Goal: Obtain resource: Obtain resource

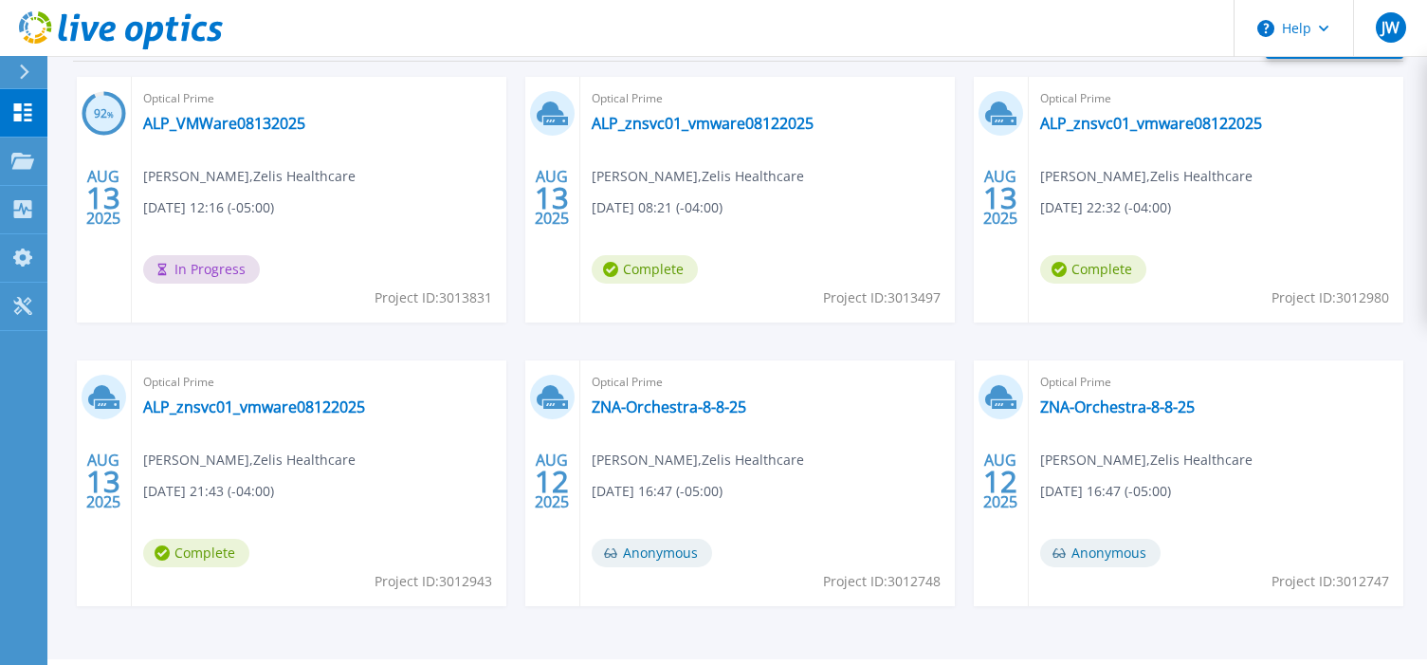
scroll to position [291, 0]
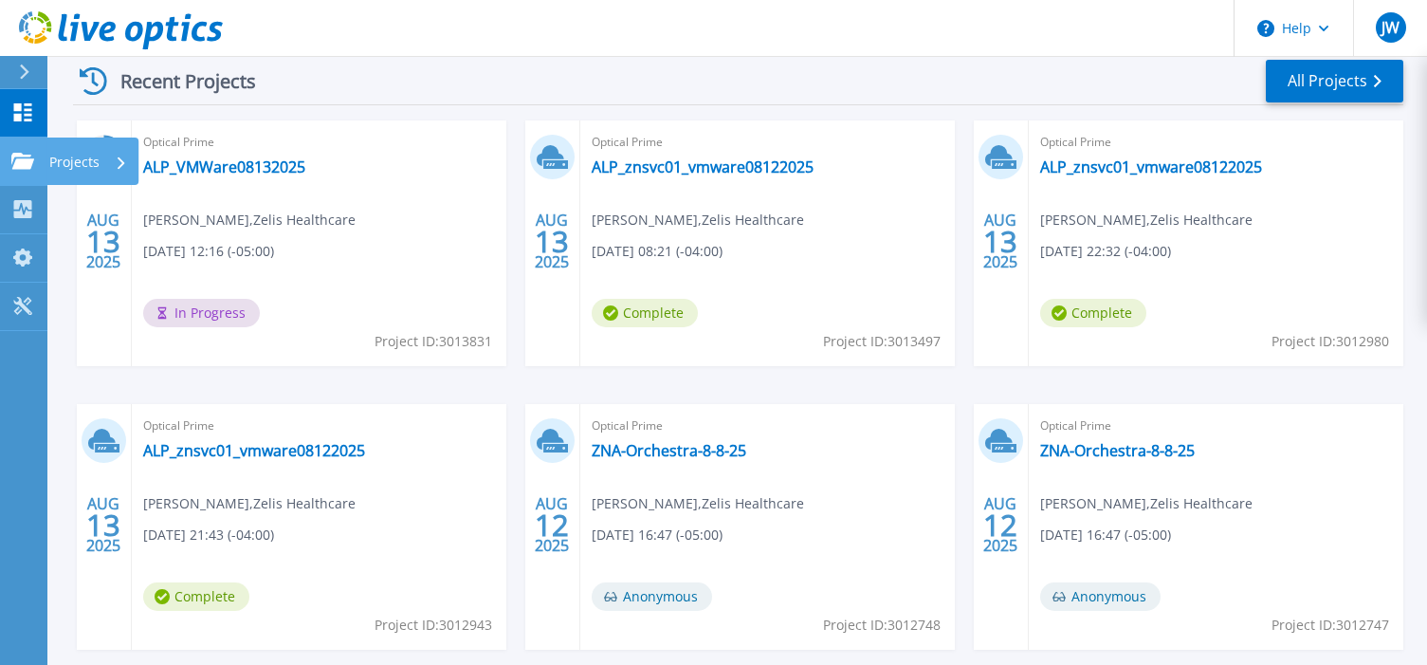
click at [49, 161] on p "Projects" at bounding box center [74, 162] width 50 height 49
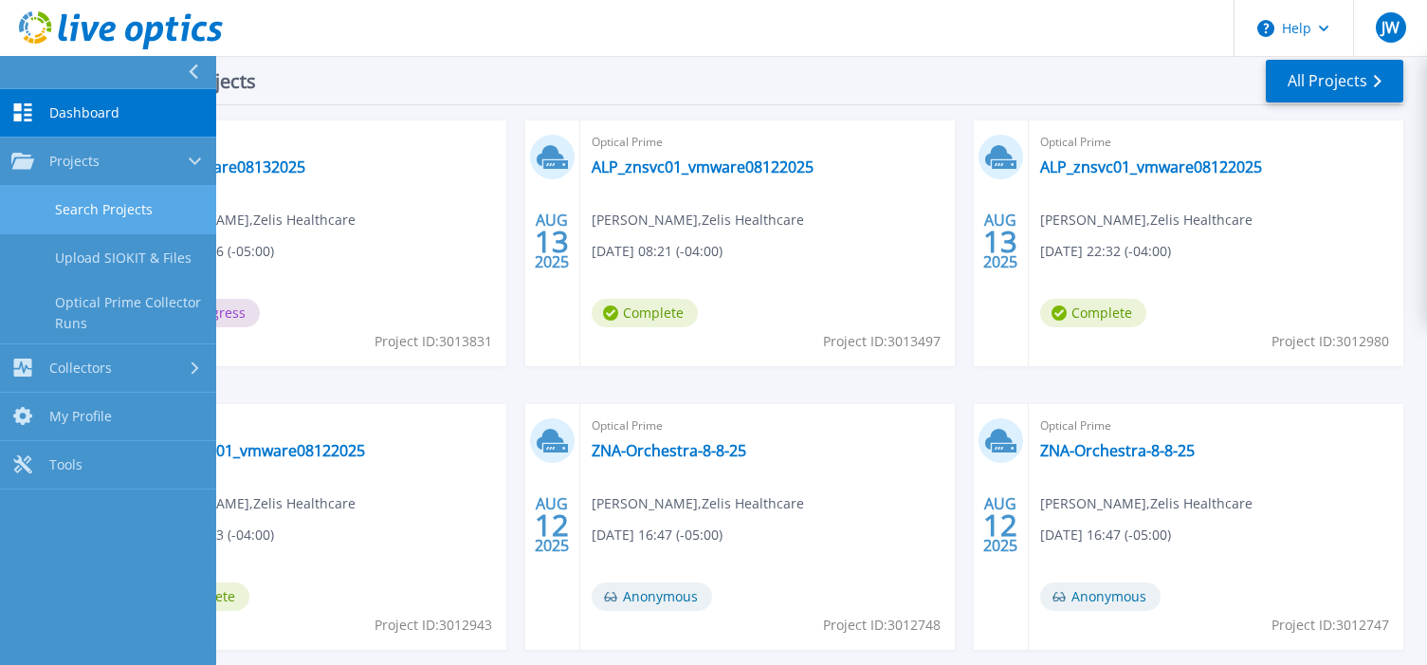
click at [95, 205] on link "Search Projects" at bounding box center [108, 210] width 216 height 48
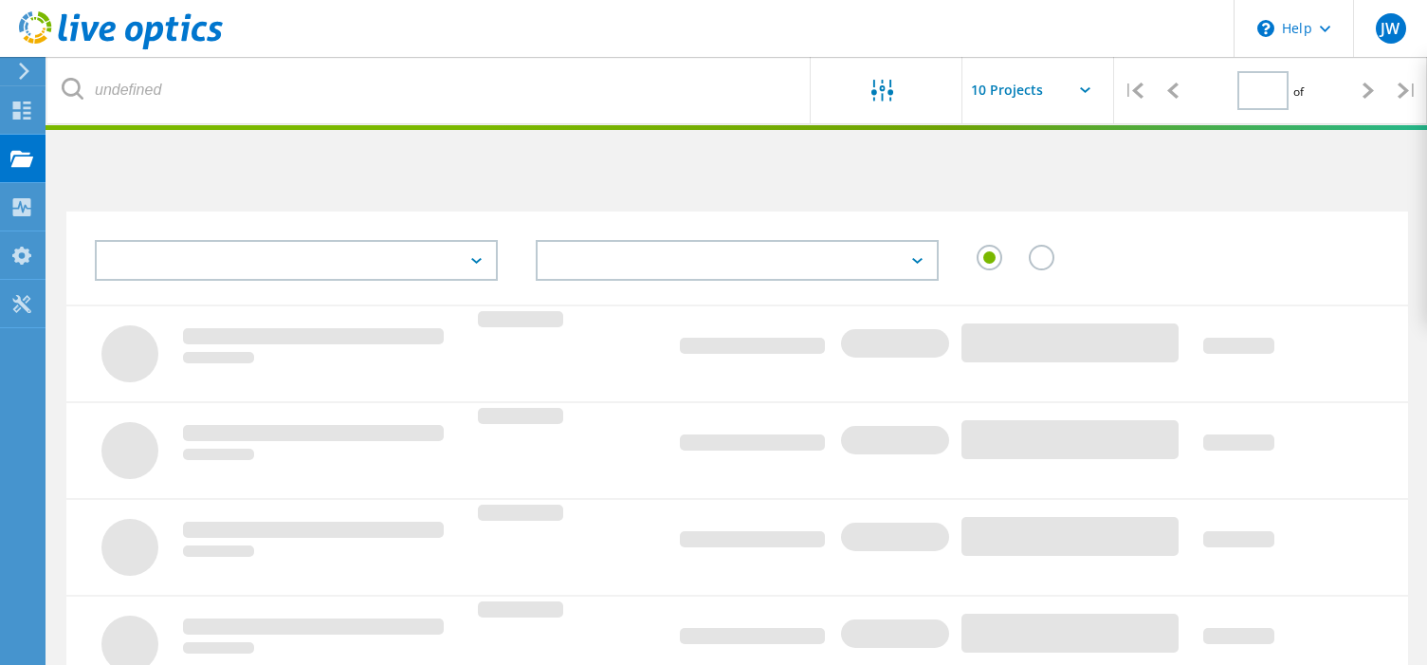
type input "1"
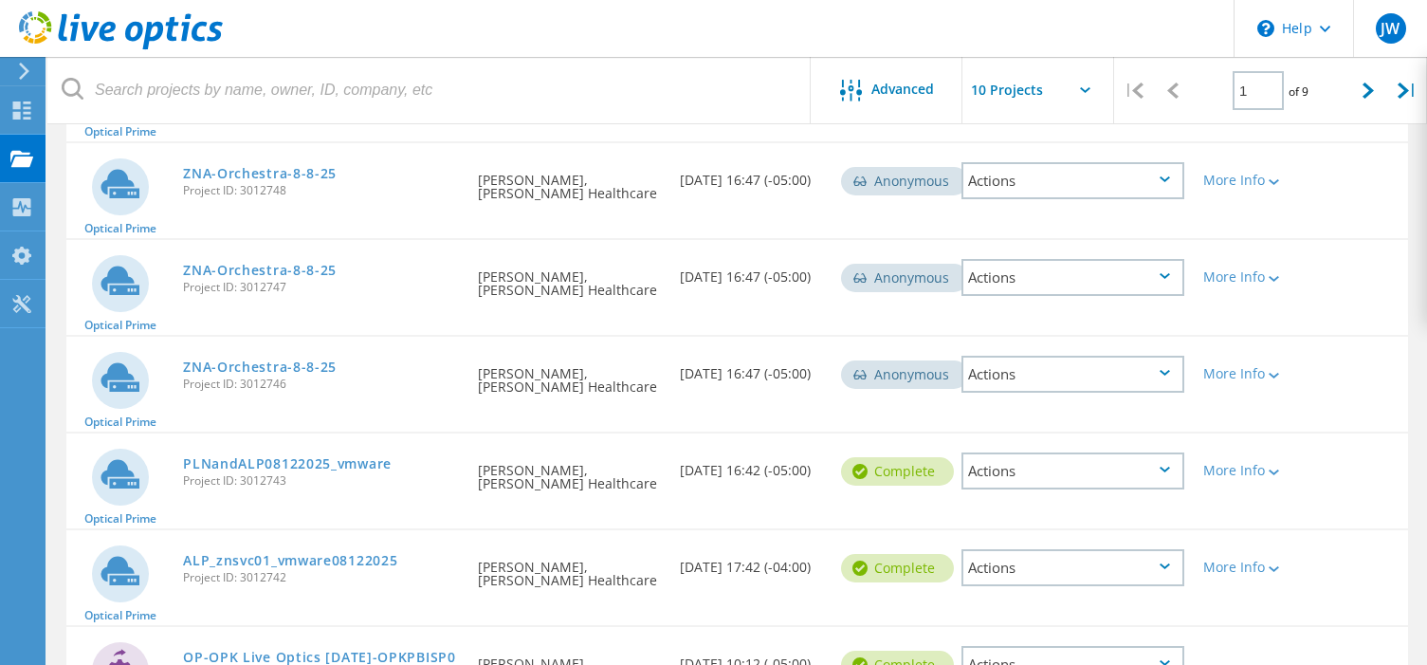
scroll to position [664, 0]
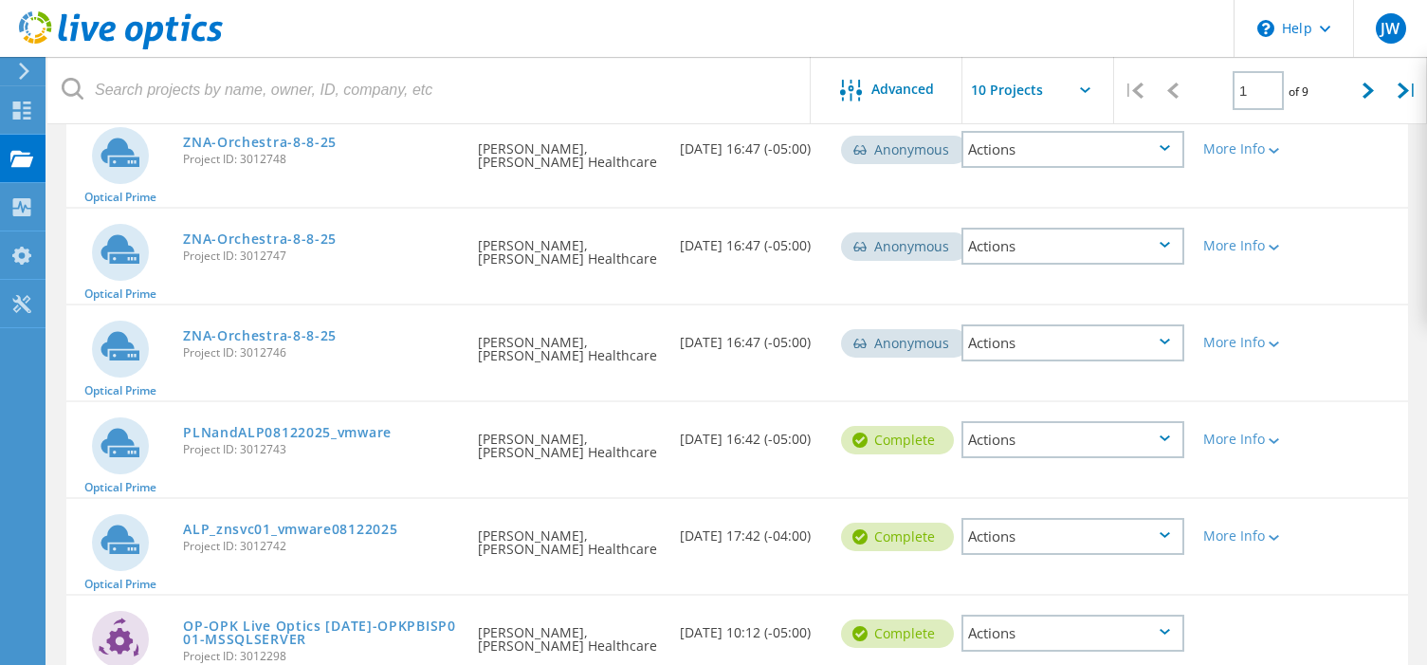
click at [1166, 440] on icon at bounding box center [1165, 438] width 10 height 6
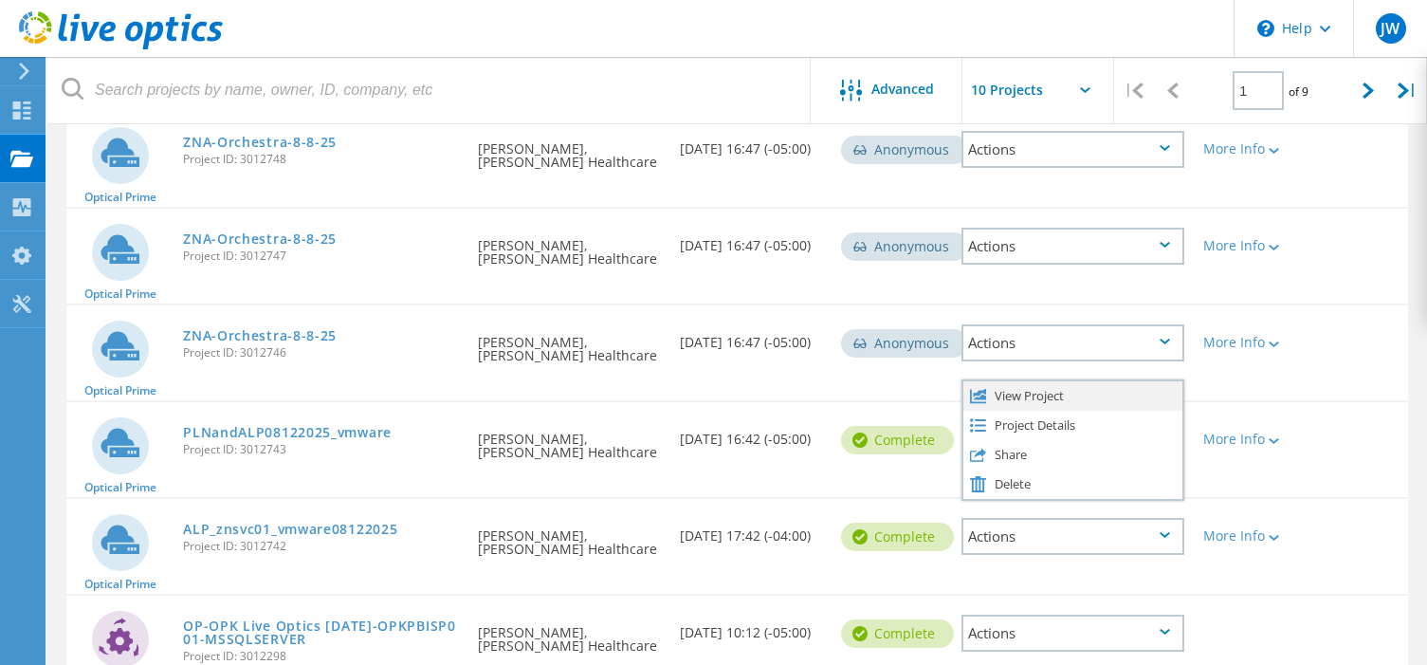
click at [1101, 408] on div "View Project" at bounding box center [1073, 395] width 219 height 29
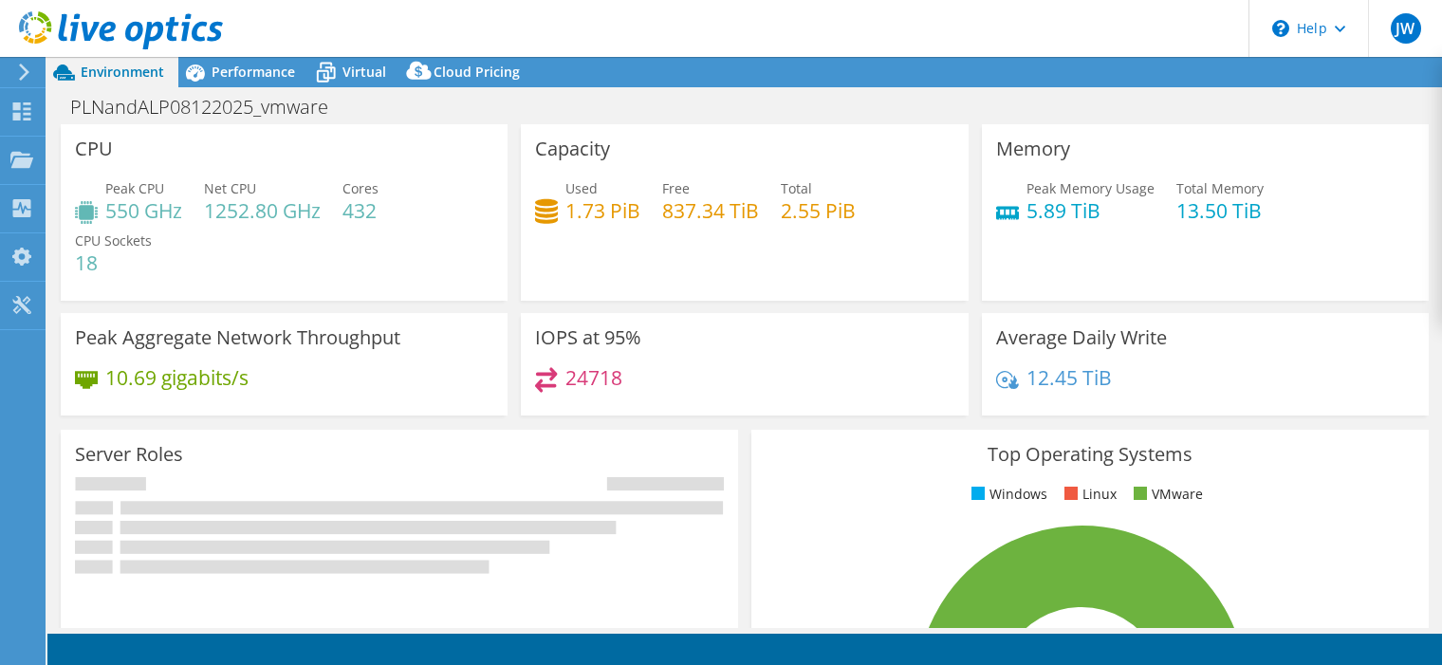
select select "USD"
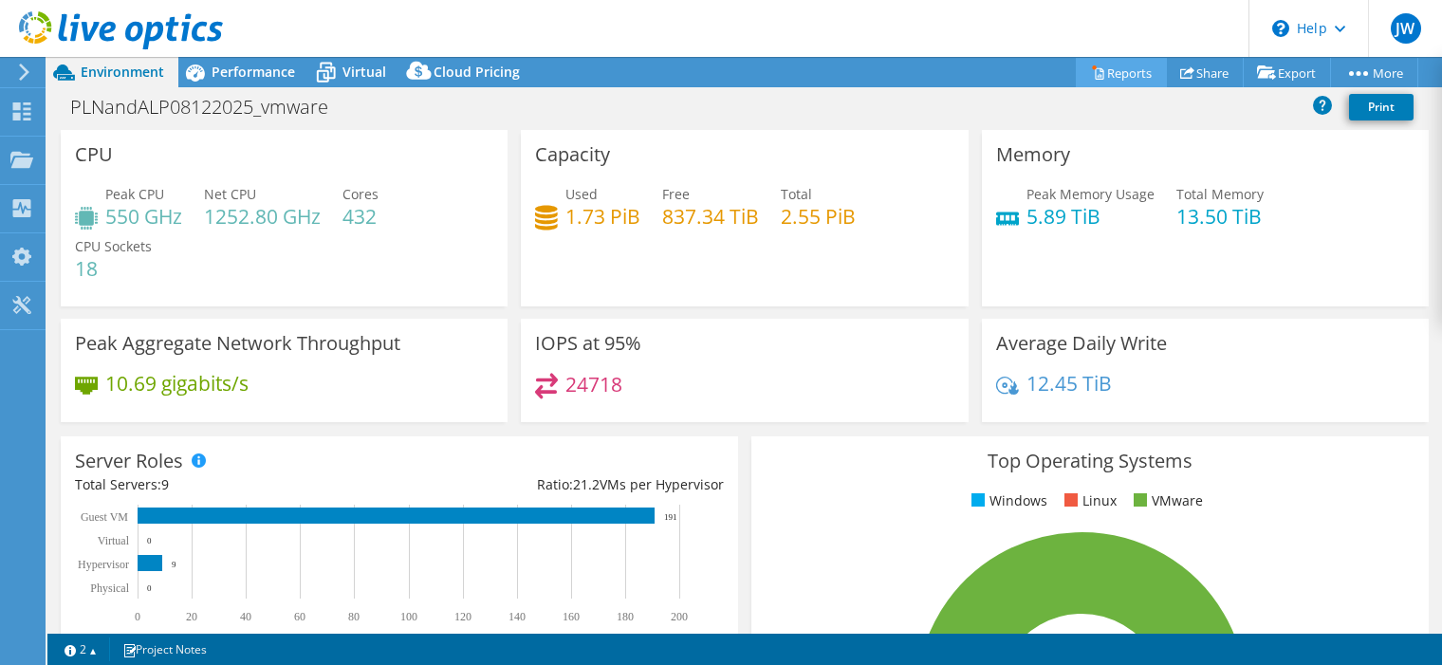
click at [1121, 69] on link "Reports" at bounding box center [1121, 72] width 91 height 29
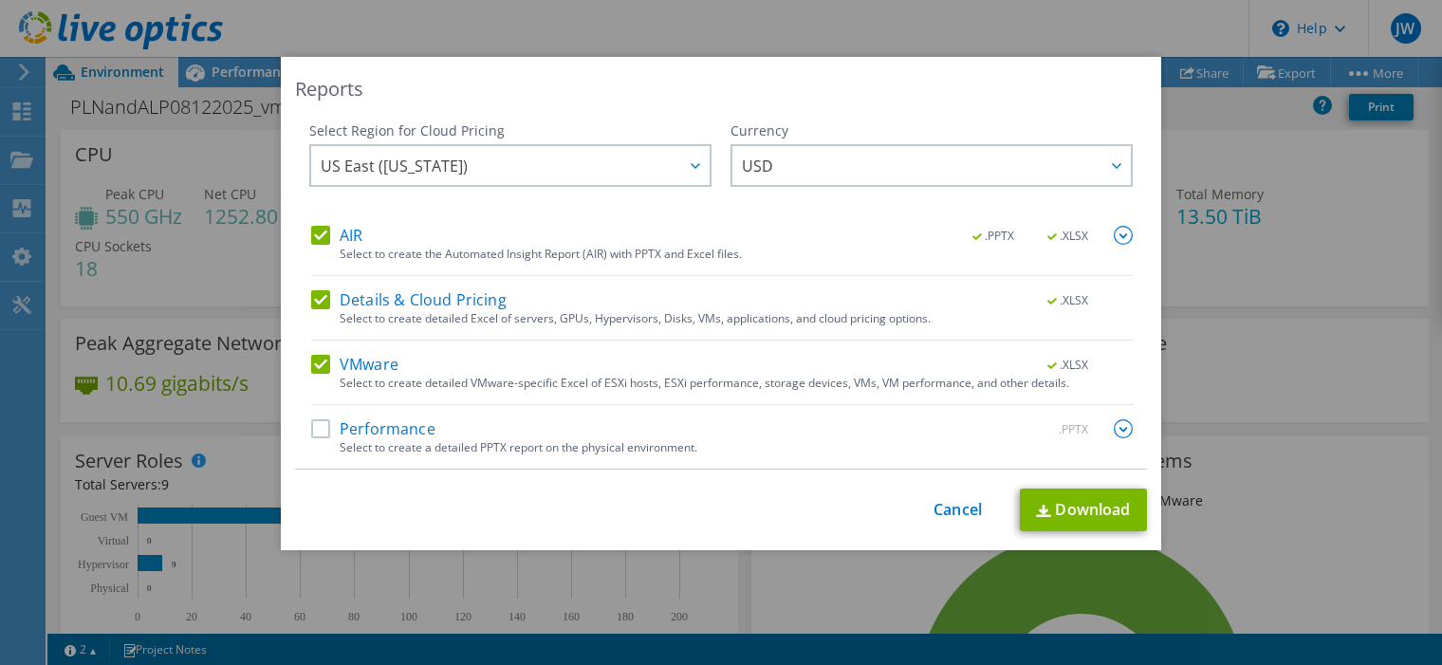
click at [315, 429] on label "Performance" at bounding box center [373, 428] width 124 height 19
click at [0, 0] on input "Performance" at bounding box center [0, 0] width 0 height 0
click at [1117, 424] on img at bounding box center [1123, 428] width 19 height 19
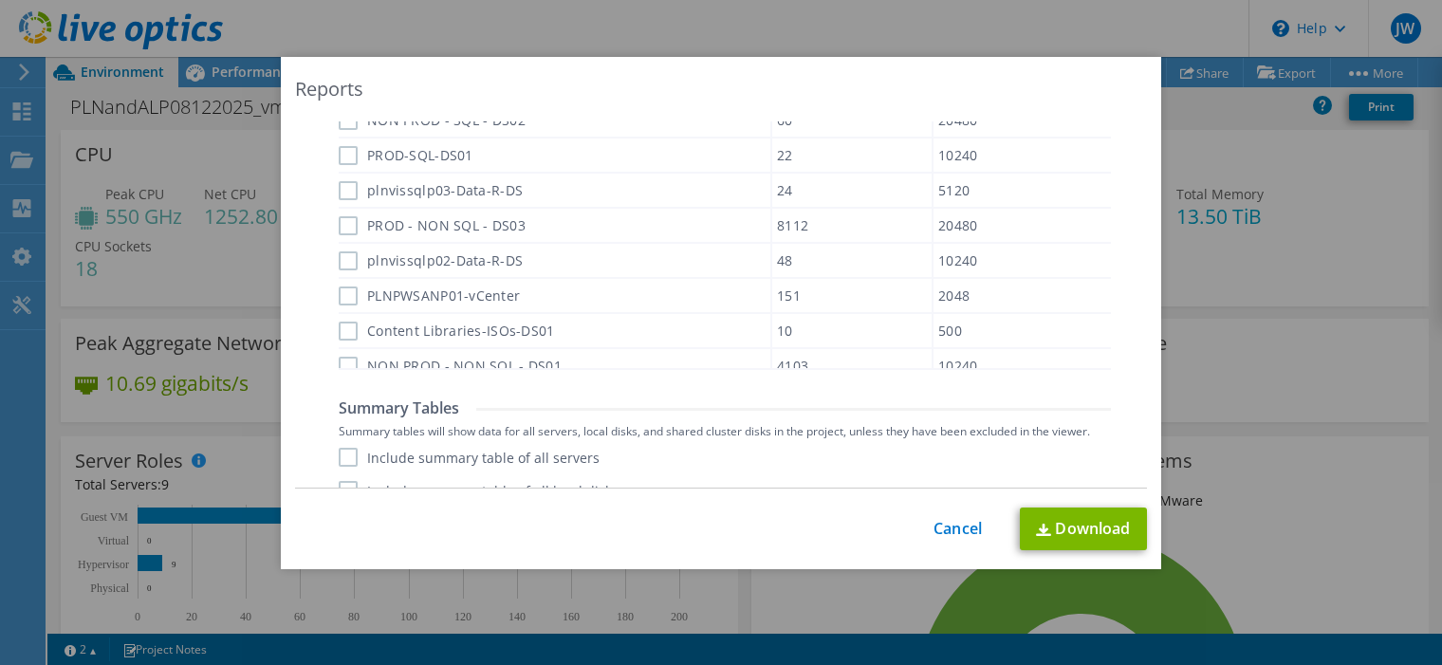
scroll to position [1448, 0]
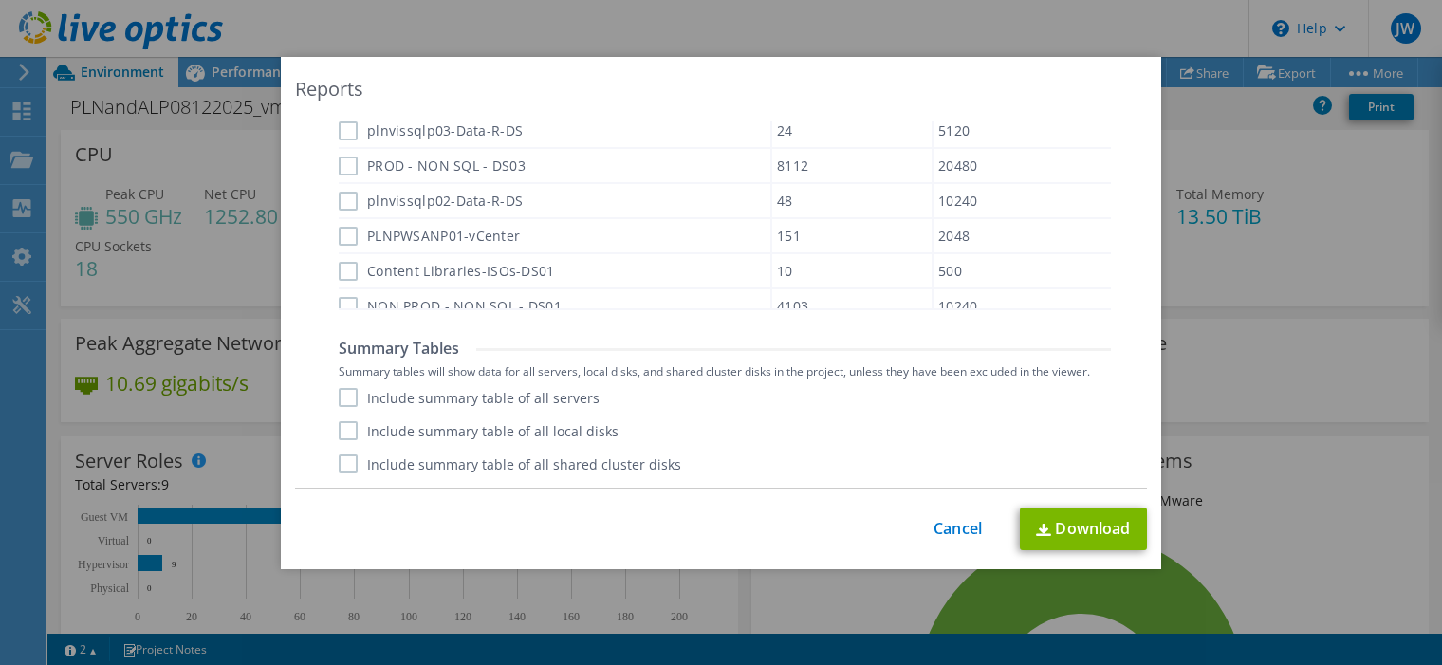
click at [345, 396] on label "Include summary table of all servers" at bounding box center [469, 397] width 261 height 19
click at [0, 0] on input "Include summary table of all servers" at bounding box center [0, 0] width 0 height 0
drag, startPoint x: 340, startPoint y: 433, endPoint x: 343, endPoint y: 457, distance: 24.0
click at [340, 434] on label "Include summary table of all local disks" at bounding box center [479, 430] width 280 height 19
click at [0, 0] on input "Include summary table of all local disks" at bounding box center [0, 0] width 0 height 0
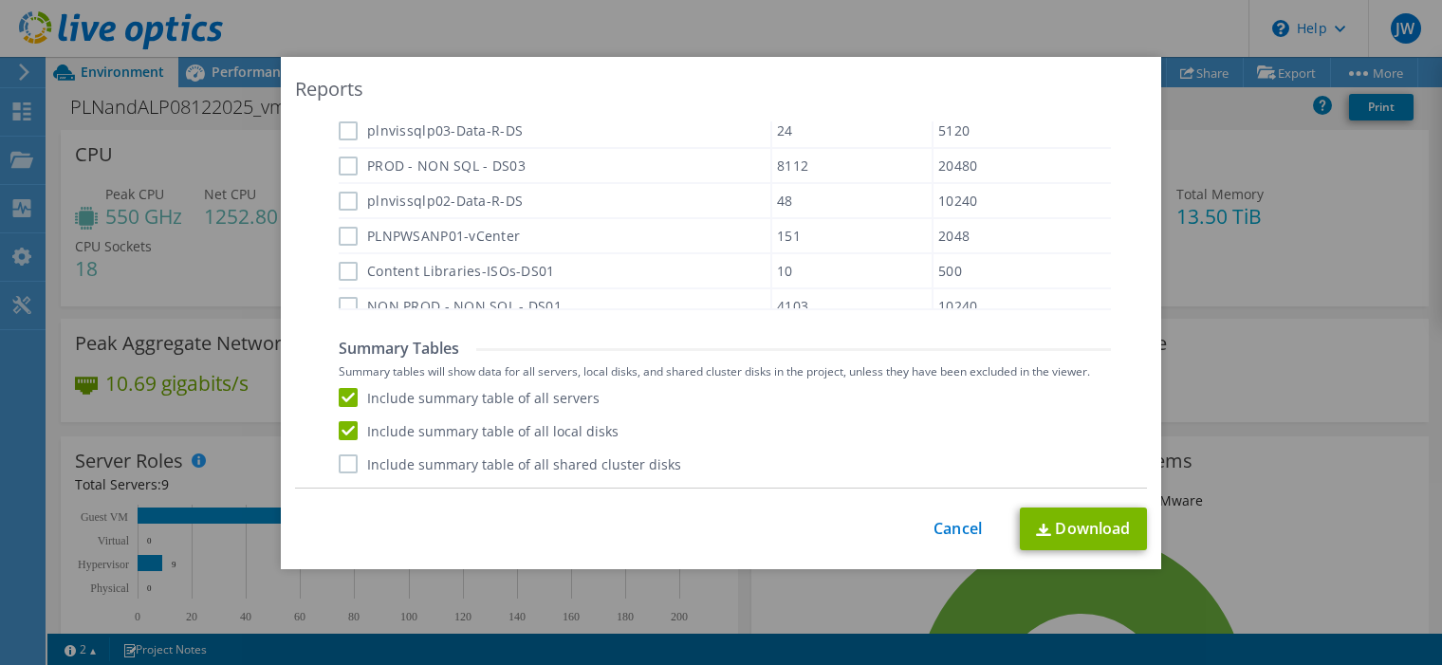
click at [343, 462] on label "Include summary table of all shared cluster disks" at bounding box center [510, 463] width 342 height 19
click at [0, 0] on input "Include summary table of all shared cluster disks" at bounding box center [0, 0] width 0 height 0
click at [1083, 527] on link "Download" at bounding box center [1083, 528] width 127 height 43
drag, startPoint x: 1267, startPoint y: 354, endPoint x: 1240, endPoint y: 359, distance: 28.1
click at [1266, 354] on div "Reports Select Region for Cloud Pricing Asia Pacific (Hong Kong) Asia Pacific (…" at bounding box center [721, 332] width 1442 height 551
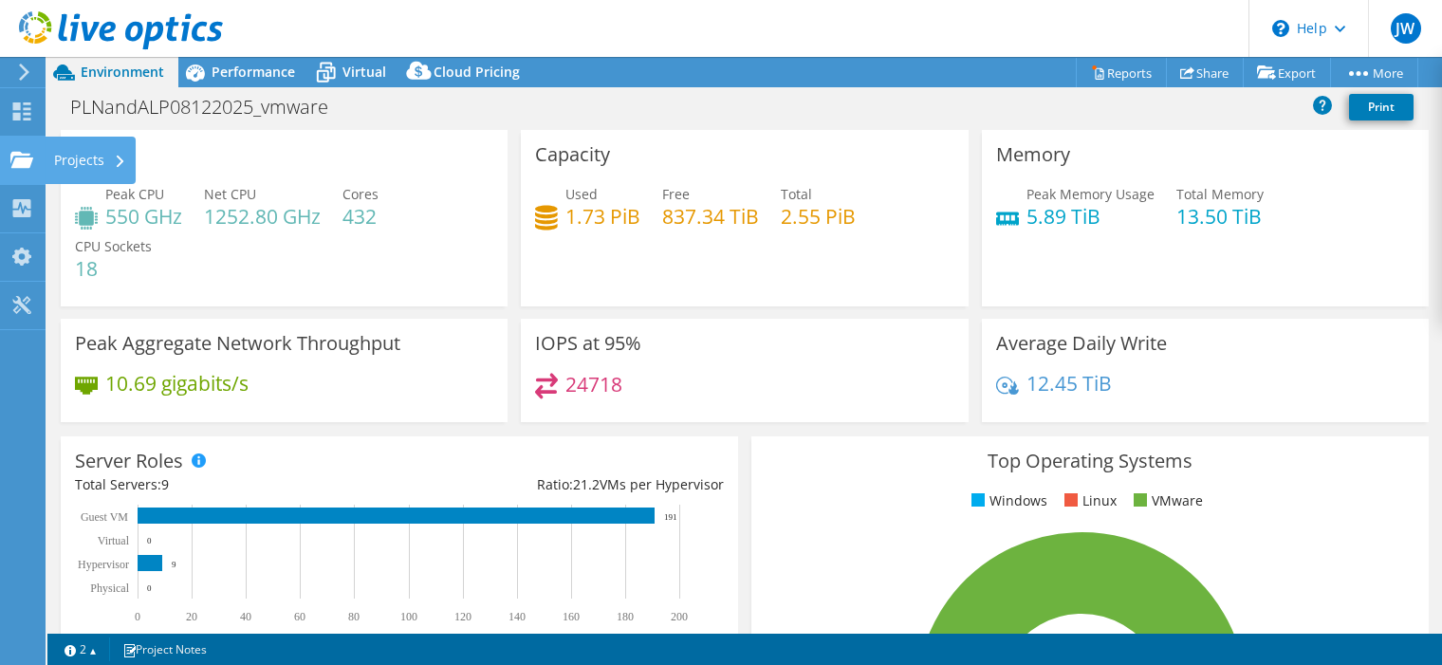
click at [30, 162] on use at bounding box center [21, 159] width 23 height 16
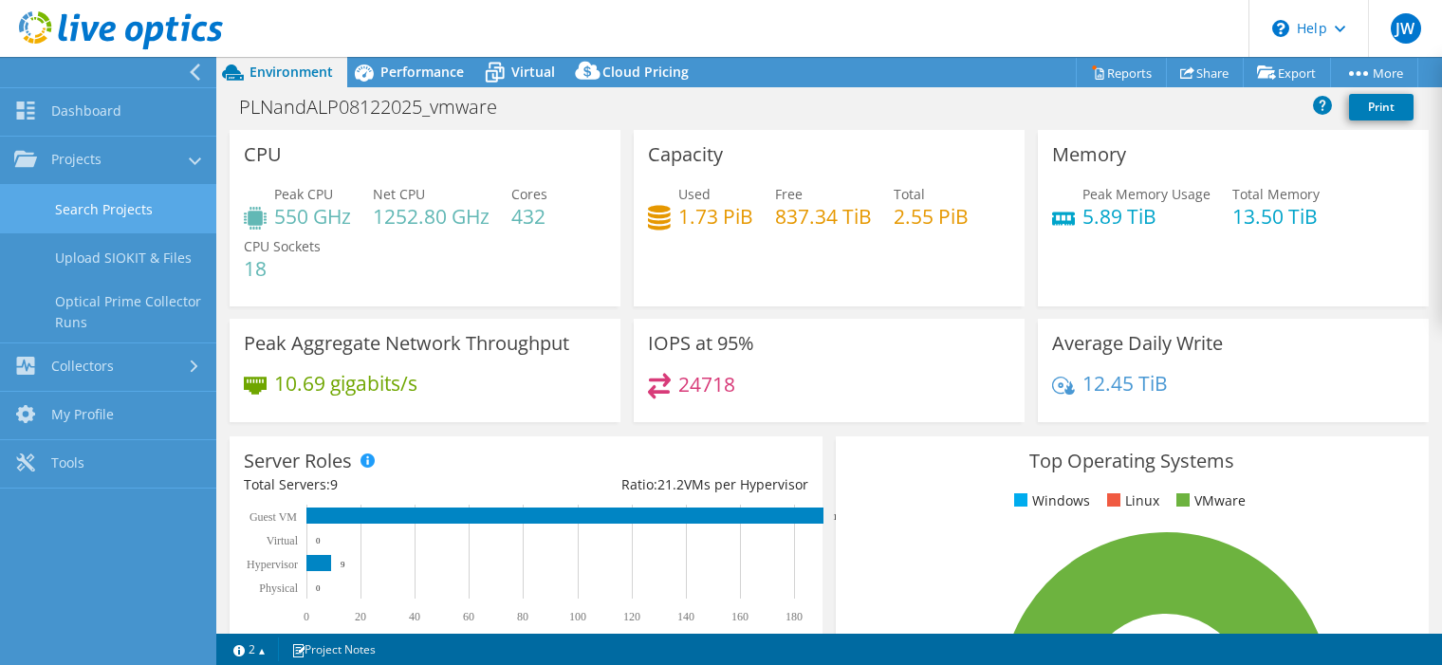
click at [86, 212] on link "Search Projects" at bounding box center [108, 209] width 216 height 48
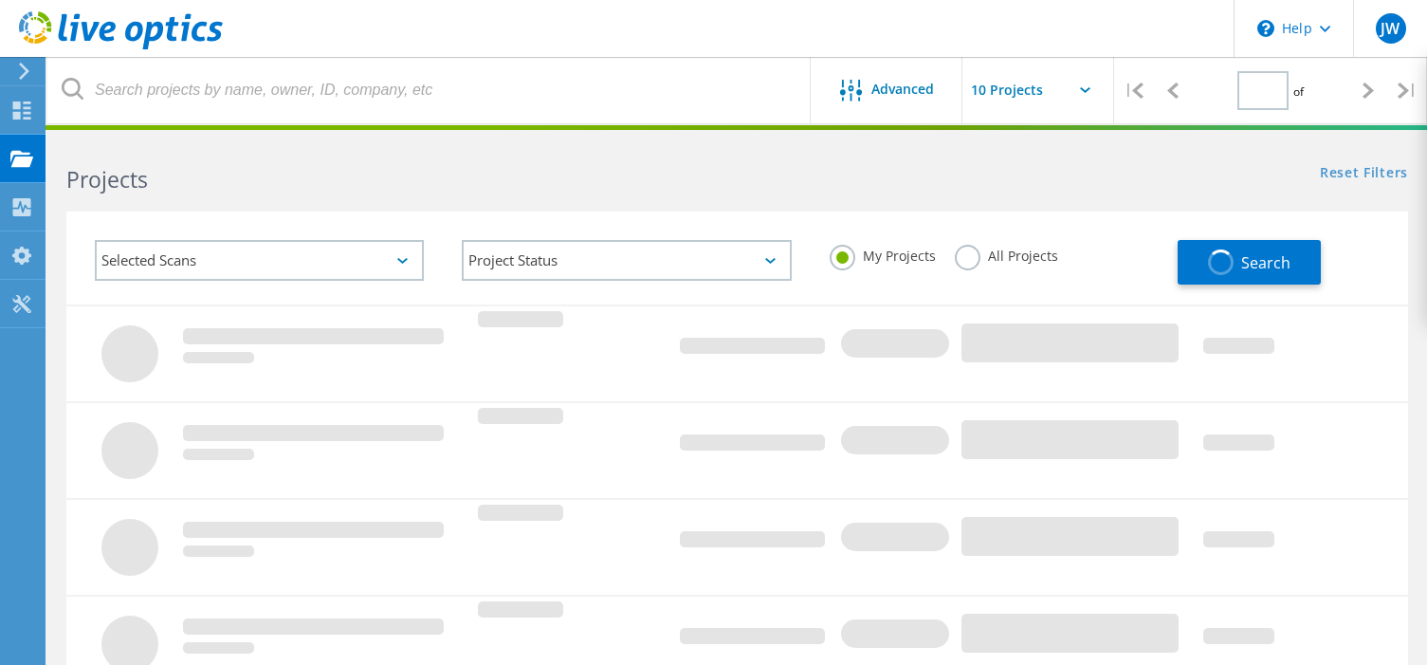
type input "1"
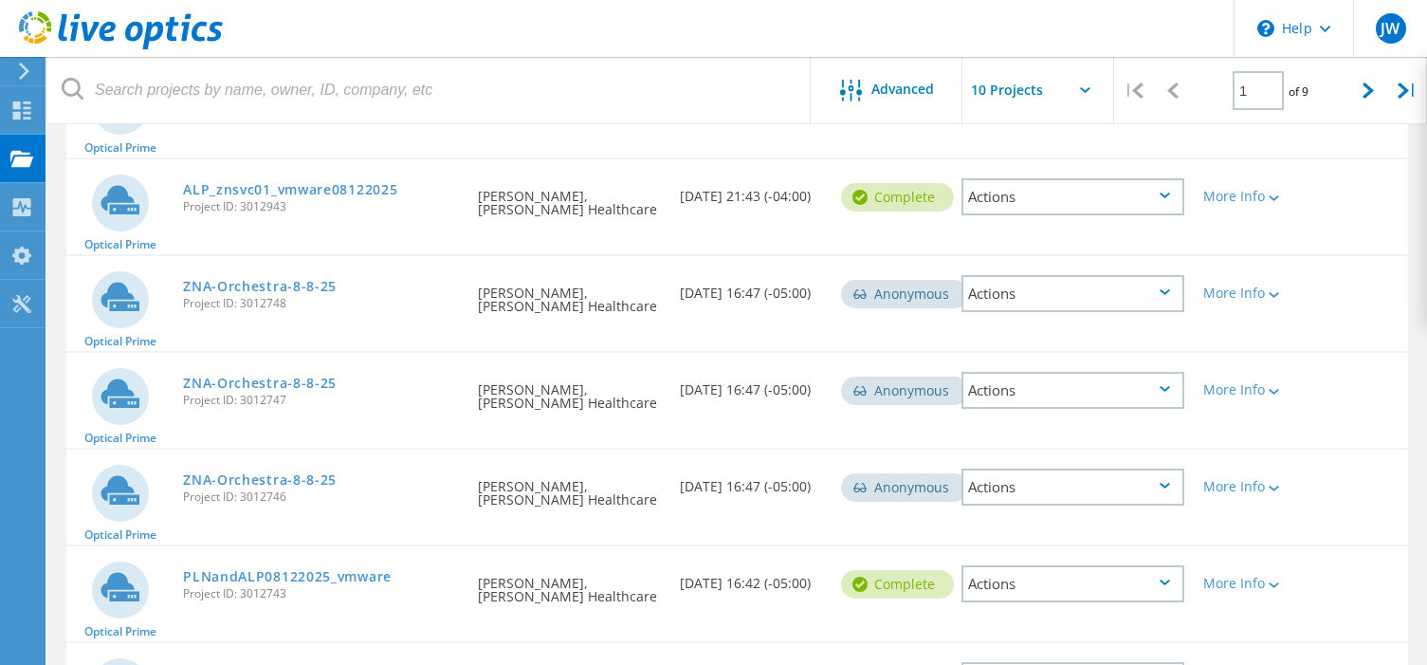
scroll to position [765, 0]
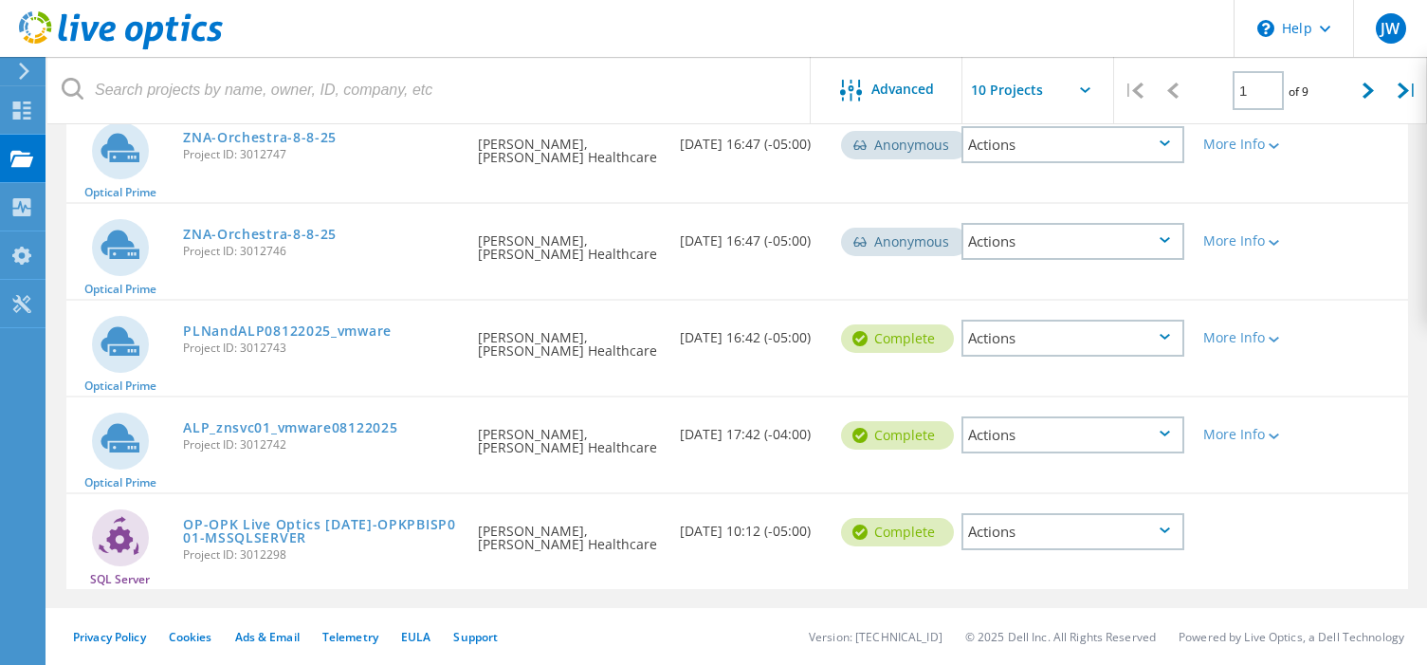
click at [1162, 531] on icon at bounding box center [1165, 530] width 10 height 6
click at [734, 577] on div "SQL Server OP-OPK Live Optics 8-11-25-OPKPBISP001-MSSQLSERVER Project ID: 30122…" at bounding box center [737, 541] width 1342 height 95
click at [360, 521] on link "OP-OPK Live Optics 8-11-25-OPKPBISP001-MSSQLSERVER" at bounding box center [321, 531] width 276 height 27
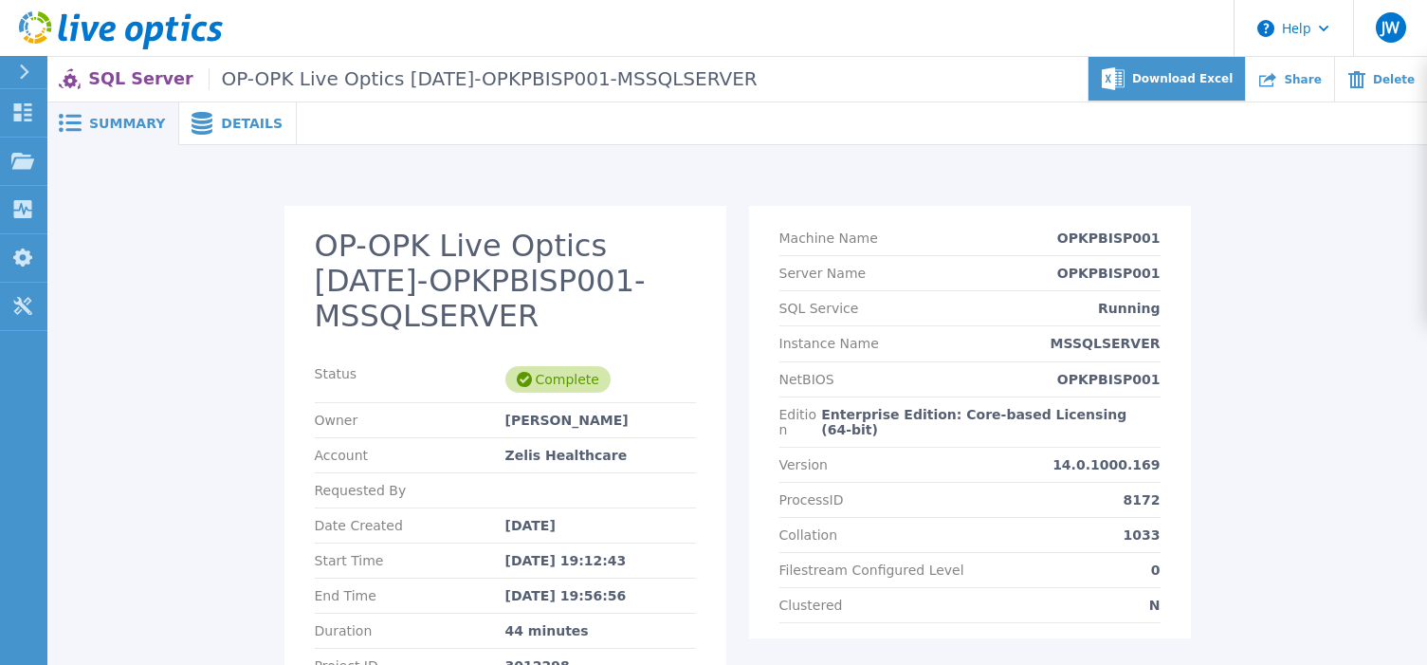
click at [1219, 84] on span "Download Excel" at bounding box center [1182, 78] width 101 height 11
click at [28, 69] on icon at bounding box center [24, 71] width 10 height 15
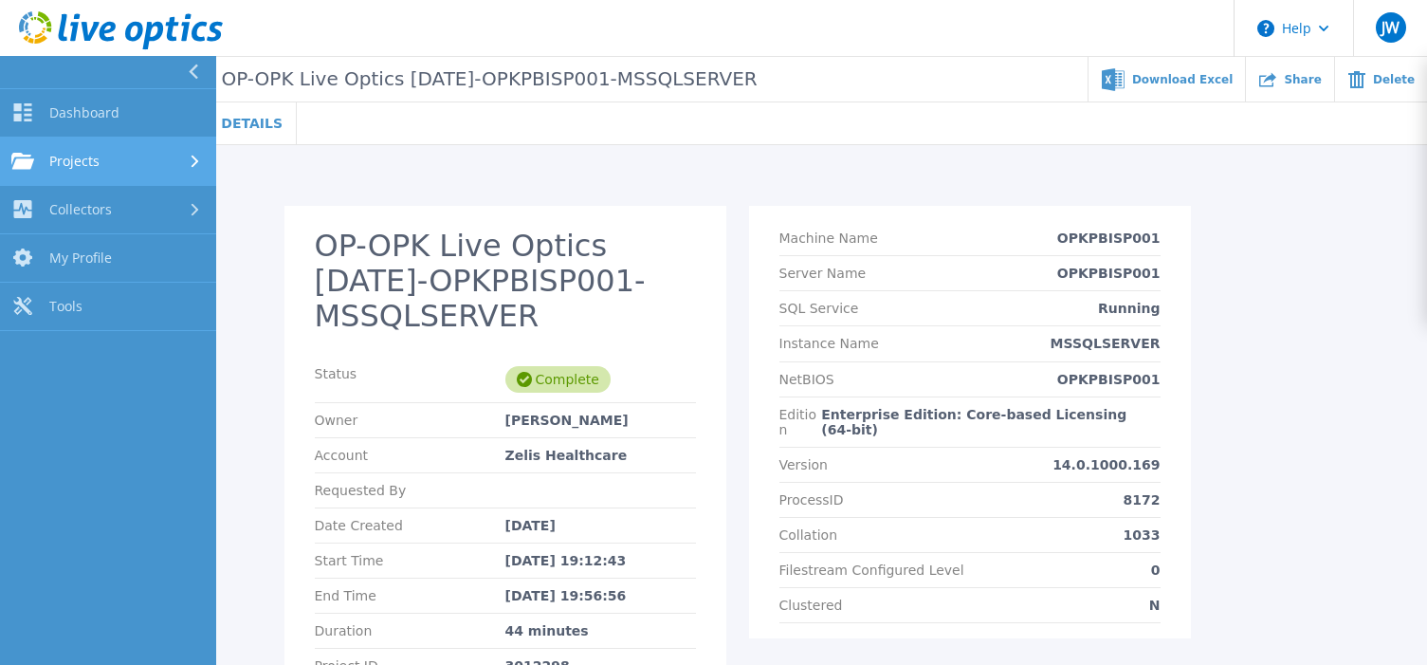
click at [137, 158] on div "Projects" at bounding box center [107, 161] width 193 height 17
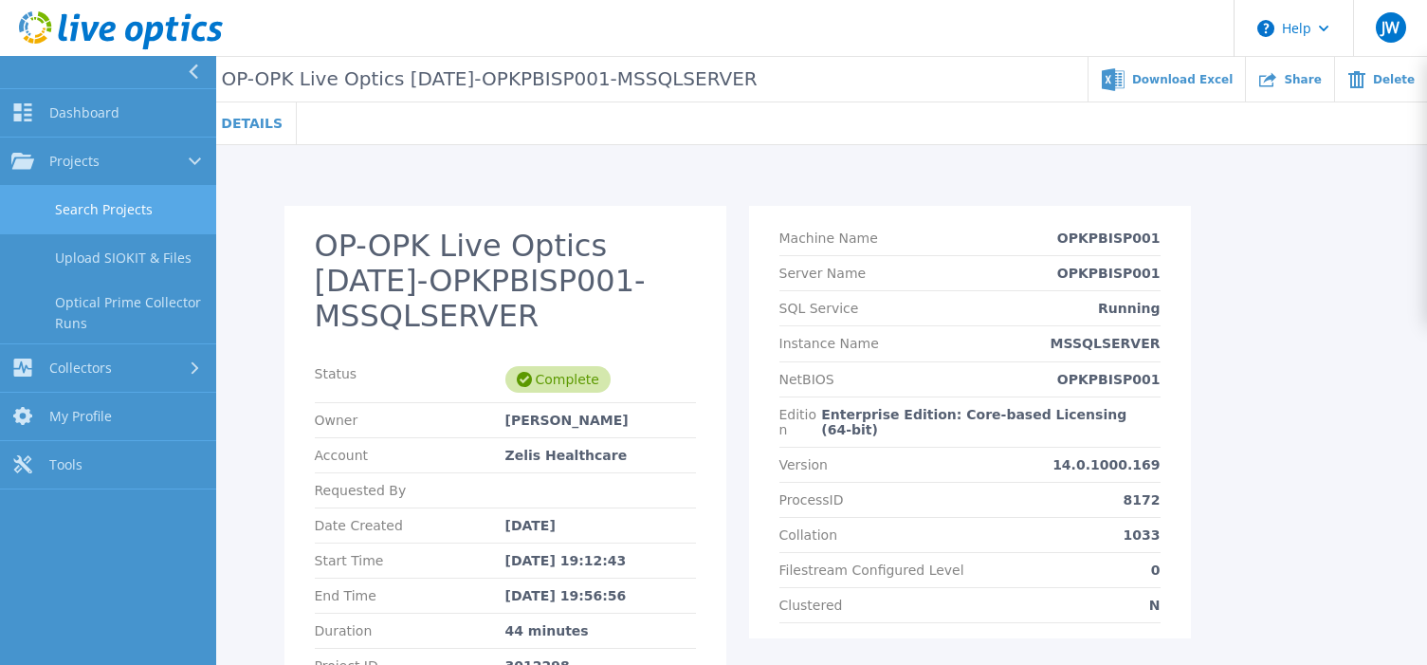
click at [143, 205] on link "Search Projects" at bounding box center [108, 210] width 216 height 48
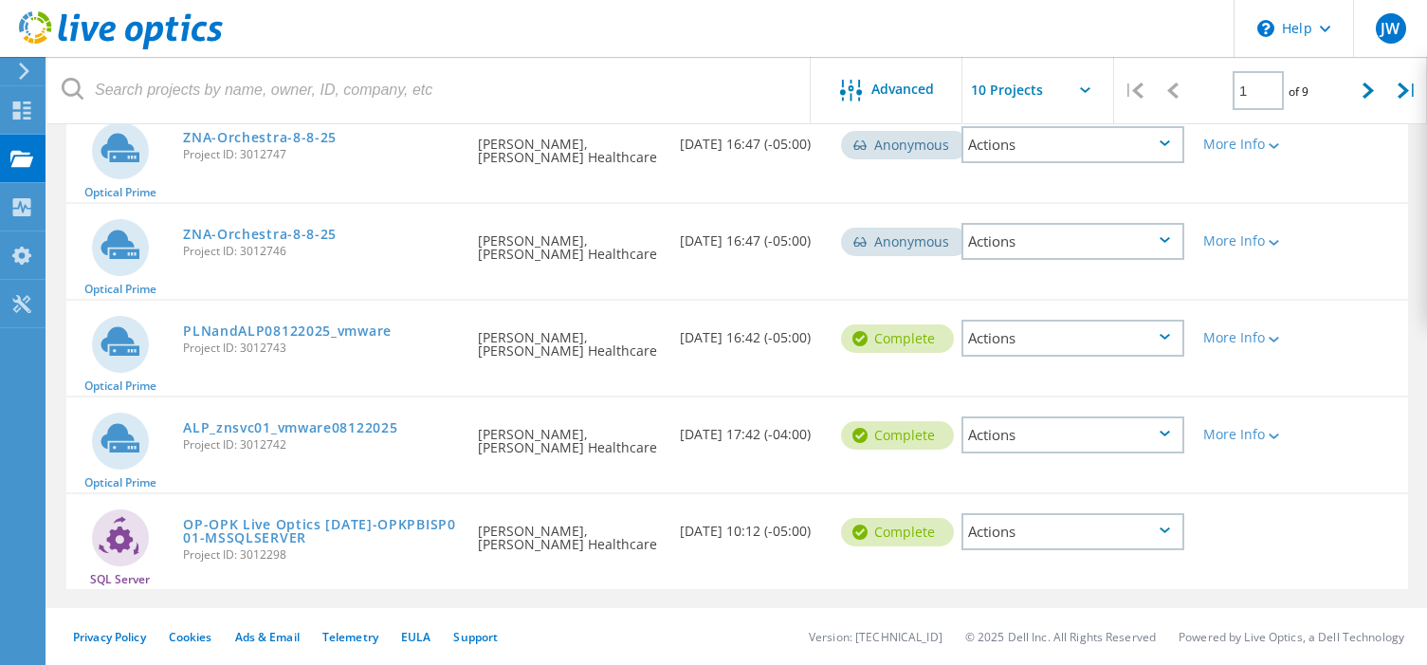
scroll to position [291, 0]
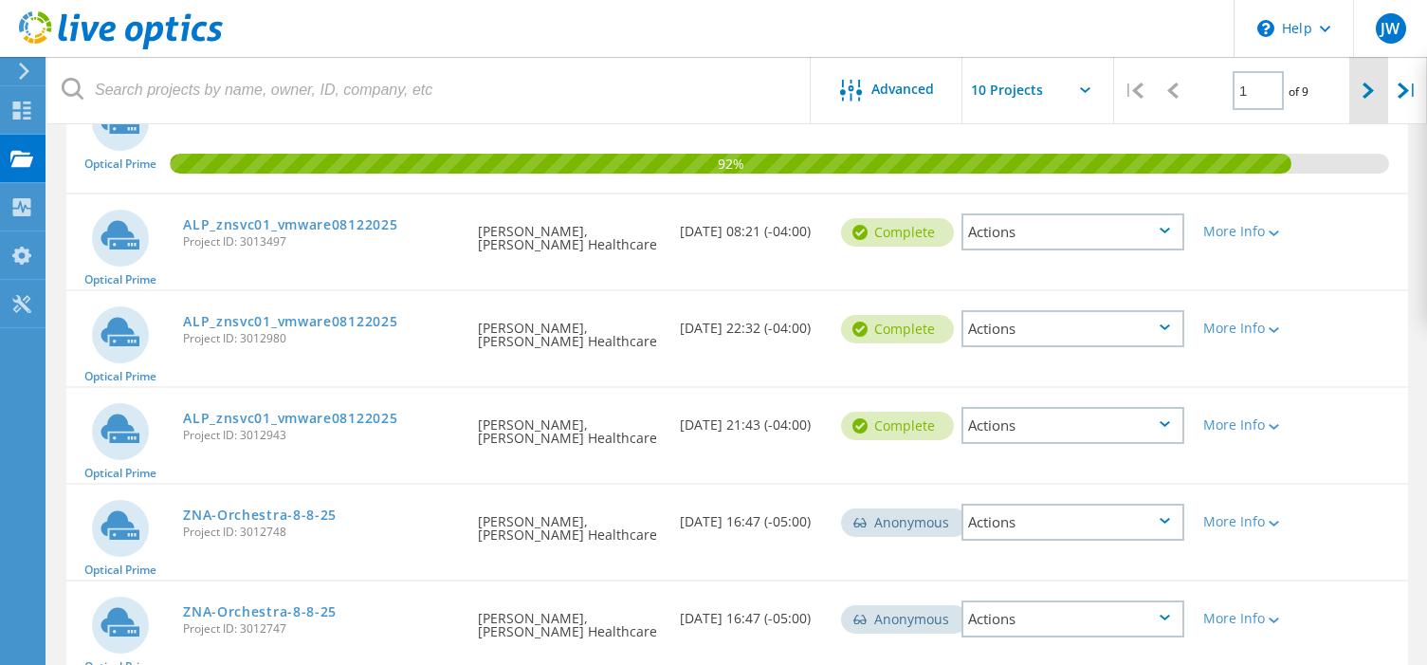
click at [1362, 95] on div at bounding box center [1369, 90] width 39 height 67
type input "2"
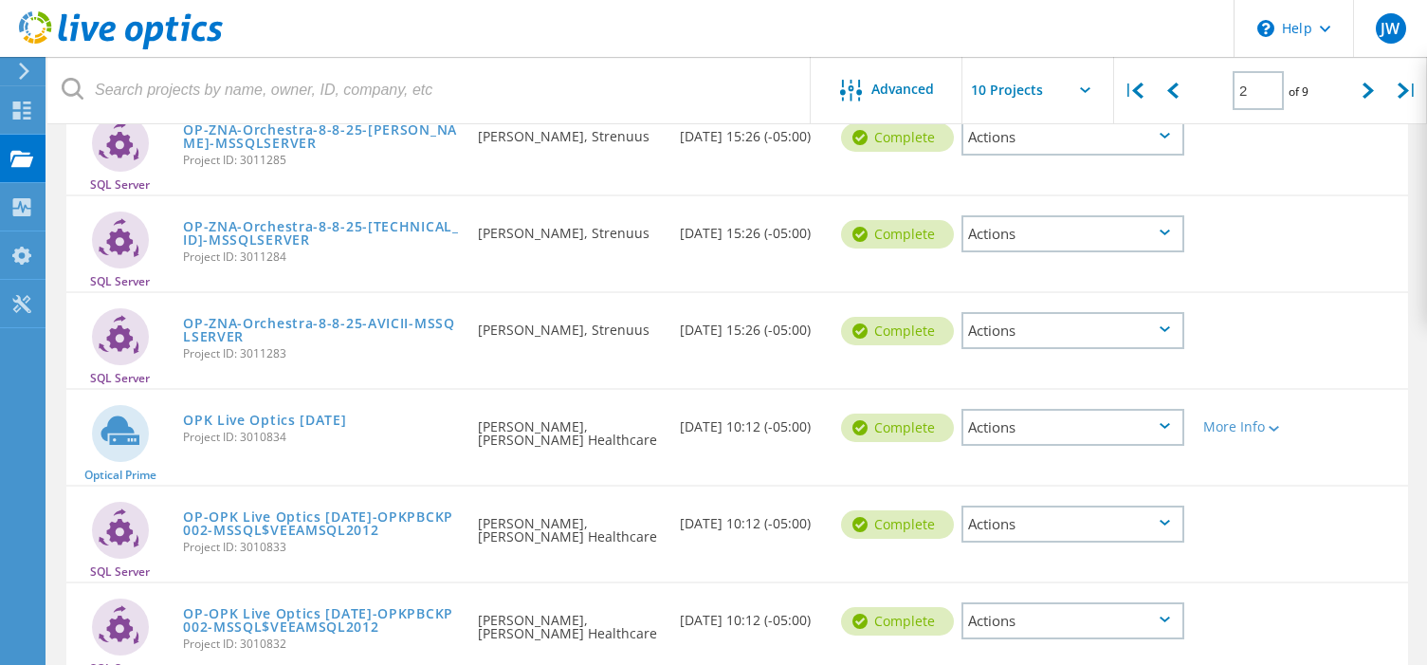
scroll to position [379, 0]
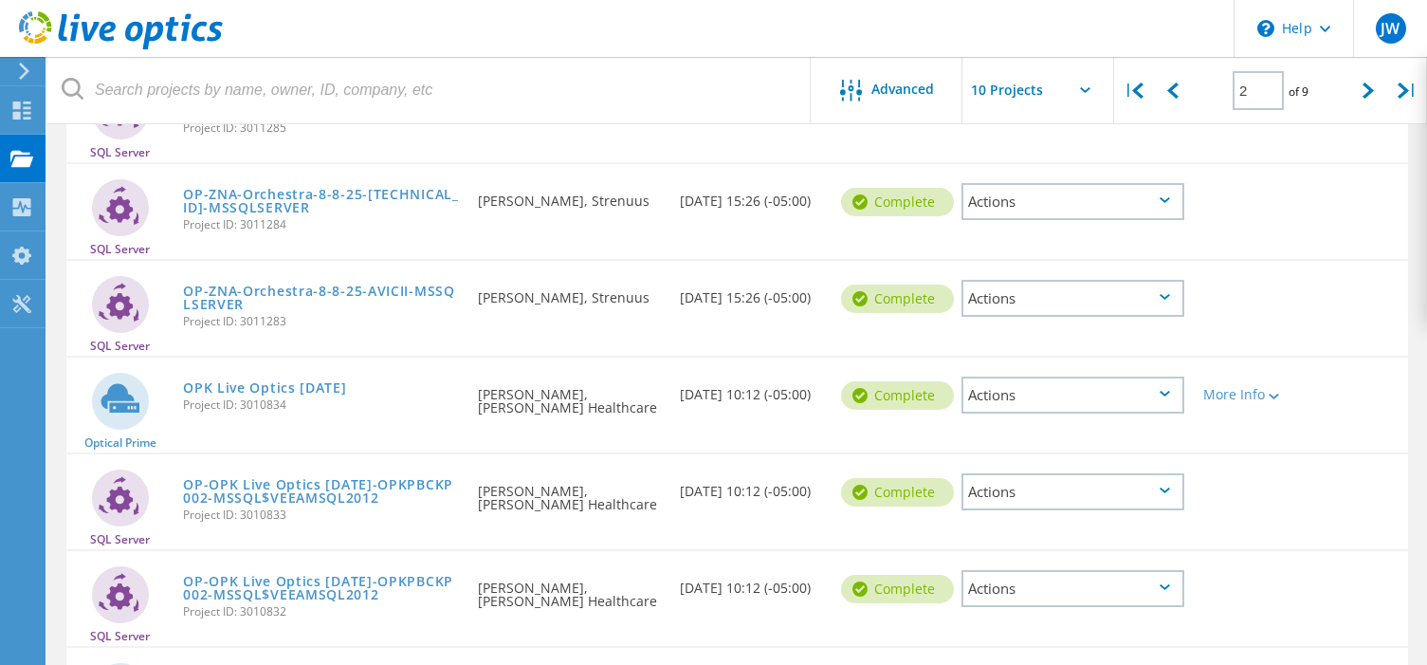
click at [1127, 397] on div "Actions" at bounding box center [1073, 395] width 223 height 37
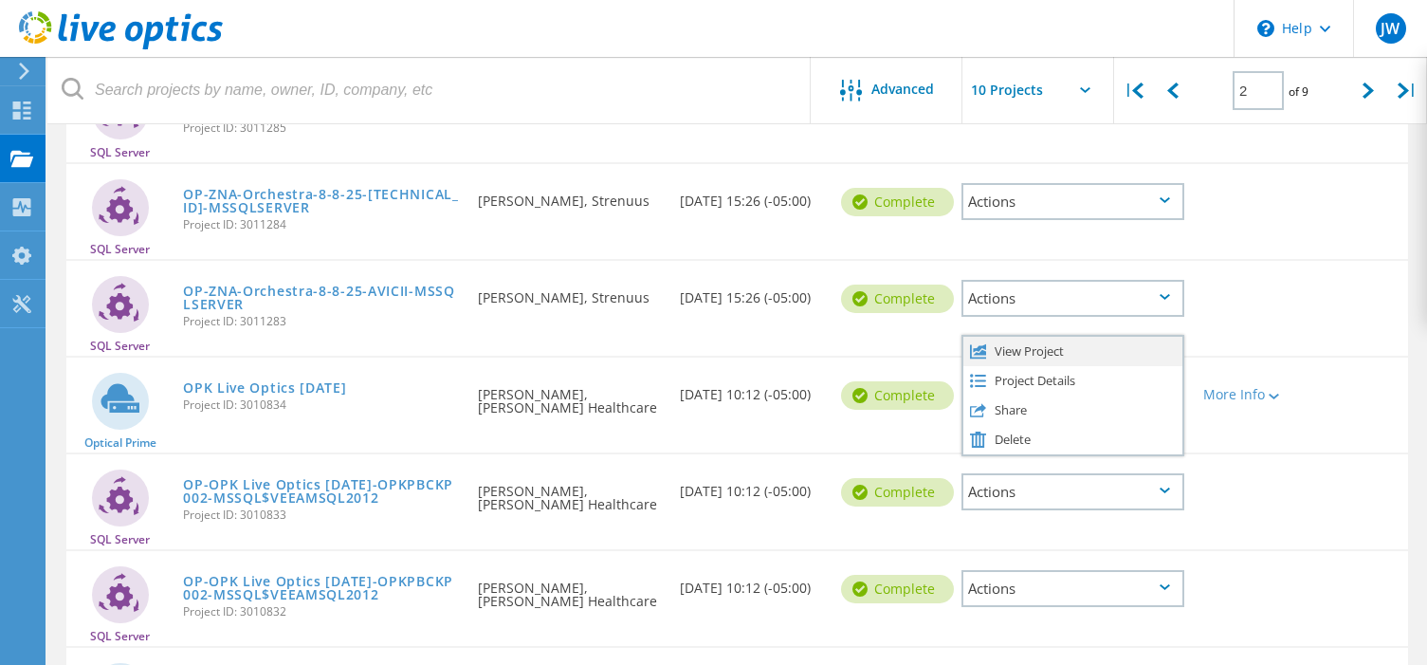
click at [1112, 359] on div "View Project" at bounding box center [1073, 351] width 219 height 29
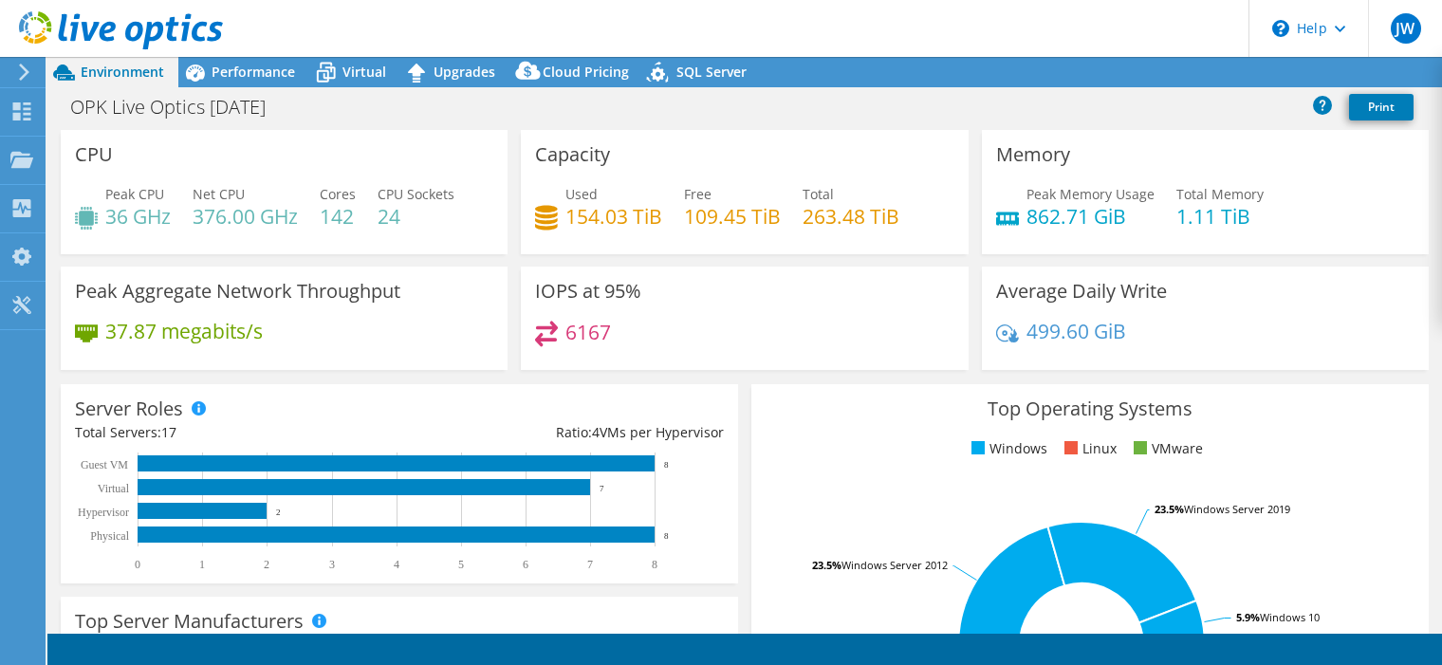
select select "USD"
click at [1124, 74] on link "Reports" at bounding box center [1121, 72] width 91 height 29
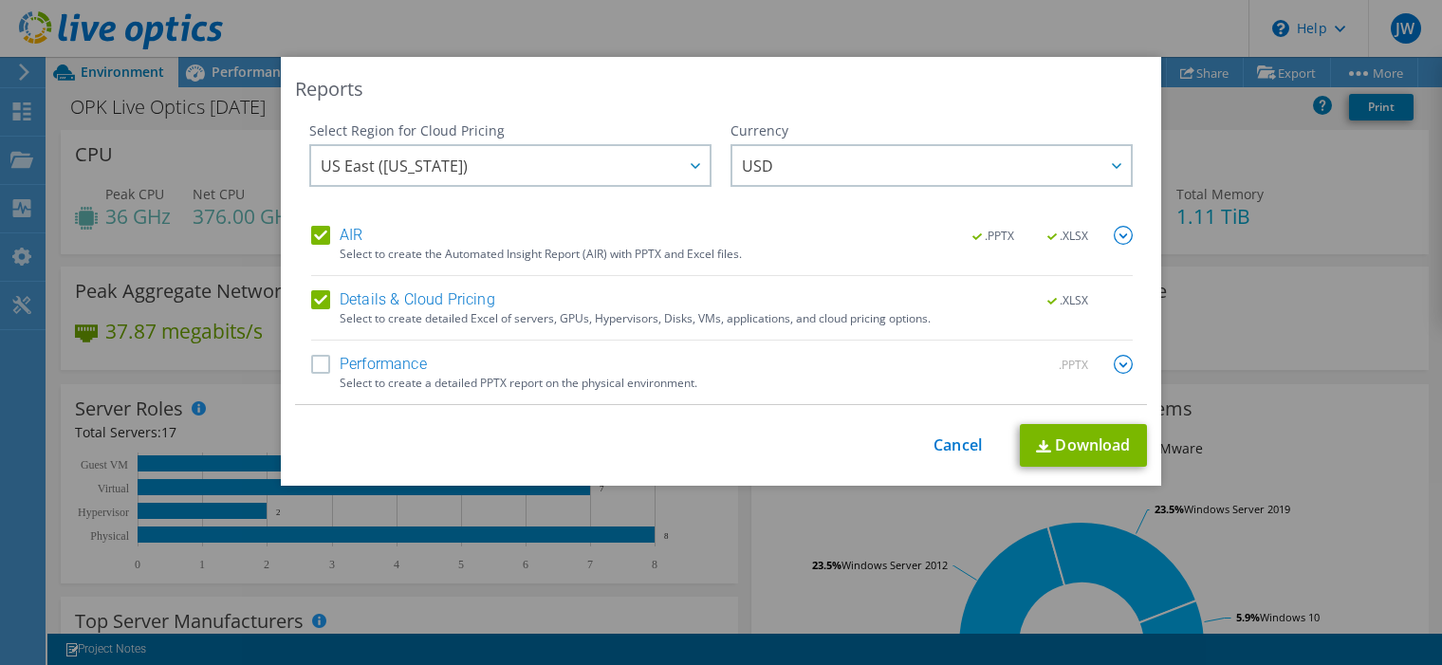
click at [319, 358] on label "Performance" at bounding box center [369, 364] width 116 height 19
click at [0, 0] on input "Performance" at bounding box center [0, 0] width 0 height 0
click at [1118, 360] on img at bounding box center [1123, 364] width 19 height 19
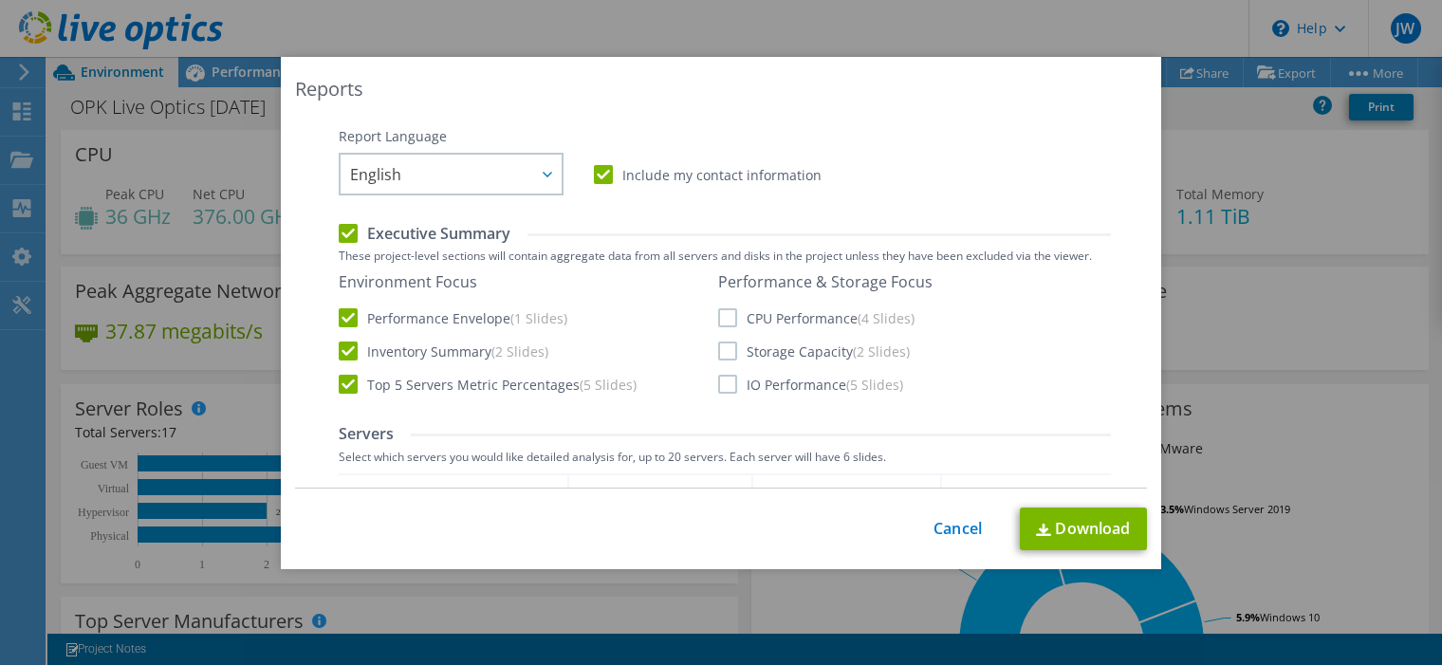
scroll to position [285, 0]
click at [723, 313] on label "CPU Performance (4 Slides)" at bounding box center [816, 318] width 196 height 19
click at [0, 0] on input "CPU Performance (4 Slides)" at bounding box center [0, 0] width 0 height 0
drag, startPoint x: 719, startPoint y: 342, endPoint x: 725, endPoint y: 371, distance: 29.0
click at [719, 343] on label "Storage Capacity (2 Slides)" at bounding box center [814, 351] width 192 height 19
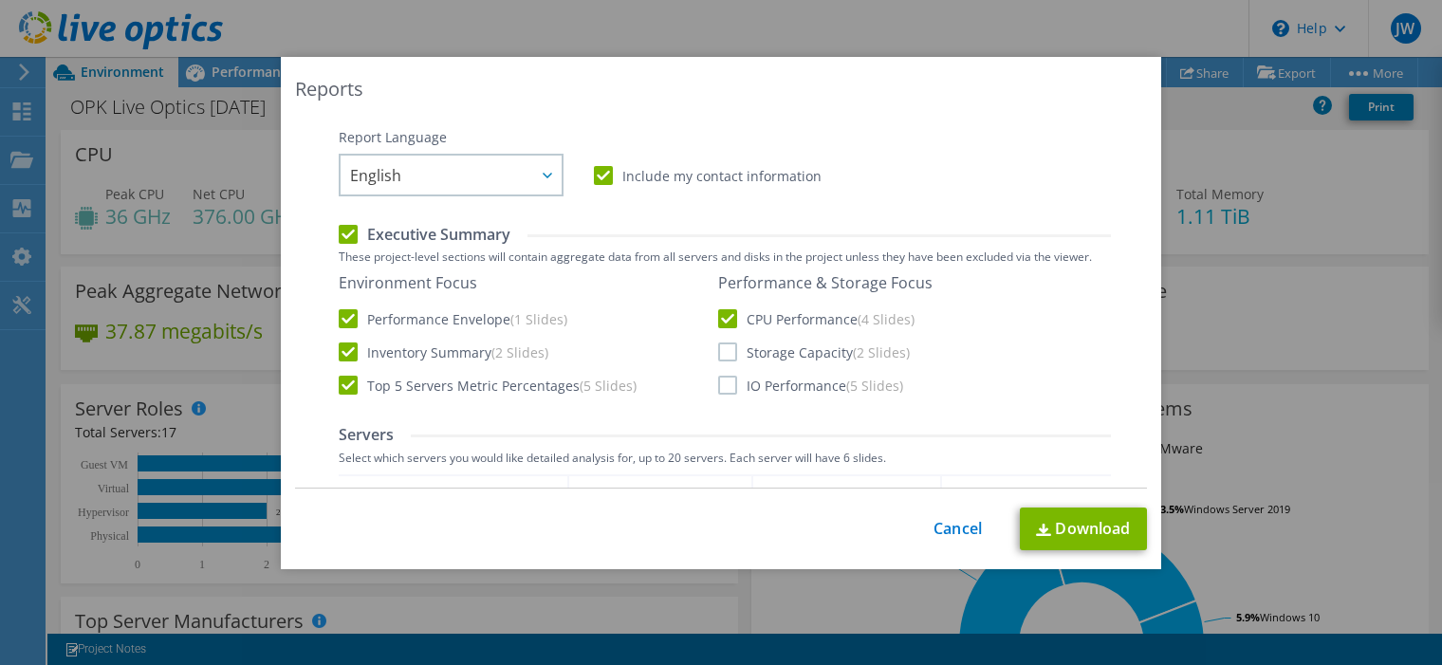
click at [0, 0] on input "Storage Capacity (2 Slides)" at bounding box center [0, 0] width 0 height 0
click at [725, 384] on label "IO Performance (5 Slides)" at bounding box center [810, 385] width 185 height 19
click at [0, 0] on input "IO Performance (5 Slides)" at bounding box center [0, 0] width 0 height 0
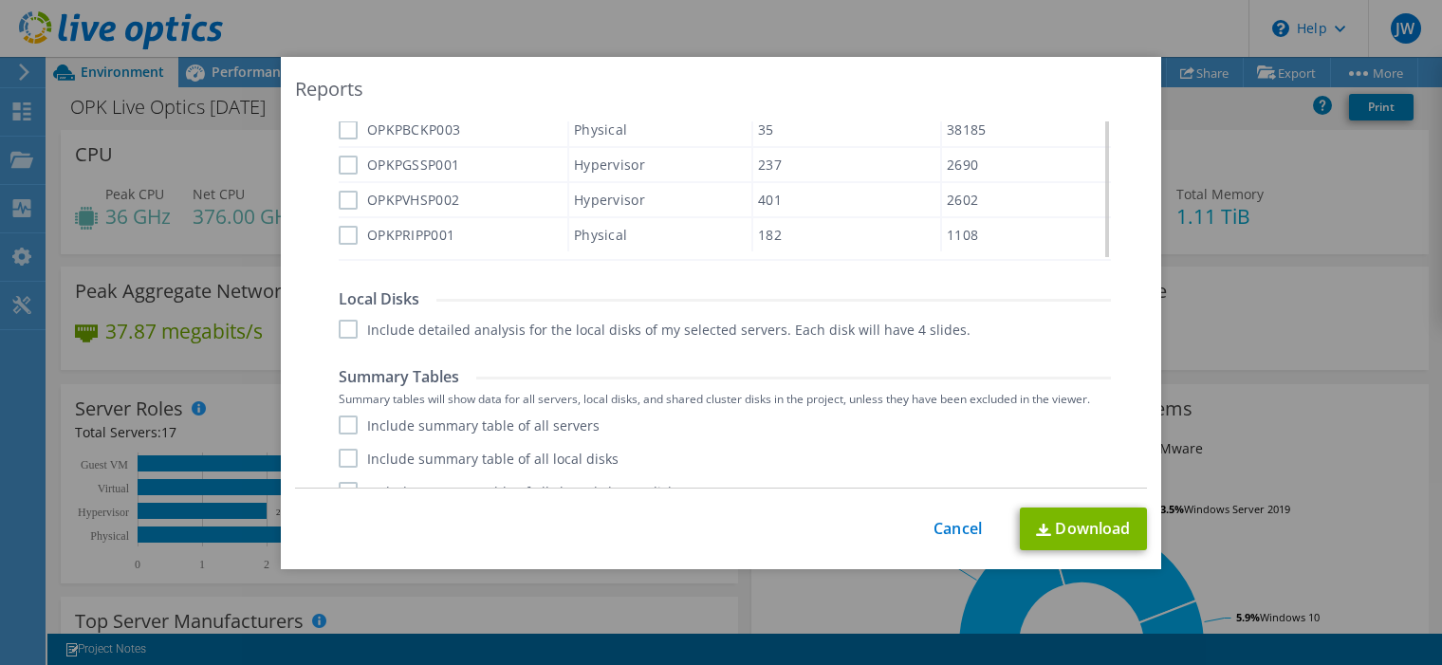
scroll to position [899, 0]
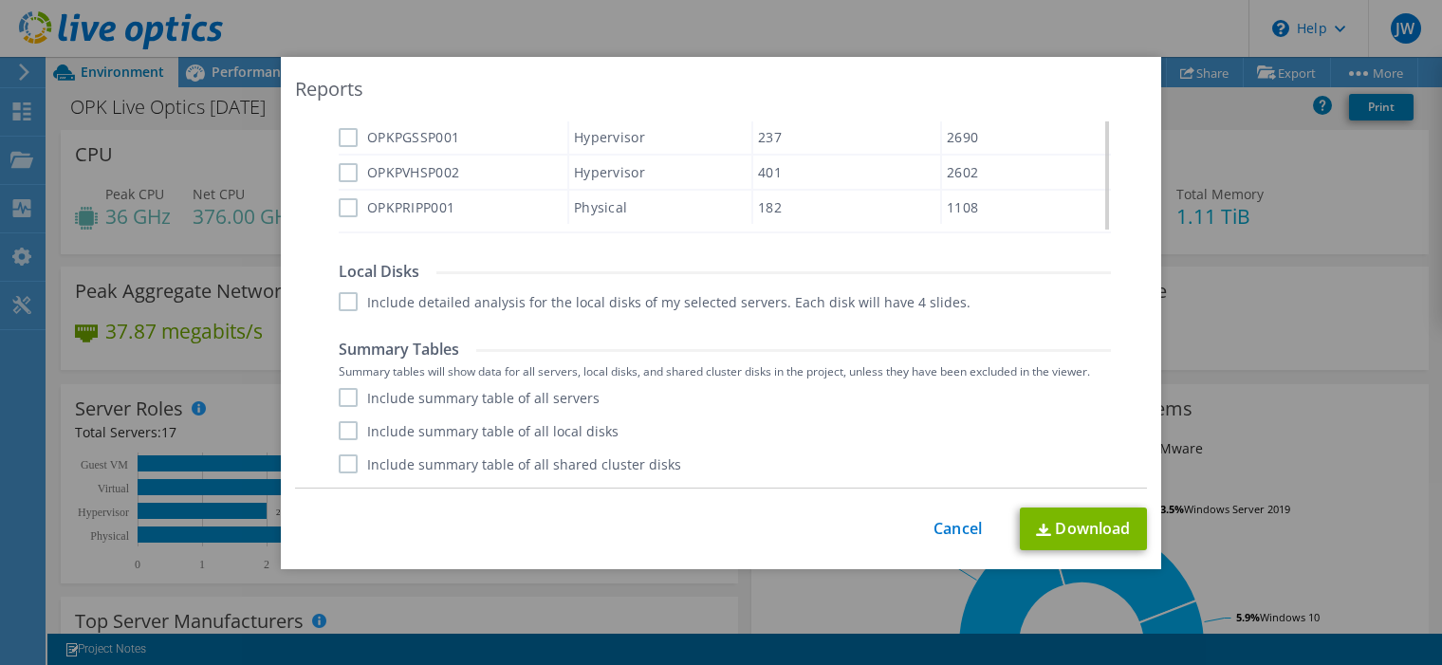
click at [339, 393] on label "Include summary table of all servers" at bounding box center [469, 397] width 261 height 19
click at [0, 0] on input "Include summary table of all servers" at bounding box center [0, 0] width 0 height 0
click at [341, 433] on label "Include summary table of all local disks" at bounding box center [479, 430] width 280 height 19
click at [0, 0] on input "Include summary table of all local disks" at bounding box center [0, 0] width 0 height 0
click at [343, 466] on label "Include summary table of all shared cluster disks" at bounding box center [510, 463] width 342 height 19
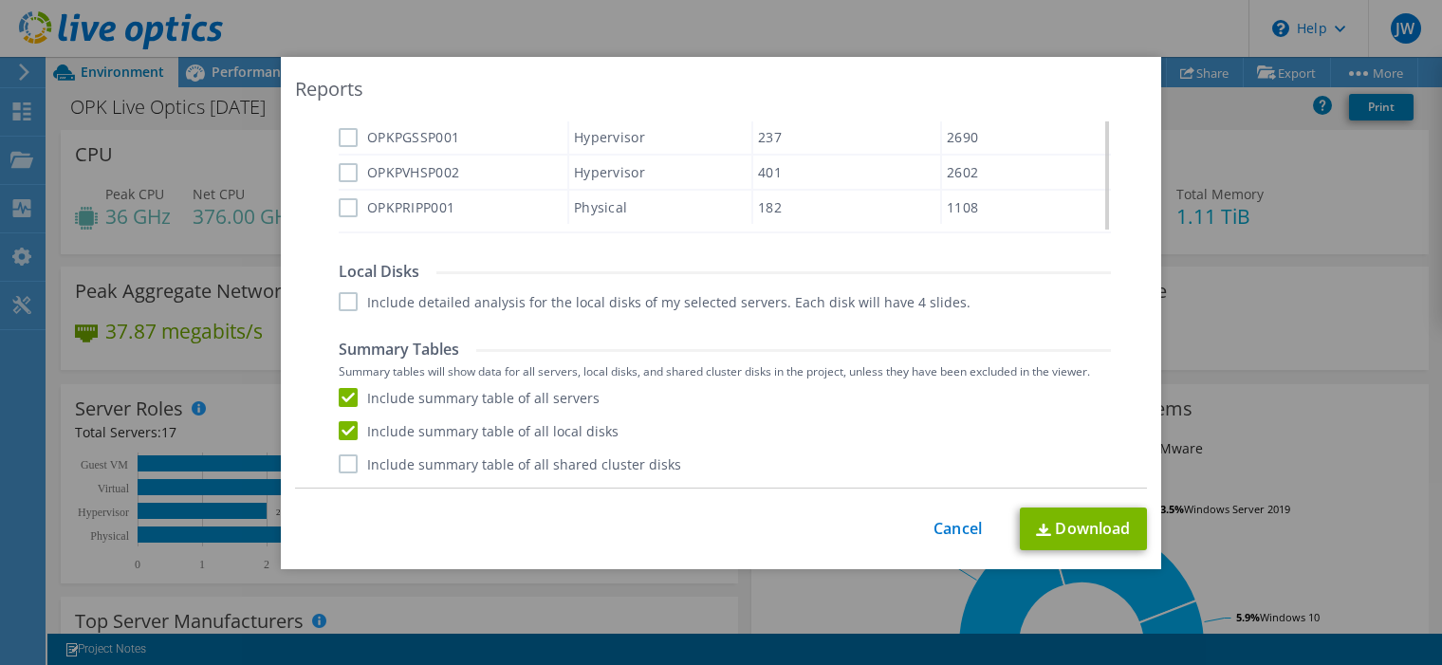
click at [0, 0] on input "Include summary table of all shared cluster disks" at bounding box center [0, 0] width 0 height 0
drag, startPoint x: 1072, startPoint y: 536, endPoint x: 1044, endPoint y: 525, distance: 29.4
click at [1072, 536] on link "Download" at bounding box center [1083, 528] width 127 height 43
click at [1300, 226] on div "Reports Select Region for Cloud Pricing Asia Pacific ([GEOGRAPHIC_DATA]) [GEOGR…" at bounding box center [721, 332] width 1442 height 551
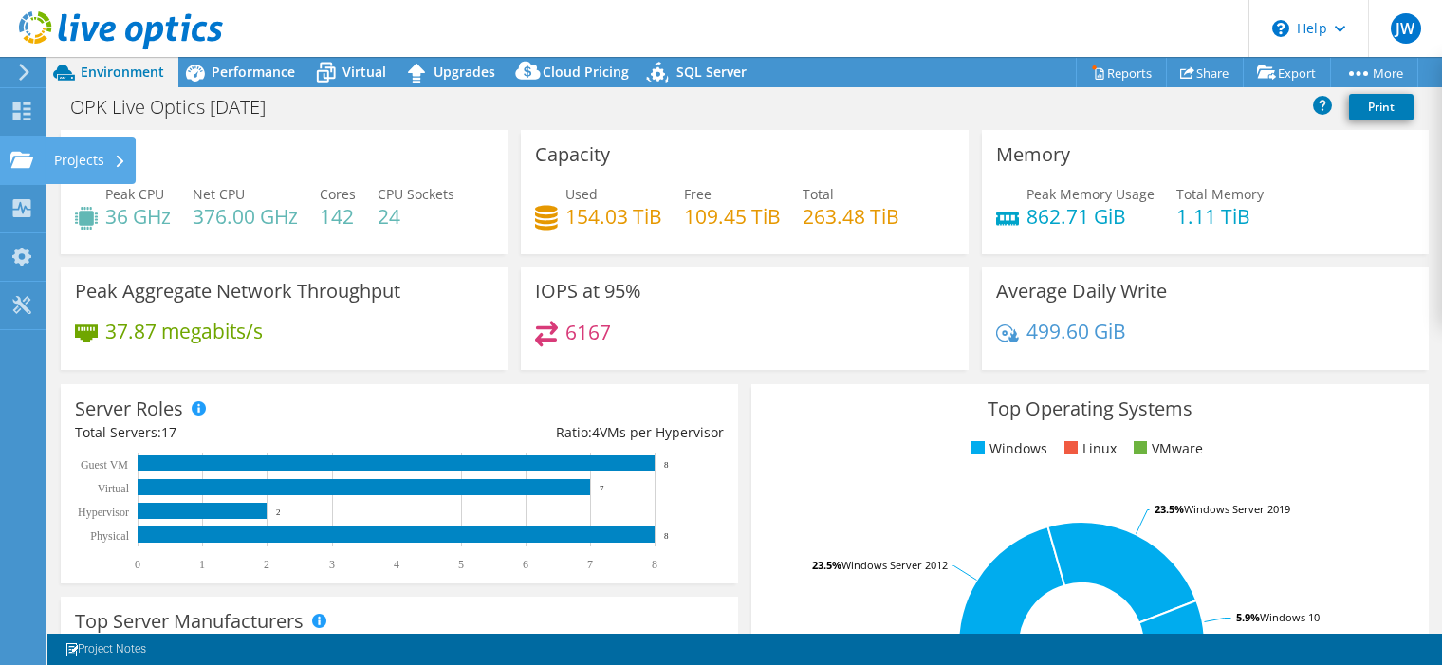
click at [28, 162] on use at bounding box center [21, 159] width 23 height 16
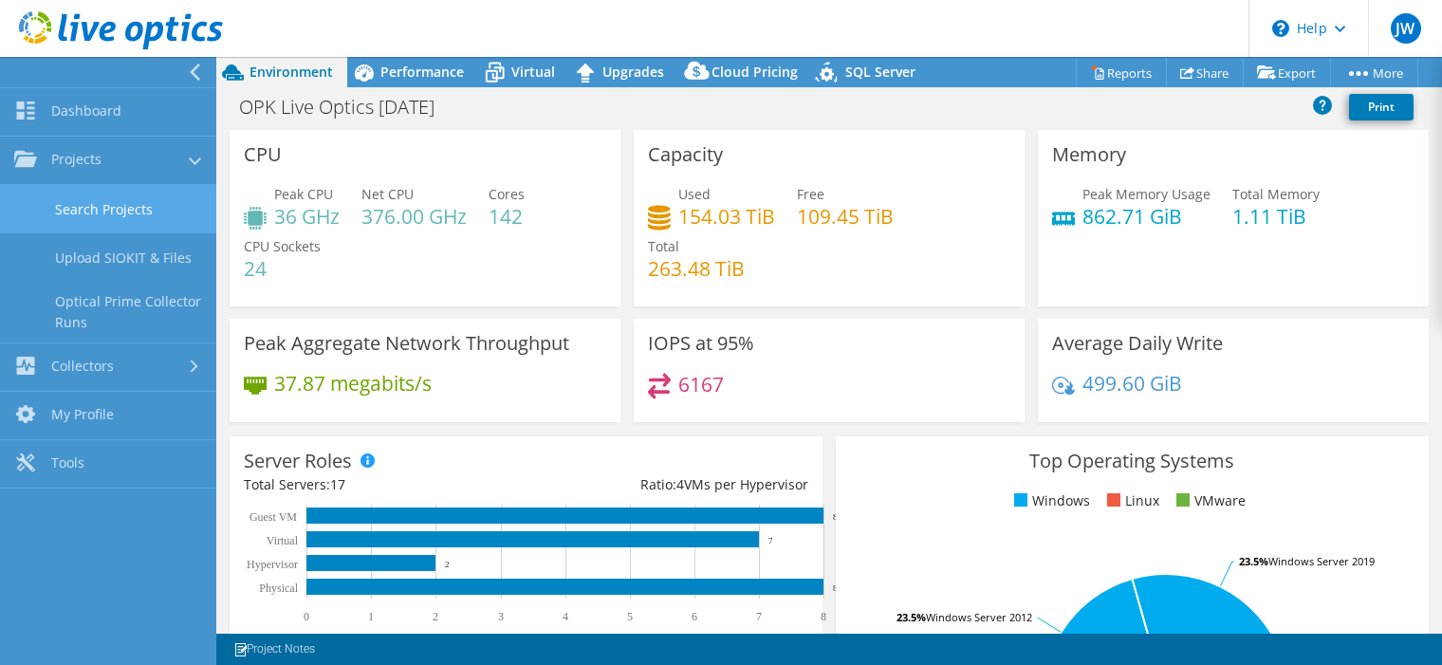
click at [133, 209] on link "Search Projects" at bounding box center [108, 209] width 216 height 48
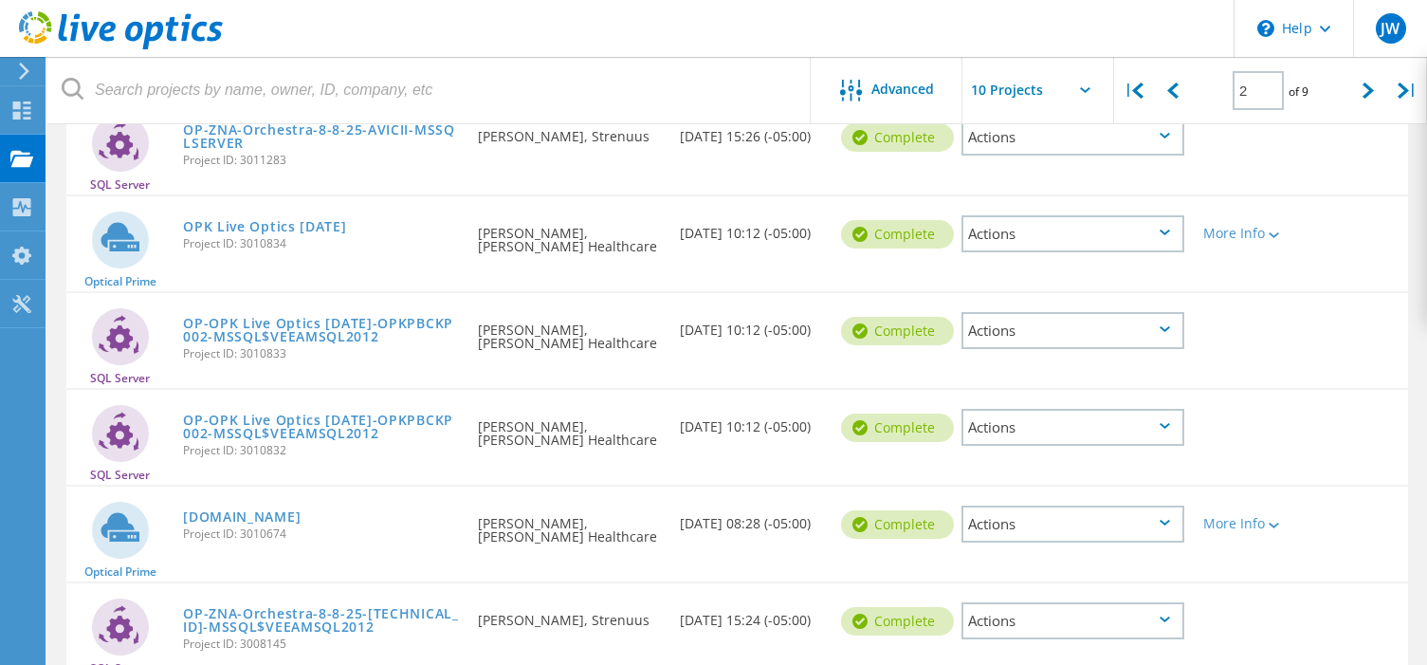
scroll to position [569, 0]
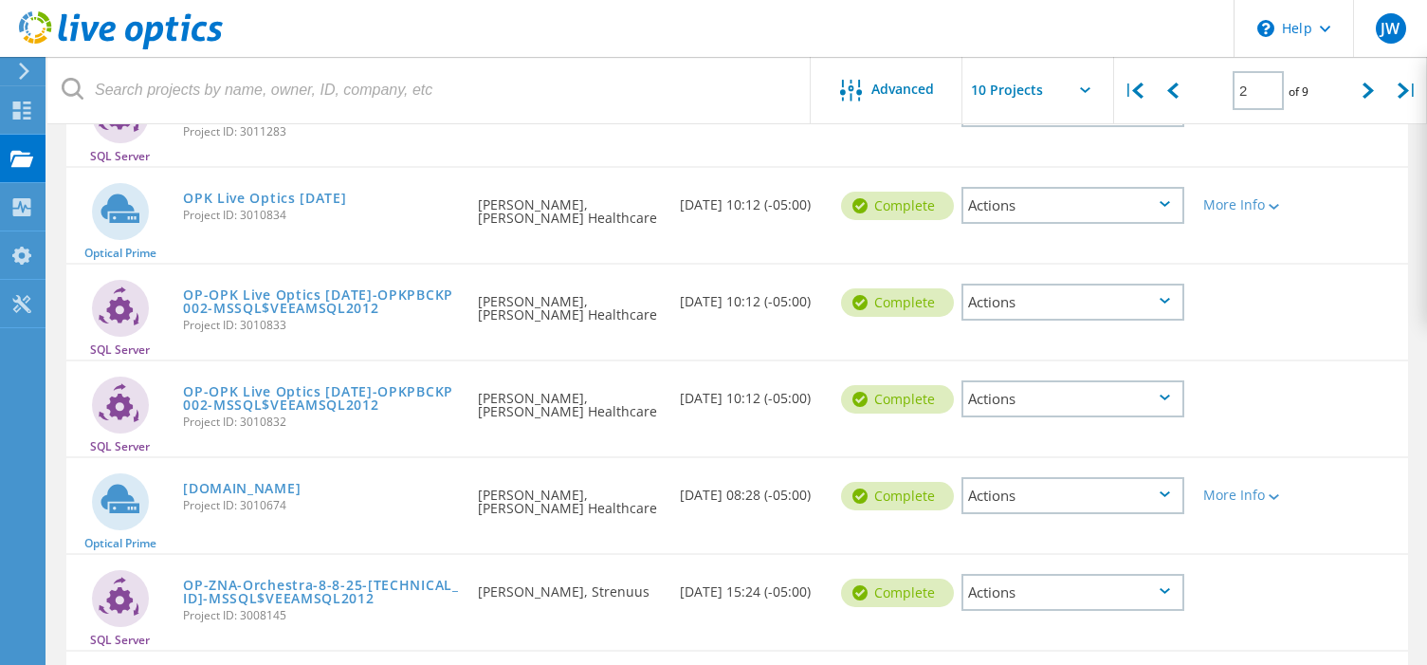
click at [1151, 305] on div "Actions" at bounding box center [1073, 302] width 223 height 37
click at [1133, 293] on div "Download XLSX" at bounding box center [1073, 287] width 219 height 29
click at [1157, 398] on div "Actions" at bounding box center [1073, 398] width 223 height 37
click at [1152, 387] on div "Download XLSX" at bounding box center [1073, 384] width 219 height 29
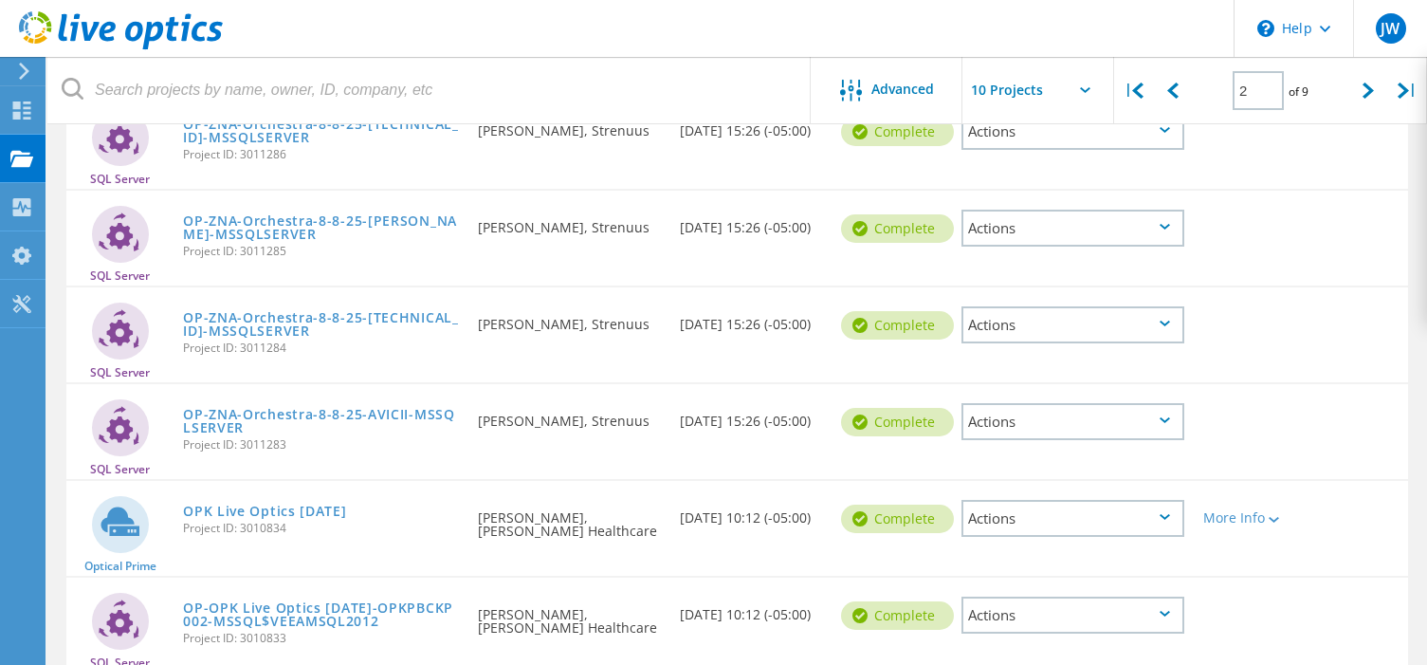
scroll to position [252, 0]
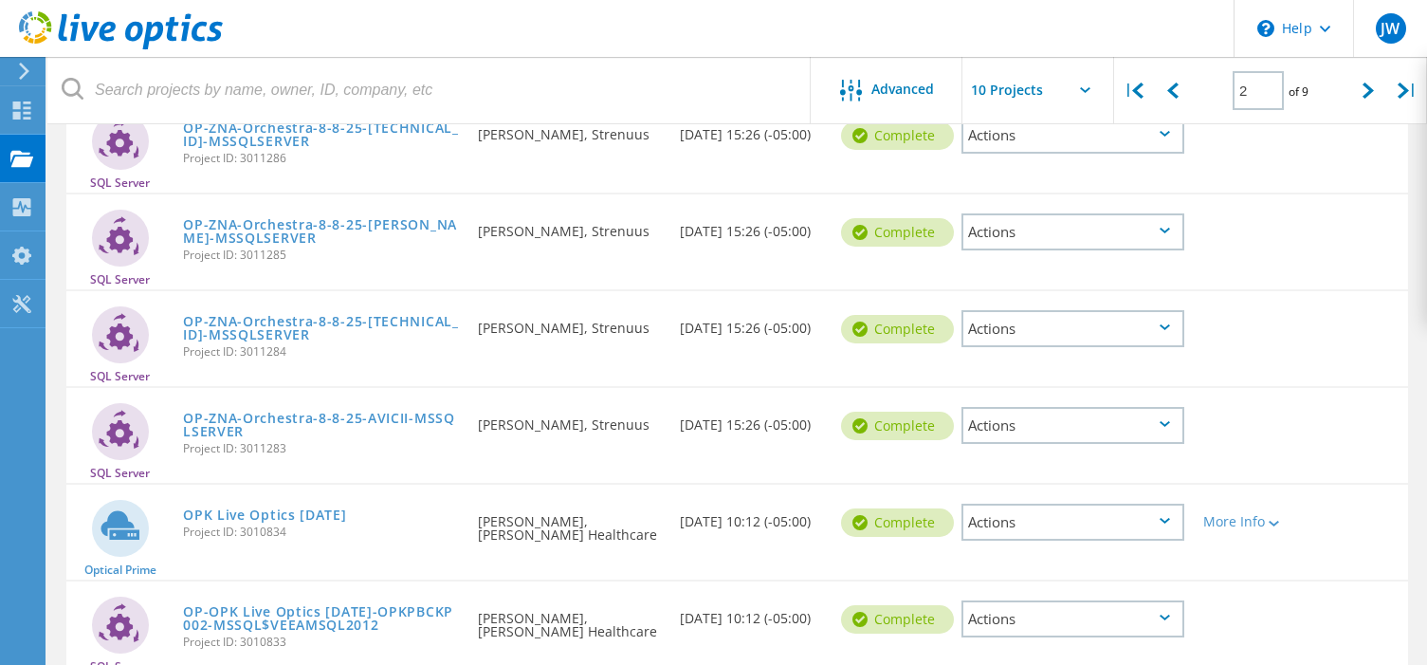
click at [1152, 417] on div "Actions" at bounding box center [1073, 425] width 223 height 37
click at [1145, 414] on div "Download XLSX" at bounding box center [1073, 410] width 219 height 29
click at [1039, 368] on div "SQL Server OP-ZNA-Orchestra-8-8-25-172.21.114.185-MSSQLSERVER Project ID: 30112…" at bounding box center [737, 338] width 1342 height 95
click at [1131, 322] on div "Actions" at bounding box center [1073, 328] width 223 height 37
click at [1105, 320] on div "Download XLSX" at bounding box center [1073, 314] width 219 height 29
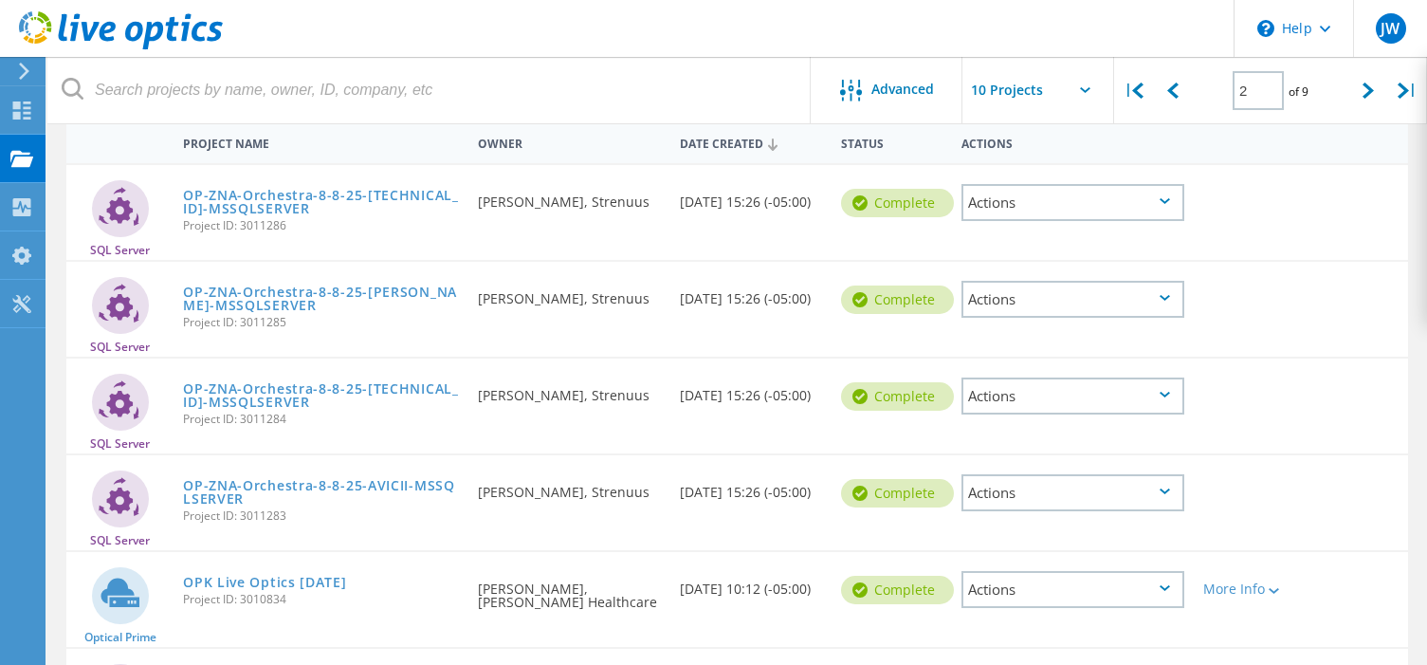
scroll to position [157, 0]
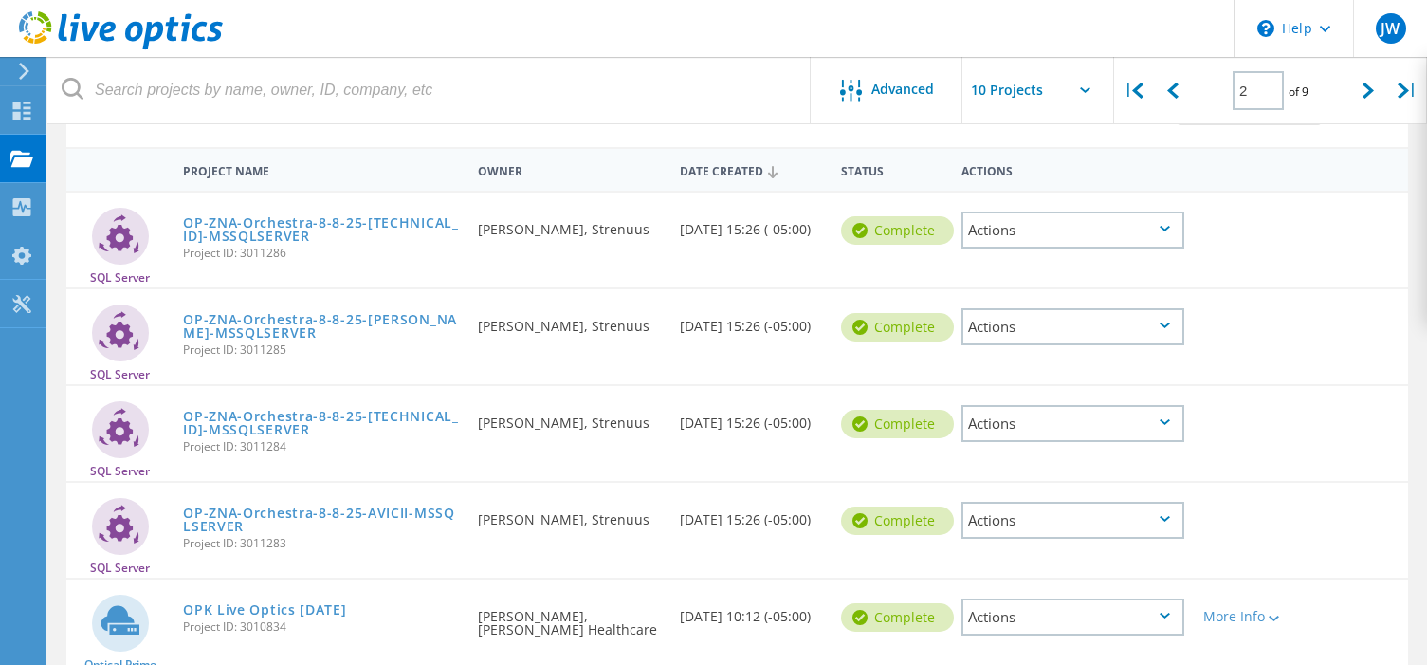
click at [1123, 329] on div "Actions" at bounding box center [1073, 326] width 223 height 37
click at [1050, 315] on div "Download XLSX" at bounding box center [1073, 312] width 219 height 29
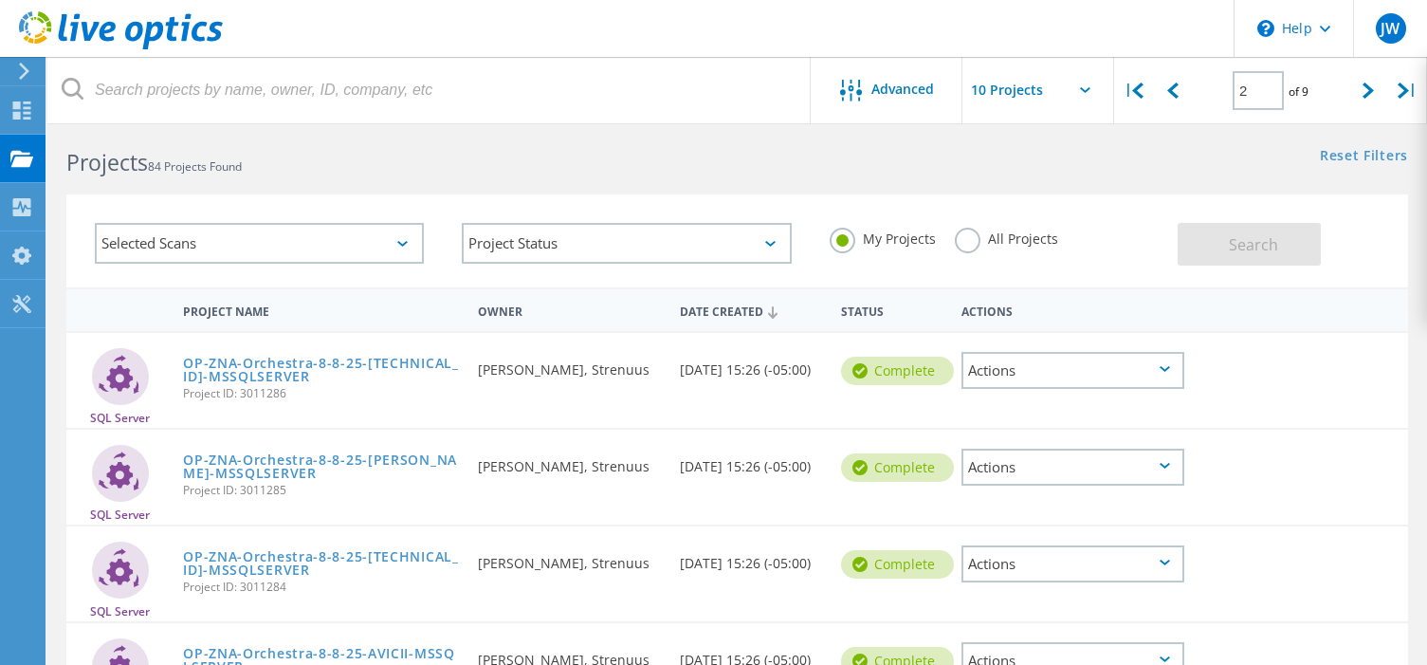
scroll to position [0, 0]
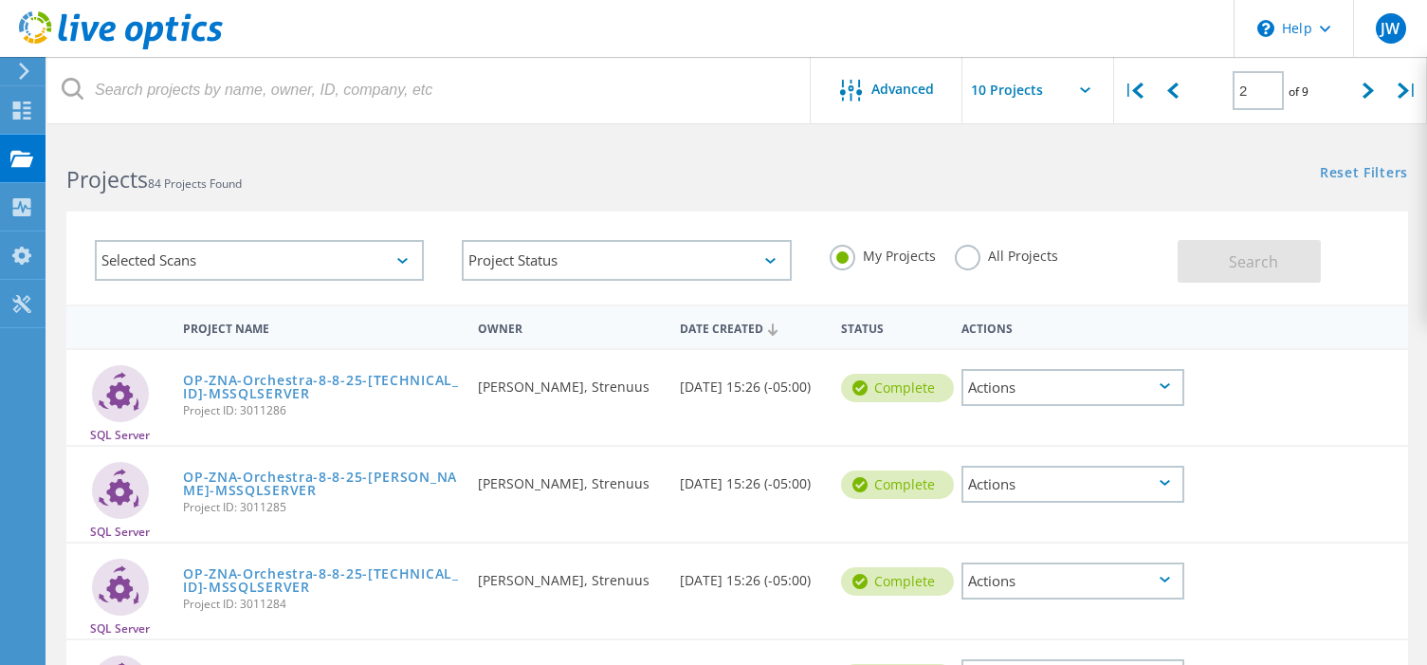
click at [1143, 381] on div "Actions" at bounding box center [1073, 387] width 223 height 37
click at [1089, 375] on div "Download XLSX" at bounding box center [1073, 373] width 219 height 29
click at [1353, 87] on div at bounding box center [1369, 90] width 39 height 67
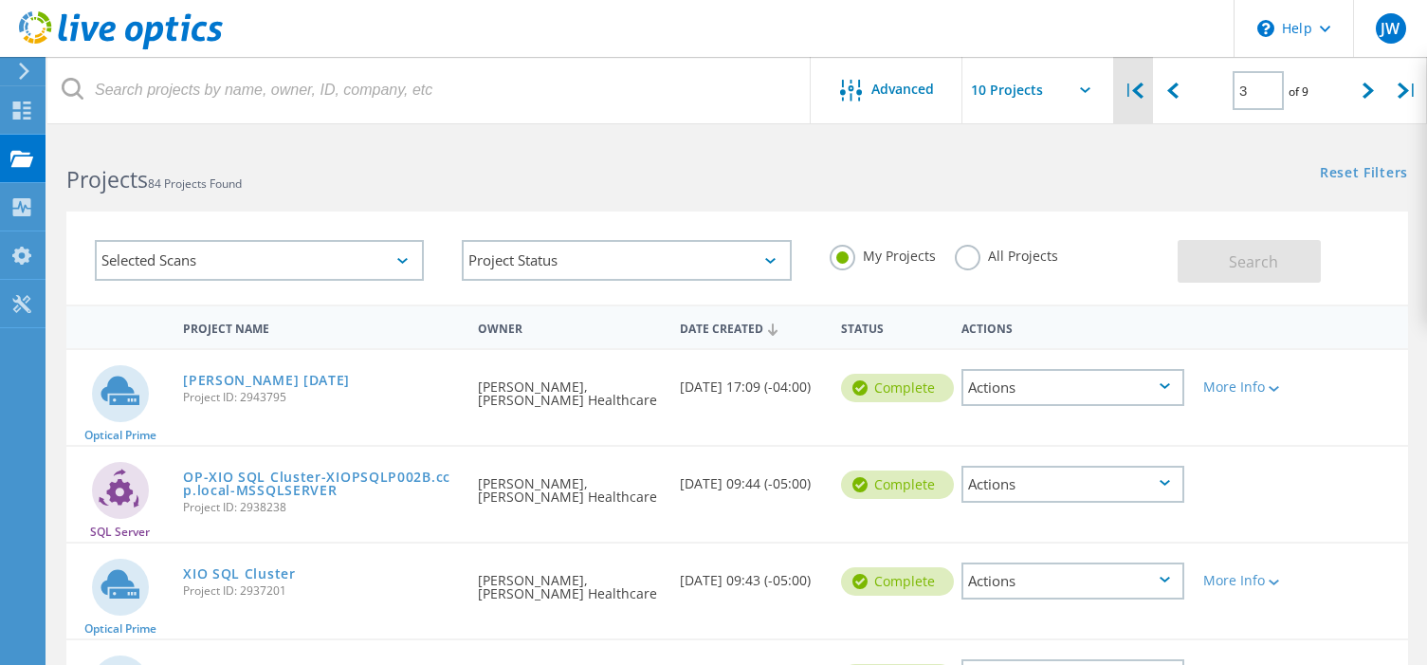
click at [1136, 101] on div "|" at bounding box center [1133, 90] width 39 height 67
type input "1"
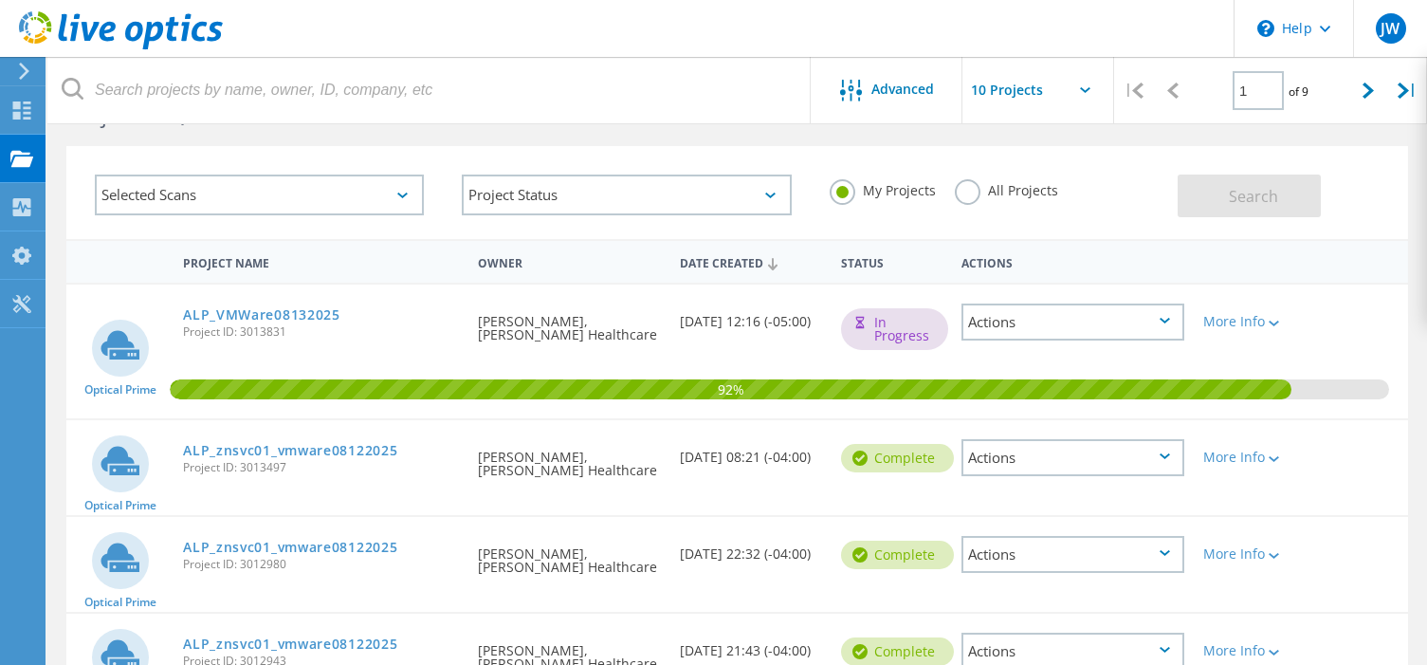
scroll to position [95, 0]
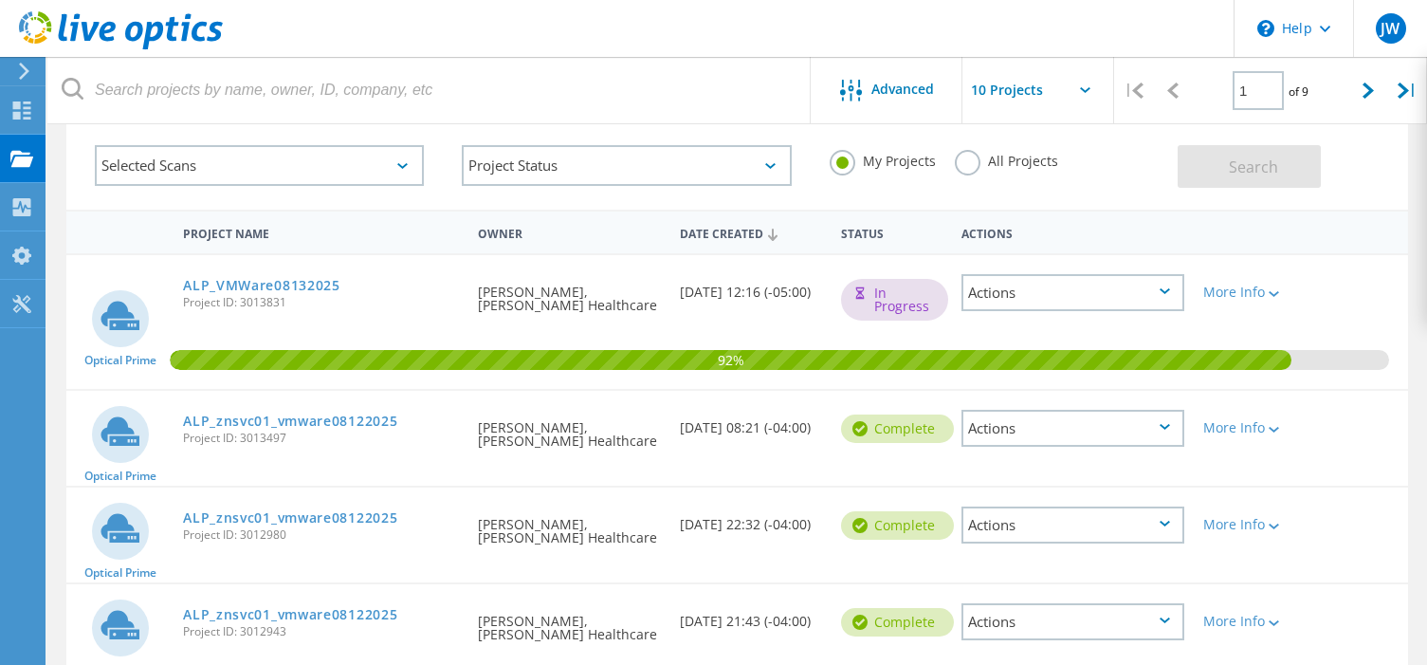
click at [1169, 430] on icon at bounding box center [1165, 427] width 10 height 6
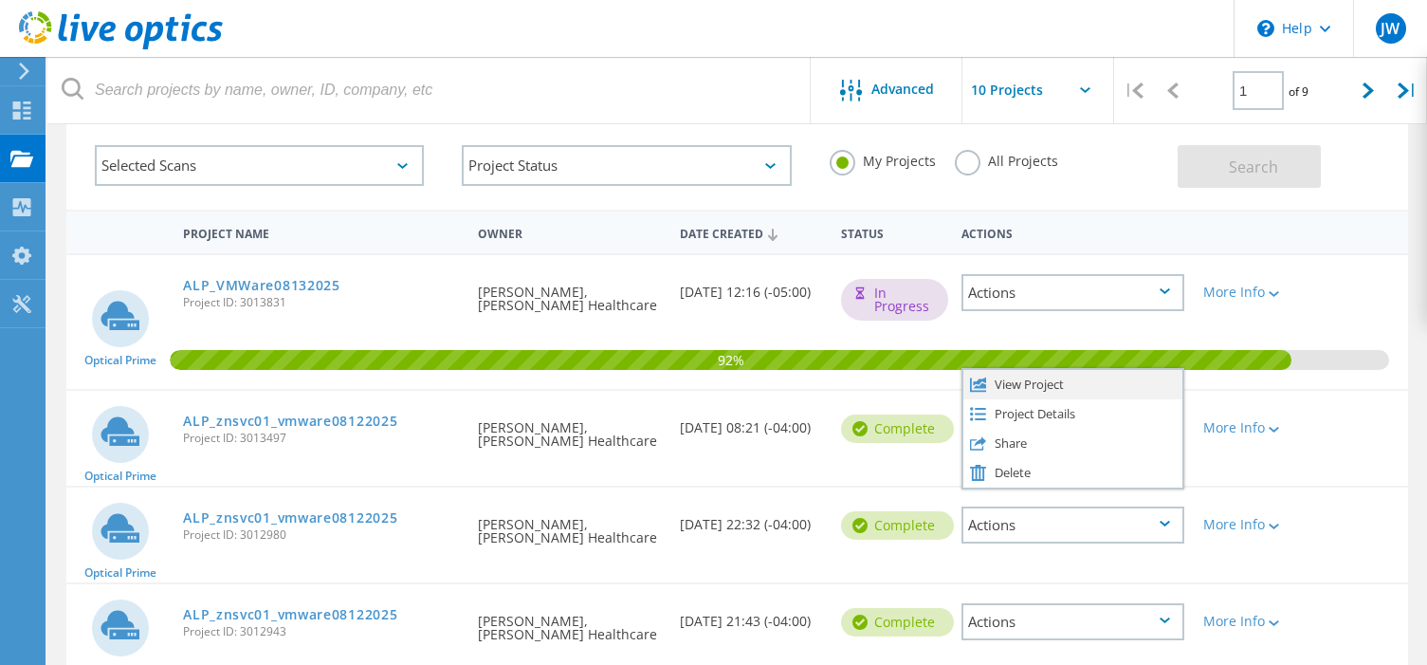
click at [1116, 396] on div "View Project" at bounding box center [1073, 384] width 219 height 29
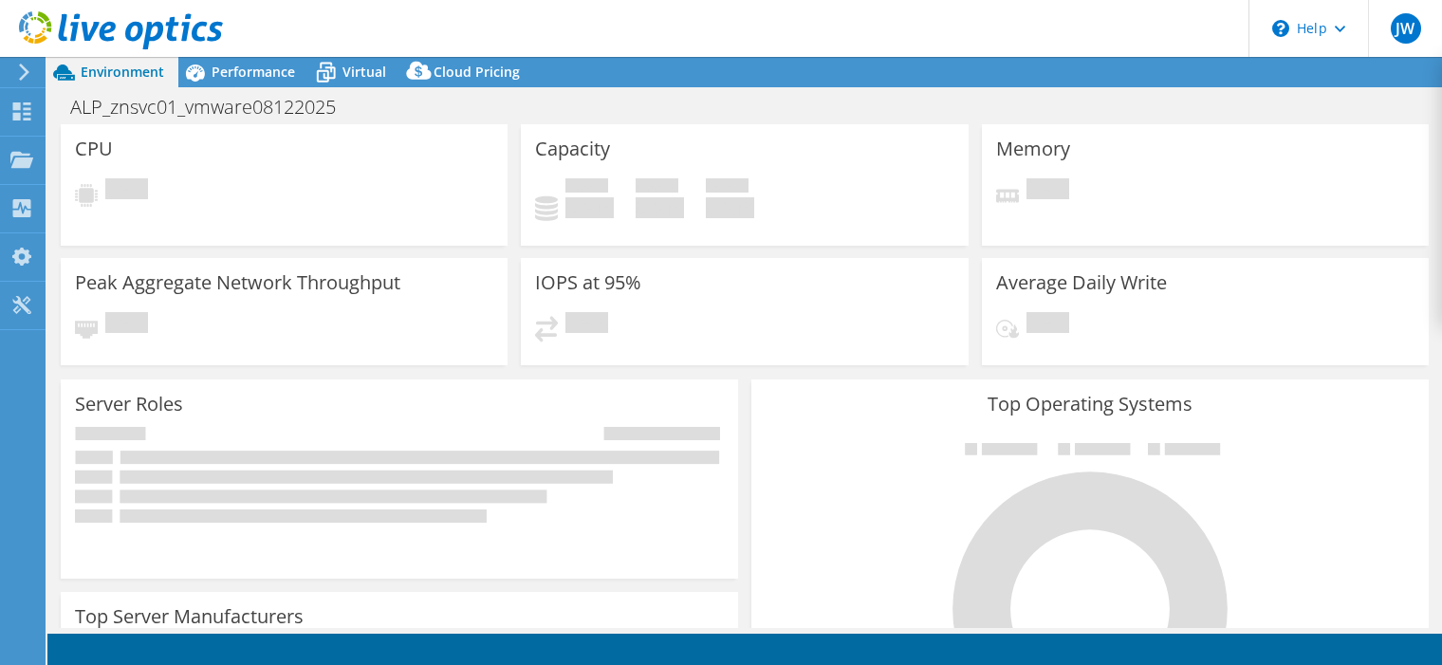
select select "USD"
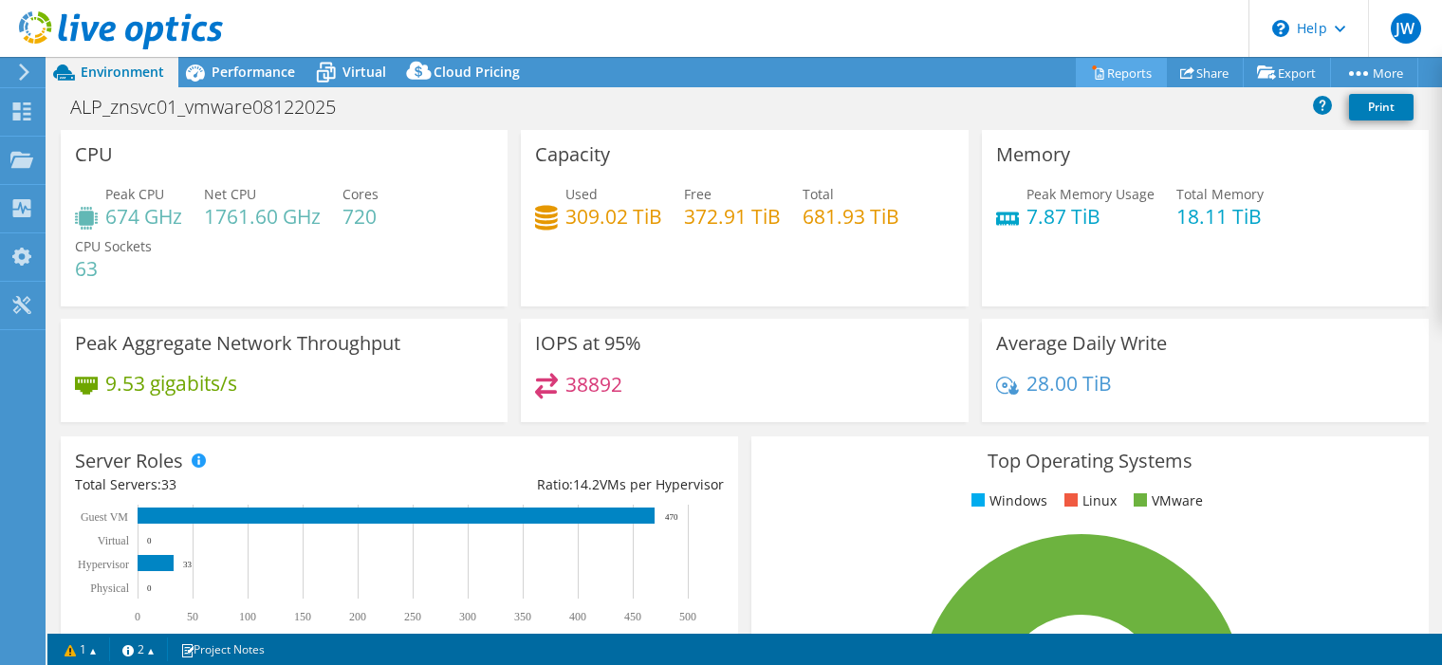
click at [1126, 76] on link "Reports" at bounding box center [1121, 72] width 91 height 29
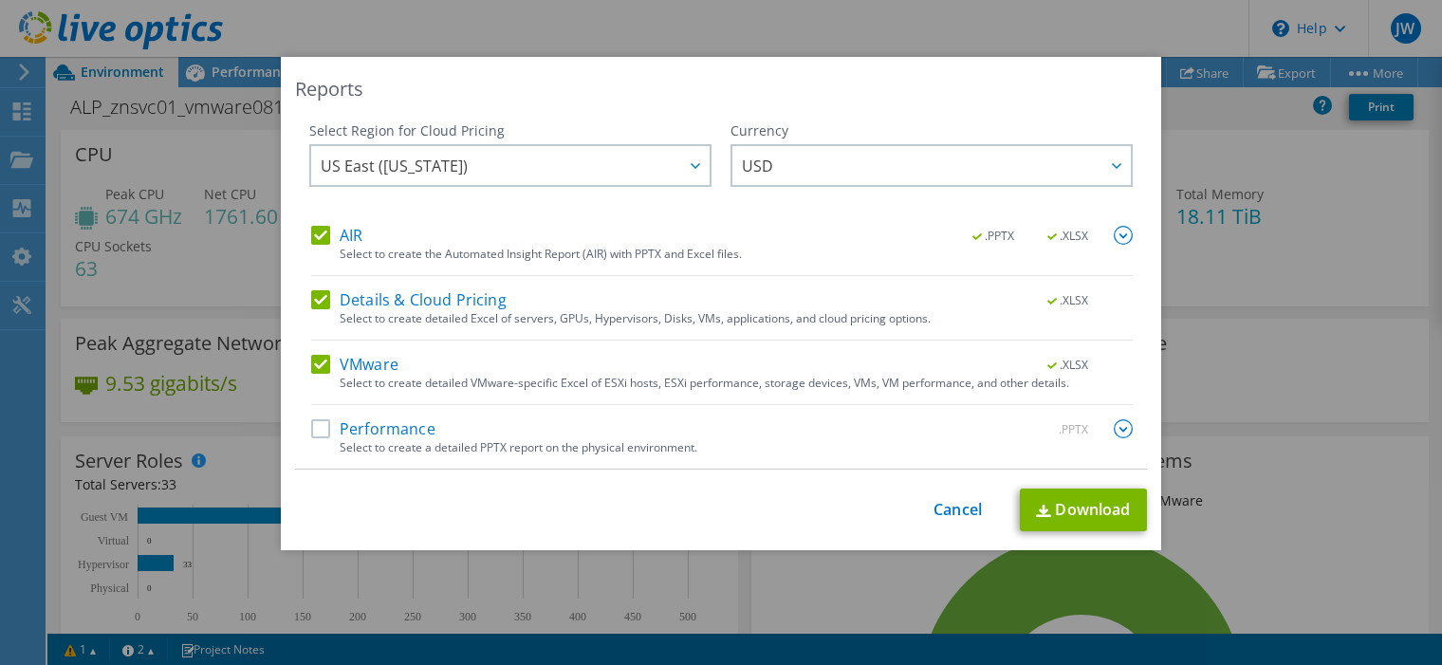
click at [315, 432] on label "Performance" at bounding box center [373, 428] width 124 height 19
click at [0, 0] on input "Performance" at bounding box center [0, 0] width 0 height 0
click at [1119, 428] on img at bounding box center [1123, 428] width 19 height 19
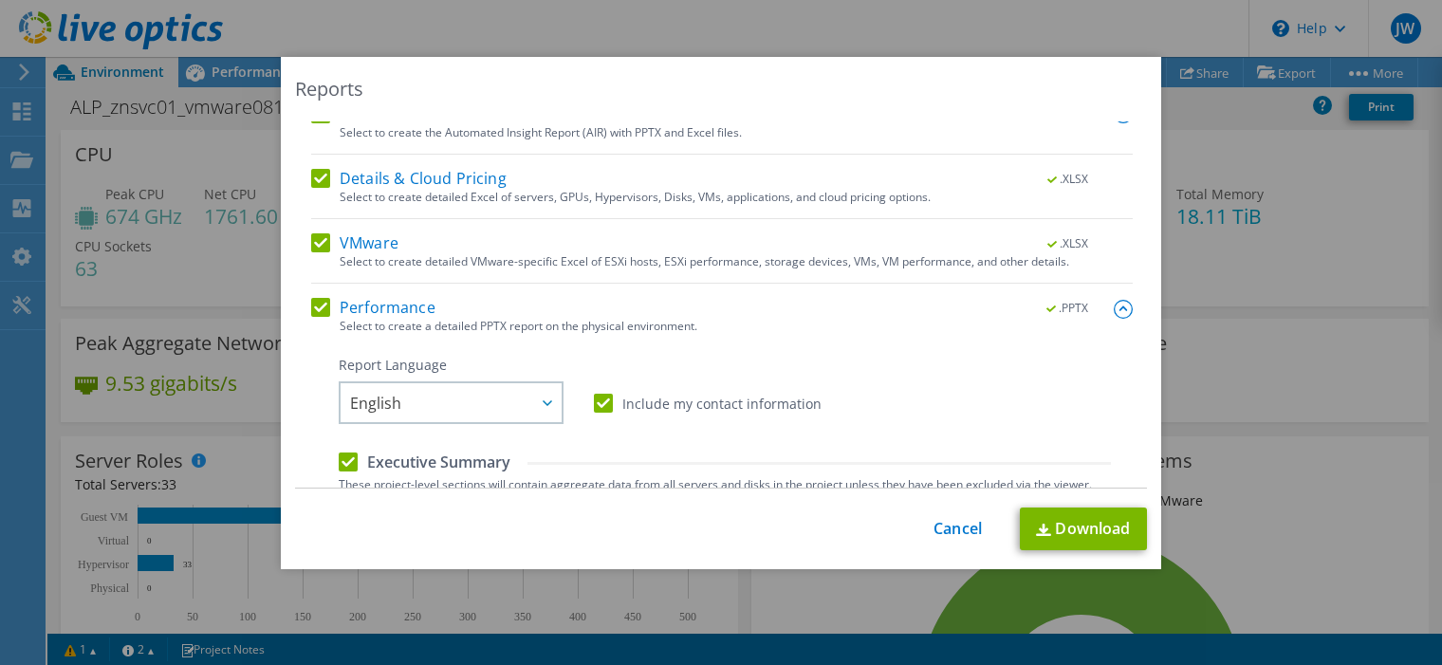
scroll to position [285, 0]
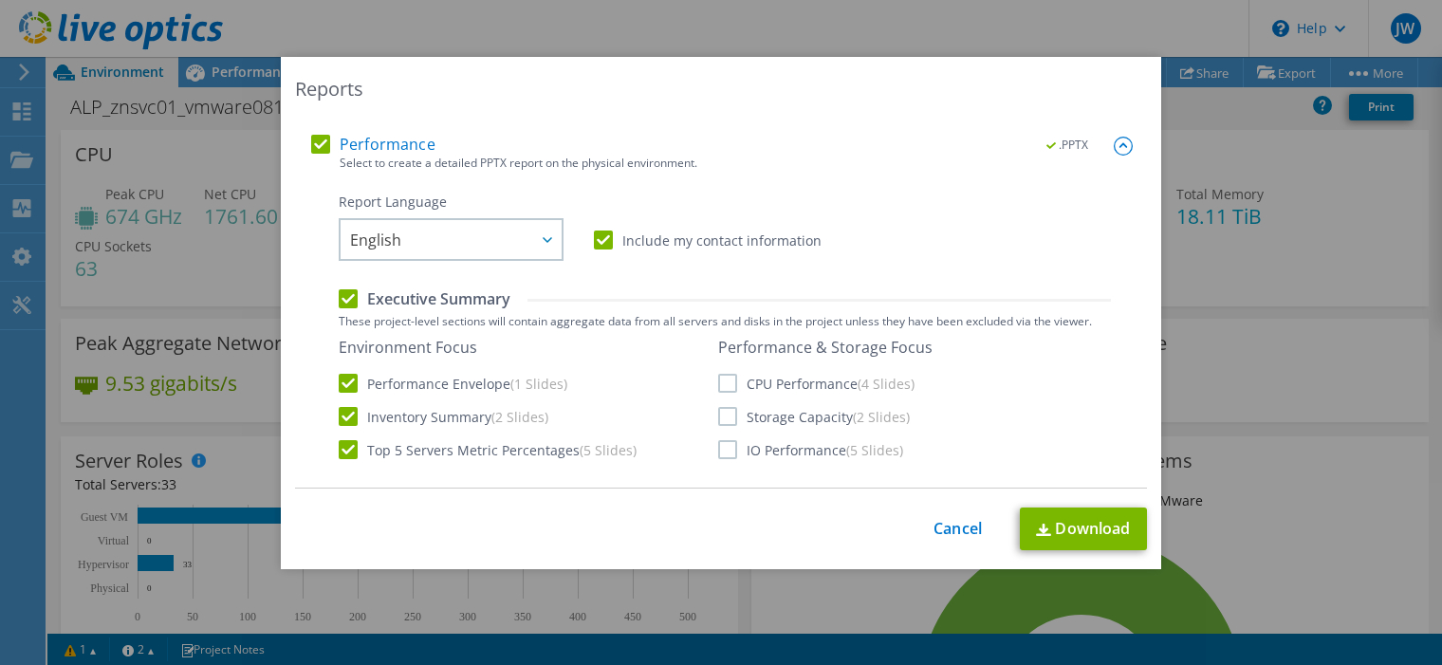
drag, startPoint x: 722, startPoint y: 379, endPoint x: 721, endPoint y: 417, distance: 38.0
click at [721, 379] on label "CPU Performance (4 Slides)" at bounding box center [816, 383] width 196 height 19
click at [0, 0] on input "CPU Performance (4 Slides)" at bounding box center [0, 0] width 0 height 0
click at [721, 418] on label "Storage Capacity (2 Slides)" at bounding box center [814, 416] width 192 height 19
click at [0, 0] on input "Storage Capacity (2 Slides)" at bounding box center [0, 0] width 0 height 0
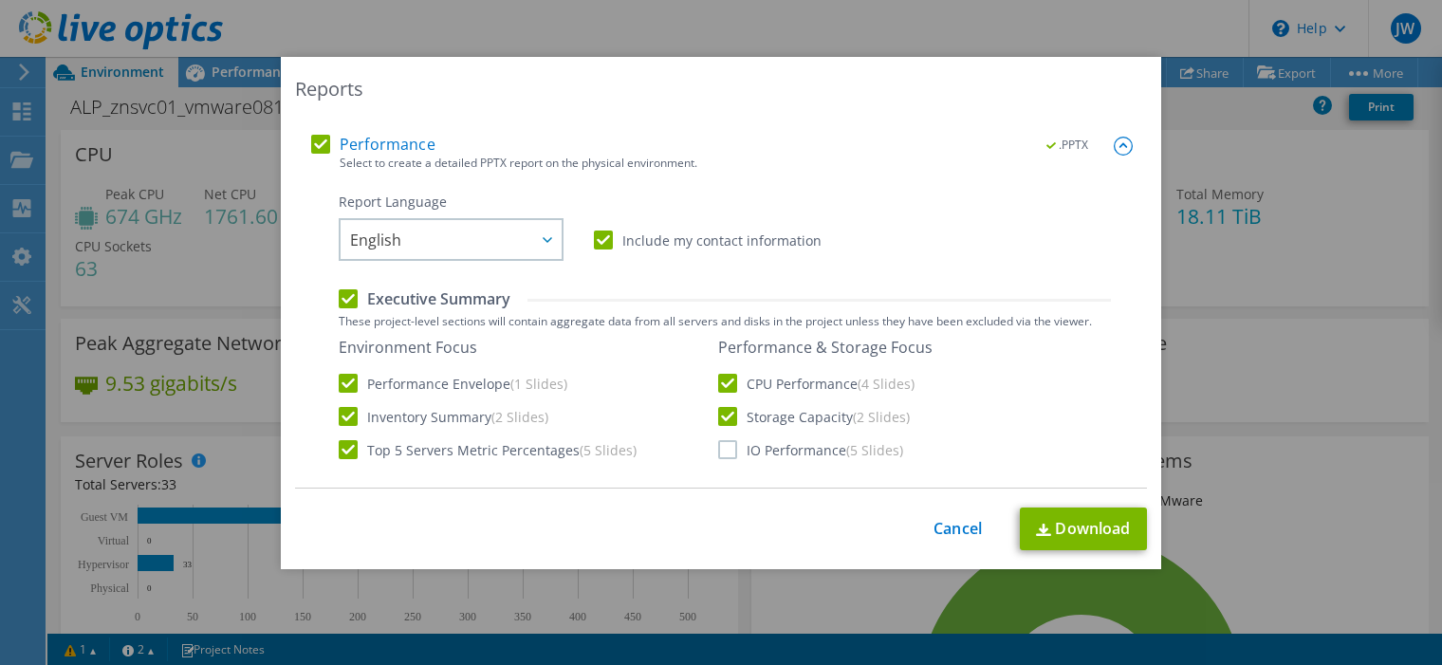
click at [721, 453] on label "IO Performance (5 Slides)" at bounding box center [810, 449] width 185 height 19
click at [0, 0] on input "IO Performance (5 Slides)" at bounding box center [0, 0] width 0 height 0
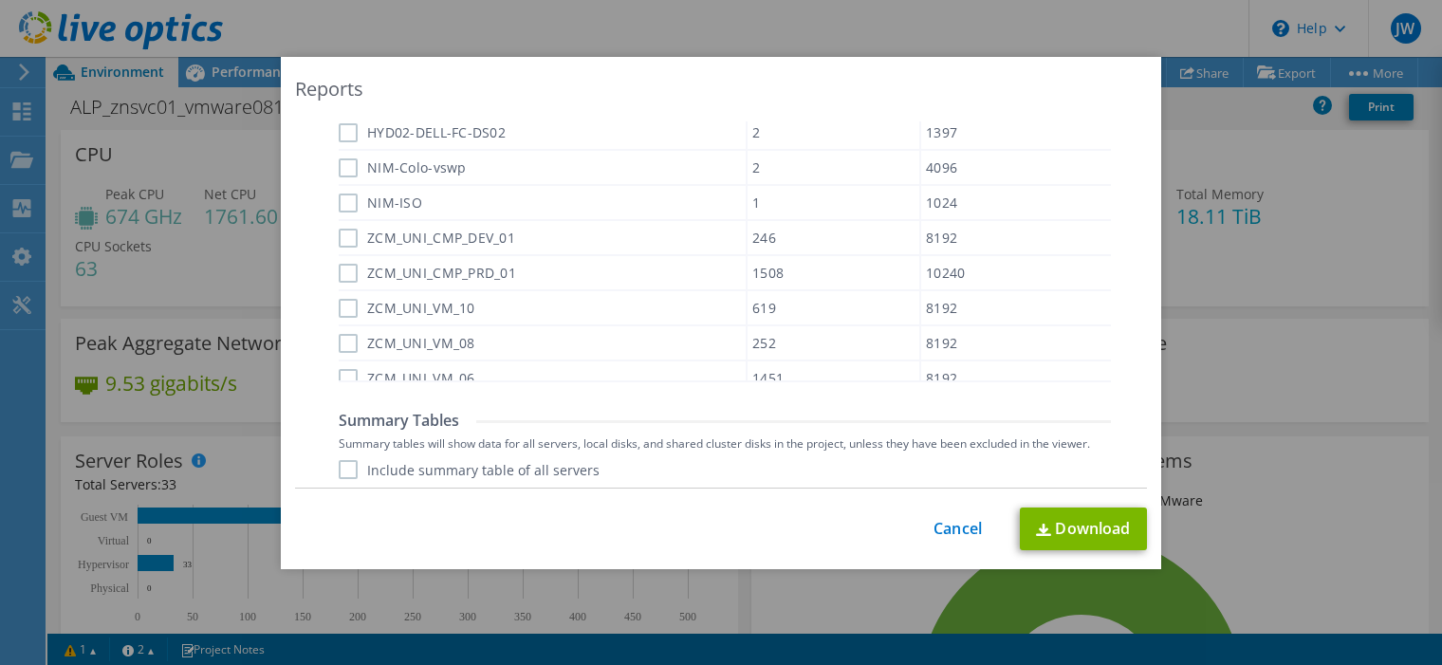
scroll to position [1462, 0]
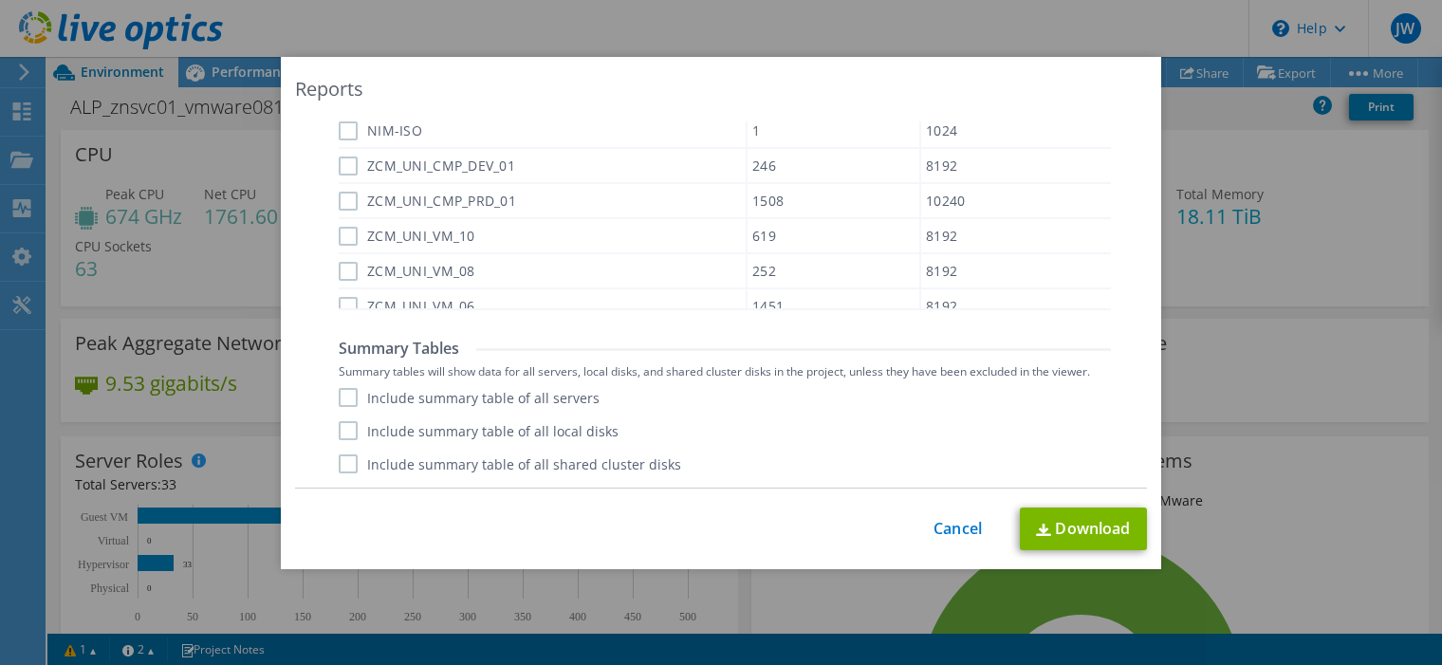
click at [347, 390] on label "Include summary table of all servers" at bounding box center [469, 397] width 261 height 19
click at [0, 0] on input "Include summary table of all servers" at bounding box center [0, 0] width 0 height 0
drag, startPoint x: 347, startPoint y: 427, endPoint x: 347, endPoint y: 452, distance: 25.6
click at [347, 430] on label "Include summary table of all local disks" at bounding box center [479, 430] width 280 height 19
click at [0, 0] on input "Include summary table of all local disks" at bounding box center [0, 0] width 0 height 0
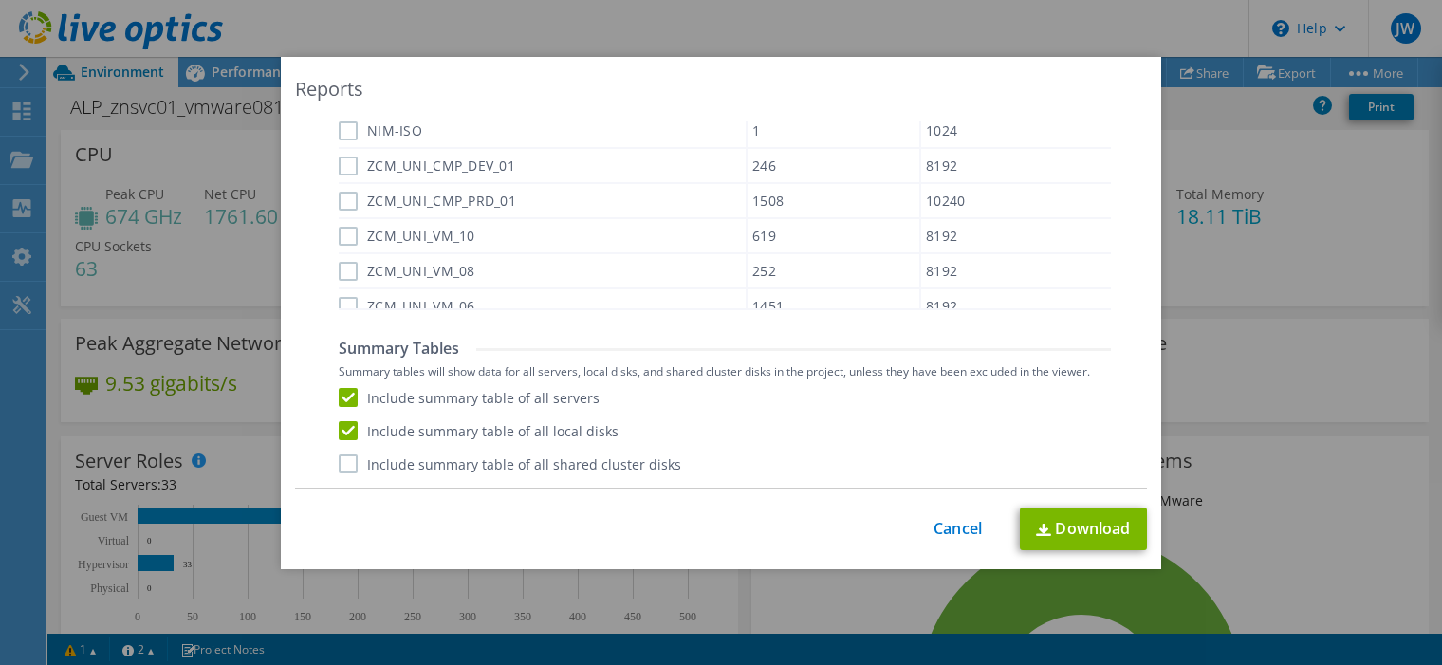
click at [346, 464] on label "Include summary table of all shared cluster disks" at bounding box center [510, 463] width 342 height 19
click at [0, 0] on input "Include summary table of all shared cluster disks" at bounding box center [0, 0] width 0 height 0
click at [1053, 523] on link "Download" at bounding box center [1083, 528] width 127 height 43
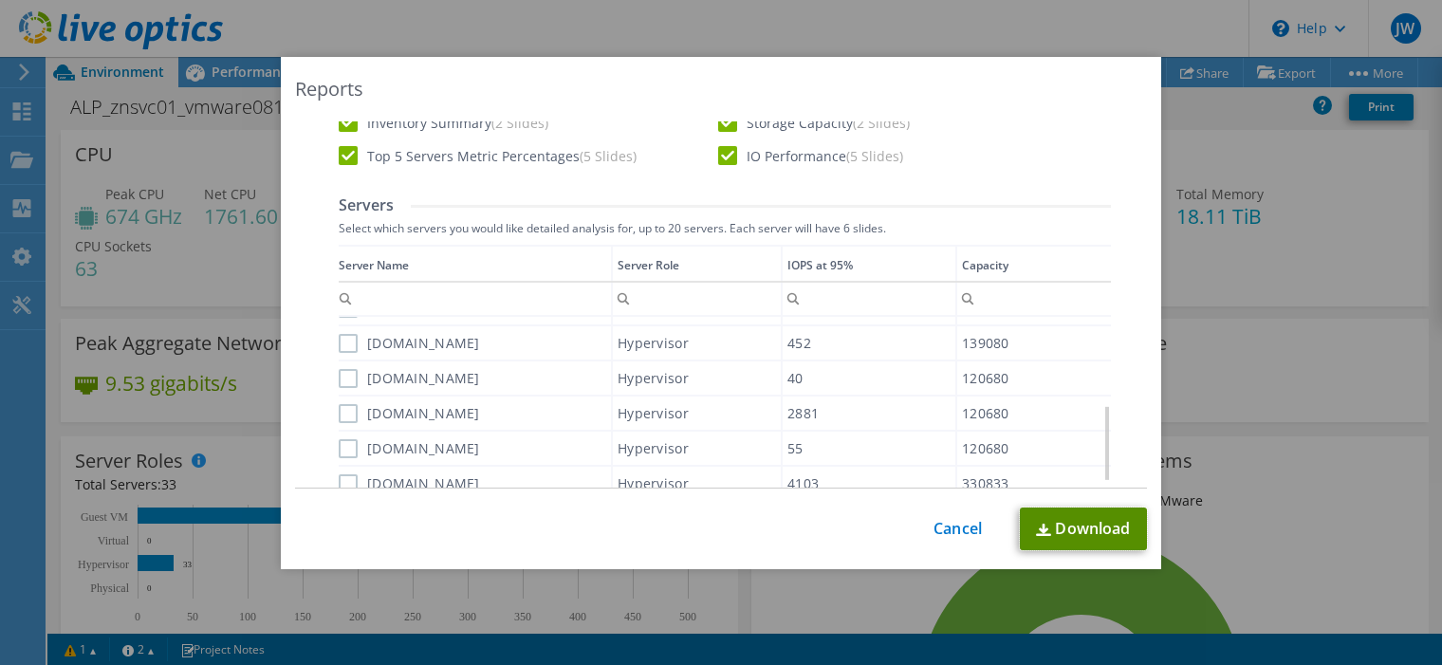
scroll to position [703, 0]
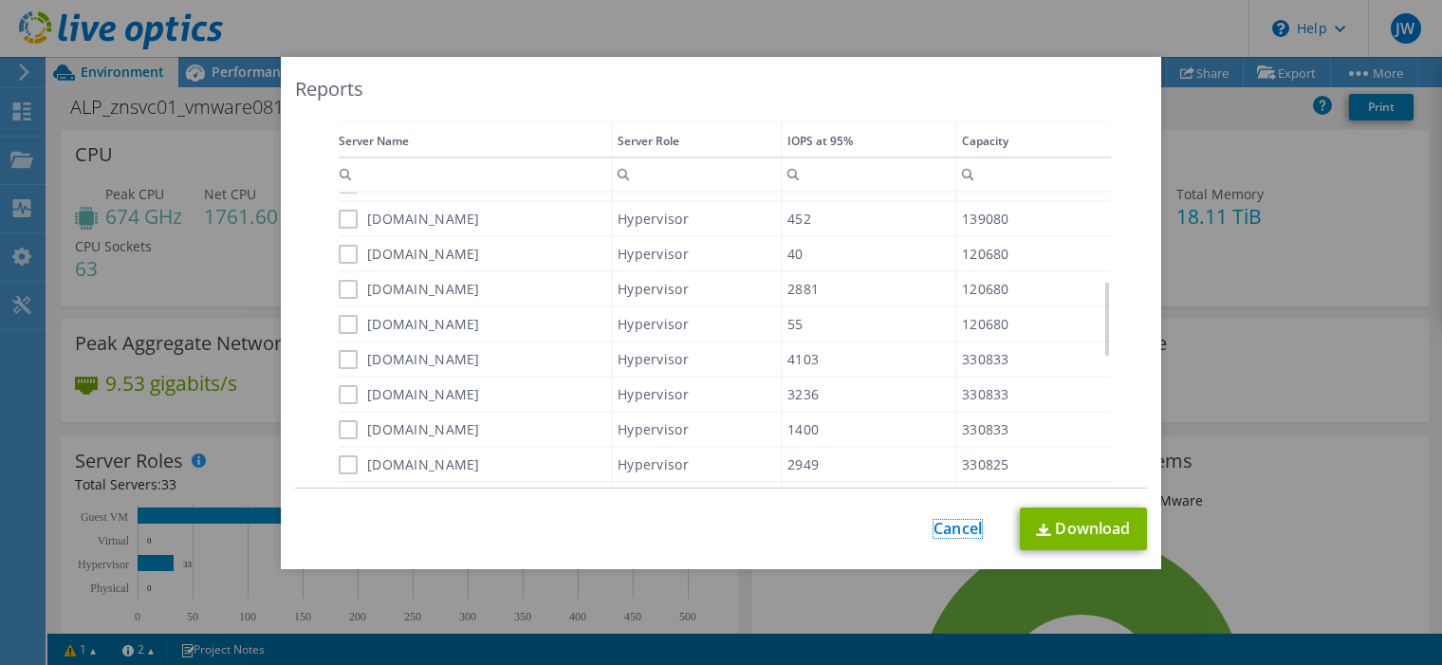
click at [941, 531] on link "Cancel" at bounding box center [957, 529] width 48 height 18
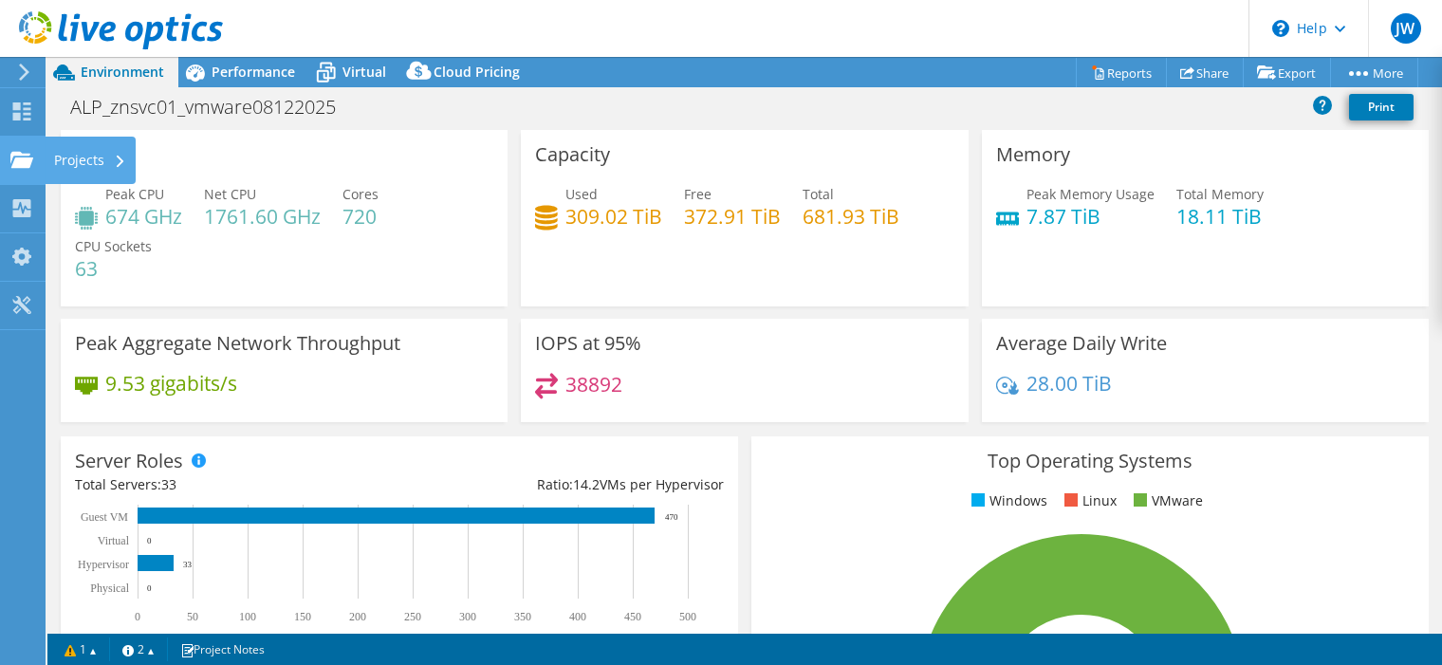
click at [99, 163] on div "Projects" at bounding box center [90, 160] width 91 height 47
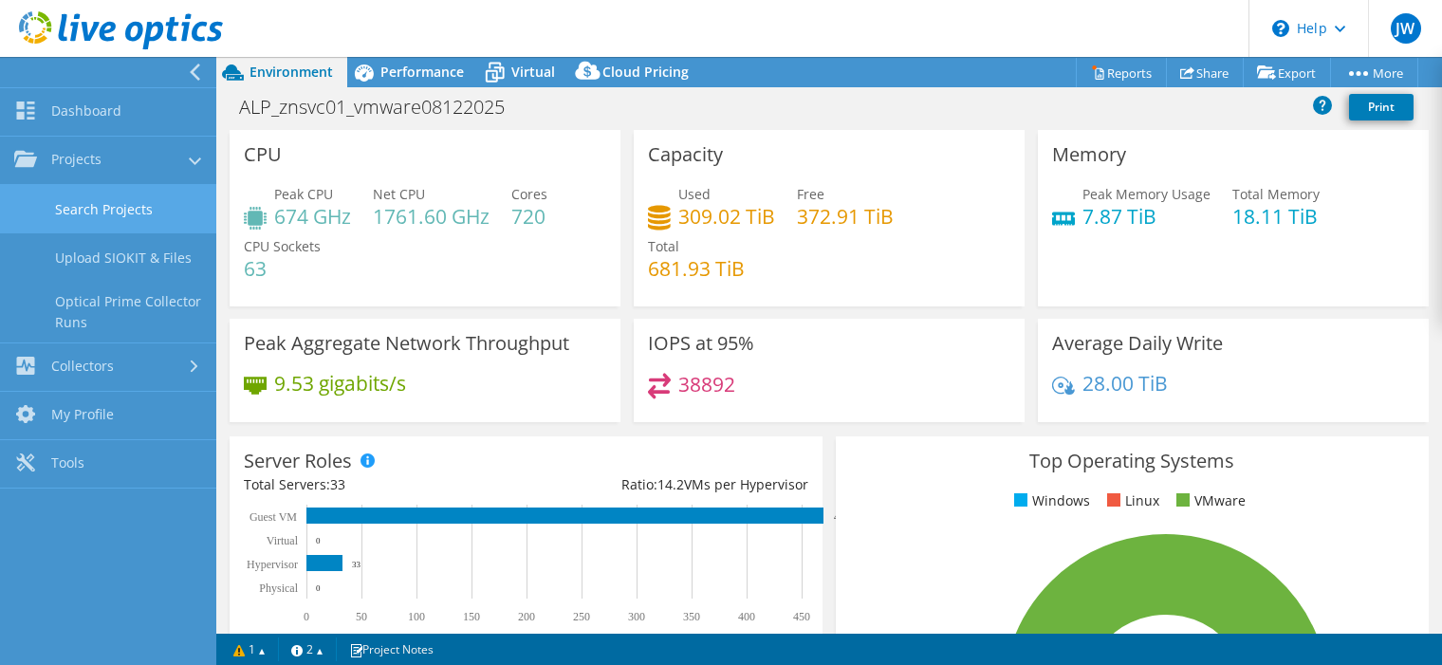
click at [141, 202] on link "Search Projects" at bounding box center [108, 209] width 216 height 48
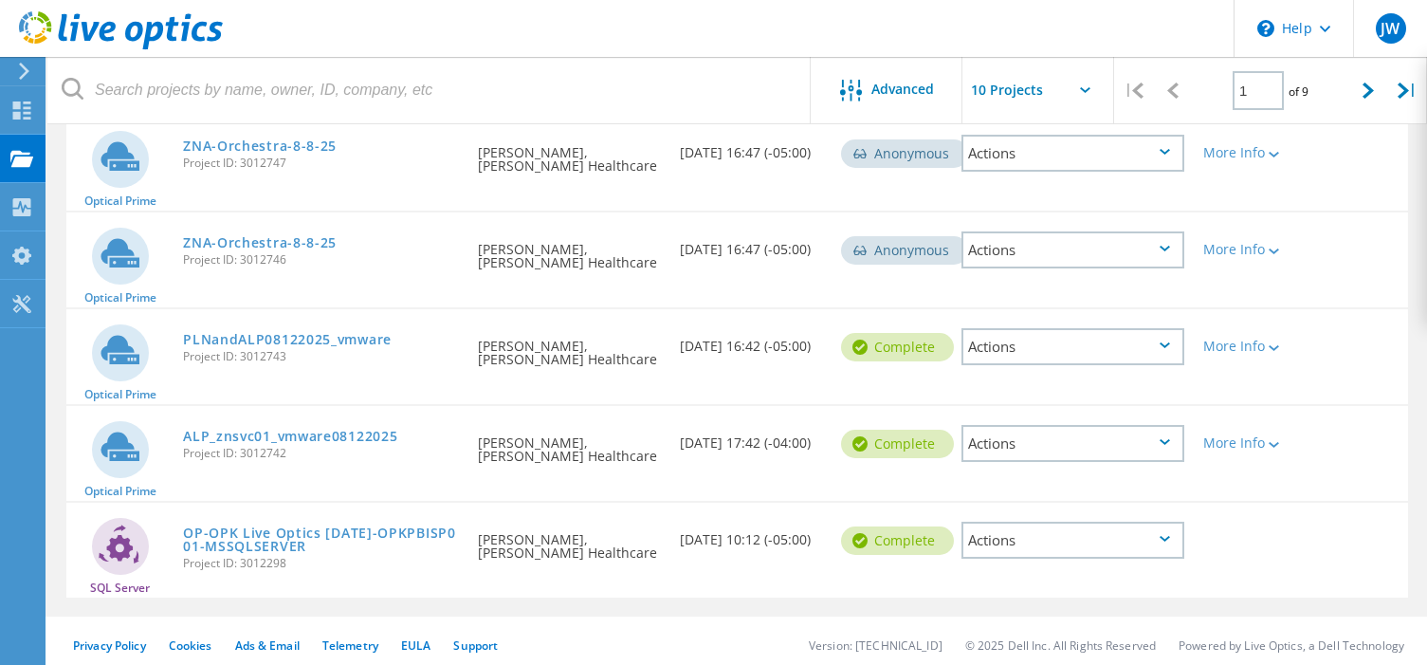
scroll to position [765, 0]
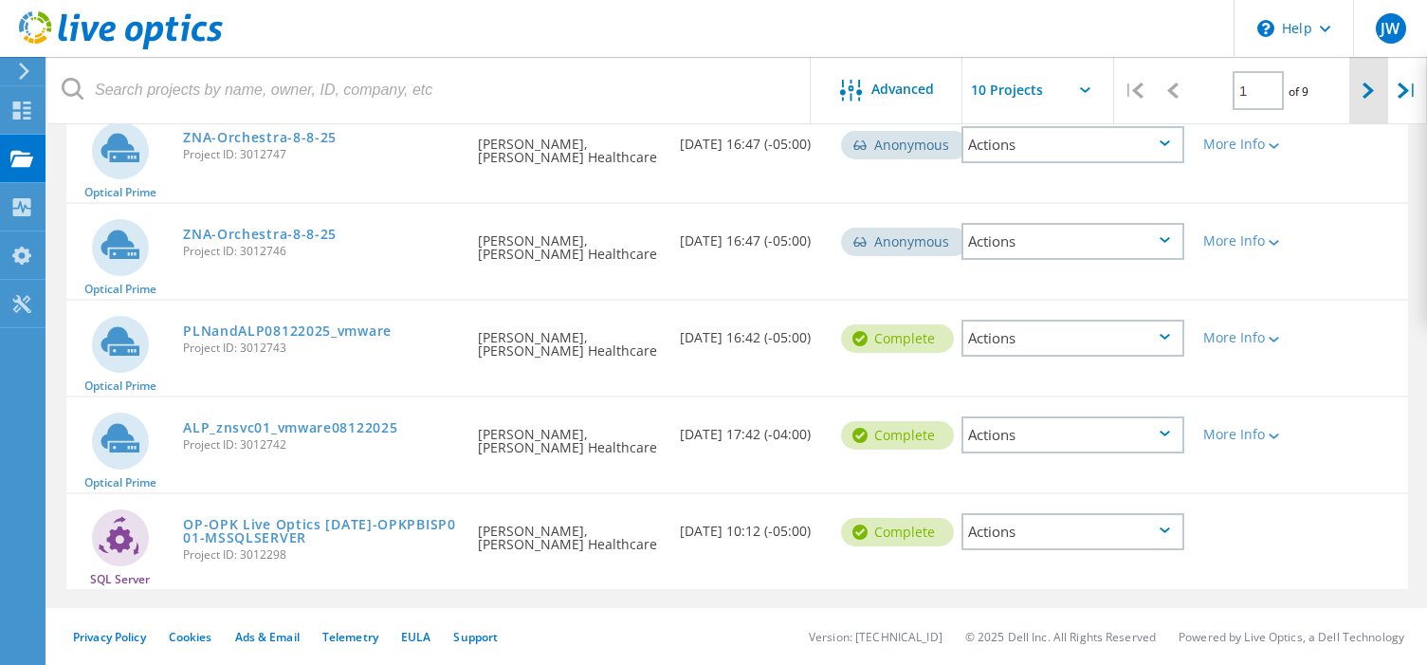
click at [1372, 90] on icon at bounding box center [1368, 91] width 11 height 16
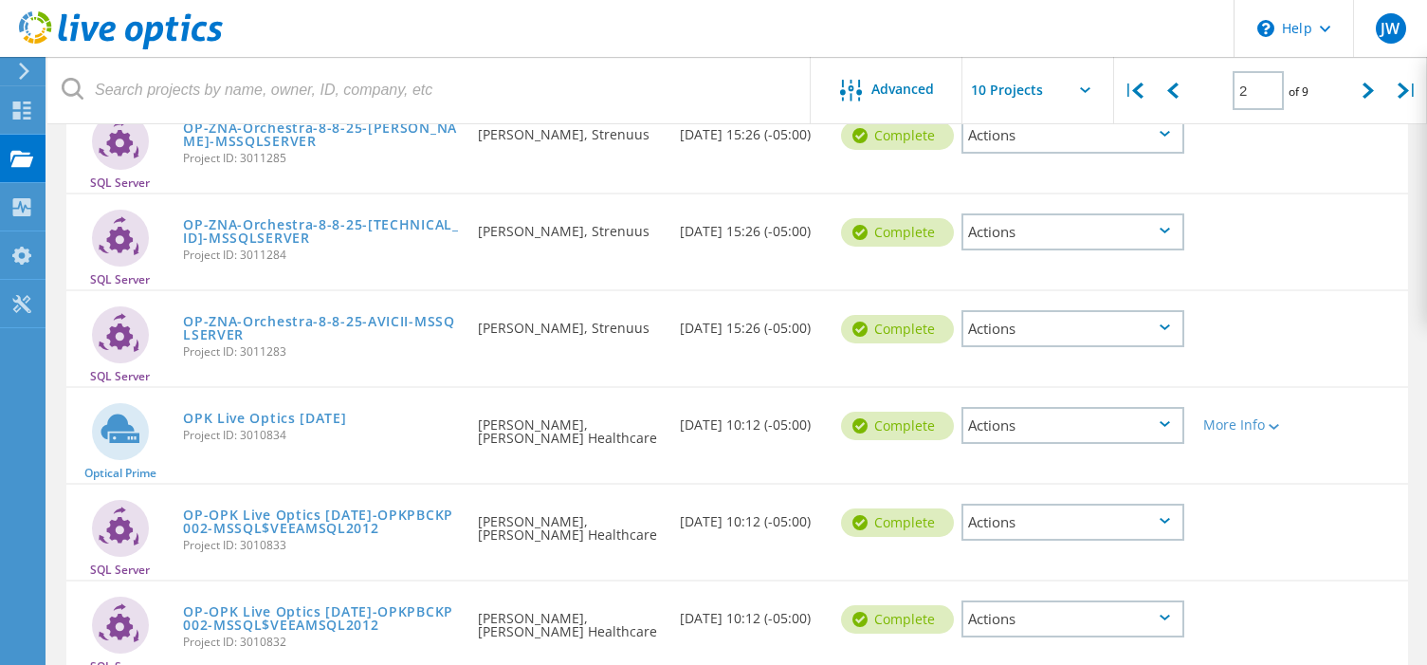
scroll to position [347, 0]
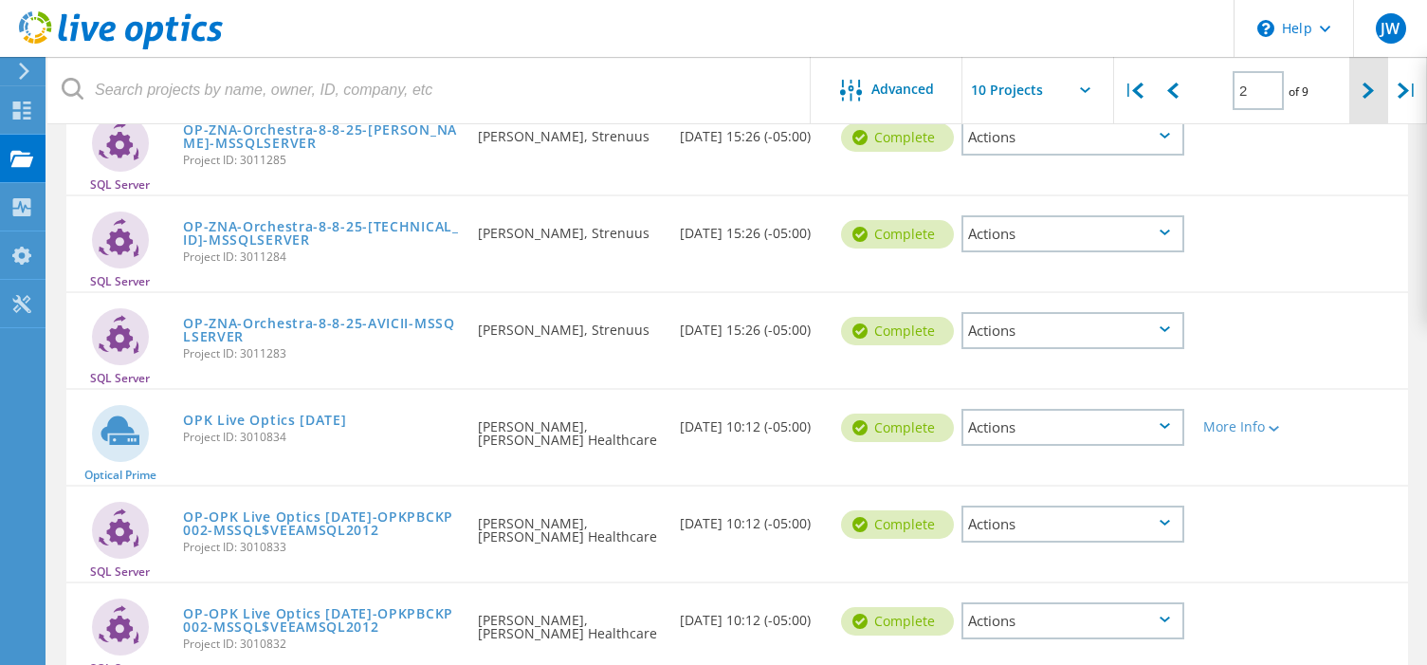
click at [1365, 90] on icon at bounding box center [1368, 91] width 11 height 16
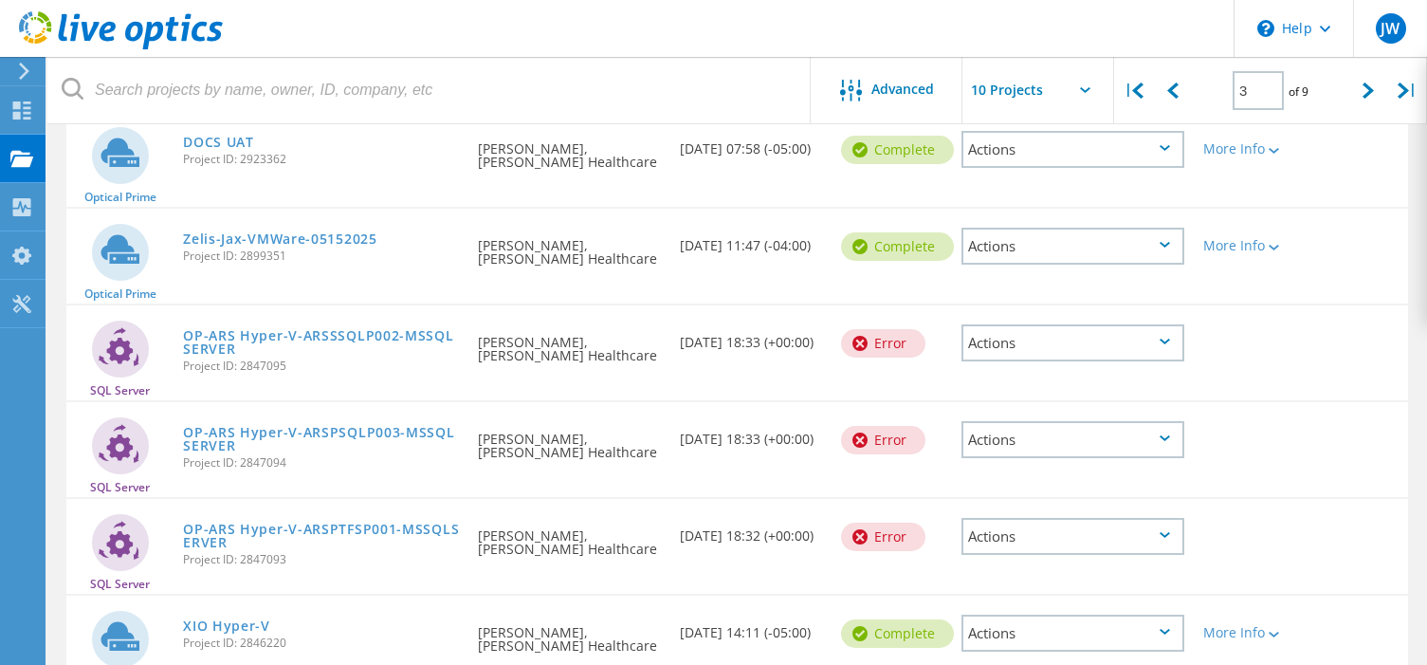
scroll to position [727, 0]
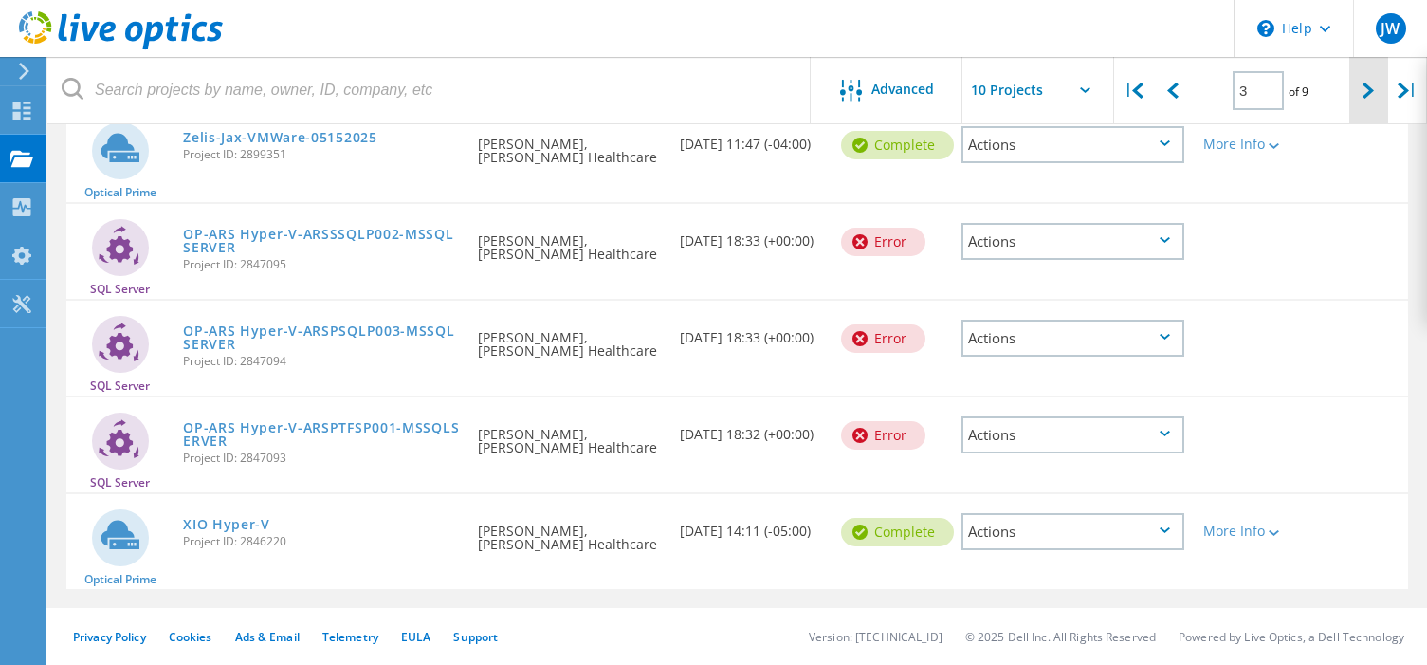
click at [1366, 96] on icon at bounding box center [1368, 91] width 11 height 16
type input "4"
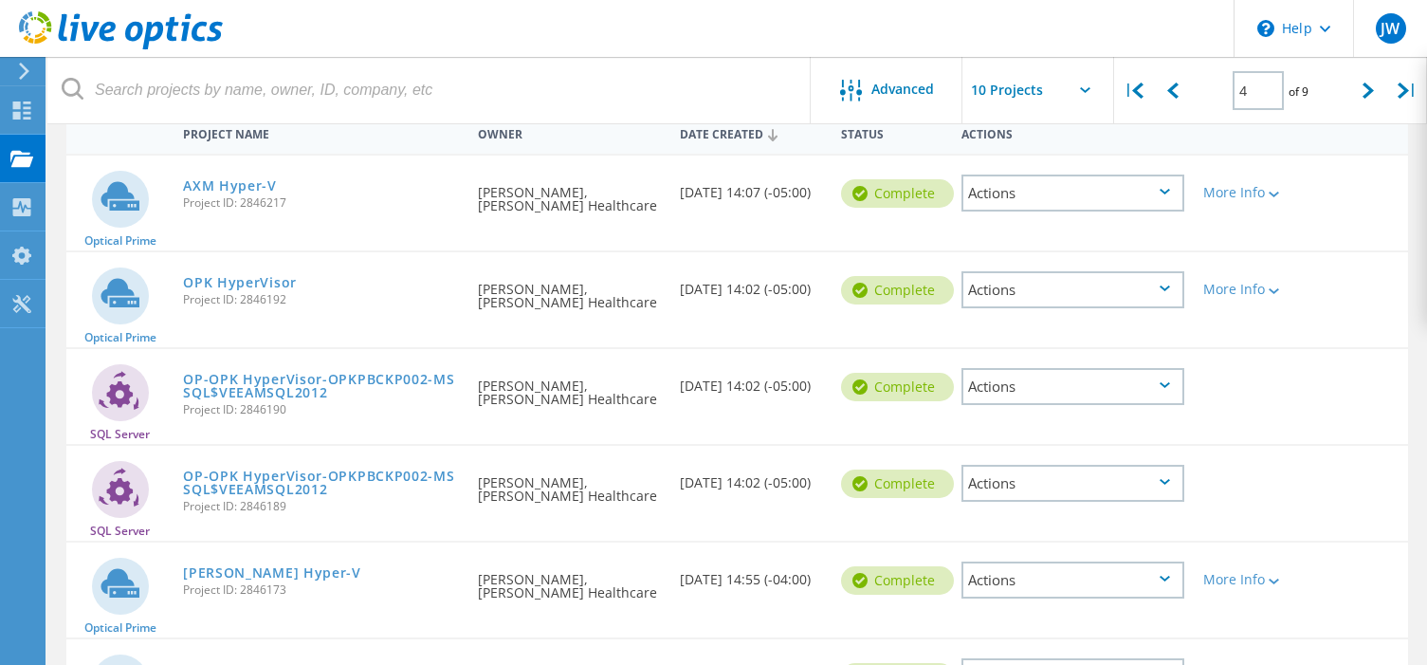
scroll to position [157, 0]
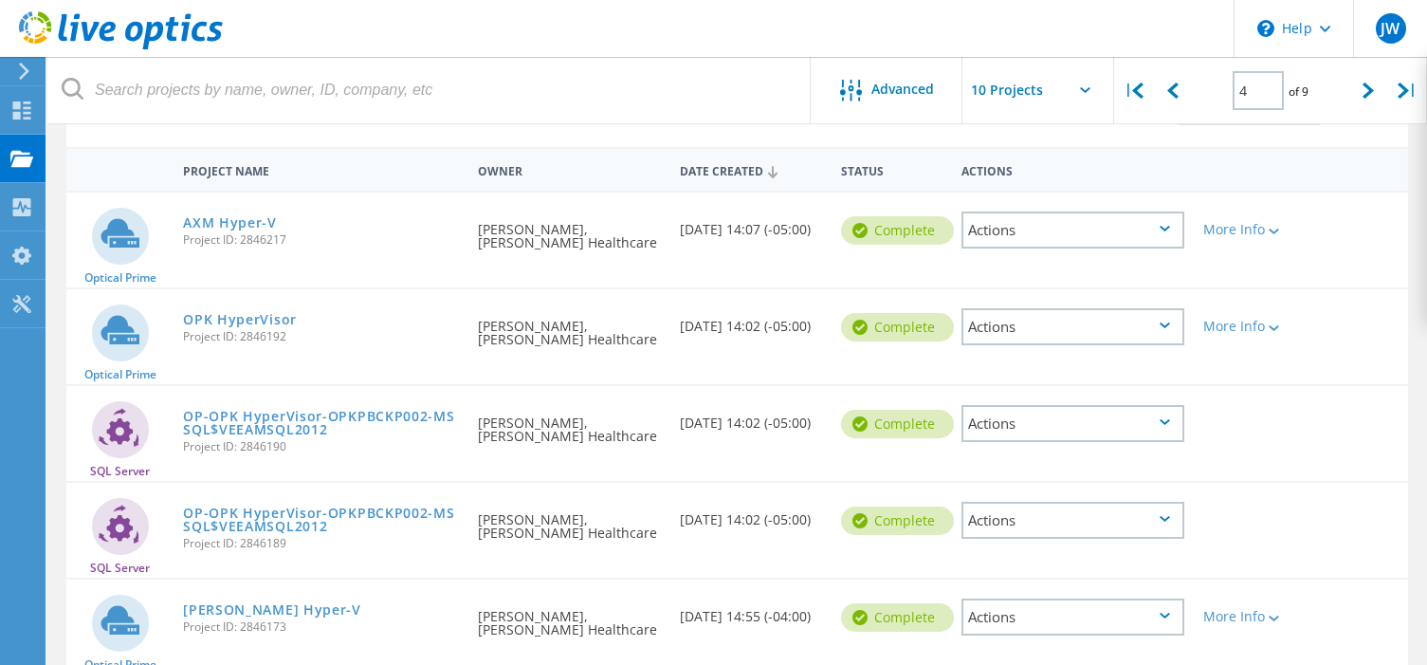
click at [1164, 225] on div "Actions" at bounding box center [1073, 230] width 223 height 37
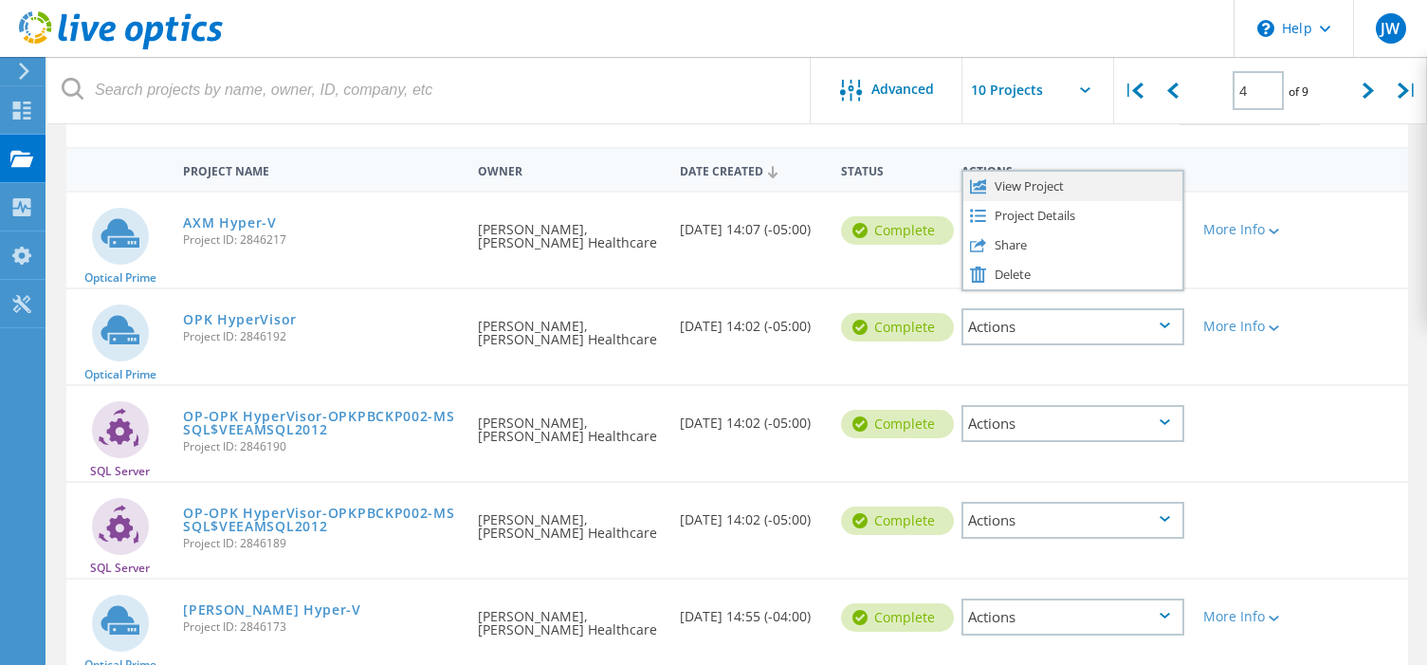
click at [1132, 193] on div "View Project" at bounding box center [1073, 186] width 219 height 29
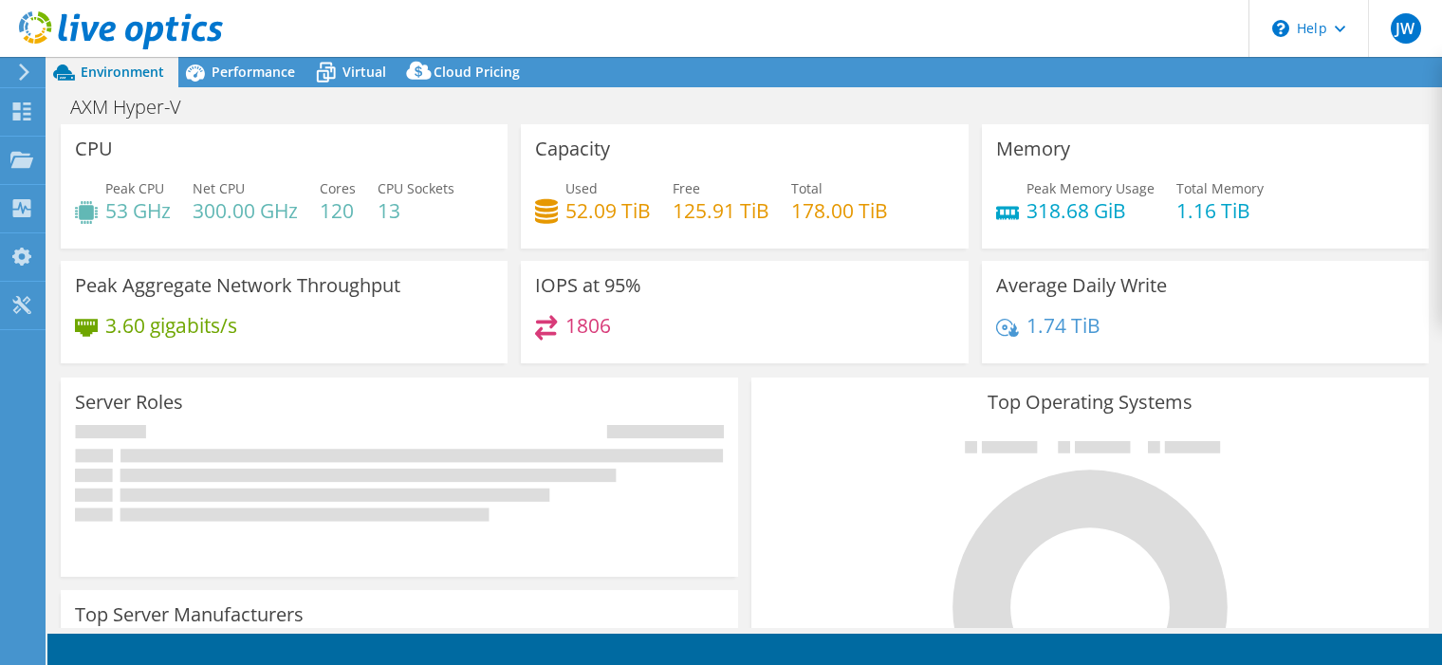
select select "USD"
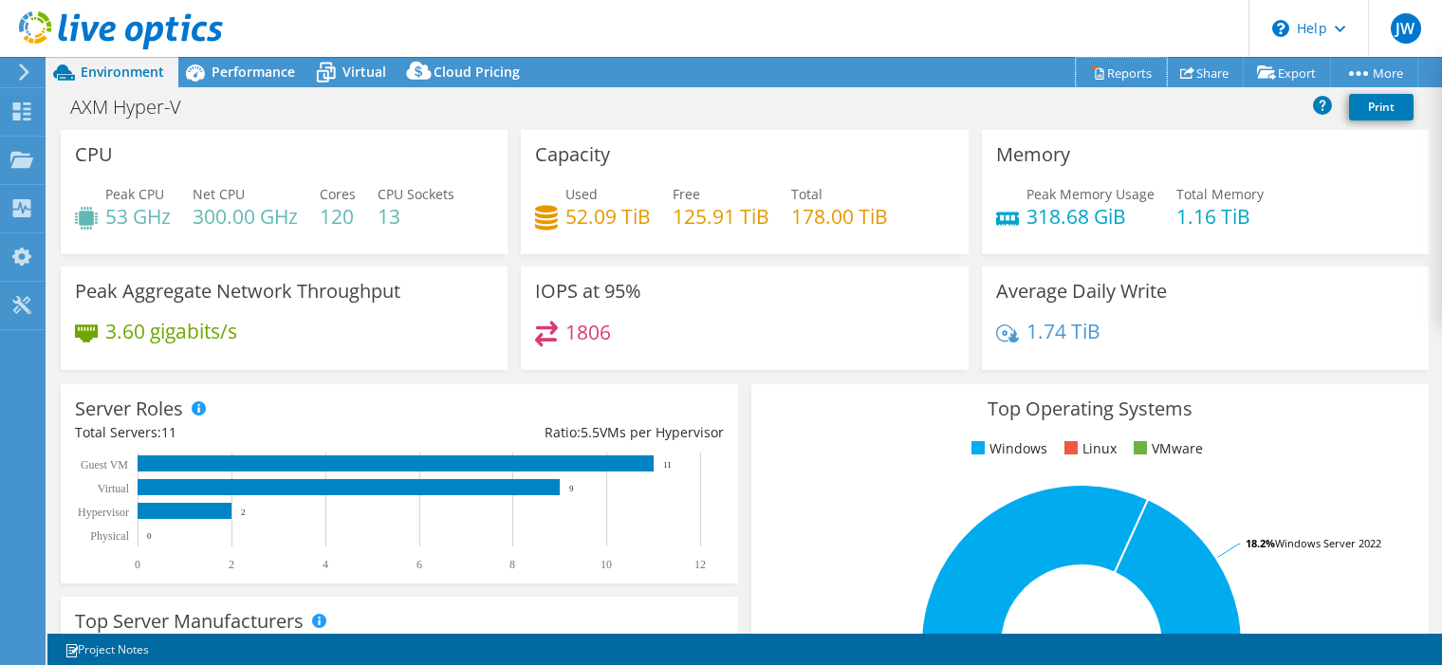
click at [1119, 65] on link "Reports" at bounding box center [1121, 72] width 91 height 29
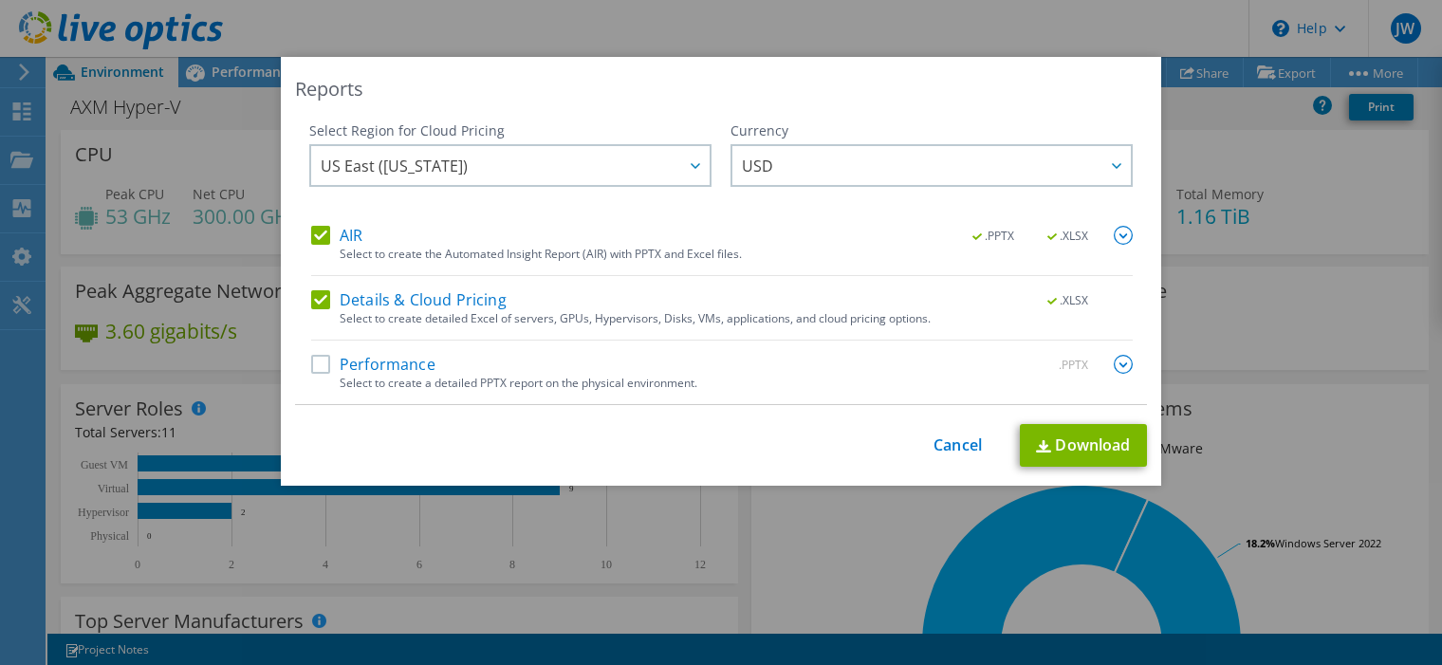
click at [360, 367] on label "Performance" at bounding box center [373, 364] width 124 height 19
click at [0, 0] on input "Performance" at bounding box center [0, 0] width 0 height 0
click at [1117, 362] on img at bounding box center [1123, 364] width 19 height 19
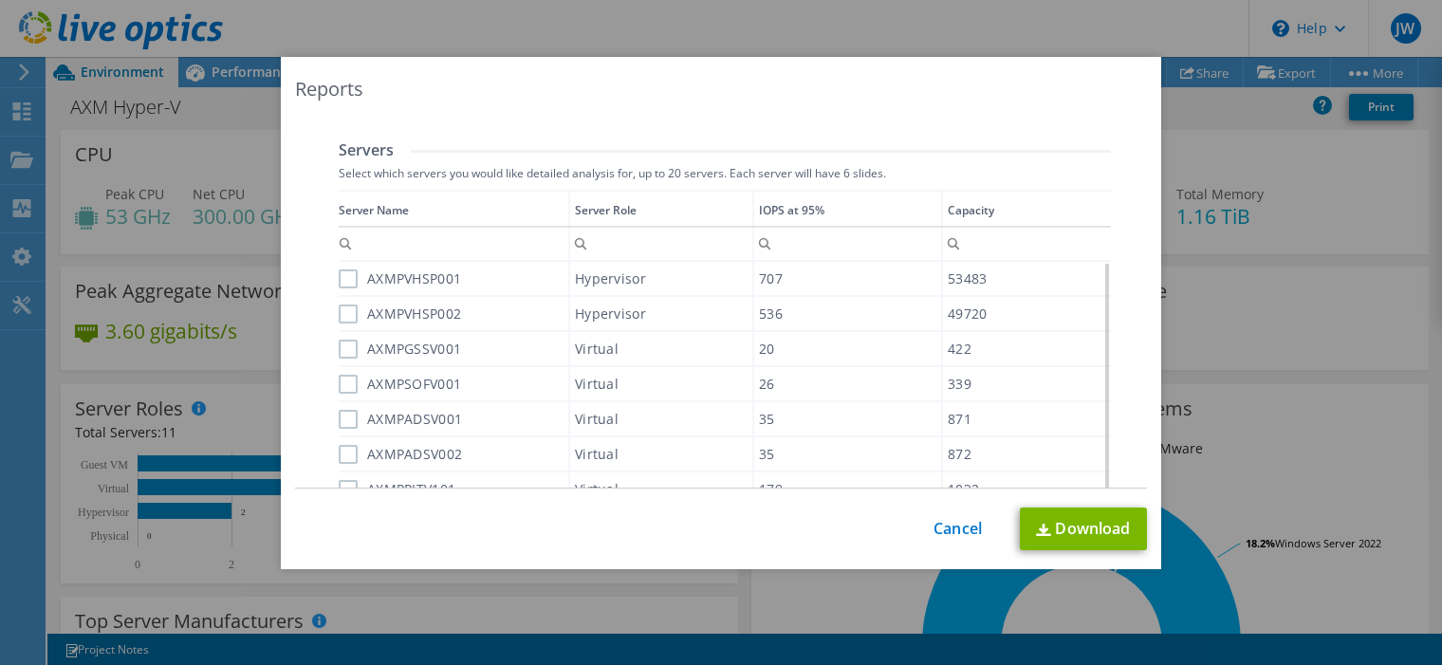
scroll to position [379, 0]
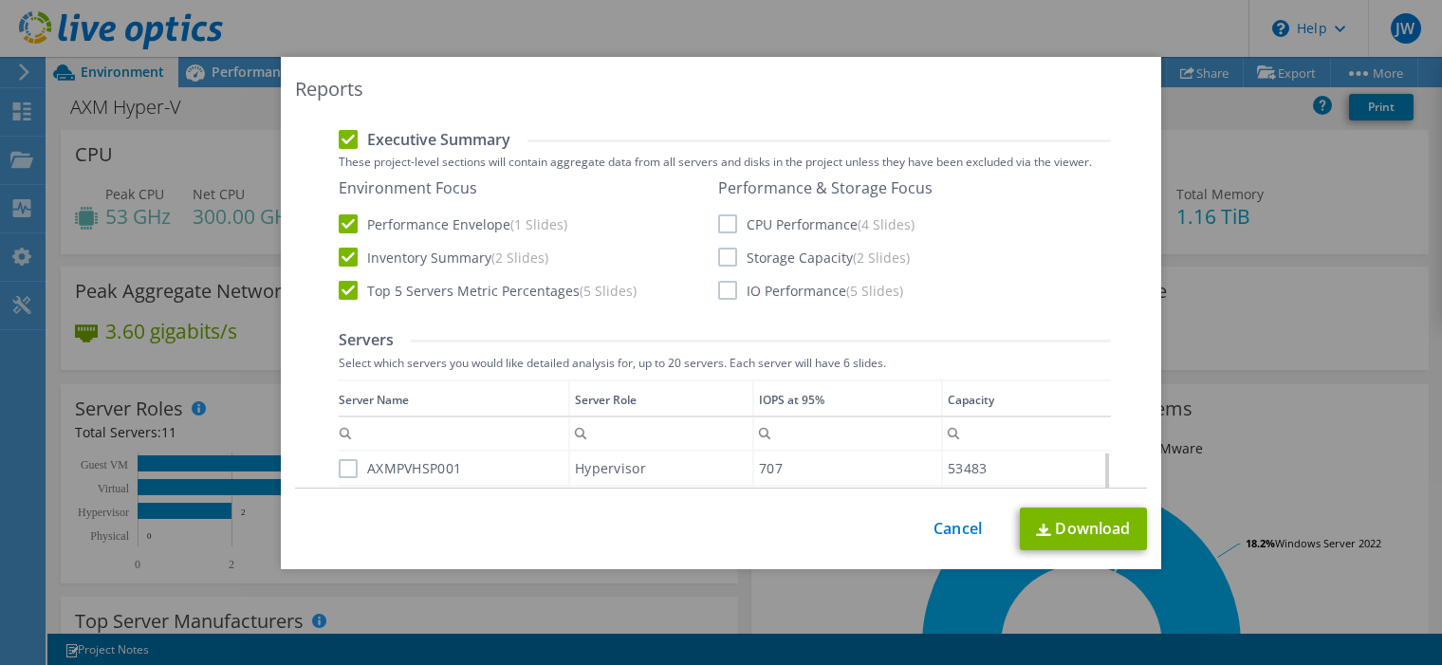
click at [726, 214] on label "CPU Performance (4 Slides)" at bounding box center [816, 223] width 196 height 19
click at [0, 0] on input "CPU Performance (4 Slides)" at bounding box center [0, 0] width 0 height 0
click at [720, 262] on label "Storage Capacity (2 Slides)" at bounding box center [814, 257] width 192 height 19
click at [0, 0] on input "Storage Capacity (2 Slides)" at bounding box center [0, 0] width 0 height 0
click at [723, 290] on label "IO Performance (5 Slides)" at bounding box center [810, 290] width 185 height 19
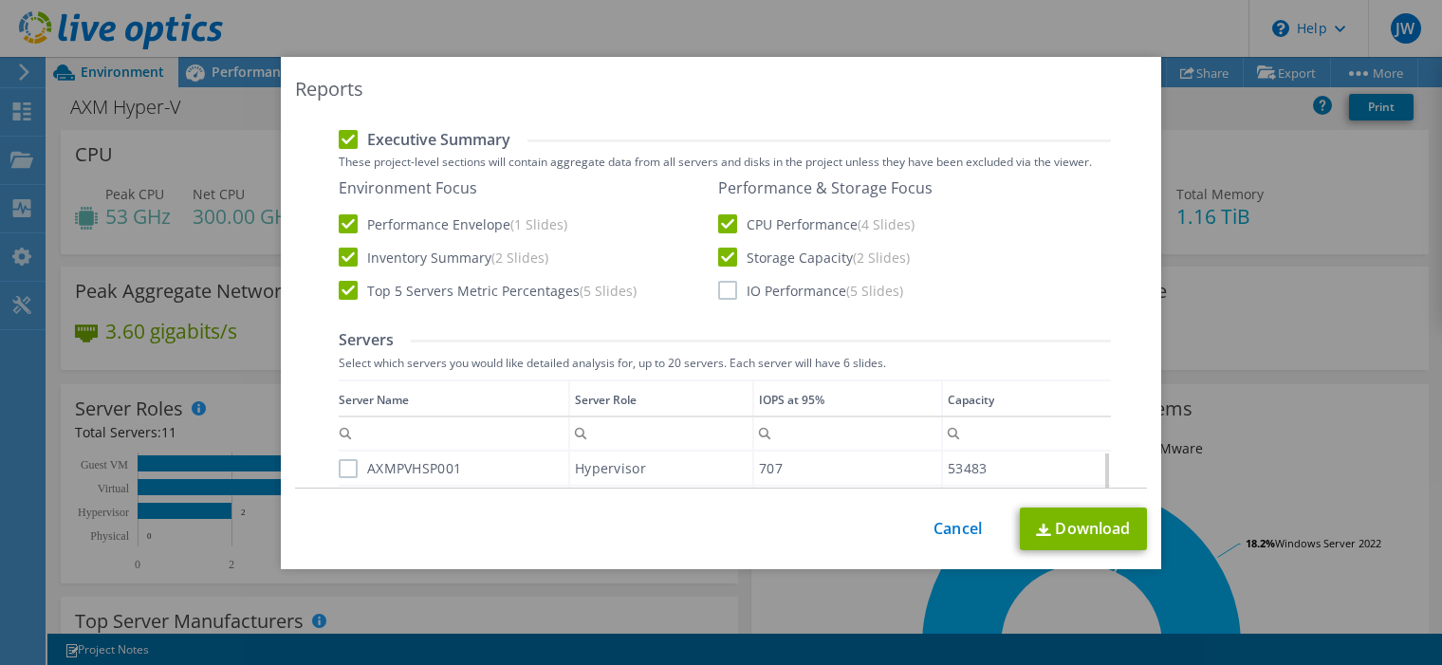
click at [0, 0] on input "IO Performance (5 Slides)" at bounding box center [0, 0] width 0 height 0
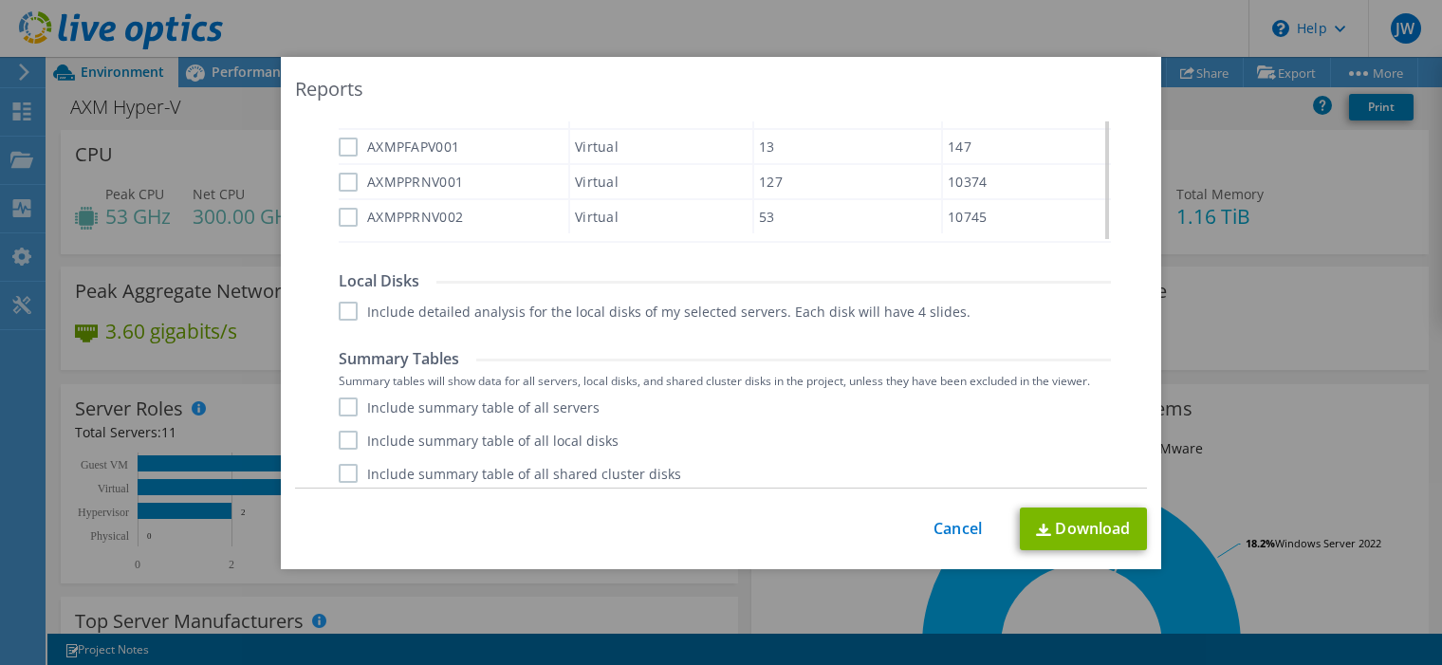
scroll to position [899, 0]
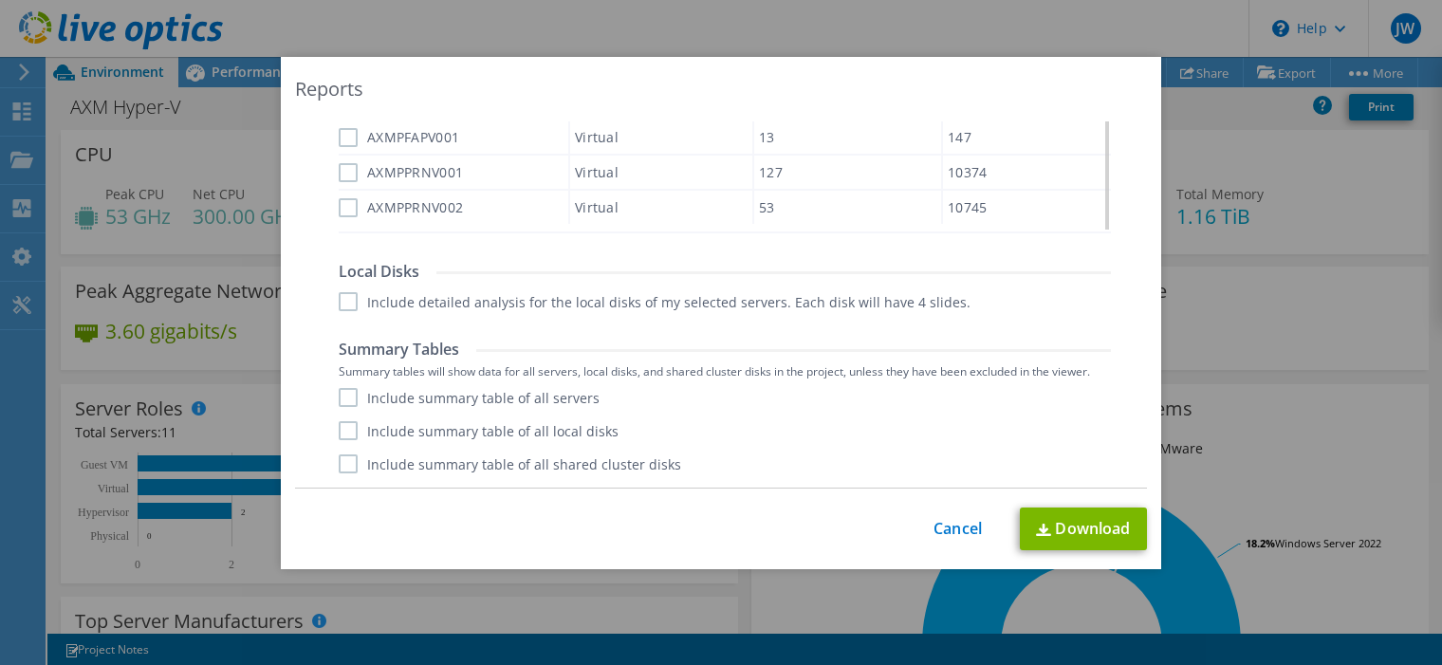
click at [341, 405] on label "Include summary table of all servers" at bounding box center [469, 397] width 261 height 19
click at [0, 0] on input "Include summary table of all servers" at bounding box center [0, 0] width 0 height 0
click at [341, 435] on label "Include summary table of all local disks" at bounding box center [479, 430] width 280 height 19
click at [0, 0] on input "Include summary table of all local disks" at bounding box center [0, 0] width 0 height 0
click at [344, 464] on label "Include summary table of all shared cluster disks" at bounding box center [510, 463] width 342 height 19
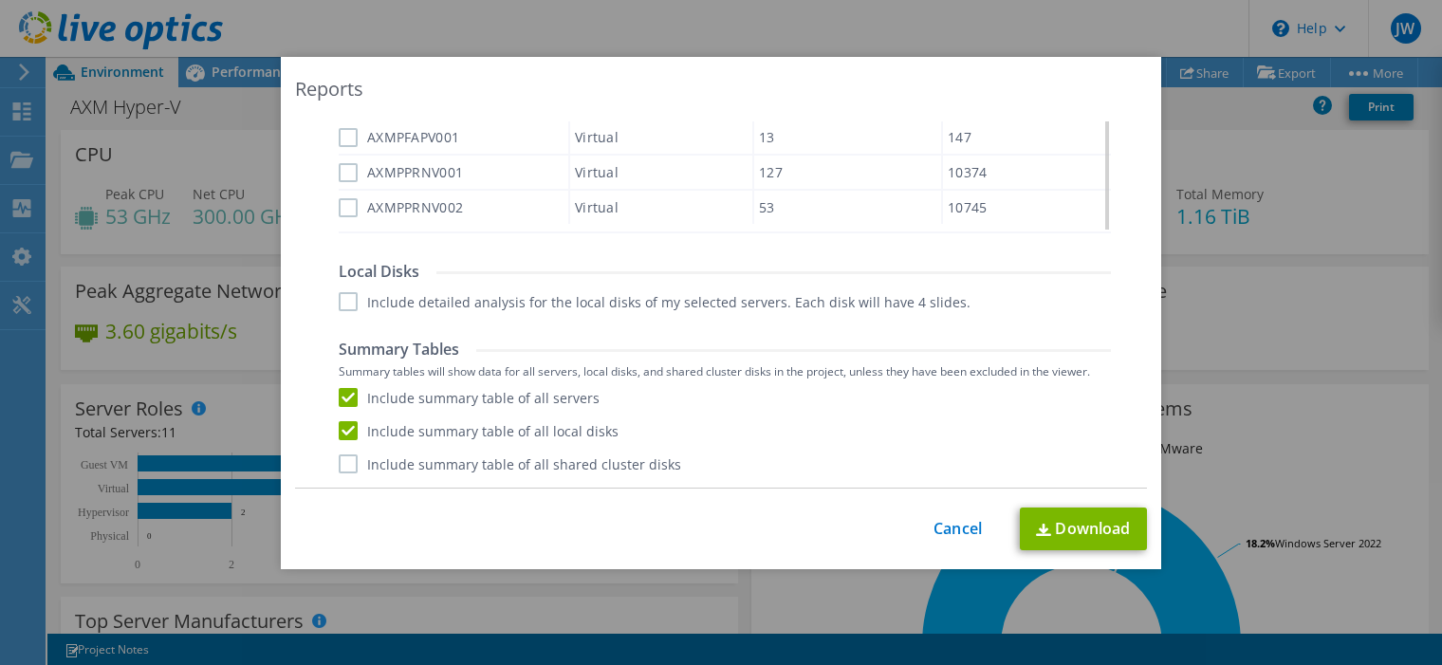
click at [0, 0] on input "Include summary table of all shared cluster disks" at bounding box center [0, 0] width 0 height 0
click at [1072, 528] on link "Download" at bounding box center [1083, 528] width 127 height 43
click at [712, 35] on div "Reports Select Region for Cloud Pricing Asia Pacific (Hong Kong) Asia Pacific (…" at bounding box center [721, 332] width 1442 height 665
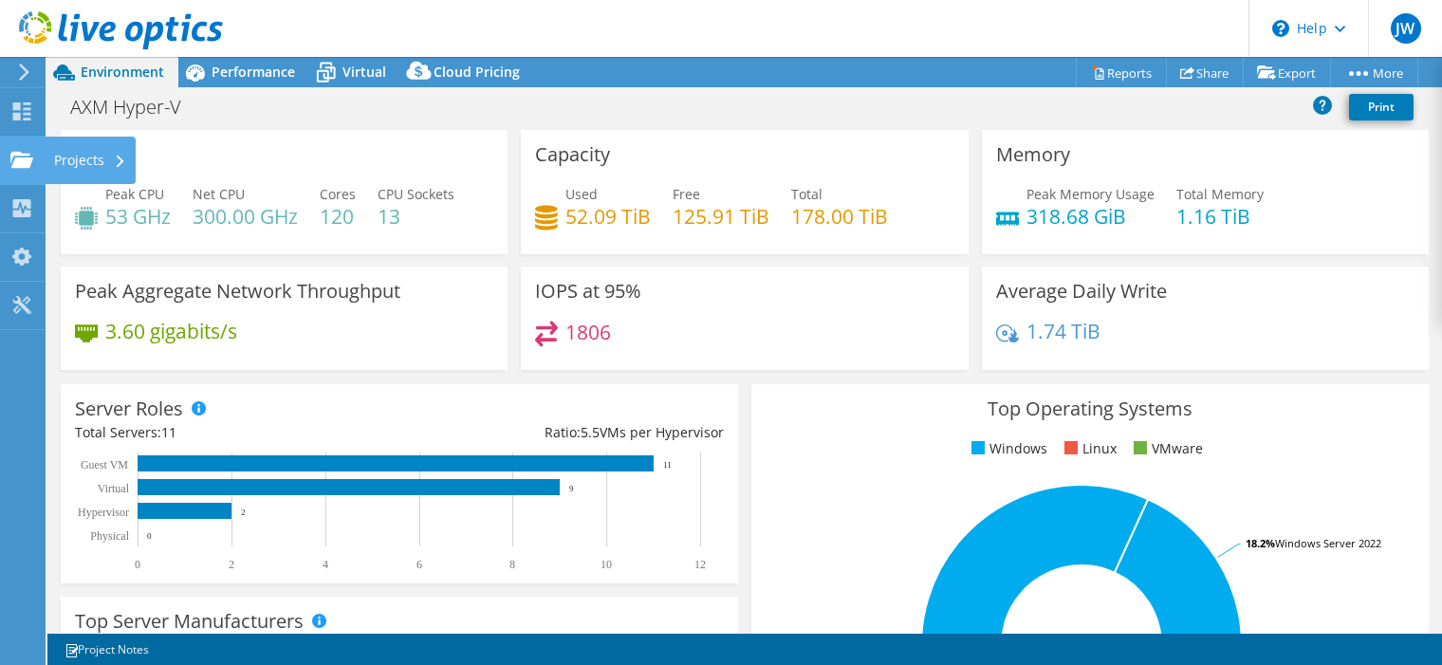
click at [22, 164] on use at bounding box center [21, 159] width 23 height 16
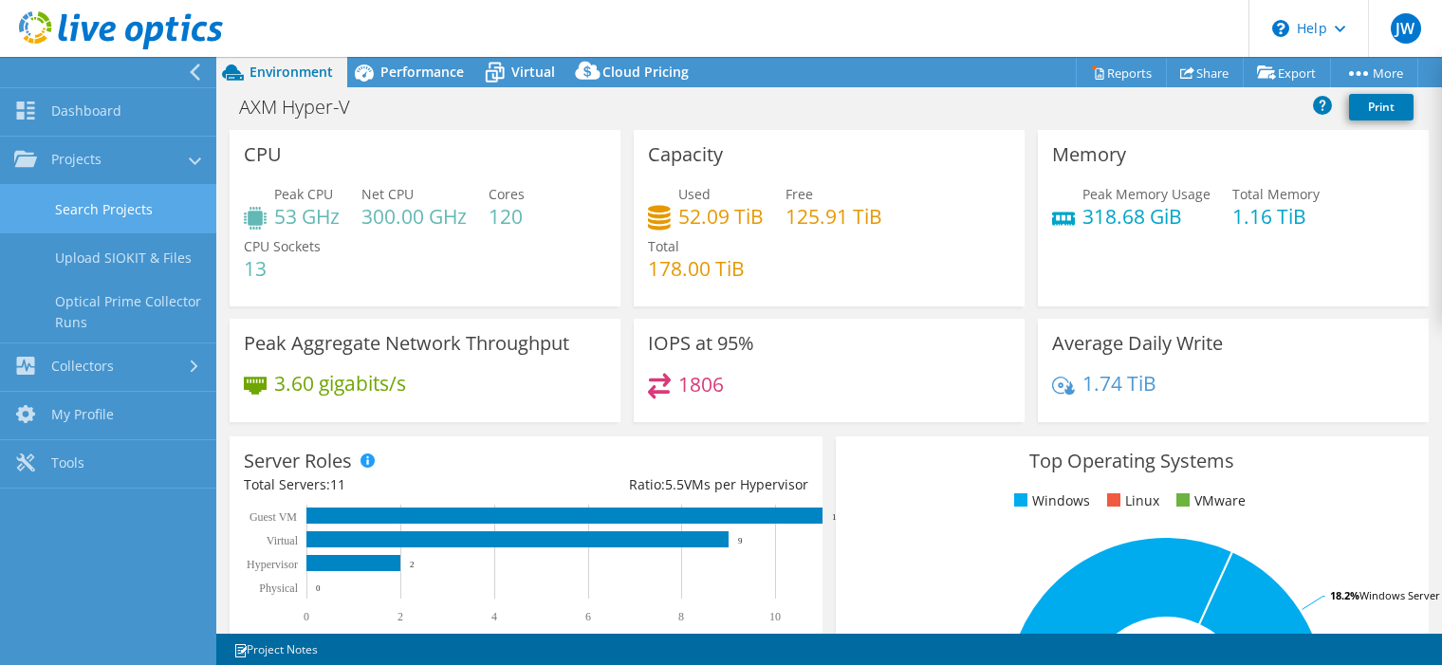
click at [120, 198] on link "Search Projects" at bounding box center [108, 209] width 216 height 48
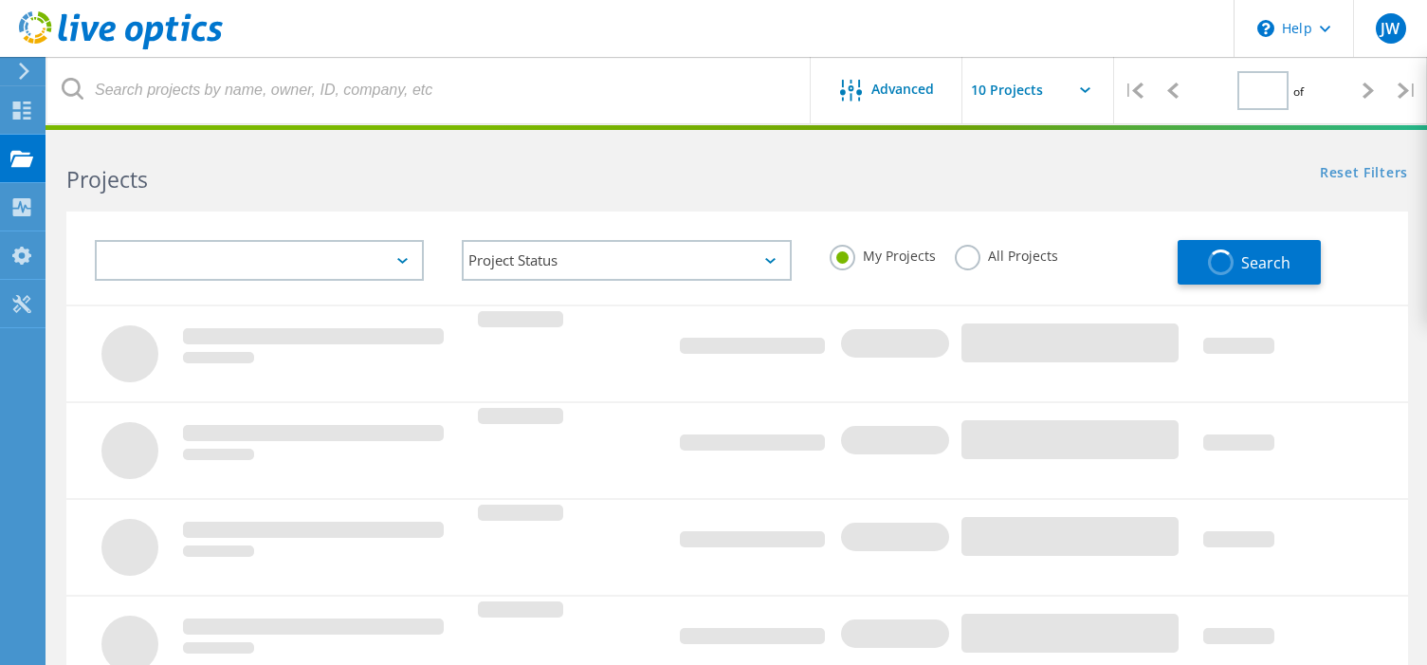
type input "4"
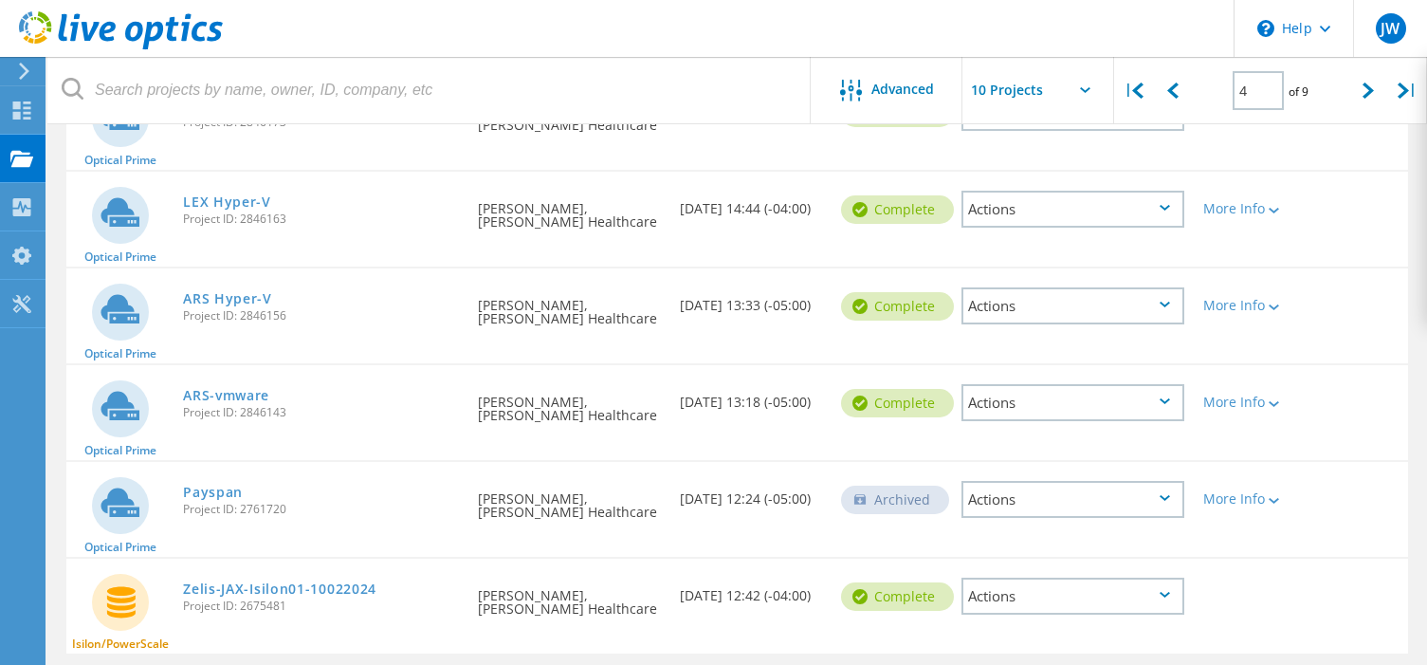
scroll to position [664, 0]
click at [247, 294] on link "ARS Hyper-V" at bounding box center [227, 296] width 89 height 13
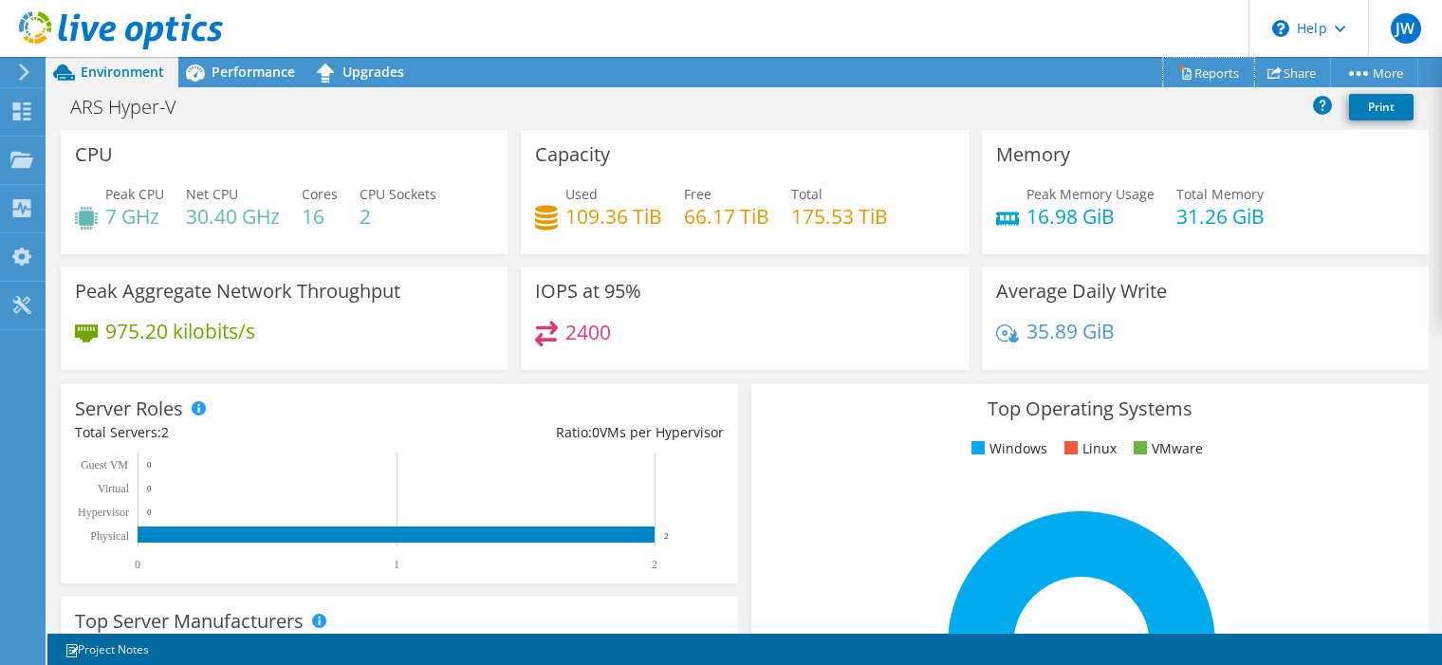
click at [1206, 76] on link "Reports" at bounding box center [1208, 72] width 91 height 29
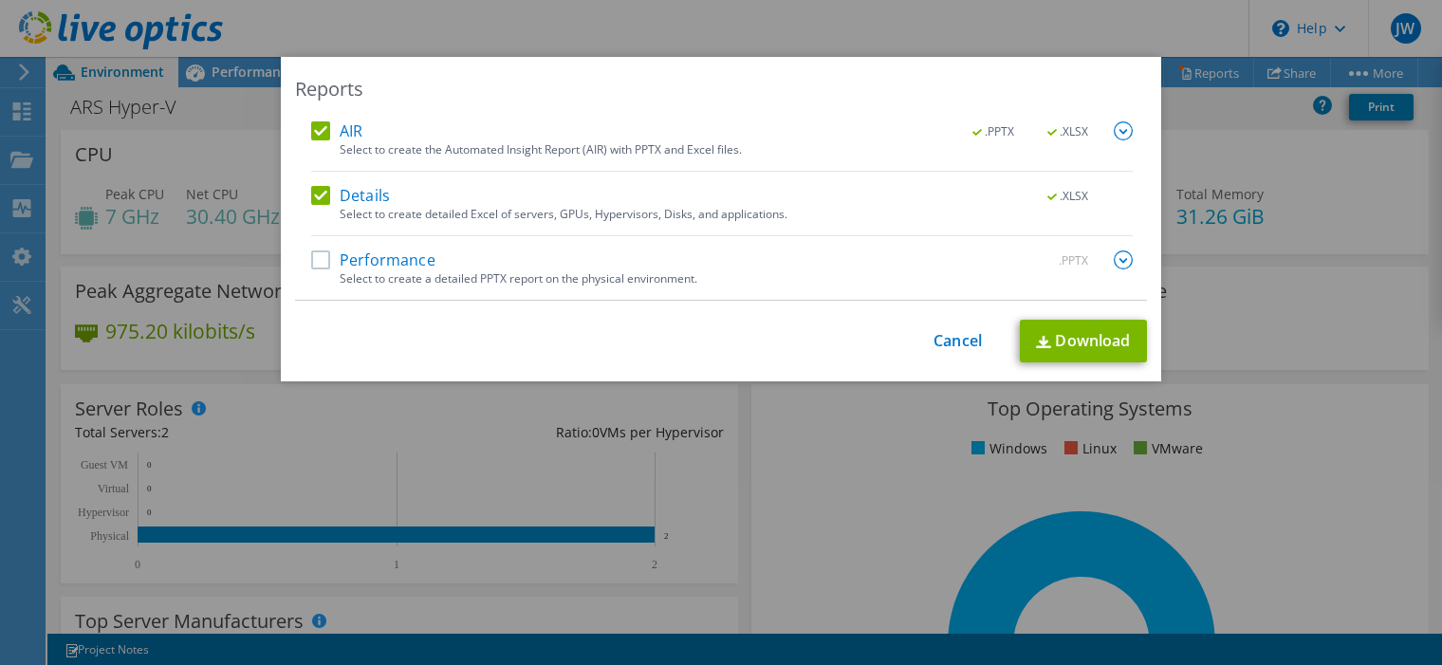
click at [354, 259] on label "Performance" at bounding box center [373, 259] width 124 height 19
click at [0, 0] on input "Performance" at bounding box center [0, 0] width 0 height 0
click at [1122, 262] on img at bounding box center [1123, 259] width 19 height 19
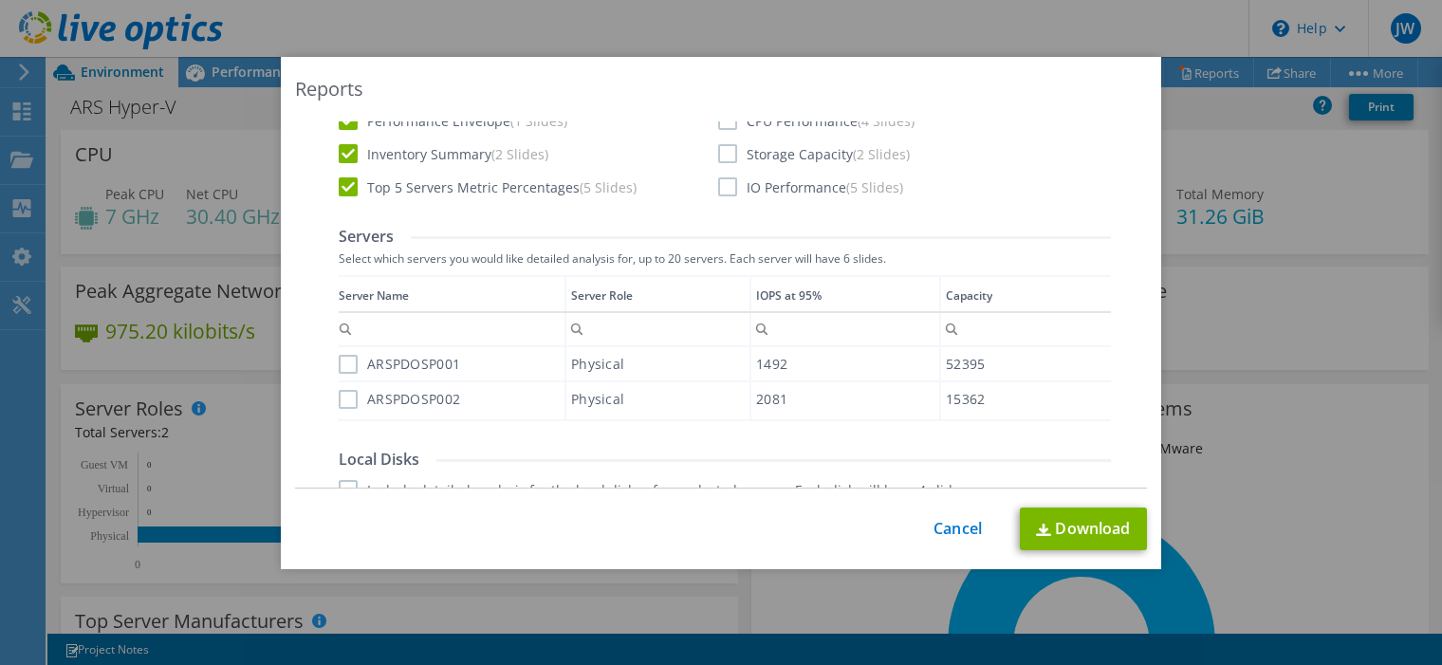
scroll to position [190, 0]
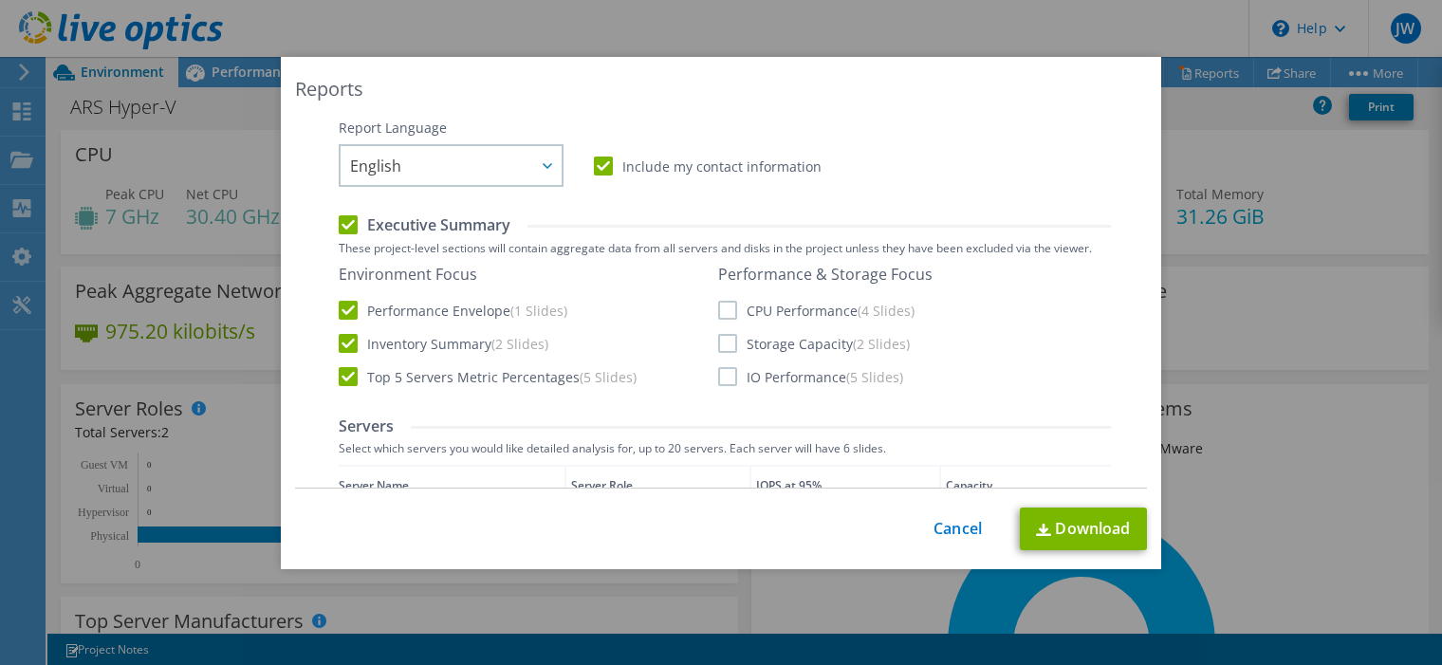
click at [722, 305] on label "CPU Performance (4 Slides)" at bounding box center [816, 310] width 196 height 19
click at [0, 0] on input "CPU Performance (4 Slides)" at bounding box center [0, 0] width 0 height 0
click at [723, 344] on label "Storage Capacity (2 Slides)" at bounding box center [814, 343] width 192 height 19
click at [0, 0] on input "Storage Capacity (2 Slides)" at bounding box center [0, 0] width 0 height 0
click at [724, 377] on label "IO Performance (5 Slides)" at bounding box center [810, 376] width 185 height 19
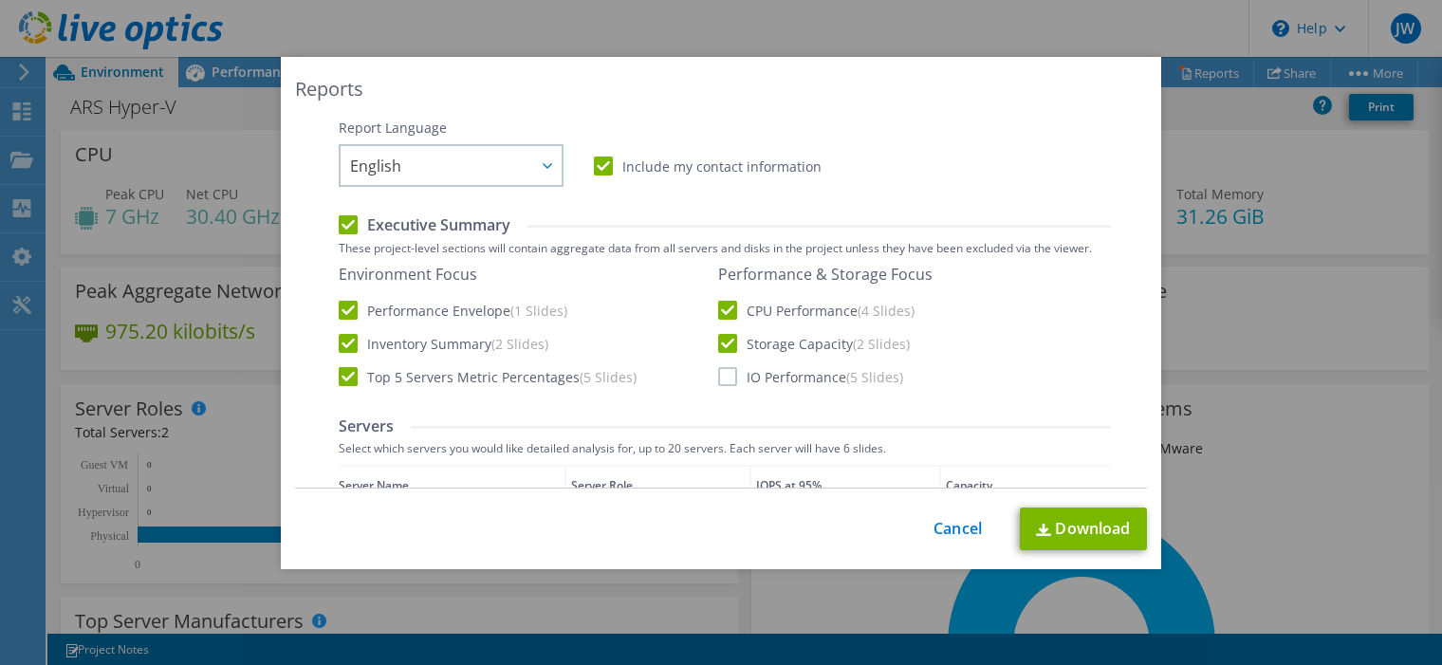
click at [0, 0] on input "IO Performance (5 Slides)" at bounding box center [0, 0] width 0 height 0
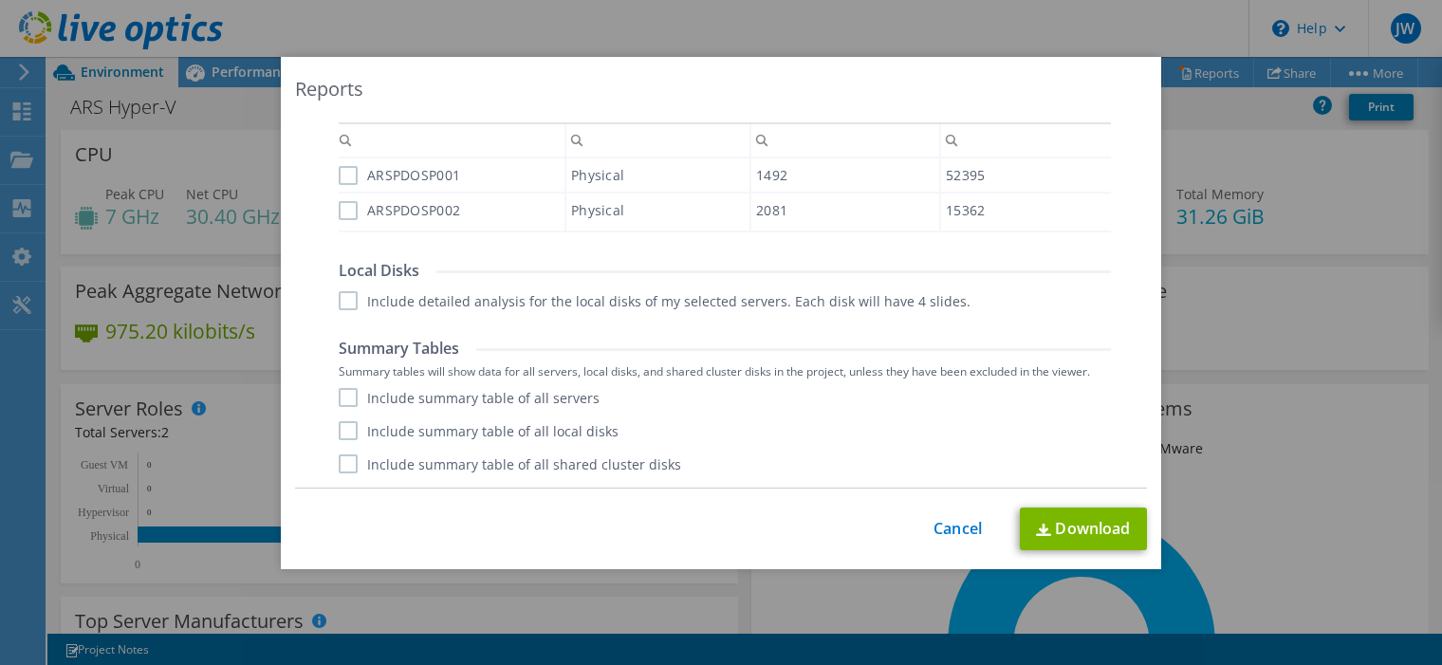
click at [340, 396] on label "Include summary table of all servers" at bounding box center [469, 397] width 261 height 19
click at [0, 0] on input "Include summary table of all servers" at bounding box center [0, 0] width 0 height 0
click at [347, 434] on label "Include summary table of all local disks" at bounding box center [479, 430] width 280 height 19
click at [0, 0] on input "Include summary table of all local disks" at bounding box center [0, 0] width 0 height 0
click at [344, 466] on label "Include summary table of all shared cluster disks" at bounding box center [510, 463] width 342 height 19
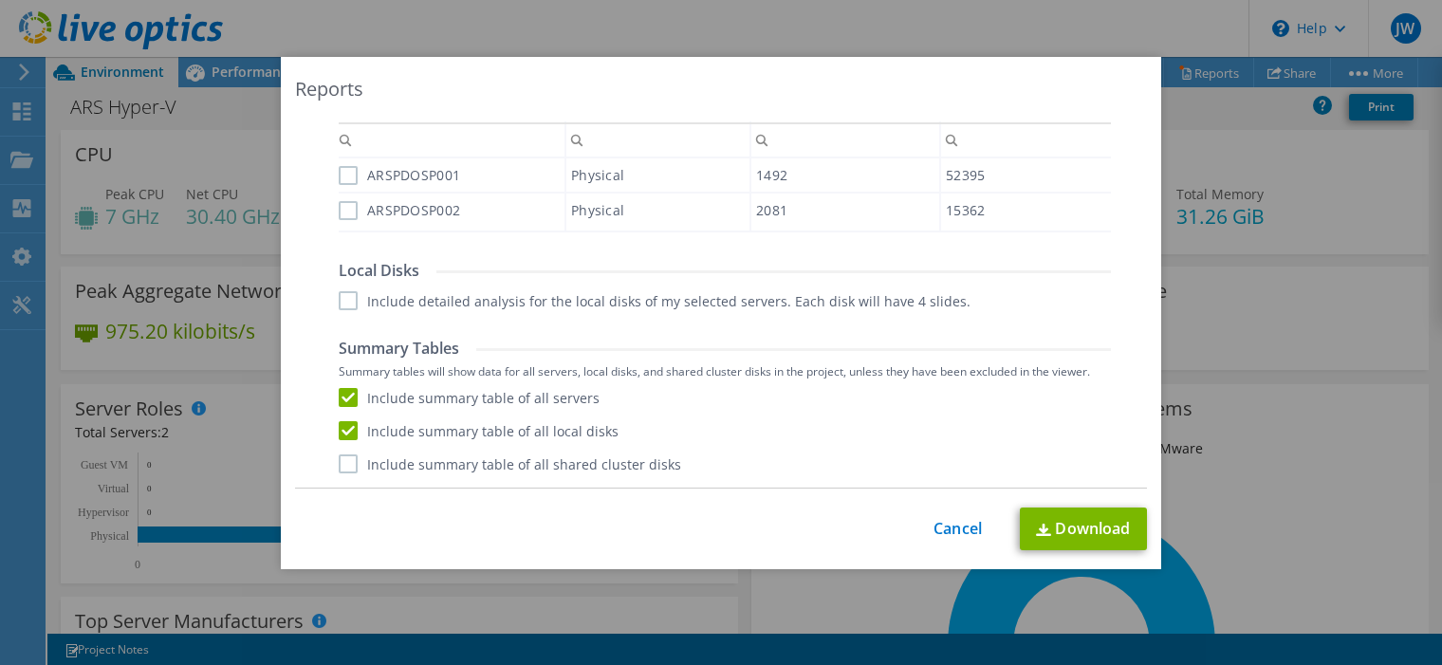
click at [0, 0] on input "Include summary table of all shared cluster disks" at bounding box center [0, 0] width 0 height 0
click at [1054, 535] on link "Download" at bounding box center [1083, 528] width 127 height 43
click at [1319, 318] on div "Reports AIR .PPTX .XLSX Select to create the Automated Insight Report (AIR) wit…" at bounding box center [721, 332] width 1442 height 551
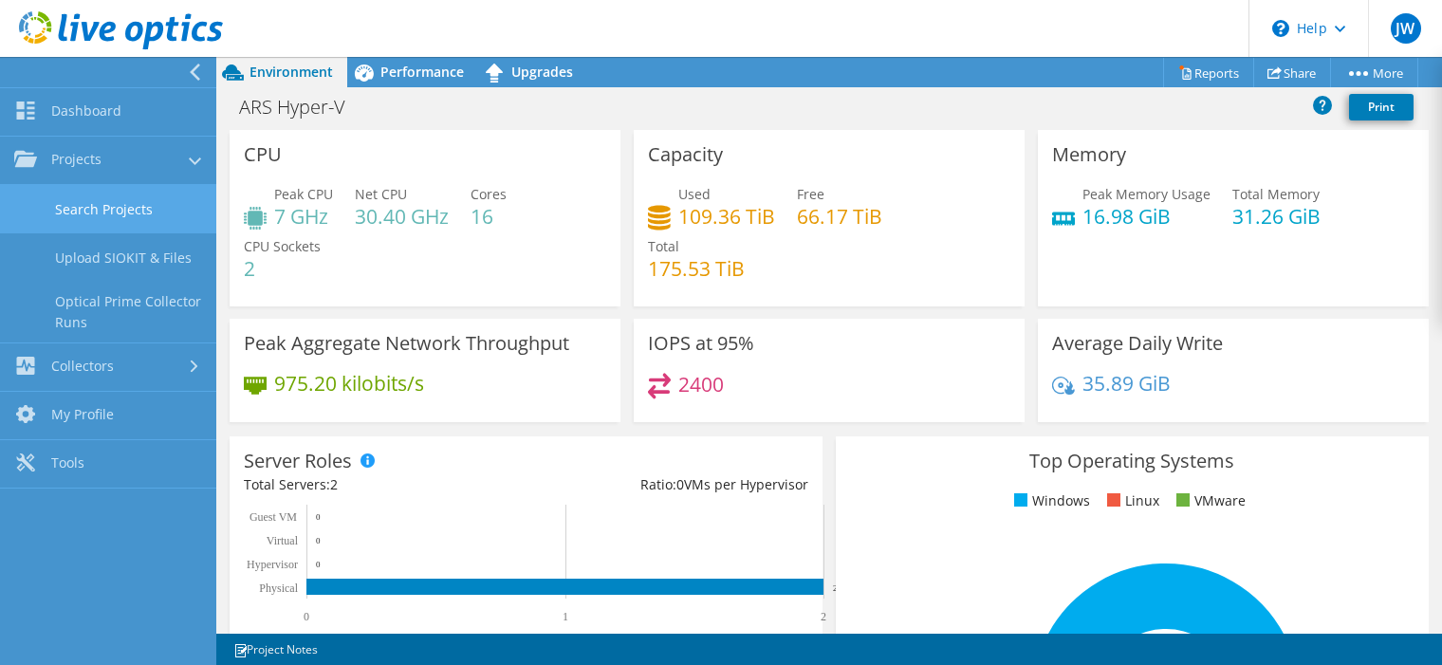
click at [79, 204] on link "Search Projects" at bounding box center [108, 209] width 216 height 48
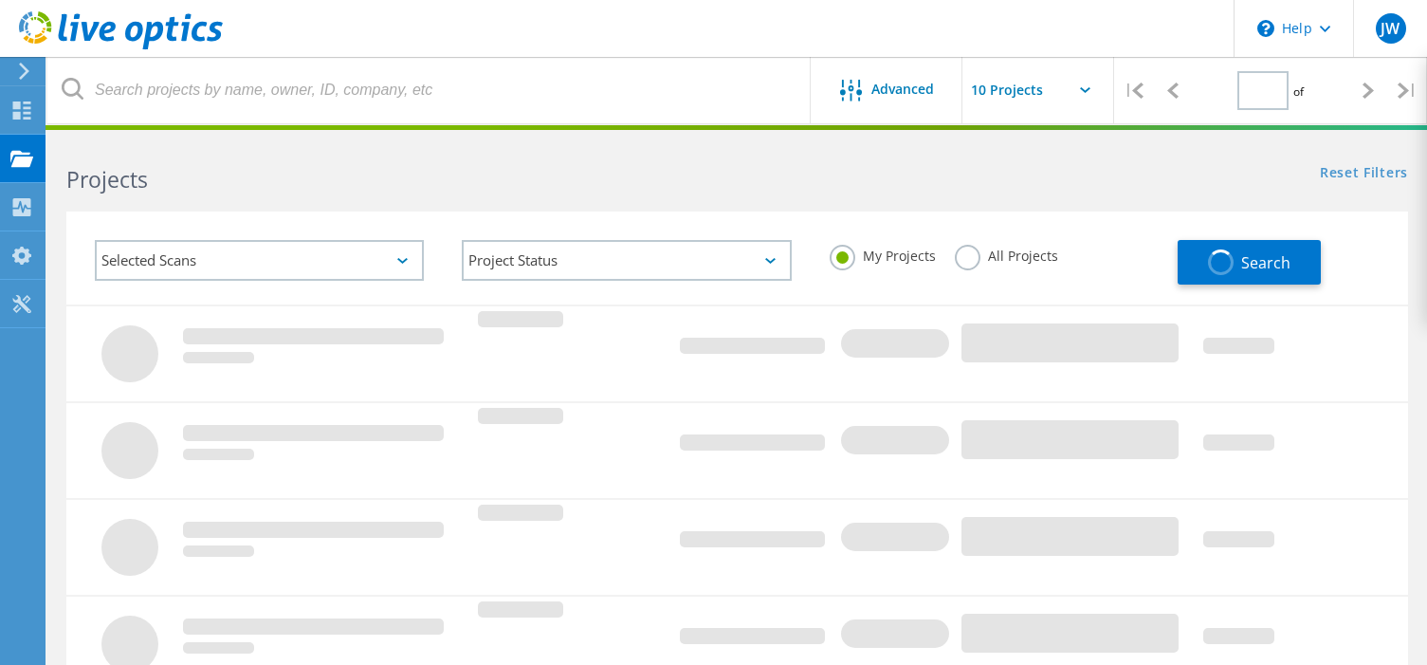
type input "4"
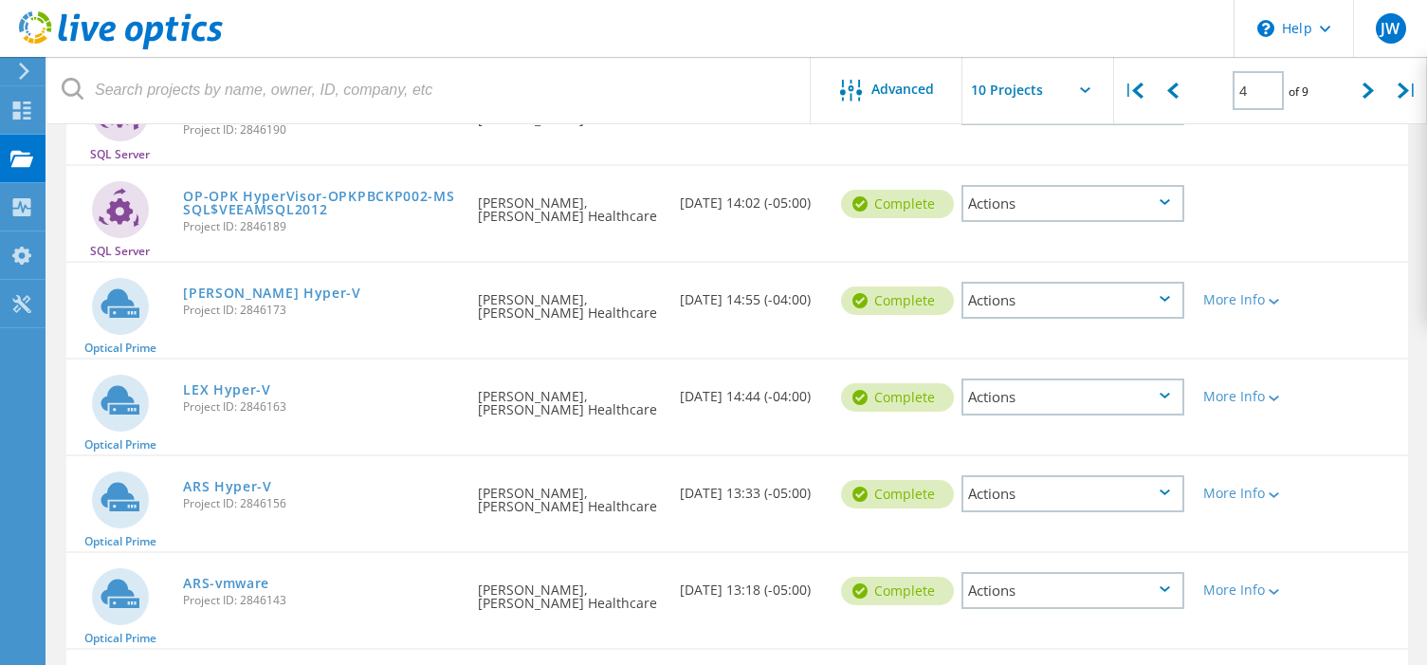
scroll to position [569, 0]
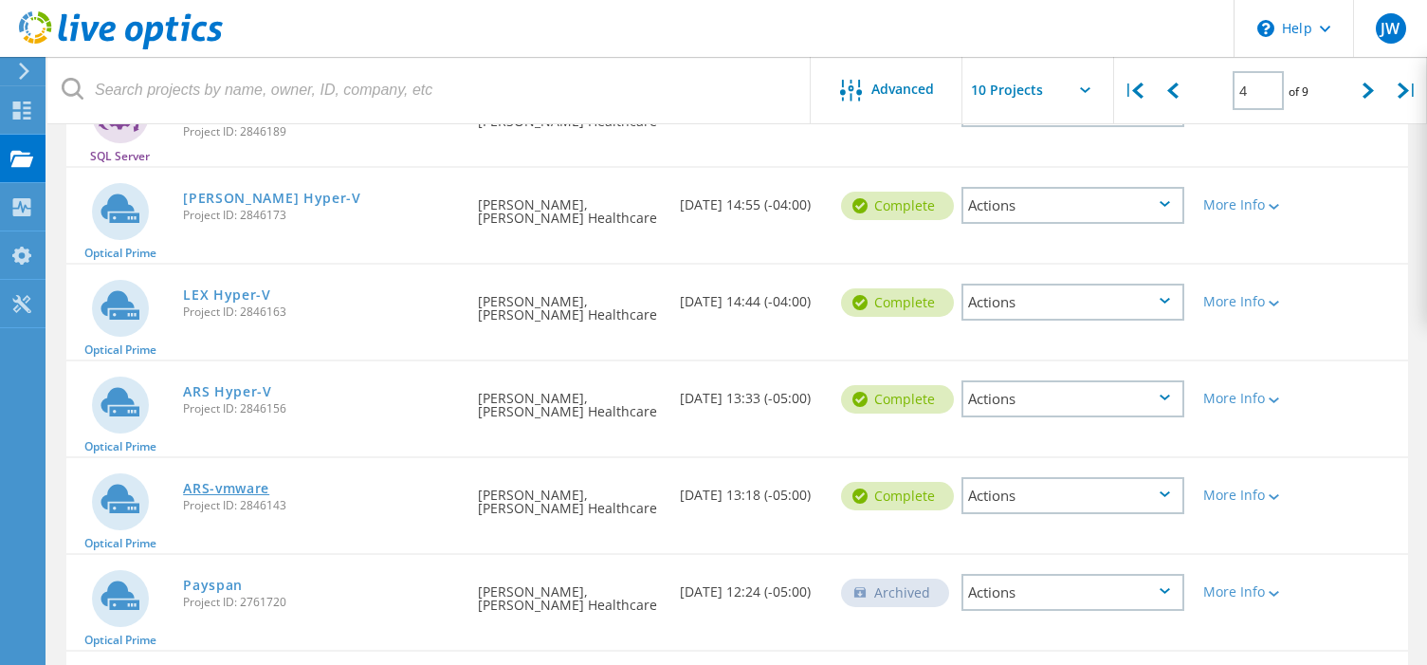
click at [249, 491] on link "ARS-vmware" at bounding box center [226, 488] width 86 height 13
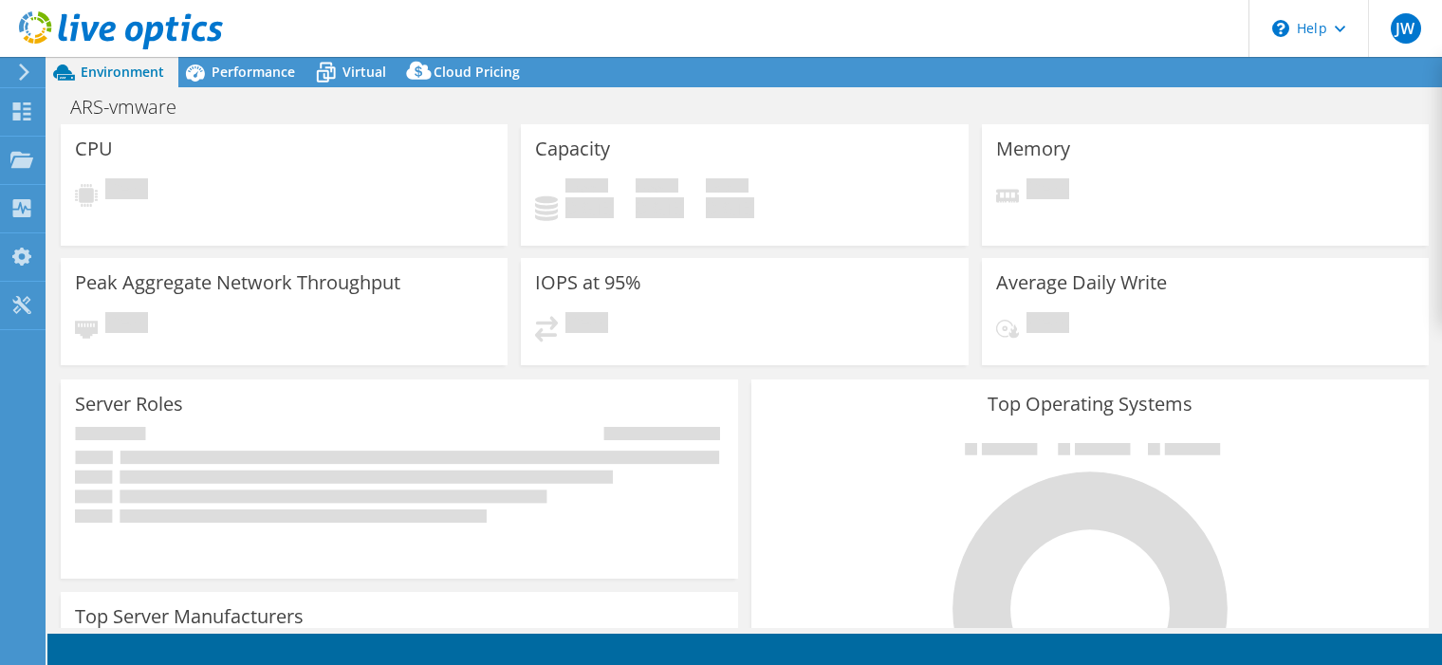
select select "USD"
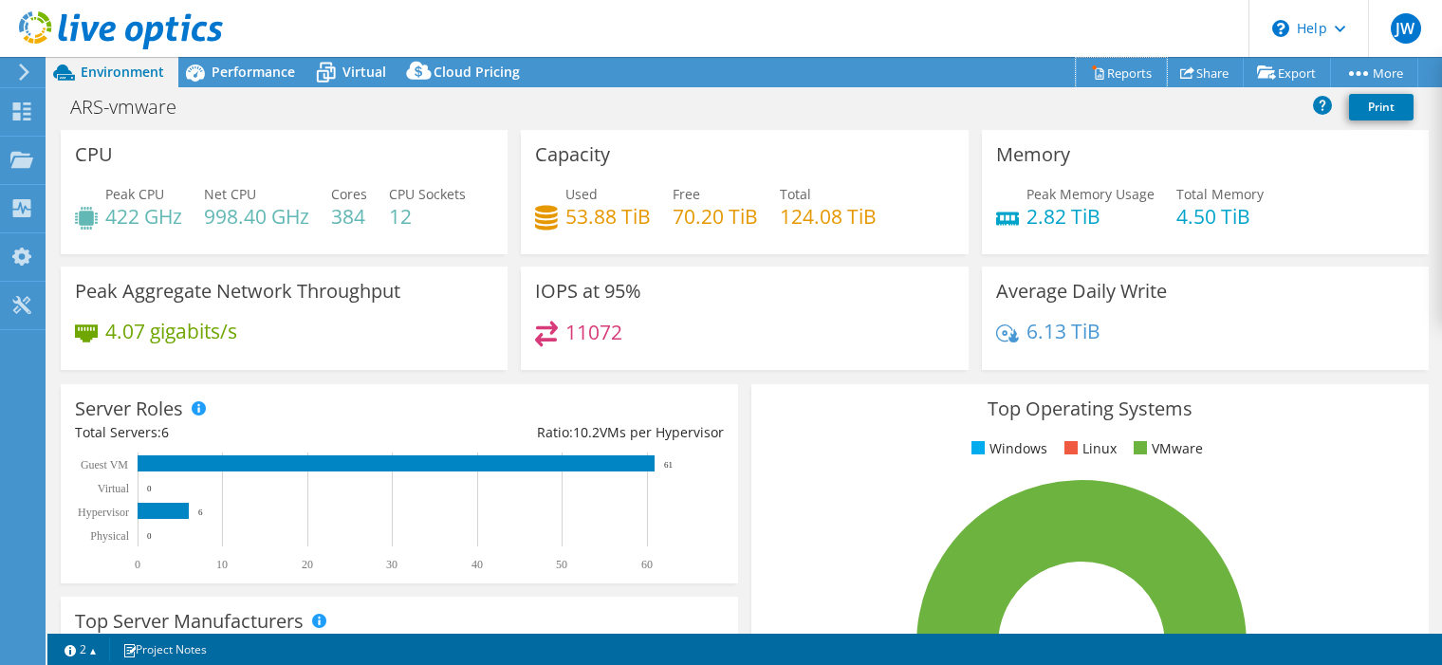
click at [1120, 73] on link "Reports" at bounding box center [1121, 72] width 91 height 29
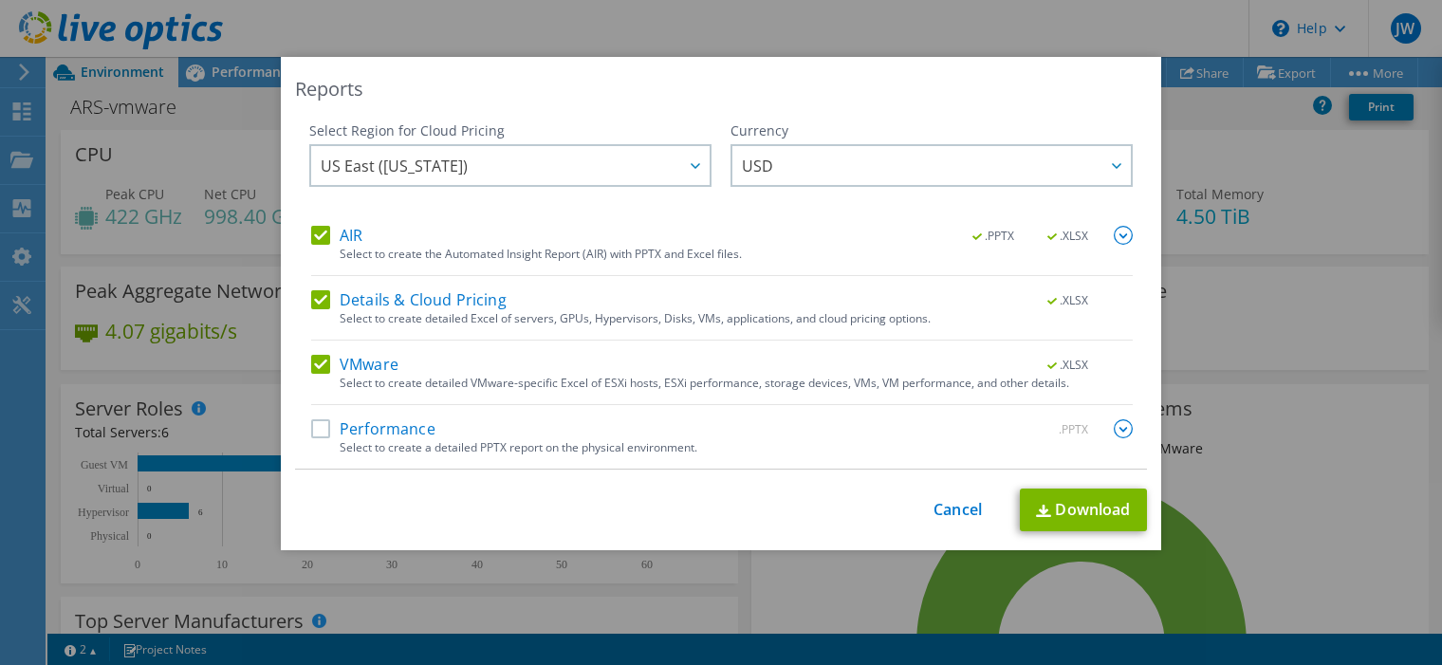
click at [316, 433] on label "Performance" at bounding box center [373, 428] width 124 height 19
click at [0, 0] on input "Performance" at bounding box center [0, 0] width 0 height 0
click at [1125, 422] on img at bounding box center [1123, 428] width 19 height 19
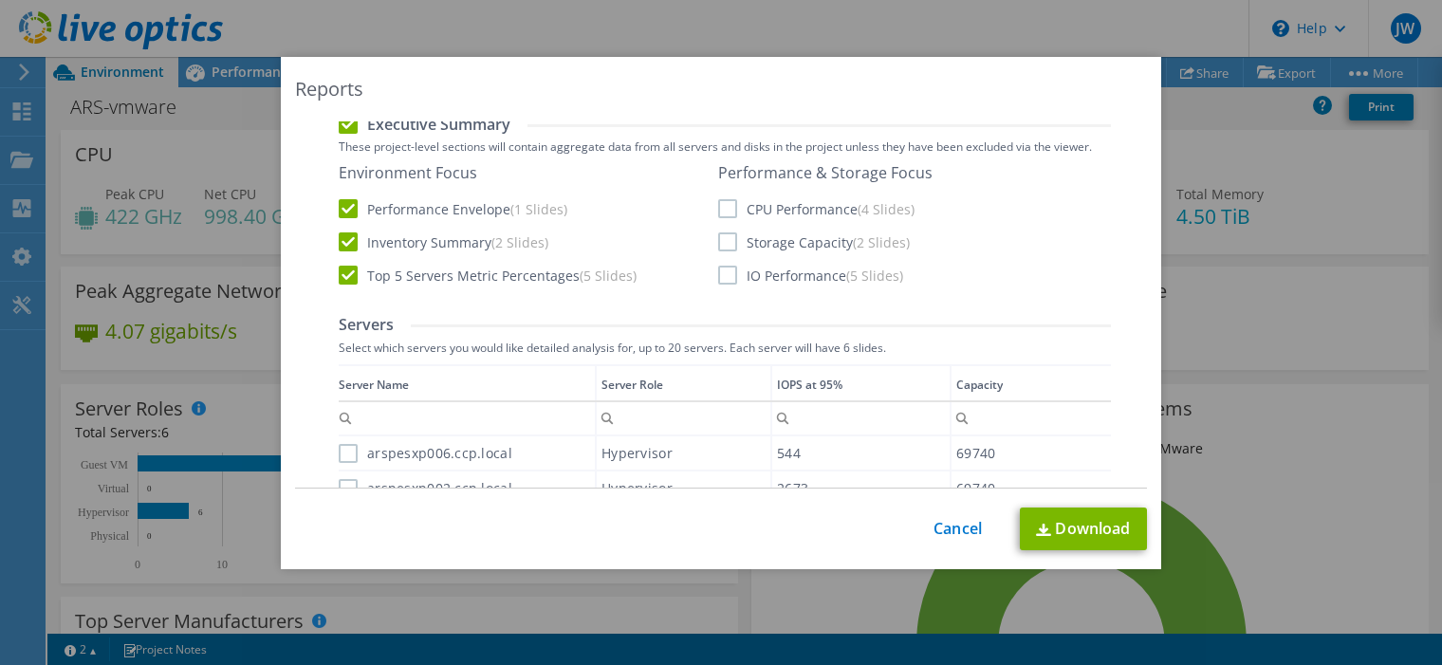
scroll to position [474, 0]
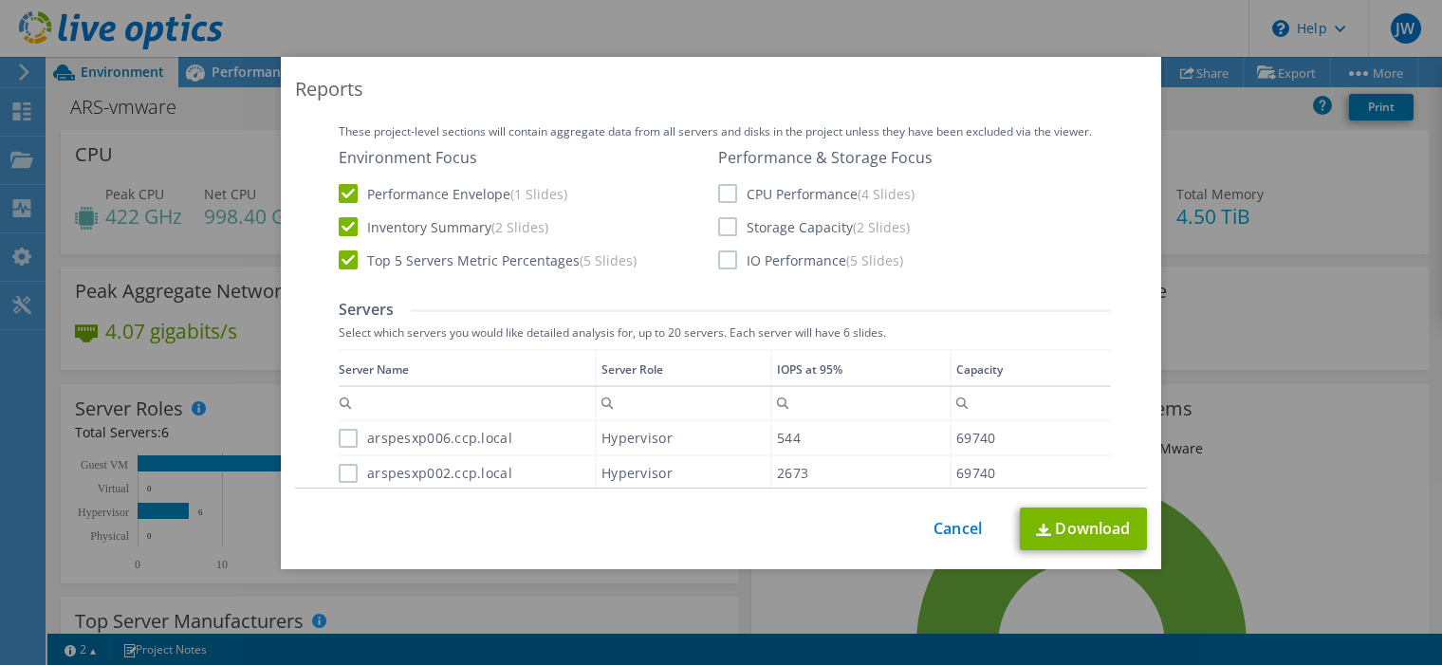
click at [718, 193] on label "CPU Performance (4 Slides)" at bounding box center [816, 193] width 196 height 19
click at [0, 0] on input "CPU Performance (4 Slides)" at bounding box center [0, 0] width 0 height 0
drag, startPoint x: 723, startPoint y: 218, endPoint x: 723, endPoint y: 236, distance: 18.0
click at [723, 221] on label "Storage Capacity (2 Slides)" at bounding box center [814, 226] width 192 height 19
click at [0, 0] on input "Storage Capacity (2 Slides)" at bounding box center [0, 0] width 0 height 0
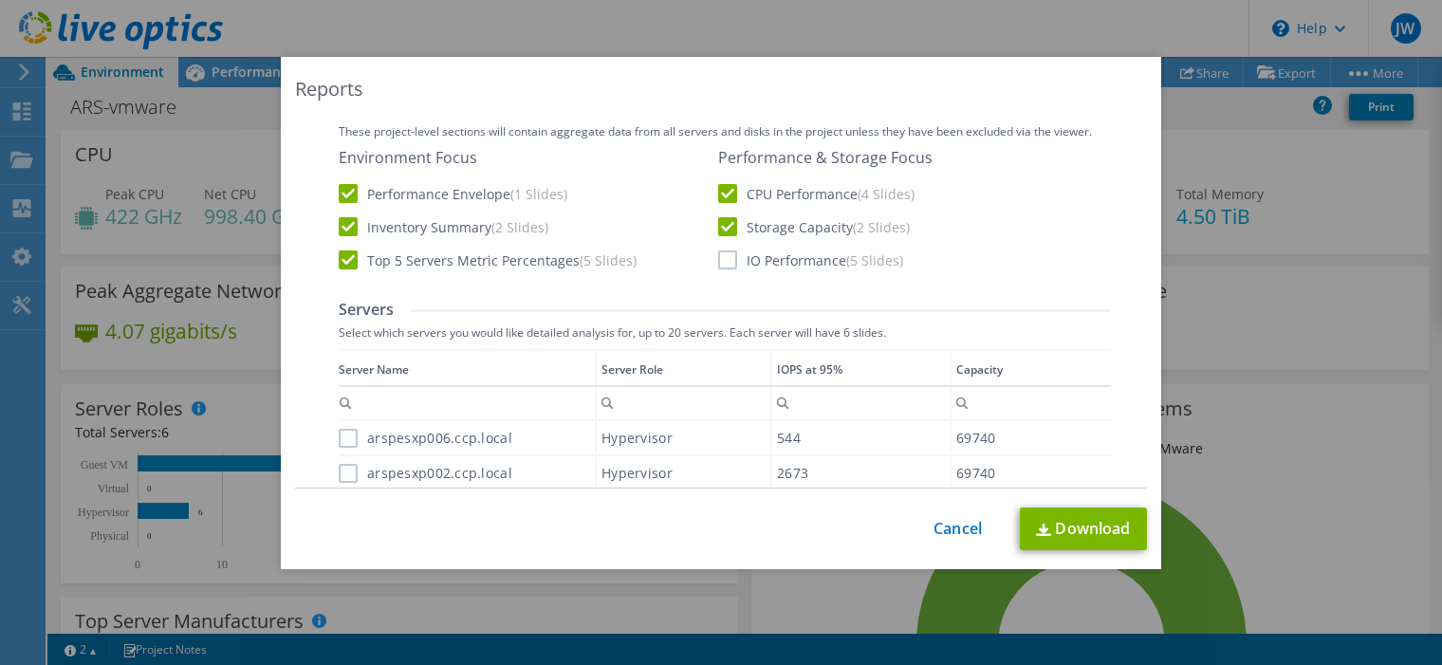
click at [722, 261] on label "IO Performance (5 Slides)" at bounding box center [810, 259] width 185 height 19
click at [0, 0] on input "IO Performance (5 Slides)" at bounding box center [0, 0] width 0 height 0
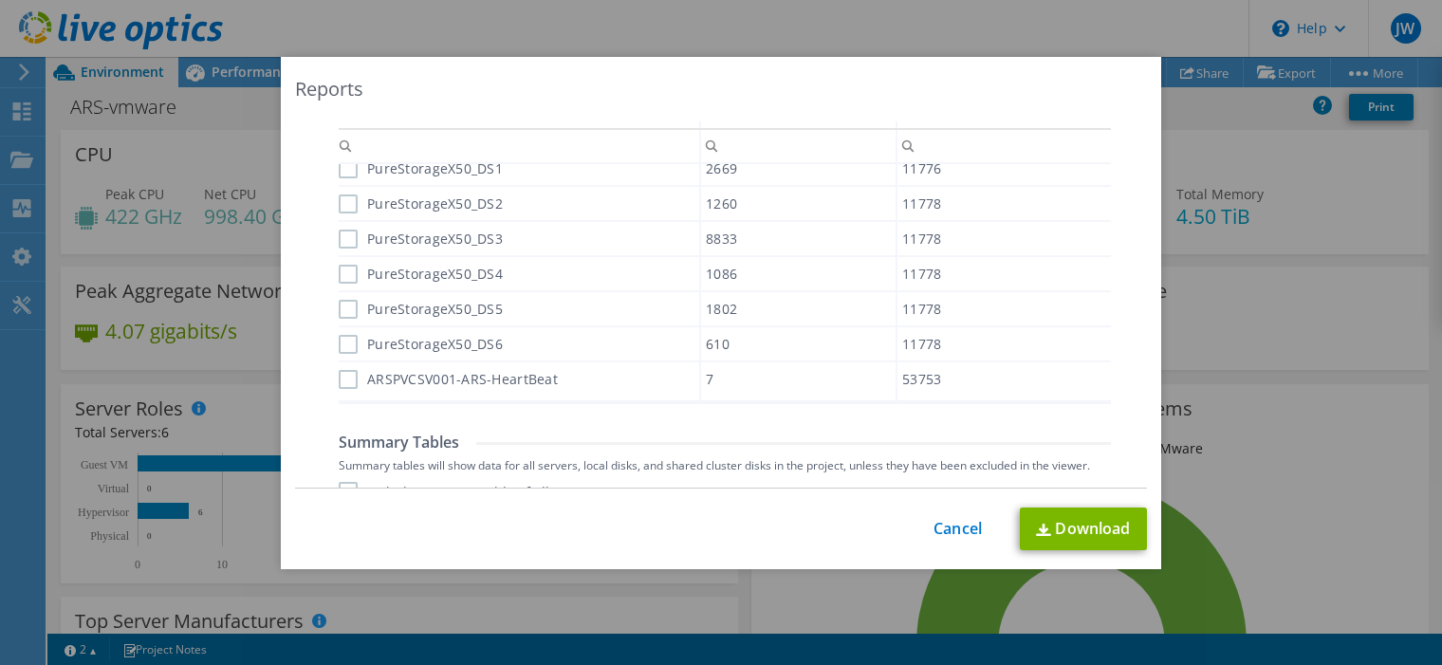
scroll to position [1287, 0]
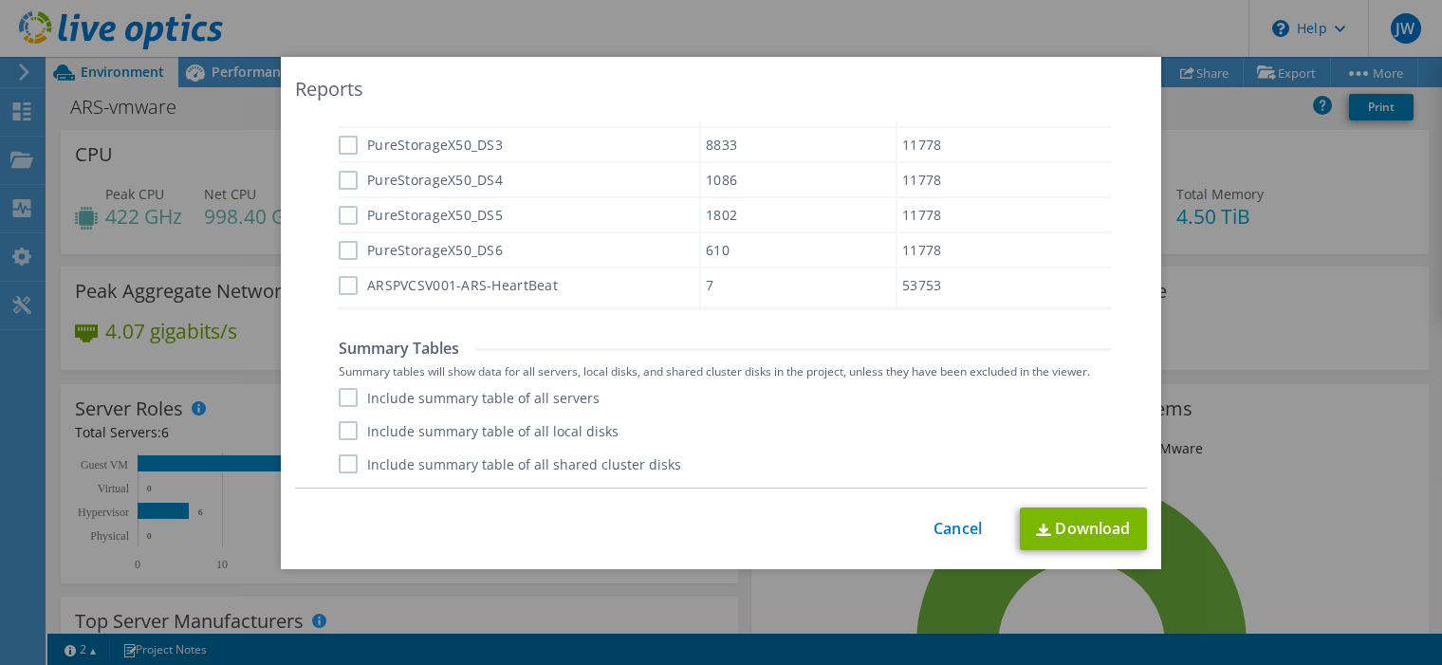
click at [344, 396] on label "Include summary table of all servers" at bounding box center [469, 397] width 261 height 19
click at [0, 0] on input "Include summary table of all servers" at bounding box center [0, 0] width 0 height 0
drag, startPoint x: 344, startPoint y: 432, endPoint x: 343, endPoint y: 460, distance: 28.5
click at [343, 432] on label "Include summary table of all local disks" at bounding box center [479, 430] width 280 height 19
click at [0, 0] on input "Include summary table of all local disks" at bounding box center [0, 0] width 0 height 0
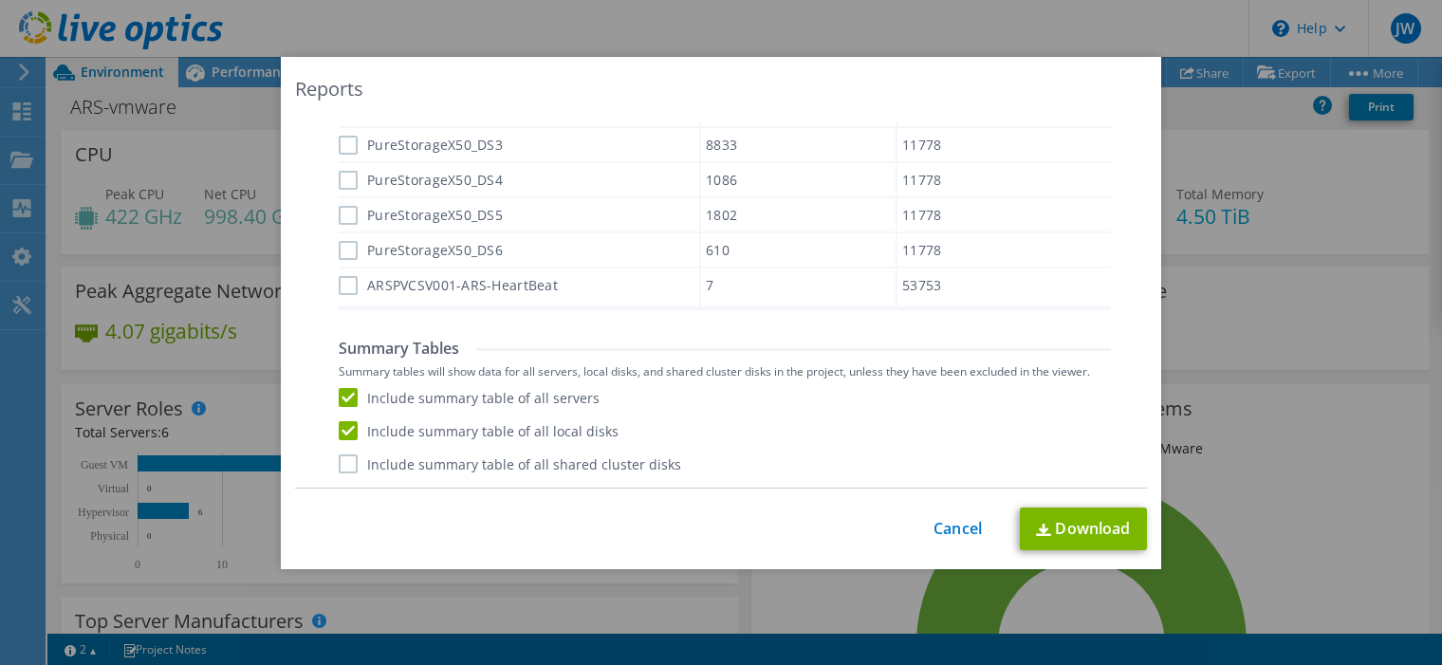
click at [342, 462] on label "Include summary table of all shared cluster disks" at bounding box center [510, 463] width 342 height 19
click at [0, 0] on input "Include summary table of all shared cluster disks" at bounding box center [0, 0] width 0 height 0
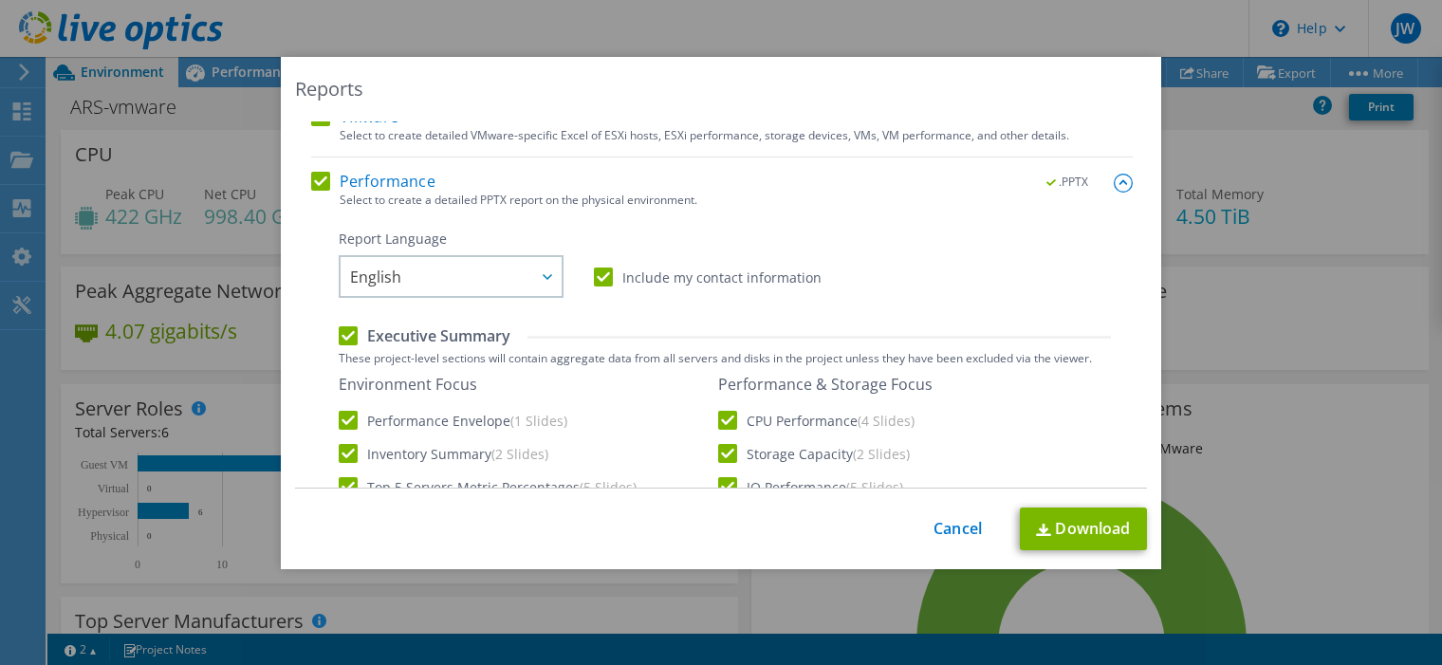
scroll to position [244, 0]
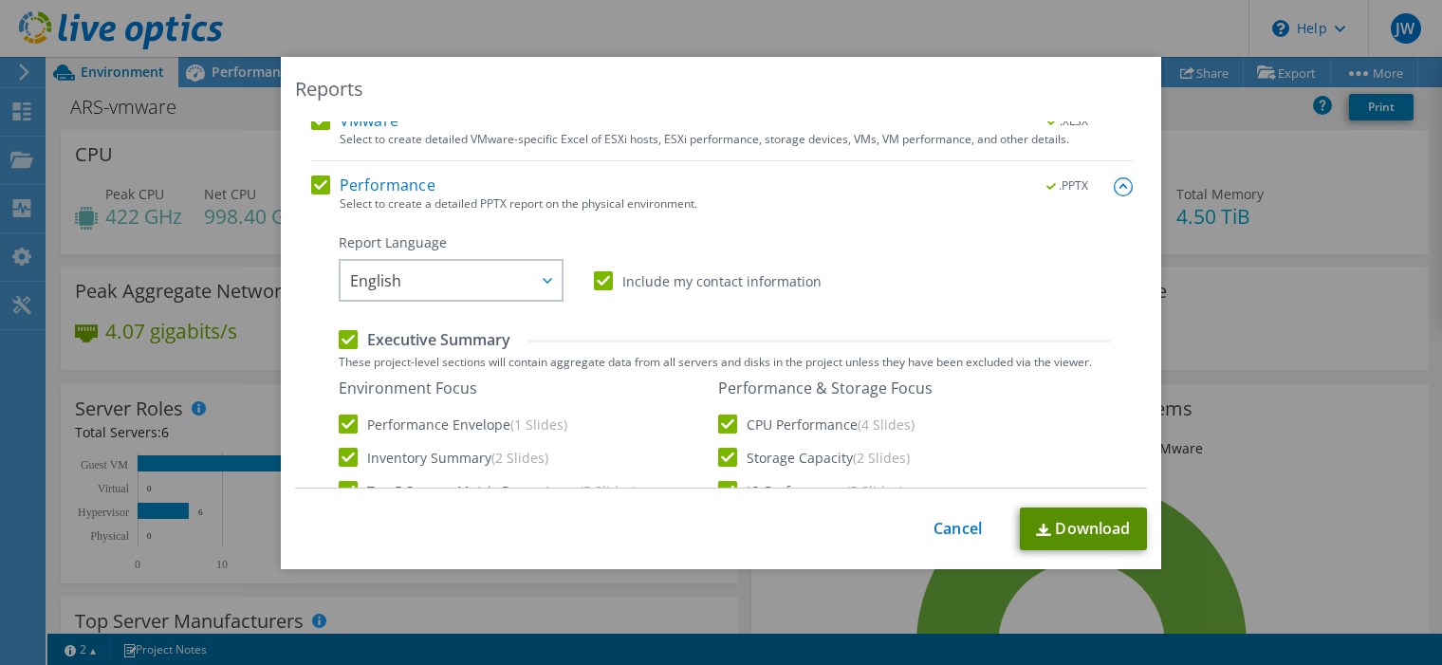
click at [1097, 539] on link "Download" at bounding box center [1083, 528] width 127 height 43
click at [763, 25] on div "Reports Select Region for Cloud Pricing Asia Pacific (Hong Kong) Asia Pacific (…" at bounding box center [721, 332] width 1442 height 665
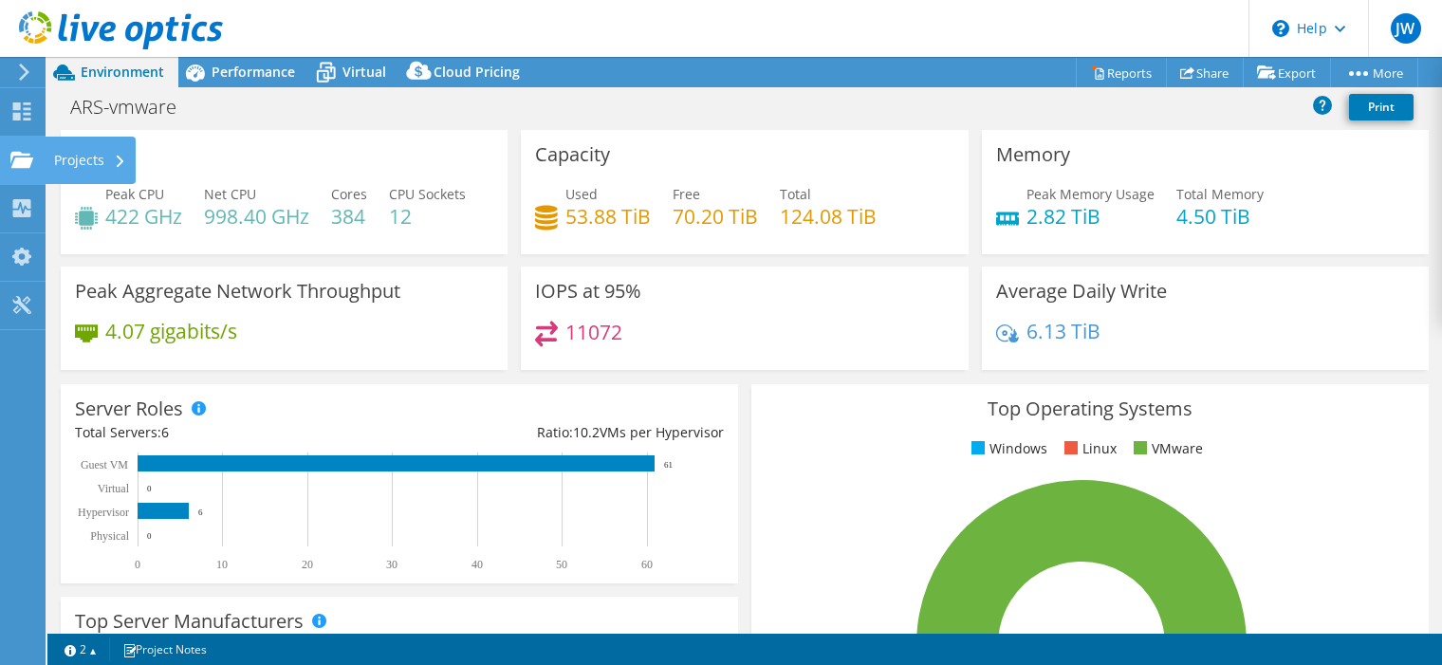
click at [29, 164] on use at bounding box center [21, 159] width 23 height 16
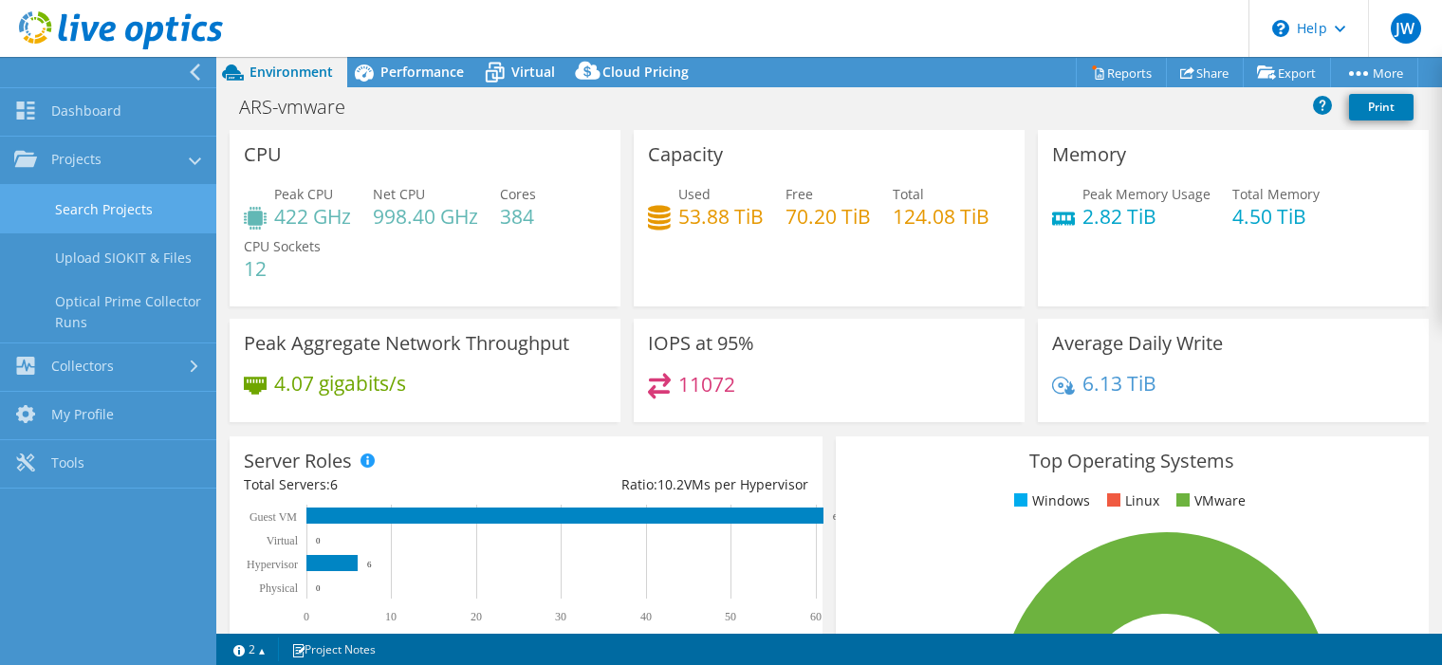
click at [115, 201] on link "Search Projects" at bounding box center [108, 209] width 216 height 48
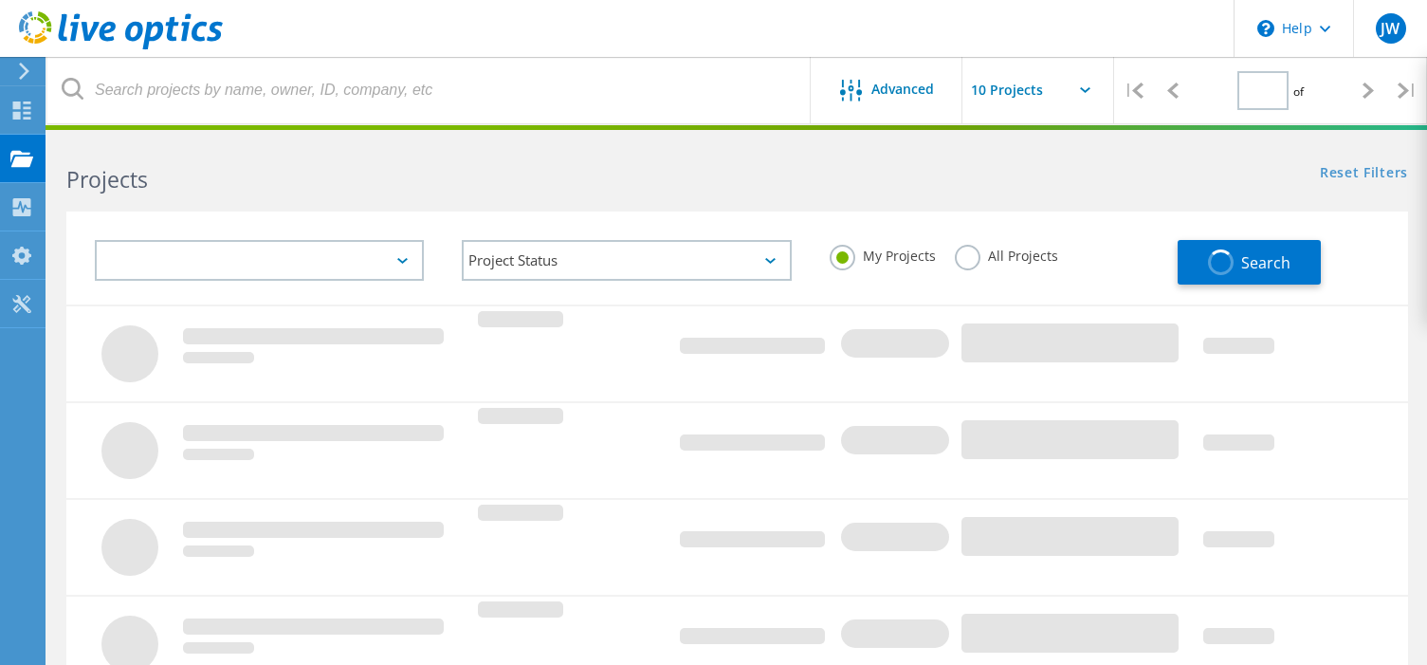
type input "4"
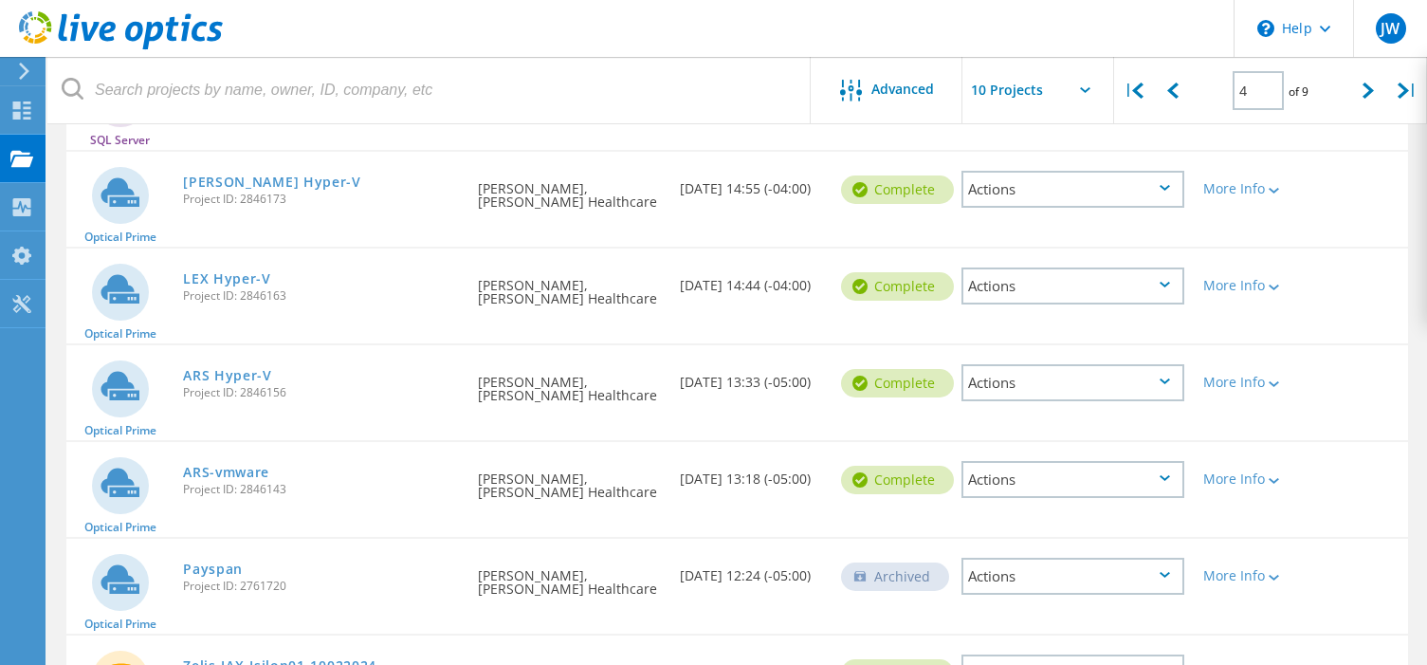
scroll to position [474, 0]
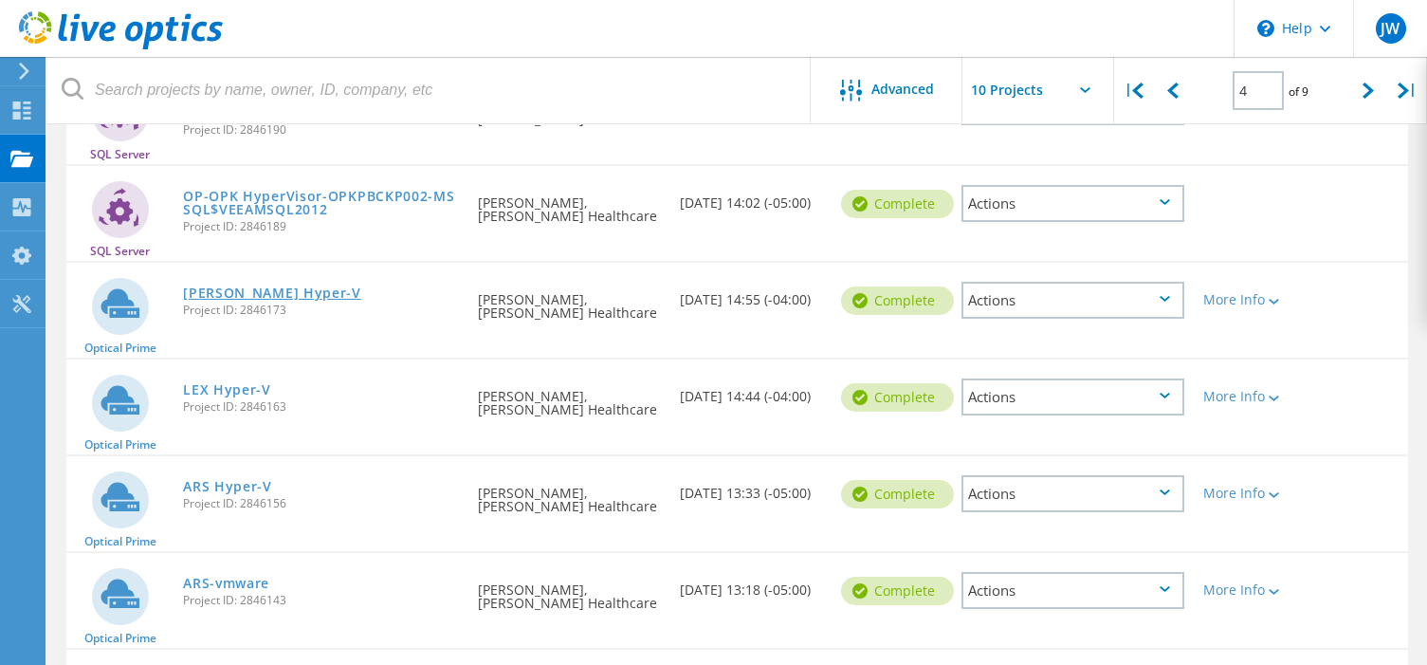
click at [239, 295] on link "[PERSON_NAME] Hyper-V" at bounding box center [272, 292] width 178 height 13
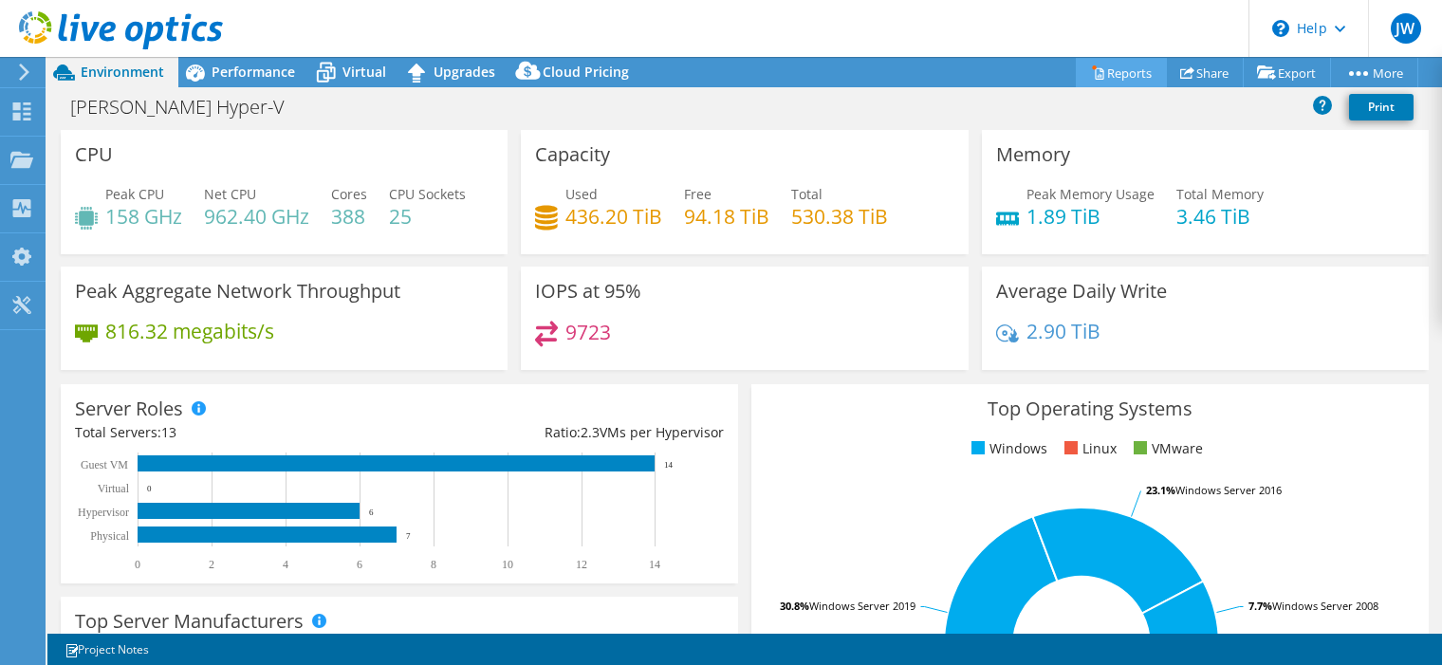
click at [1120, 68] on link "Reports" at bounding box center [1121, 72] width 91 height 29
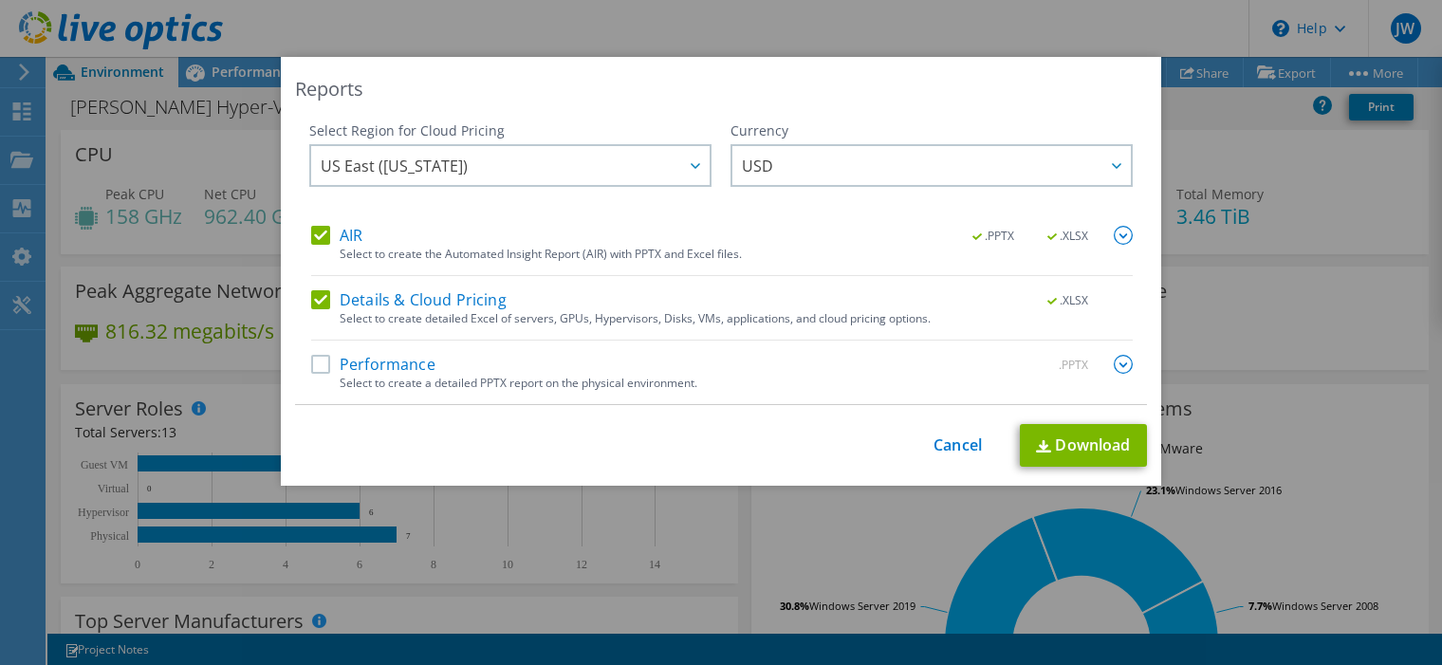
click at [322, 366] on label "Performance" at bounding box center [373, 364] width 124 height 19
click at [0, 0] on input "Performance" at bounding box center [0, 0] width 0 height 0
click at [1117, 365] on img at bounding box center [1123, 364] width 19 height 19
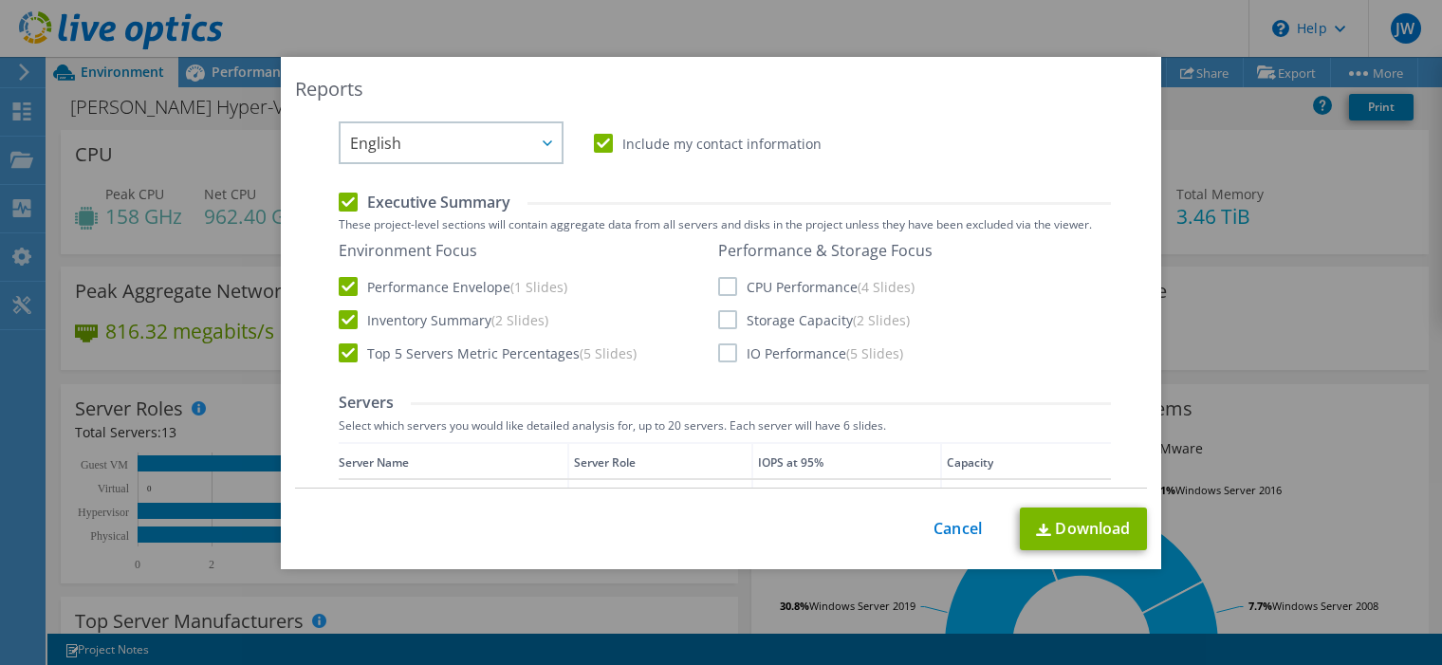
scroll to position [379, 0]
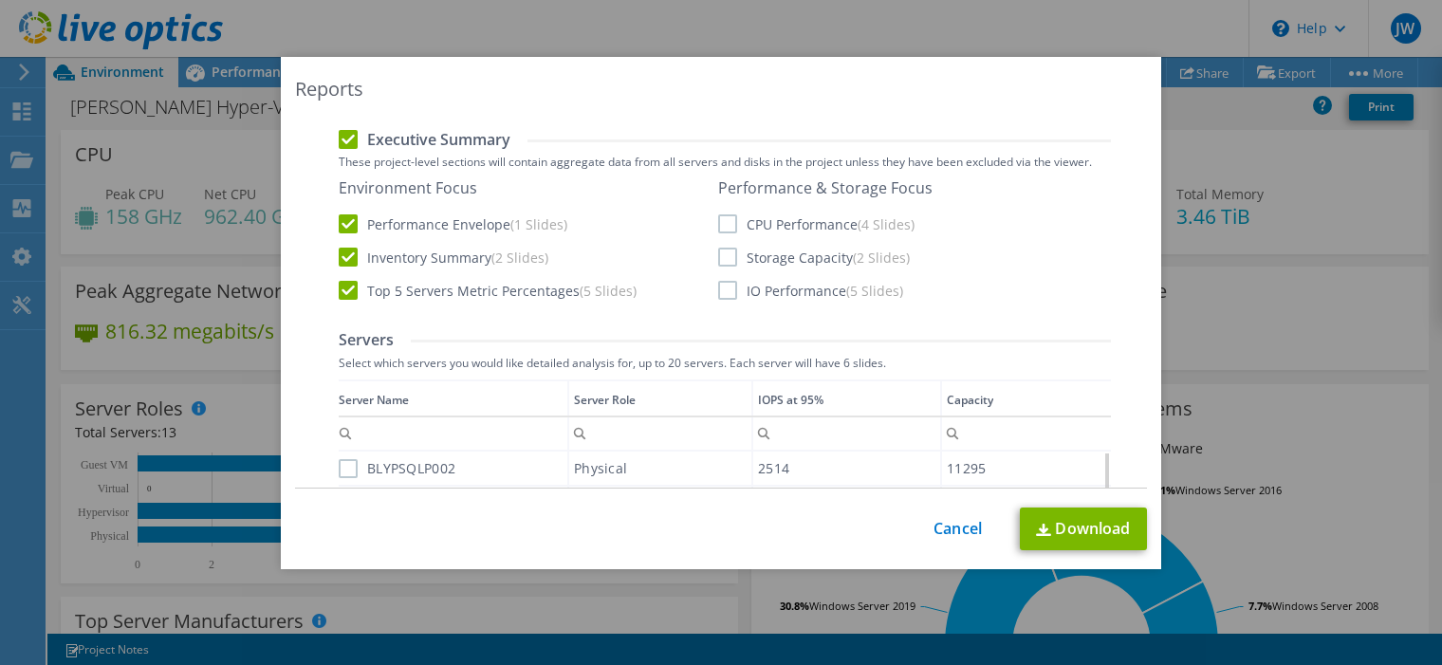
click at [718, 227] on label "CPU Performance (4 Slides)" at bounding box center [816, 223] width 196 height 19
click at [0, 0] on input "CPU Performance (4 Slides)" at bounding box center [0, 0] width 0 height 0
click at [718, 258] on label "Storage Capacity (2 Slides)" at bounding box center [814, 257] width 192 height 19
click at [0, 0] on input "Storage Capacity (2 Slides)" at bounding box center [0, 0] width 0 height 0
click at [725, 292] on label "IO Performance (5 Slides)" at bounding box center [810, 290] width 185 height 19
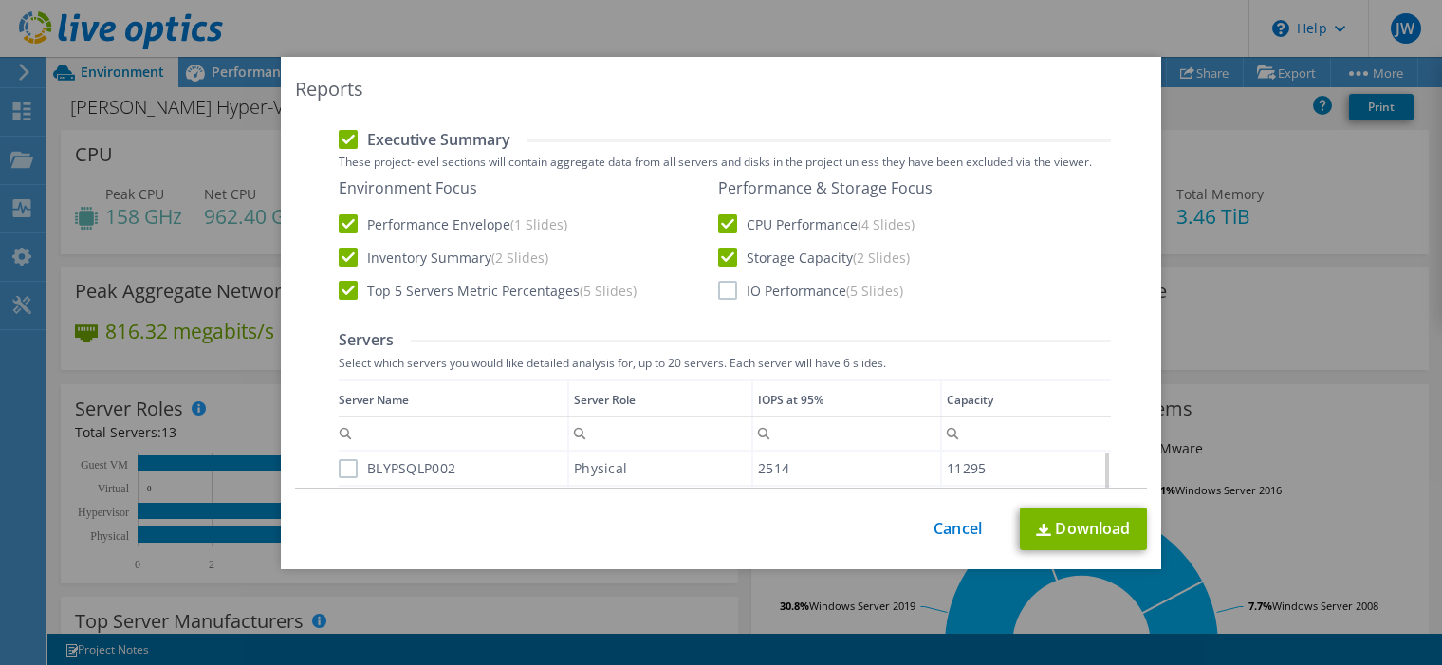
click at [0, 0] on input "IO Performance (5 Slides)" at bounding box center [0, 0] width 0 height 0
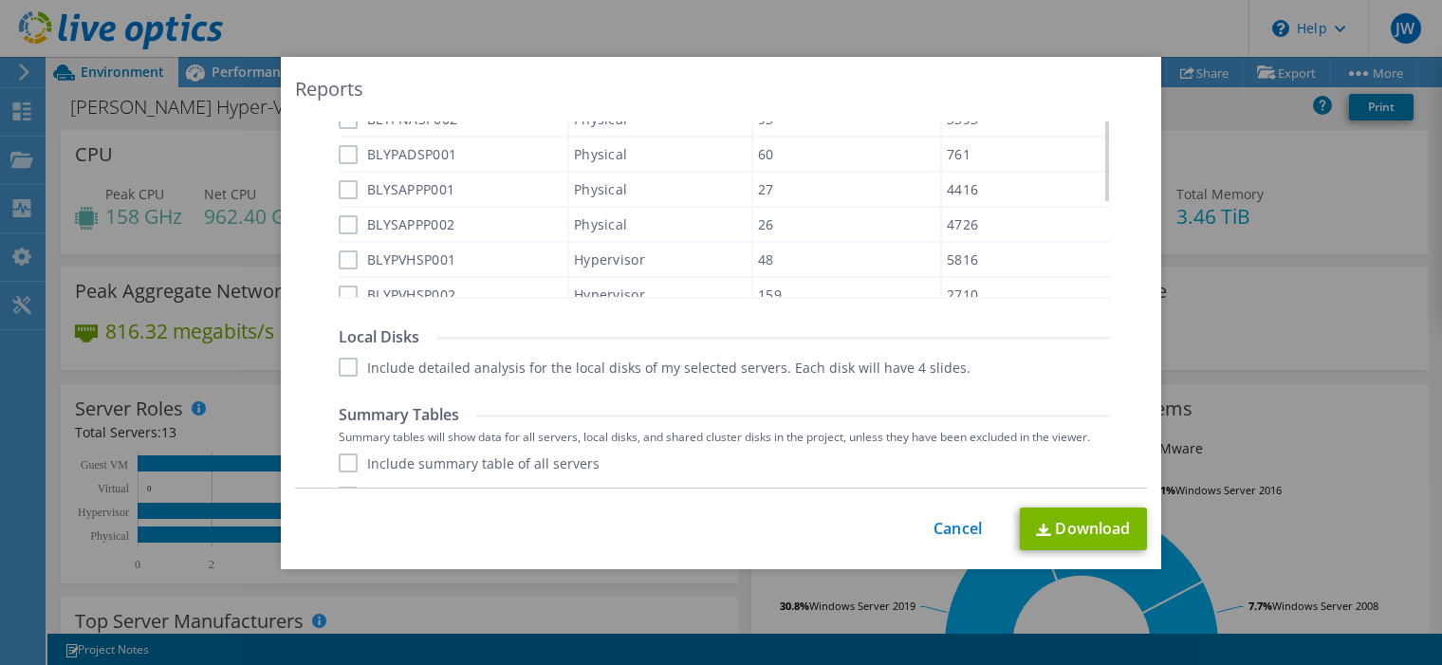
scroll to position [899, 0]
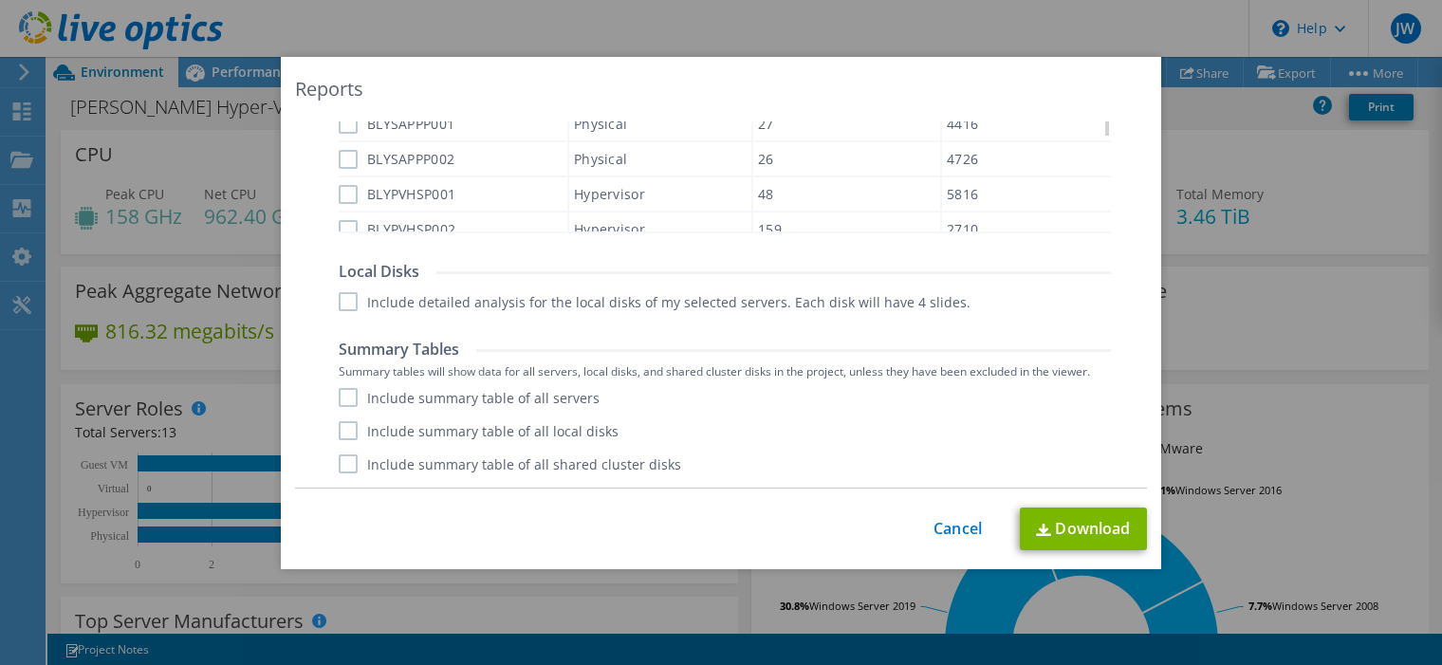
click at [340, 396] on label "Include summary table of all servers" at bounding box center [469, 397] width 261 height 19
click at [0, 0] on input "Include summary table of all servers" at bounding box center [0, 0] width 0 height 0
click at [341, 430] on label "Include summary table of all local disks" at bounding box center [479, 430] width 280 height 19
click at [0, 0] on input "Include summary table of all local disks" at bounding box center [0, 0] width 0 height 0
click at [341, 464] on label "Include summary table of all shared cluster disks" at bounding box center [510, 463] width 342 height 19
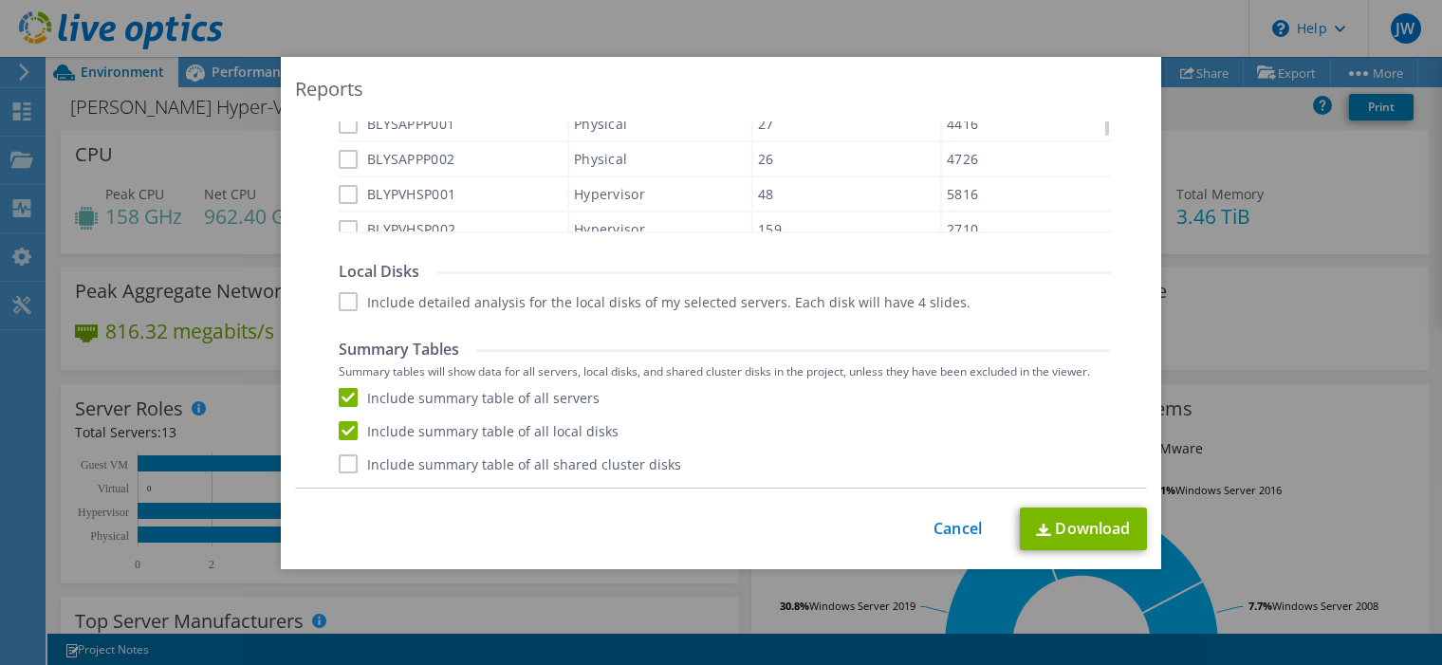
click at [0, 0] on input "Include summary table of all shared cluster disks" at bounding box center [0, 0] width 0 height 0
click at [1066, 527] on link "Download" at bounding box center [1083, 528] width 127 height 43
click at [795, 24] on div "Reports Select Region for Cloud Pricing Asia Pacific (Hong Kong) Asia Pacific (…" at bounding box center [721, 332] width 1442 height 665
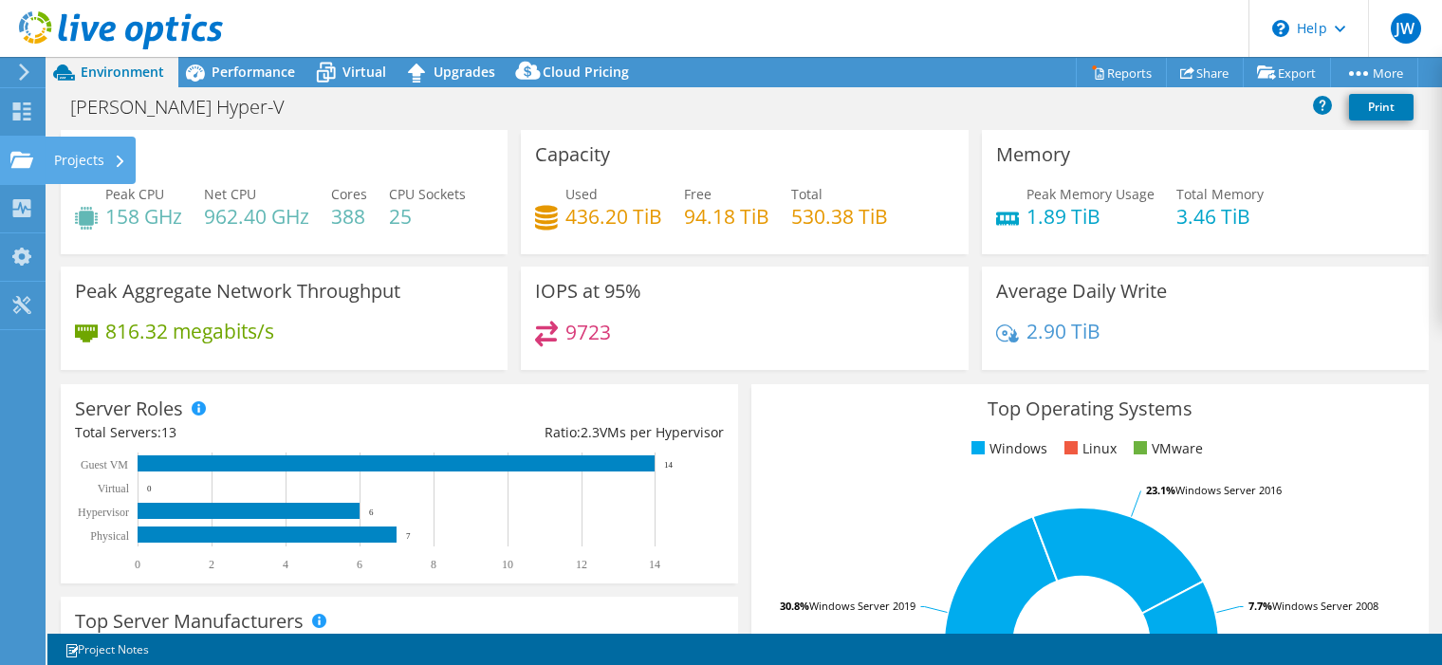
click at [31, 165] on icon at bounding box center [21, 160] width 23 height 18
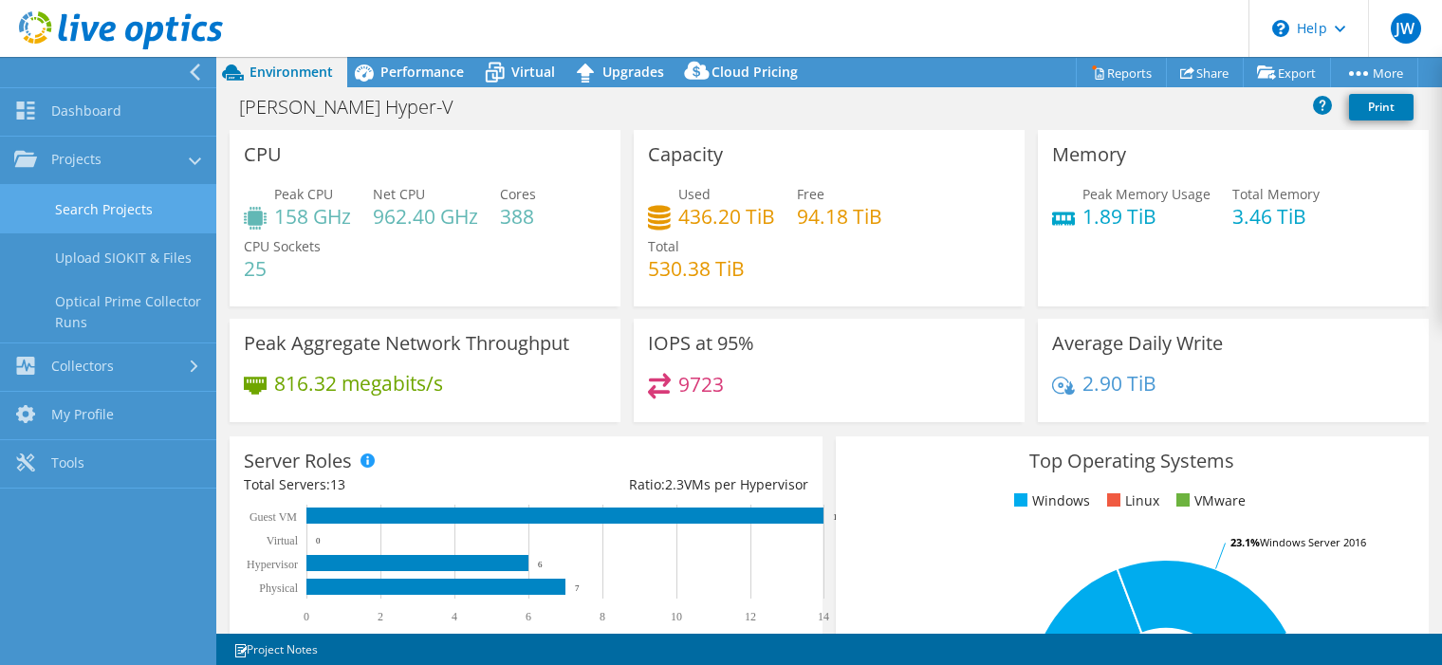
click at [106, 216] on link "Search Projects" at bounding box center [108, 209] width 216 height 48
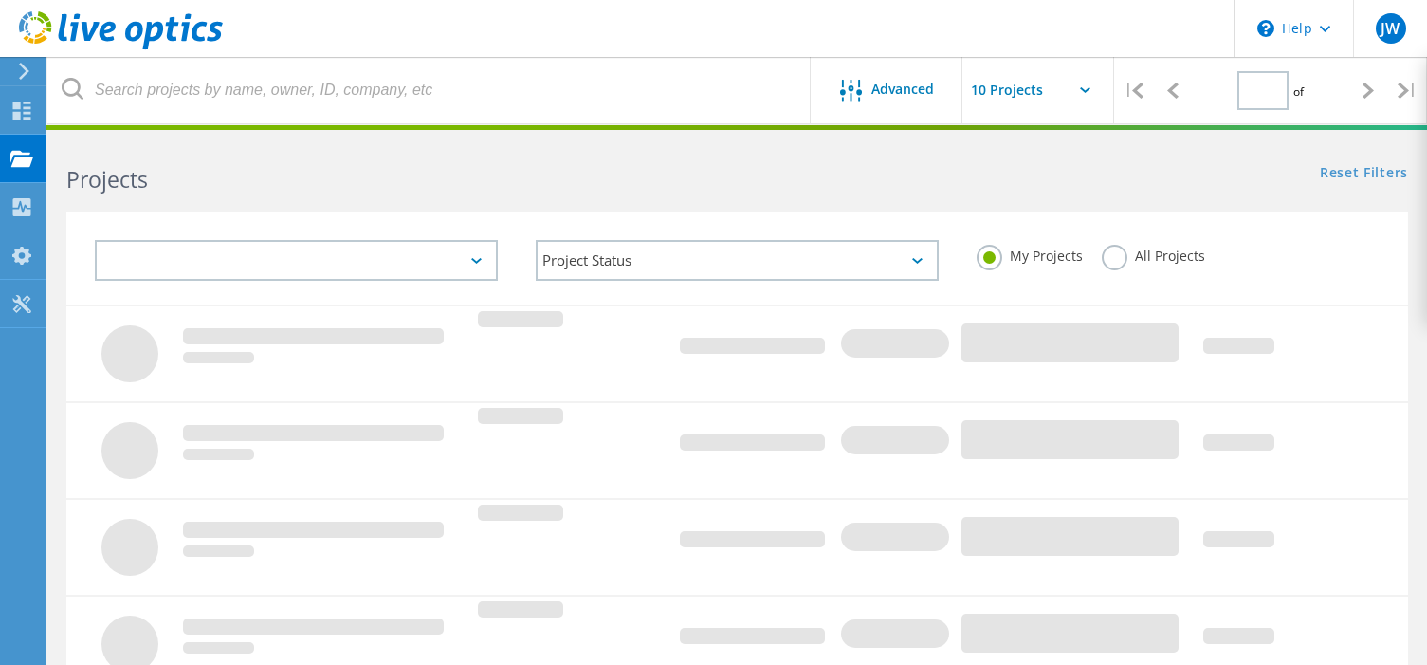
type input "4"
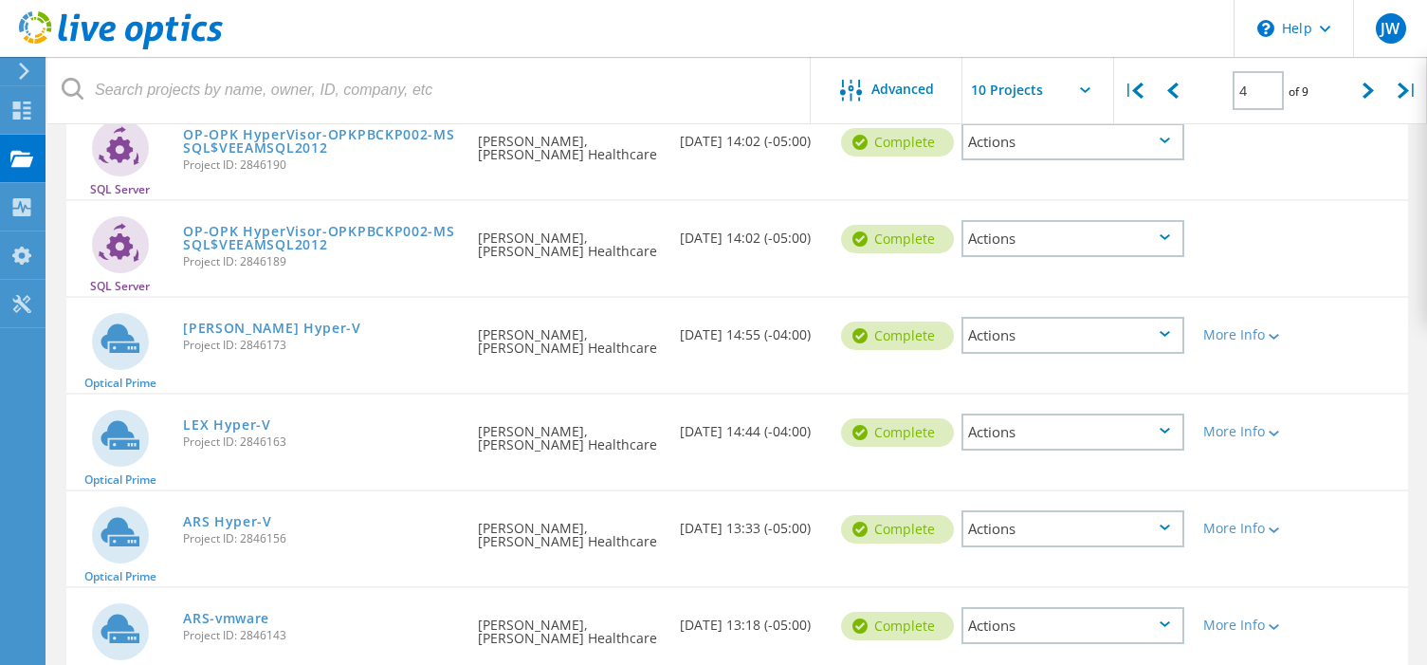
scroll to position [474, 0]
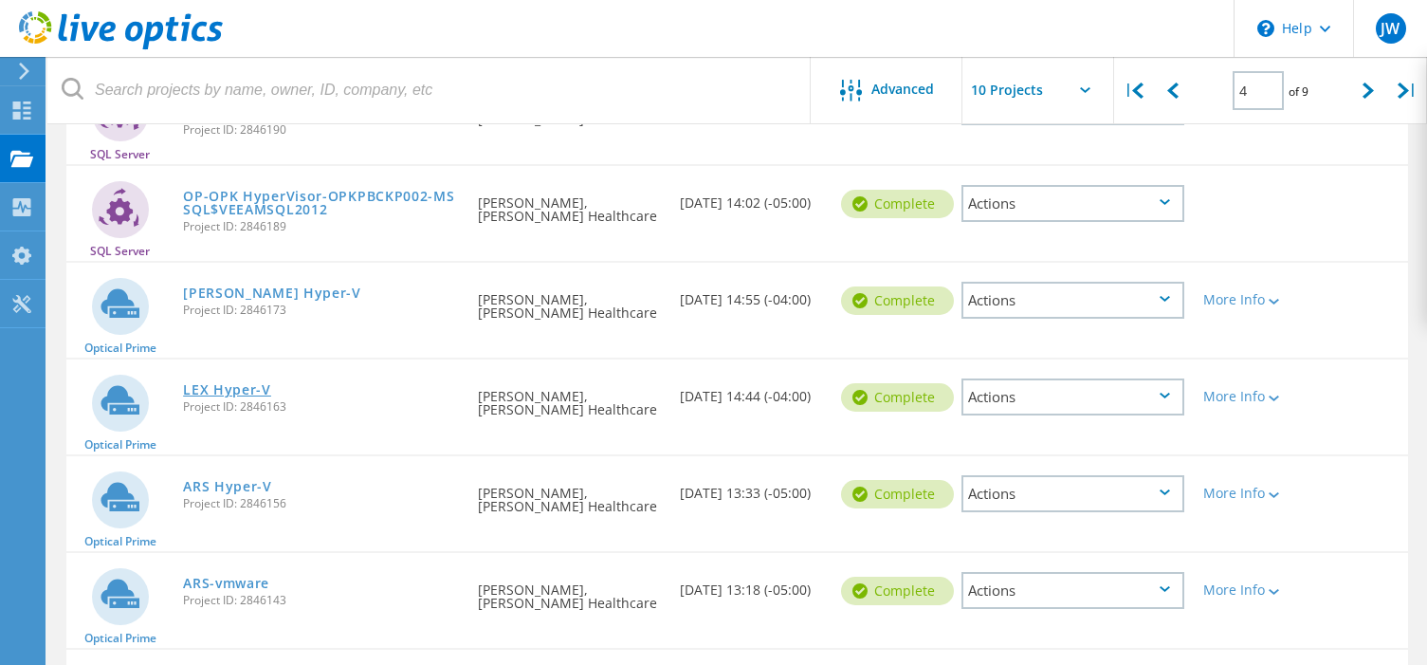
click at [249, 390] on link "LEX Hyper-V" at bounding box center [227, 389] width 88 height 13
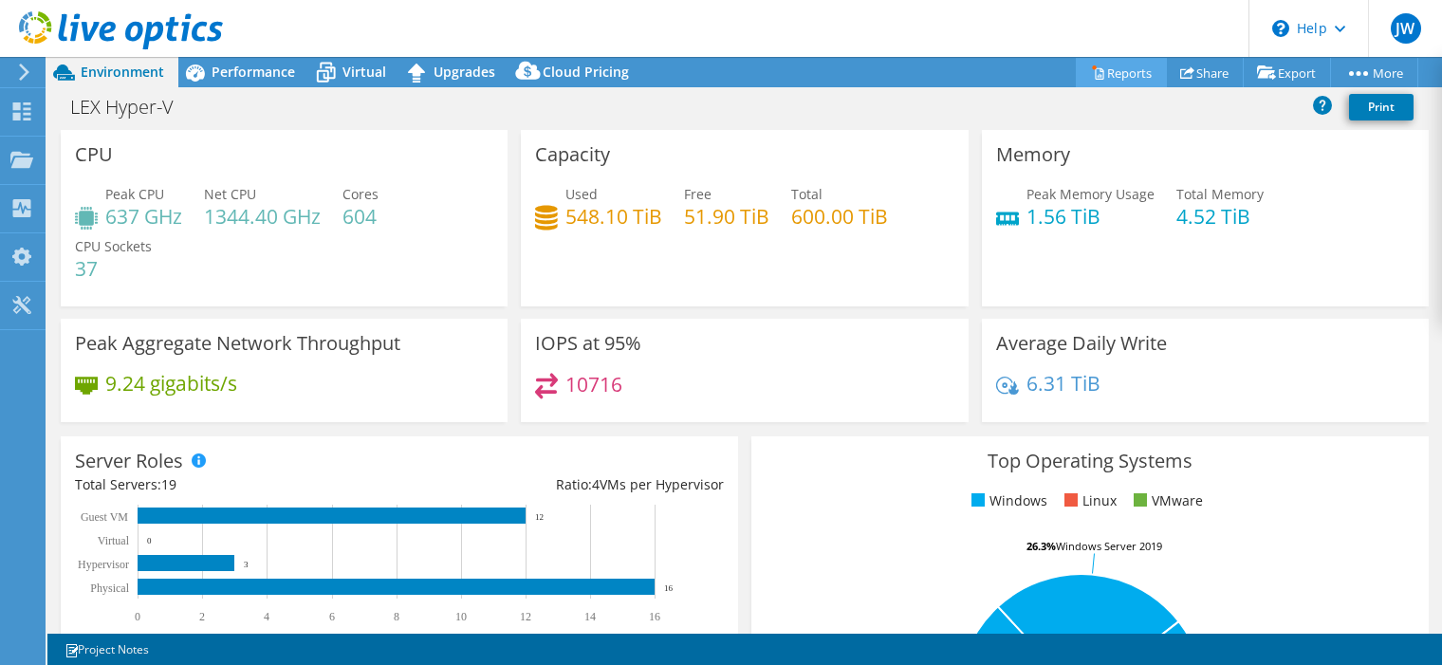
click at [1115, 64] on link "Reports" at bounding box center [1121, 72] width 91 height 29
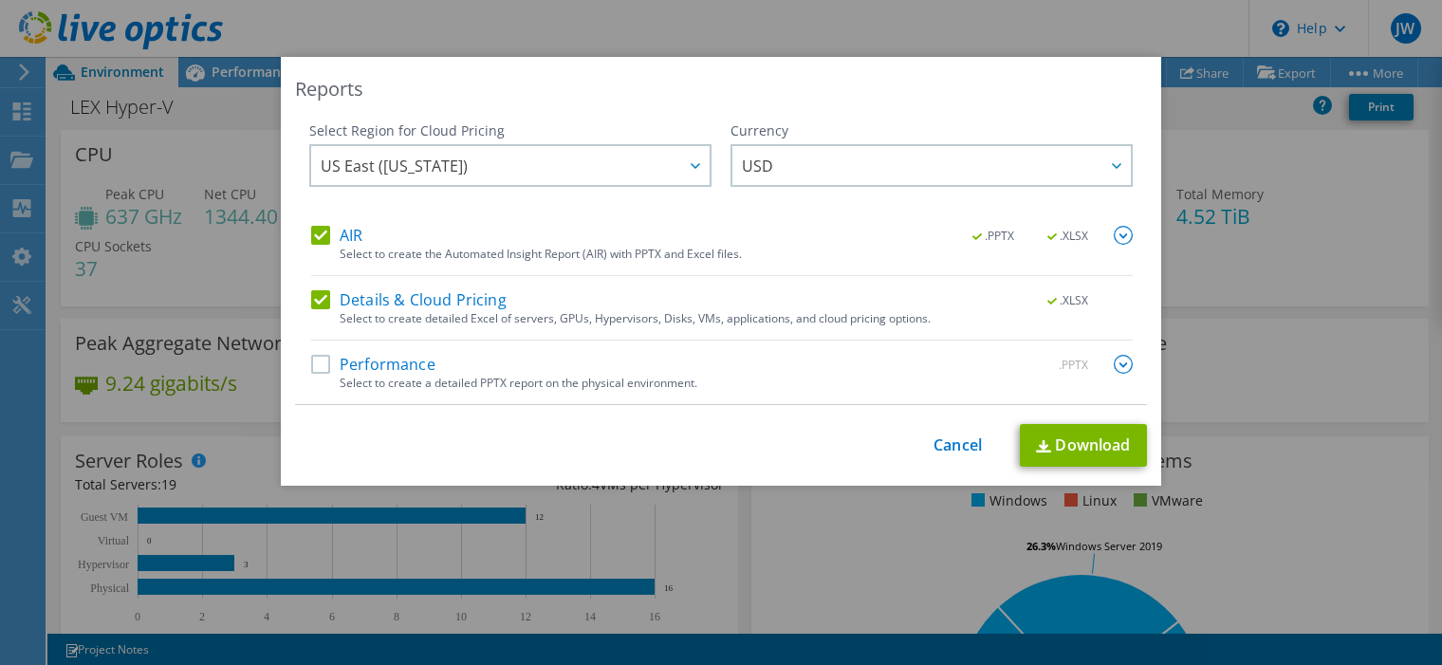
click at [322, 363] on label "Performance" at bounding box center [373, 364] width 124 height 19
click at [0, 0] on input "Performance" at bounding box center [0, 0] width 0 height 0
click at [1114, 361] on img at bounding box center [1123, 364] width 19 height 19
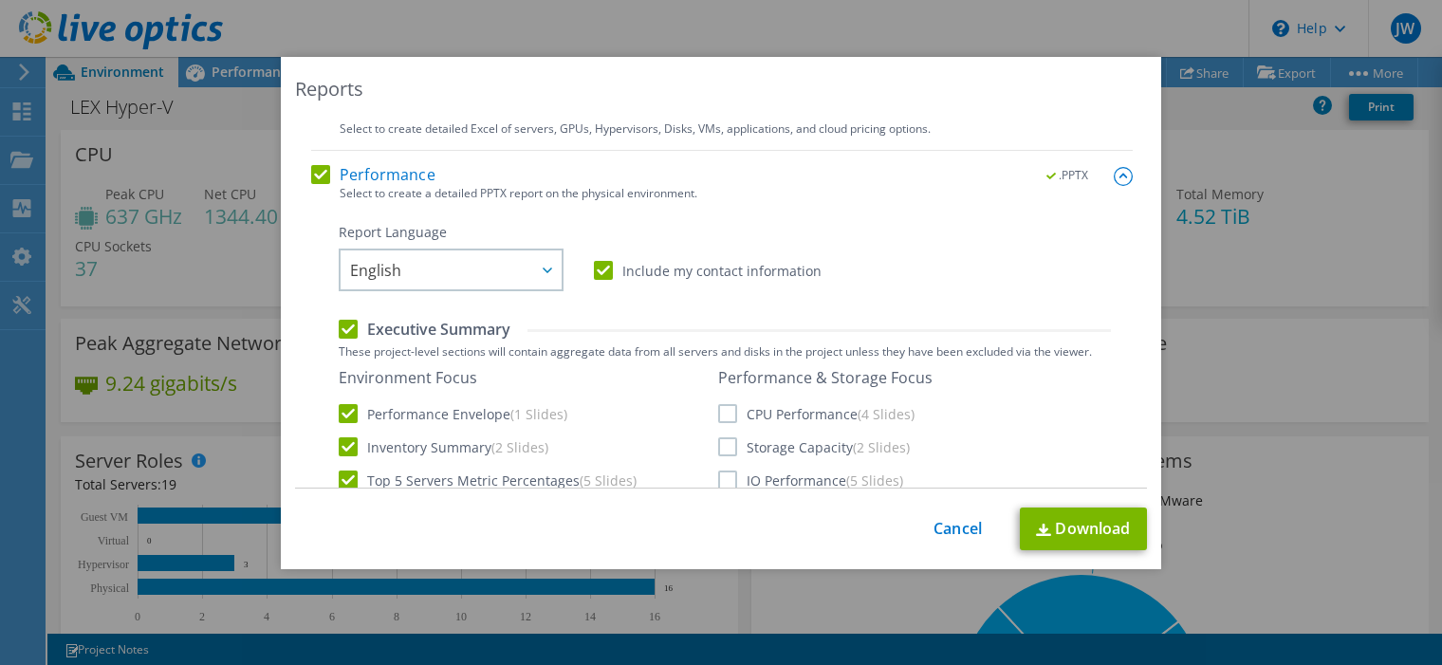
scroll to position [285, 0]
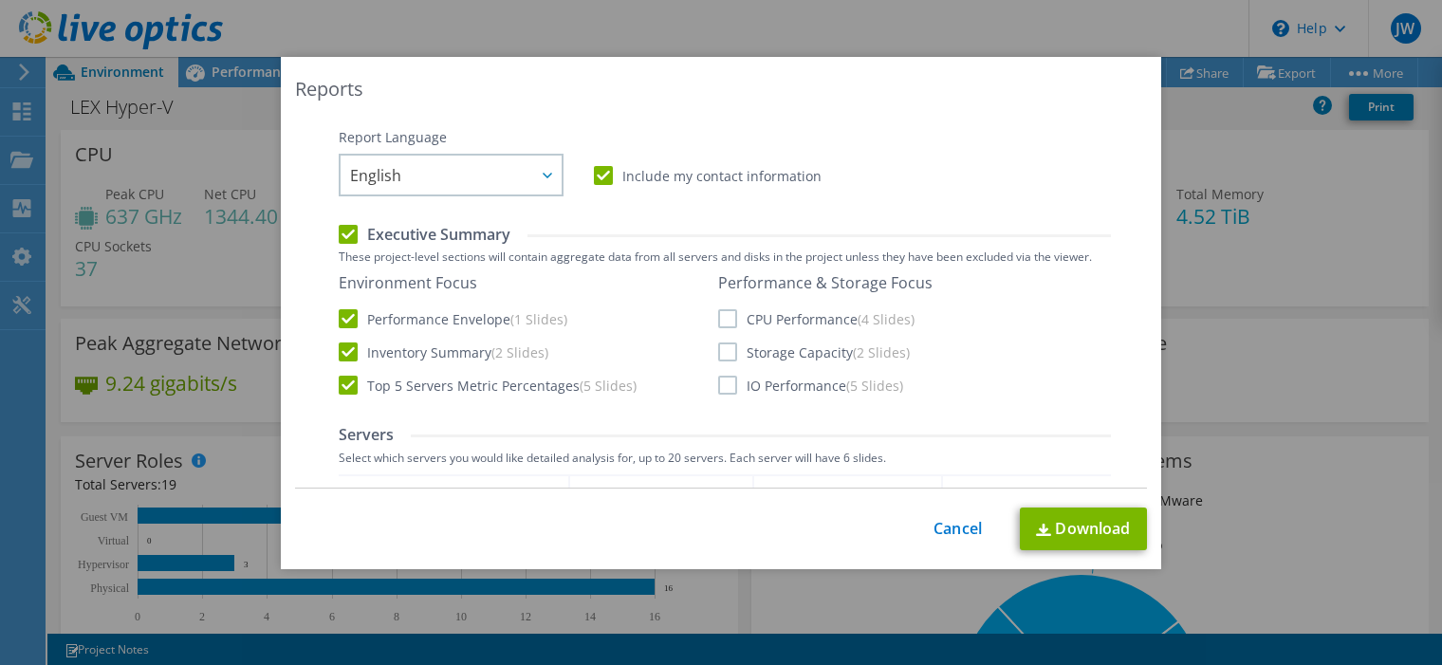
click at [720, 322] on label "CPU Performance (4 Slides)" at bounding box center [816, 318] width 196 height 19
click at [0, 0] on input "CPU Performance (4 Slides)" at bounding box center [0, 0] width 0 height 0
click at [721, 359] on label "Storage Capacity (2 Slides)" at bounding box center [814, 351] width 192 height 19
click at [0, 0] on input "Storage Capacity (2 Slides)" at bounding box center [0, 0] width 0 height 0
click at [723, 384] on label "IO Performance (5 Slides)" at bounding box center [810, 385] width 185 height 19
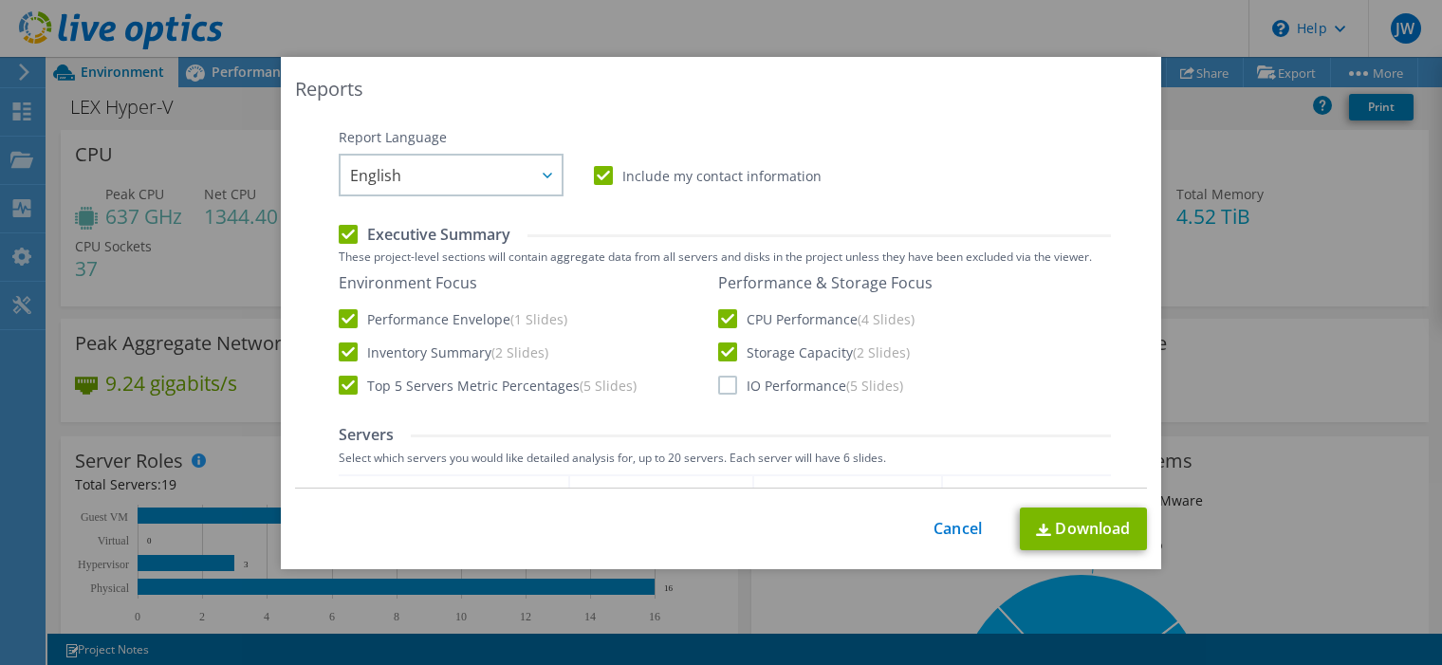
click at [0, 0] on input "IO Performance (5 Slides)" at bounding box center [0, 0] width 0 height 0
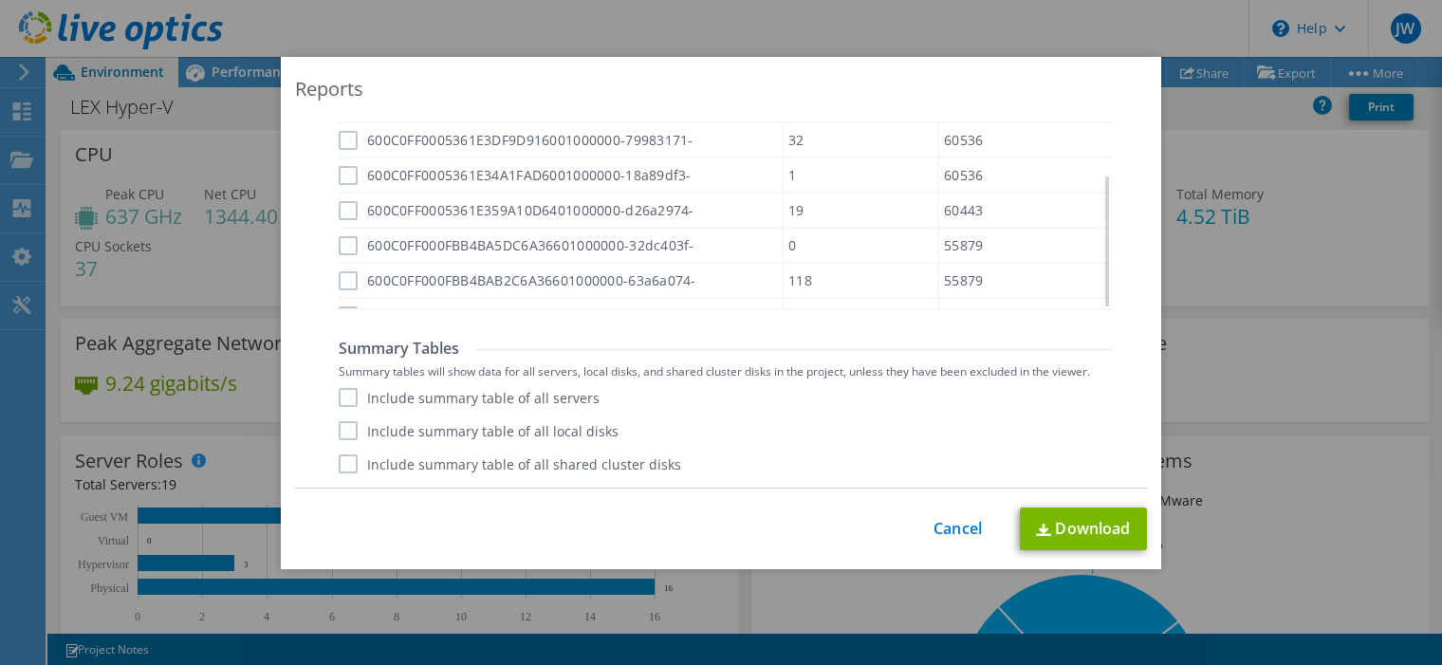
scroll to position [373, 0]
click at [350, 394] on label "Include summary table of all servers" at bounding box center [469, 397] width 261 height 19
click at [0, 0] on input "Include summary table of all servers" at bounding box center [0, 0] width 0 height 0
click at [350, 434] on label "Include summary table of all local disks" at bounding box center [479, 430] width 280 height 19
click at [0, 0] on input "Include summary table of all local disks" at bounding box center [0, 0] width 0 height 0
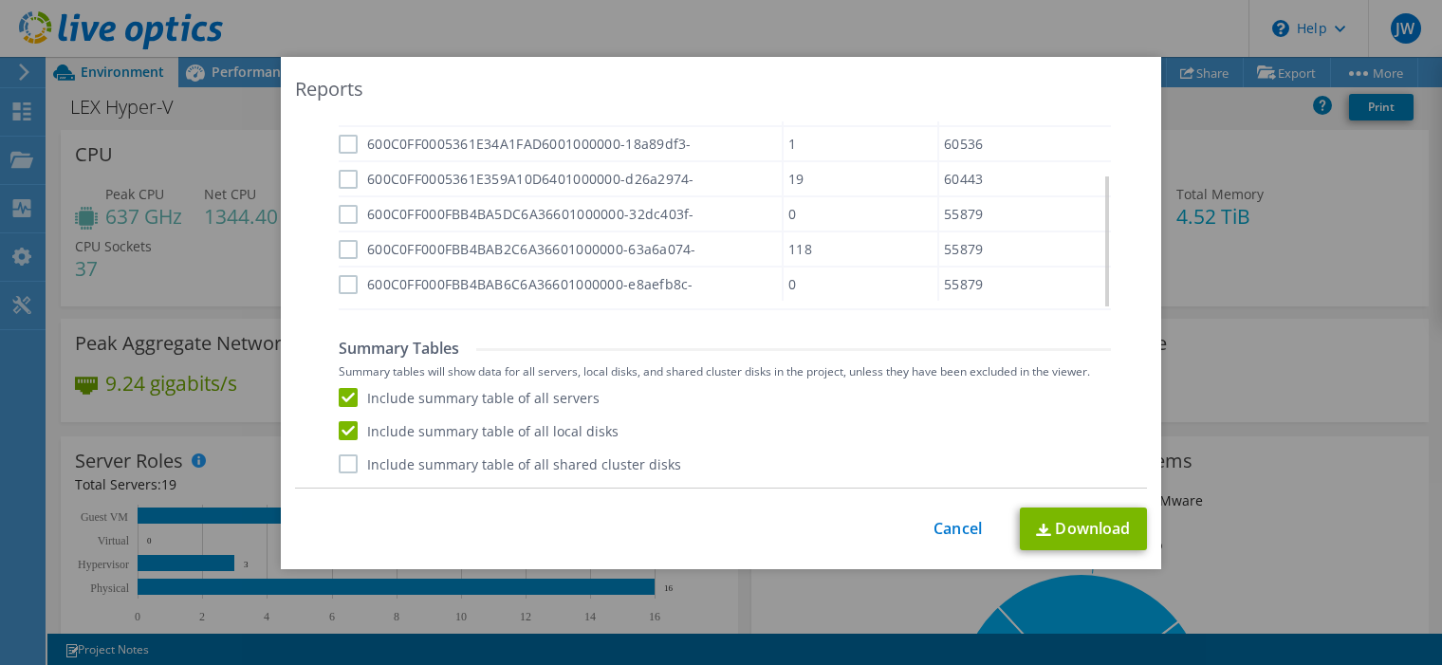
click at [346, 465] on label "Include summary table of all shared cluster disks" at bounding box center [510, 463] width 342 height 19
click at [0, 0] on input "Include summary table of all shared cluster disks" at bounding box center [0, 0] width 0 height 0
click at [1082, 527] on link "Download" at bounding box center [1083, 528] width 127 height 43
click at [897, 23] on div "Reports Select Region for Cloud Pricing Asia Pacific (Hong Kong) Asia Pacific (…" at bounding box center [721, 332] width 1442 height 665
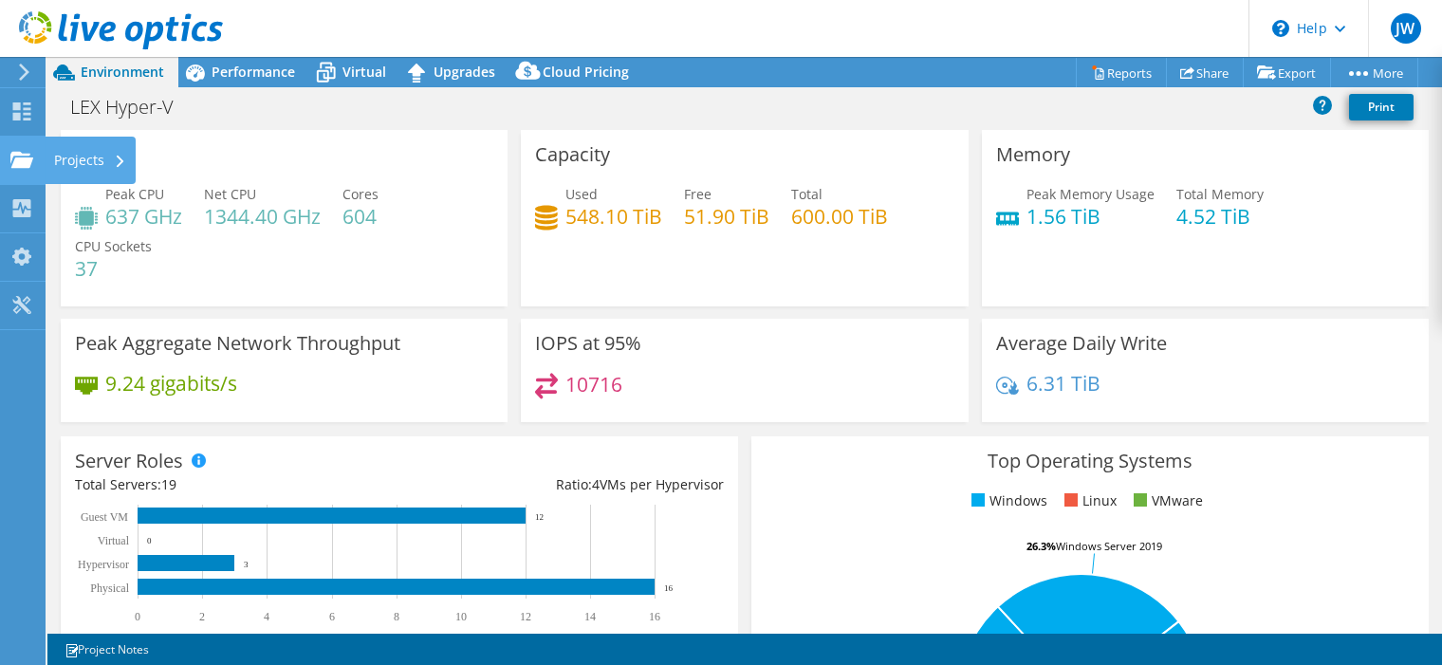
click at [51, 157] on div "Projects" at bounding box center [90, 160] width 91 height 47
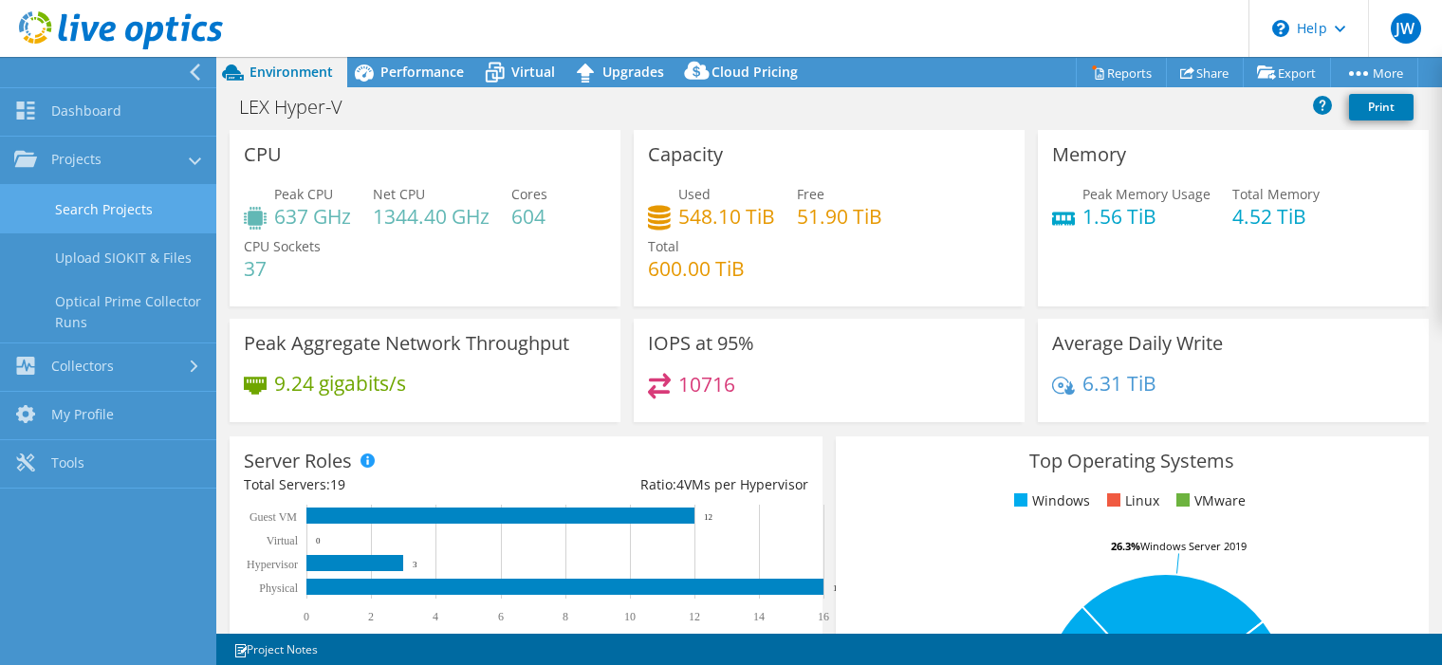
click at [138, 217] on link "Search Projects" at bounding box center [108, 209] width 216 height 48
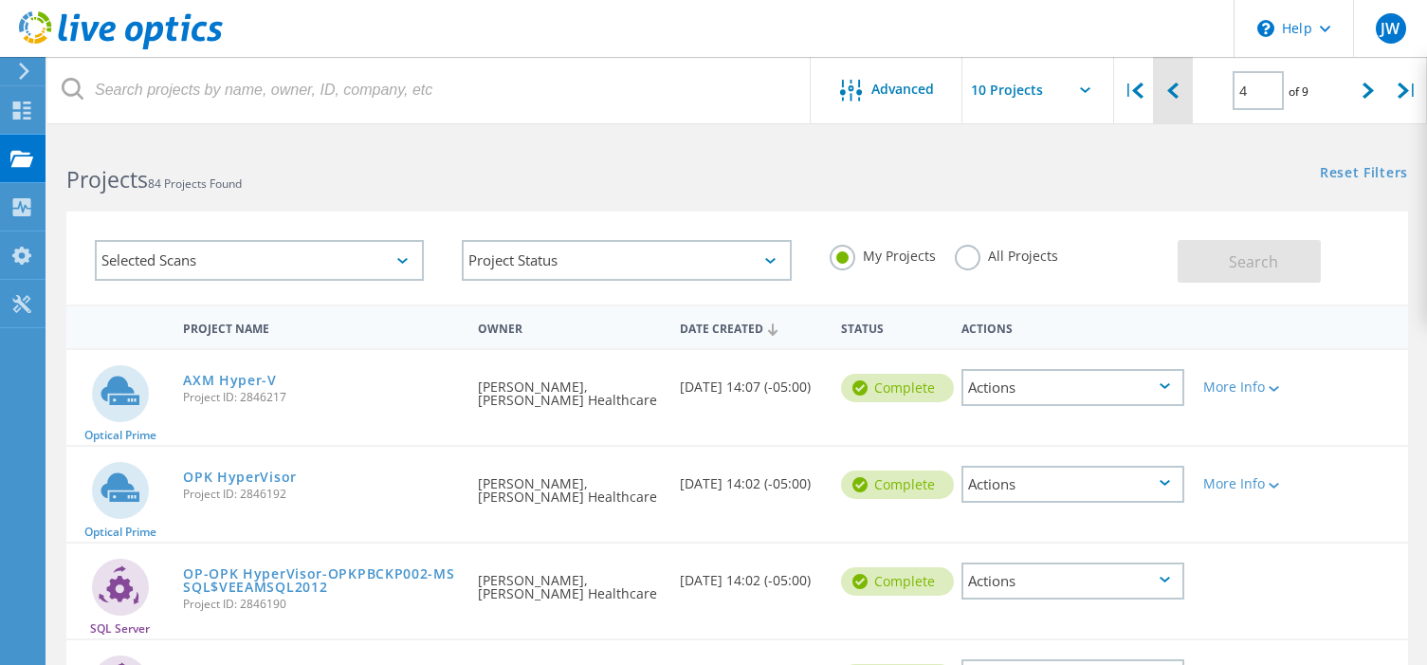
click at [1174, 93] on icon at bounding box center [1173, 91] width 11 height 16
type input "3"
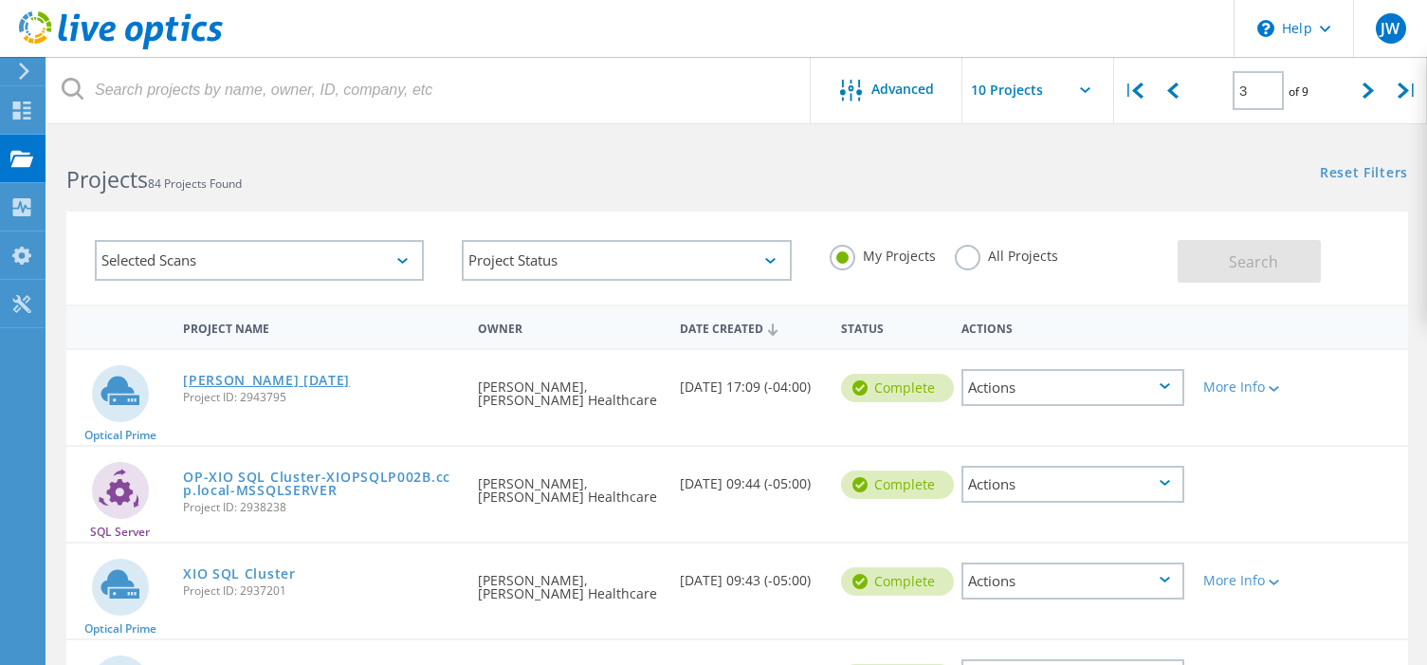
click at [247, 379] on link "[PERSON_NAME] [DATE]" at bounding box center [266, 380] width 167 height 13
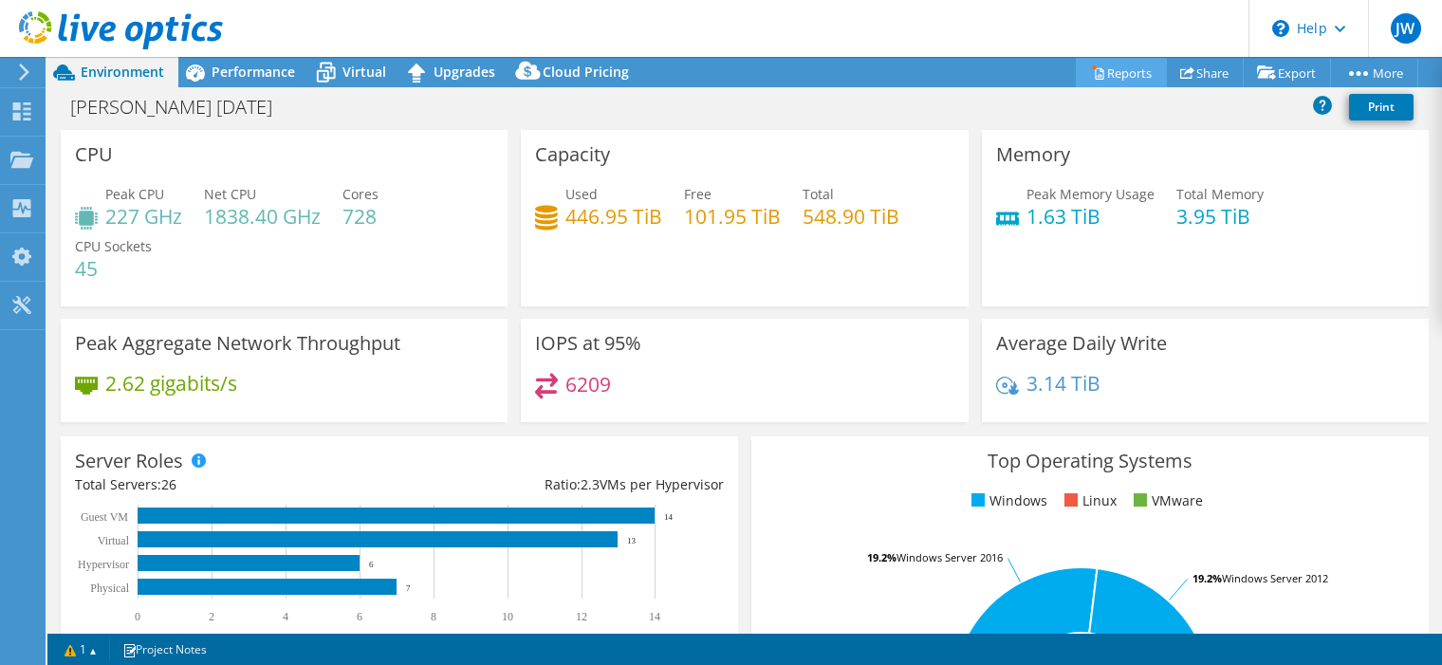
click at [1131, 73] on link "Reports" at bounding box center [1121, 72] width 91 height 29
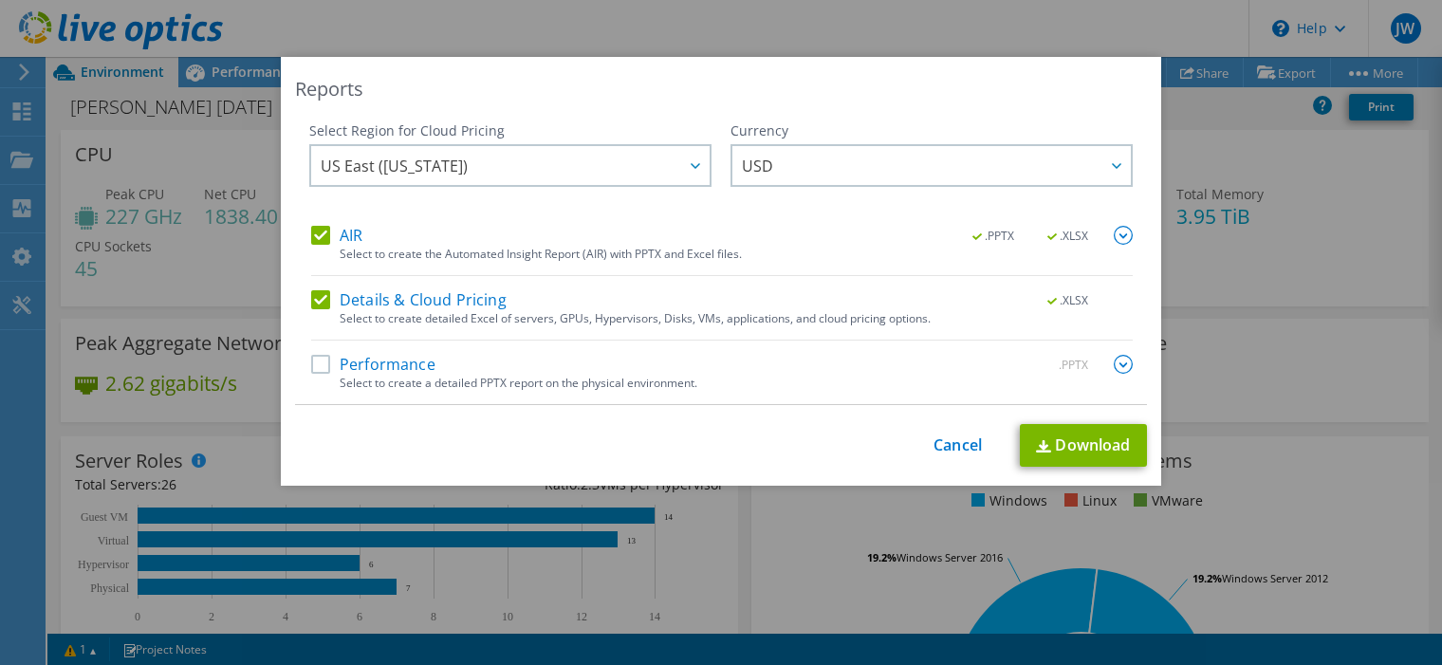
click at [385, 364] on label "Performance" at bounding box center [373, 364] width 124 height 19
click at [0, 0] on input "Performance" at bounding box center [0, 0] width 0 height 0
click at [1125, 359] on img at bounding box center [1123, 364] width 19 height 19
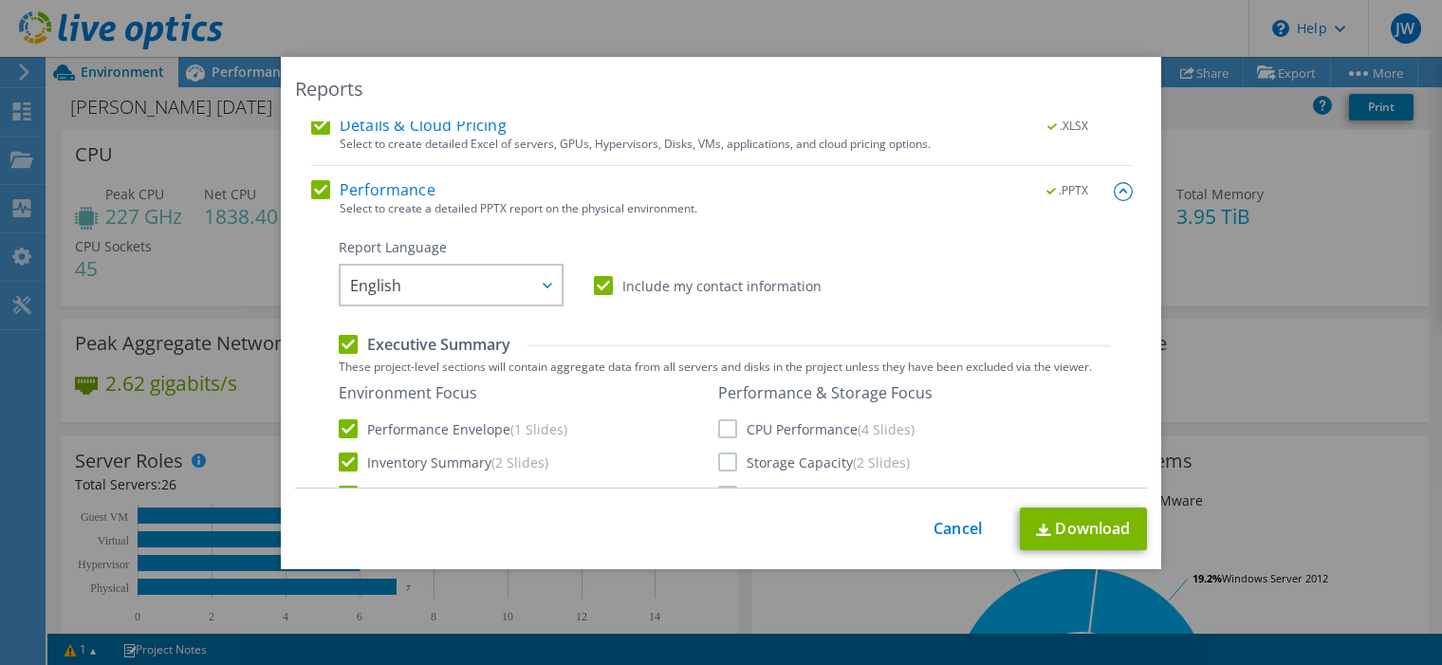
scroll to position [285, 0]
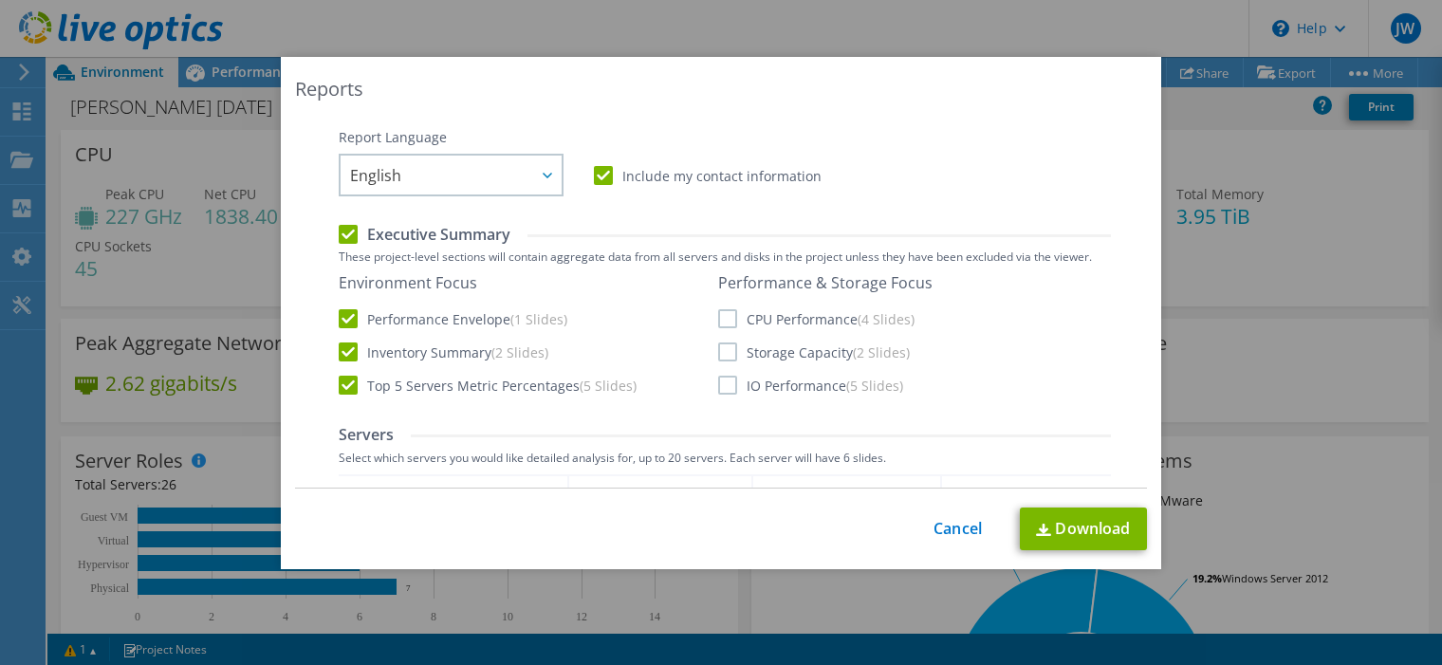
click at [721, 315] on label "CPU Performance (4 Slides)" at bounding box center [816, 318] width 196 height 19
click at [0, 0] on input "CPU Performance (4 Slides)" at bounding box center [0, 0] width 0 height 0
click at [724, 350] on label "Storage Capacity (2 Slides)" at bounding box center [814, 351] width 192 height 19
click at [0, 0] on input "Storage Capacity (2 Slides)" at bounding box center [0, 0] width 0 height 0
click at [719, 378] on label "IO Performance (5 Slides)" at bounding box center [810, 385] width 185 height 19
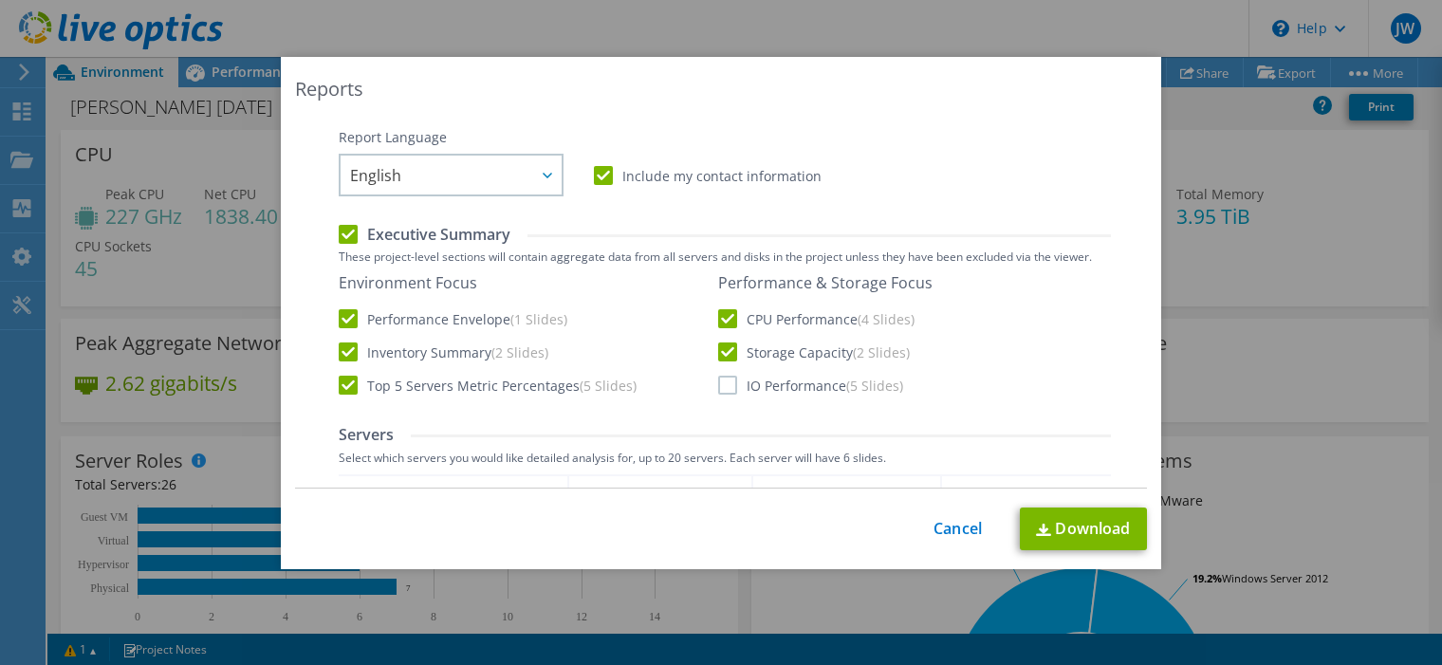
click at [0, 0] on input "IO Performance (5 Slides)" at bounding box center [0, 0] width 0 height 0
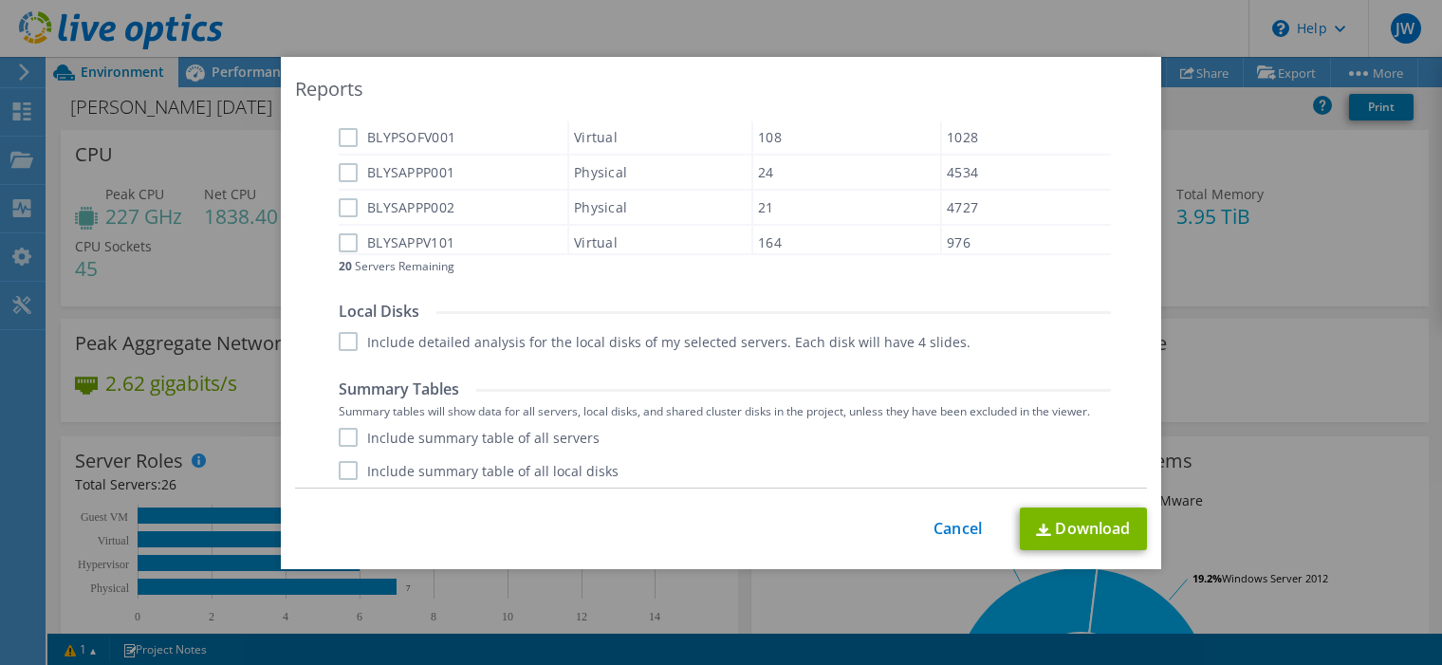
scroll to position [917, 0]
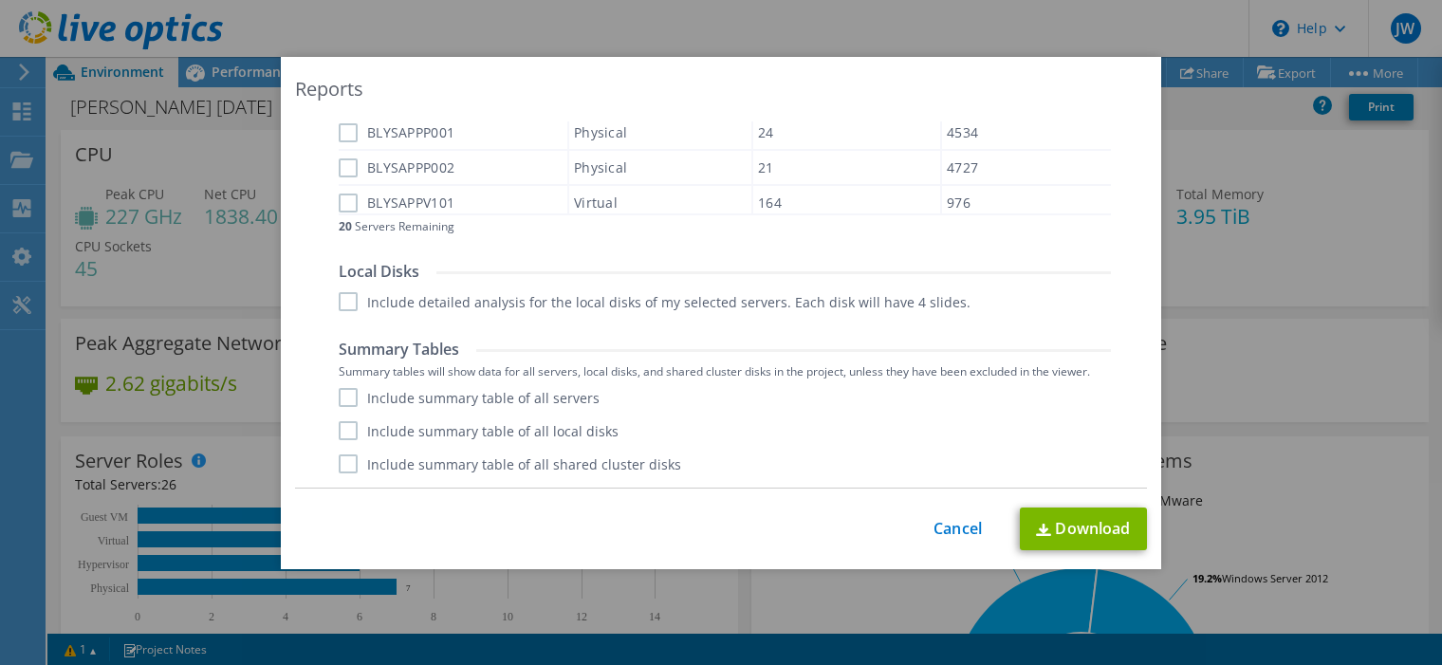
drag, startPoint x: 341, startPoint y: 389, endPoint x: 343, endPoint y: 416, distance: 27.6
click at [341, 390] on label "Include summary table of all servers" at bounding box center [469, 397] width 261 height 19
click at [0, 0] on input "Include summary table of all servers" at bounding box center [0, 0] width 0 height 0
click at [343, 416] on div "Include summary table of all servers Include summary table of all local disks I…" at bounding box center [725, 430] width 772 height 85
click at [341, 433] on label "Include summary table of all local disks" at bounding box center [479, 430] width 280 height 19
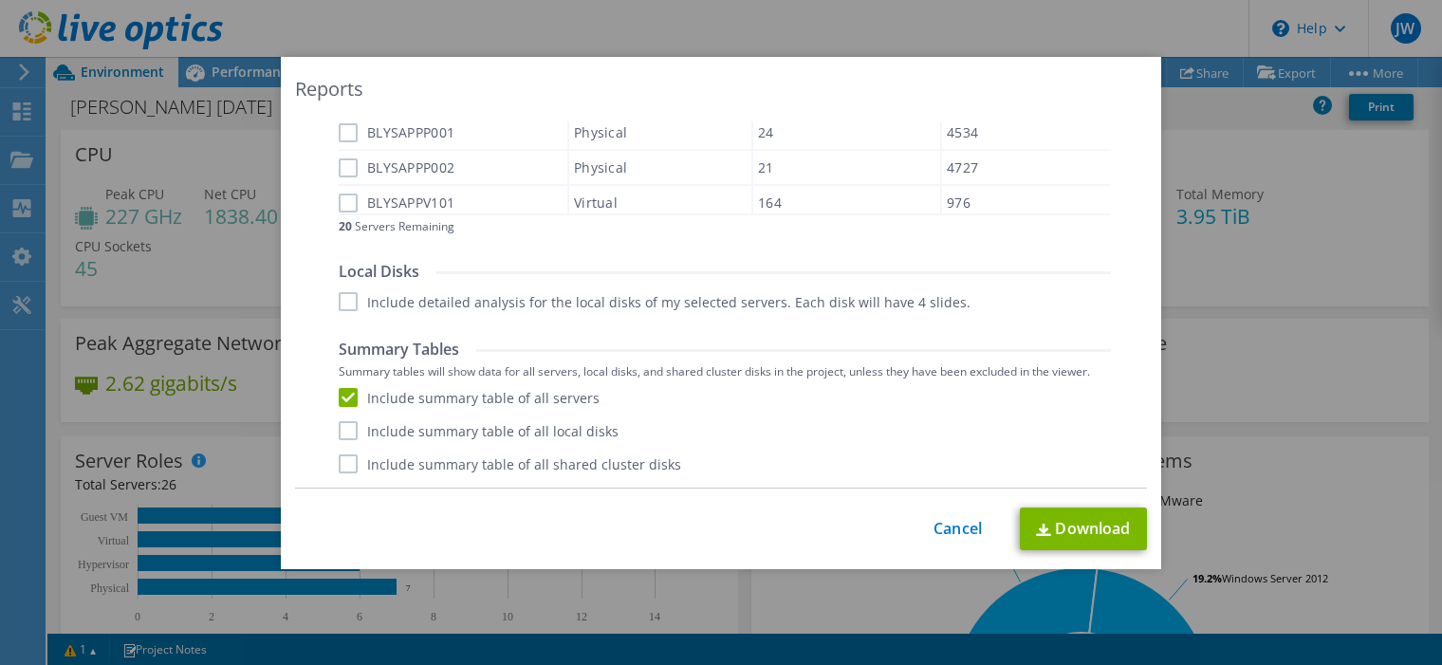
click at [0, 0] on input "Include summary table of all local disks" at bounding box center [0, 0] width 0 height 0
click at [342, 462] on label "Include summary table of all shared cluster disks" at bounding box center [510, 463] width 342 height 19
click at [0, 0] on input "Include summary table of all shared cluster disks" at bounding box center [0, 0] width 0 height 0
click at [1079, 533] on link "Download" at bounding box center [1083, 528] width 127 height 43
click at [503, 25] on div "Reports Select Region for Cloud Pricing Asia Pacific ([GEOGRAPHIC_DATA]) [GEOGR…" at bounding box center [721, 332] width 1442 height 665
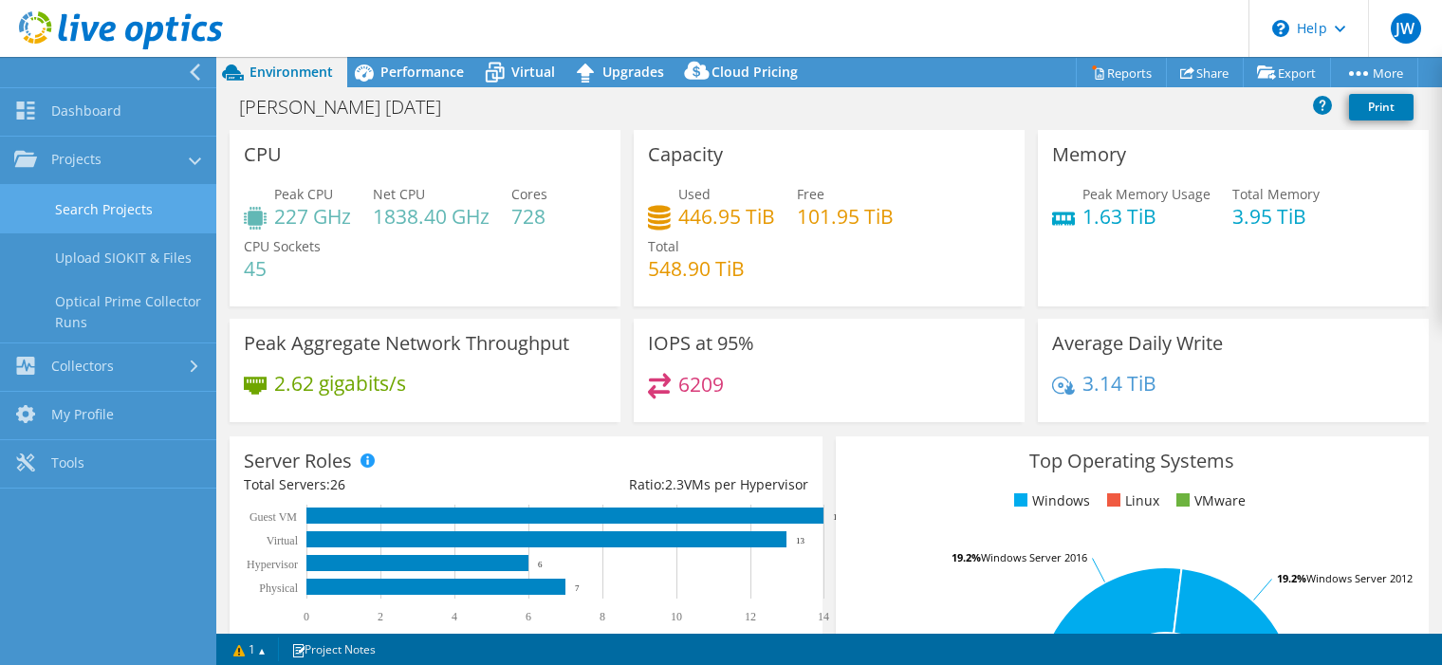
click at [123, 225] on link "Search Projects" at bounding box center [108, 209] width 216 height 48
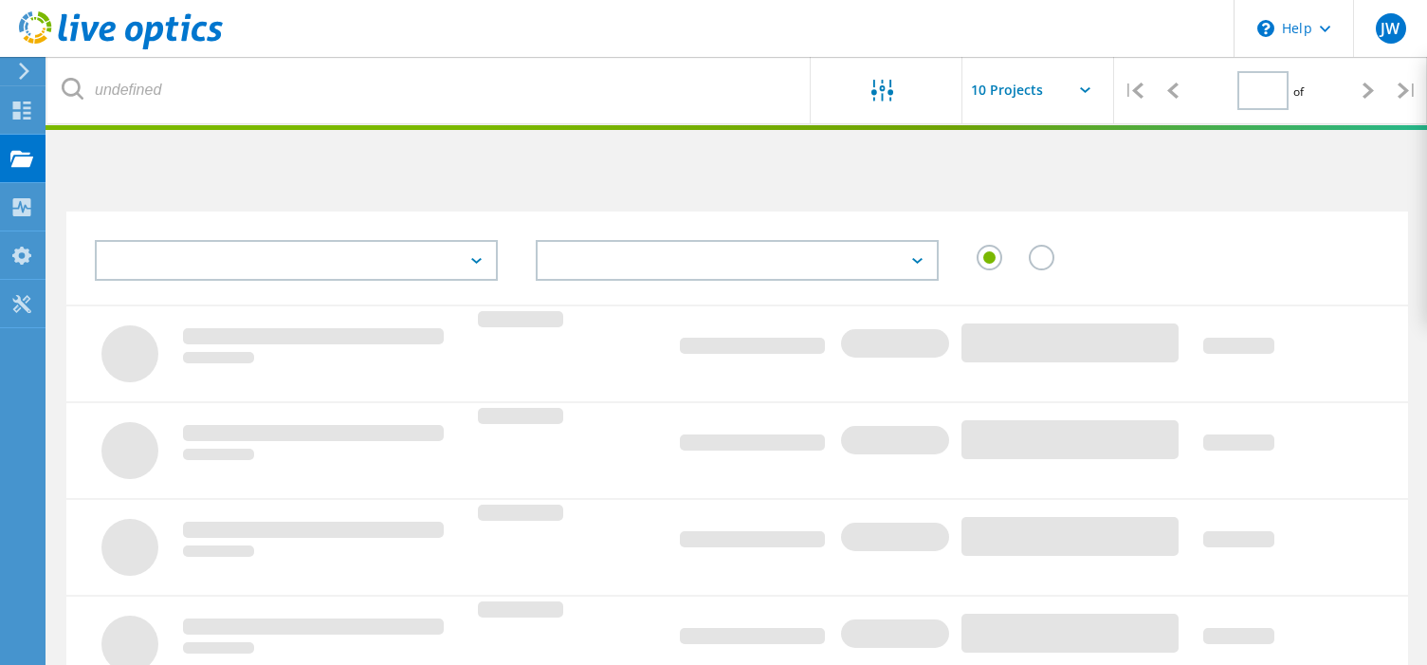
type input "3"
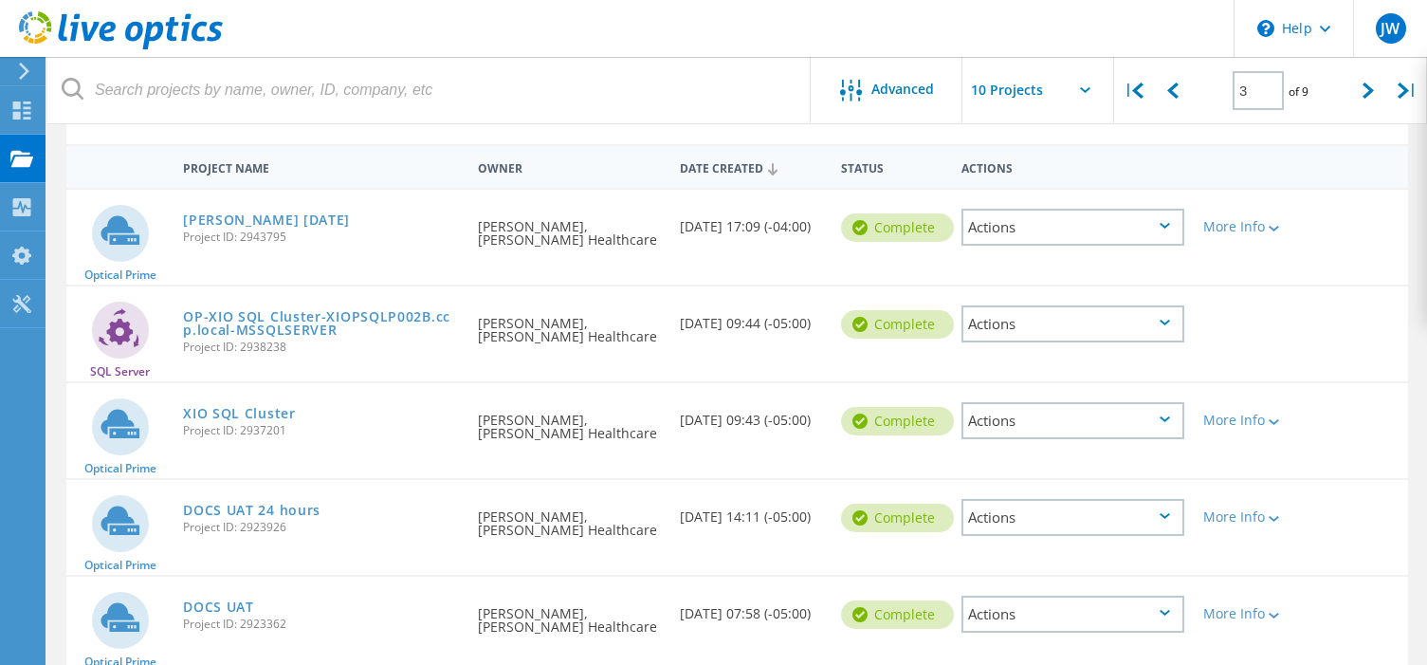
scroll to position [190, 0]
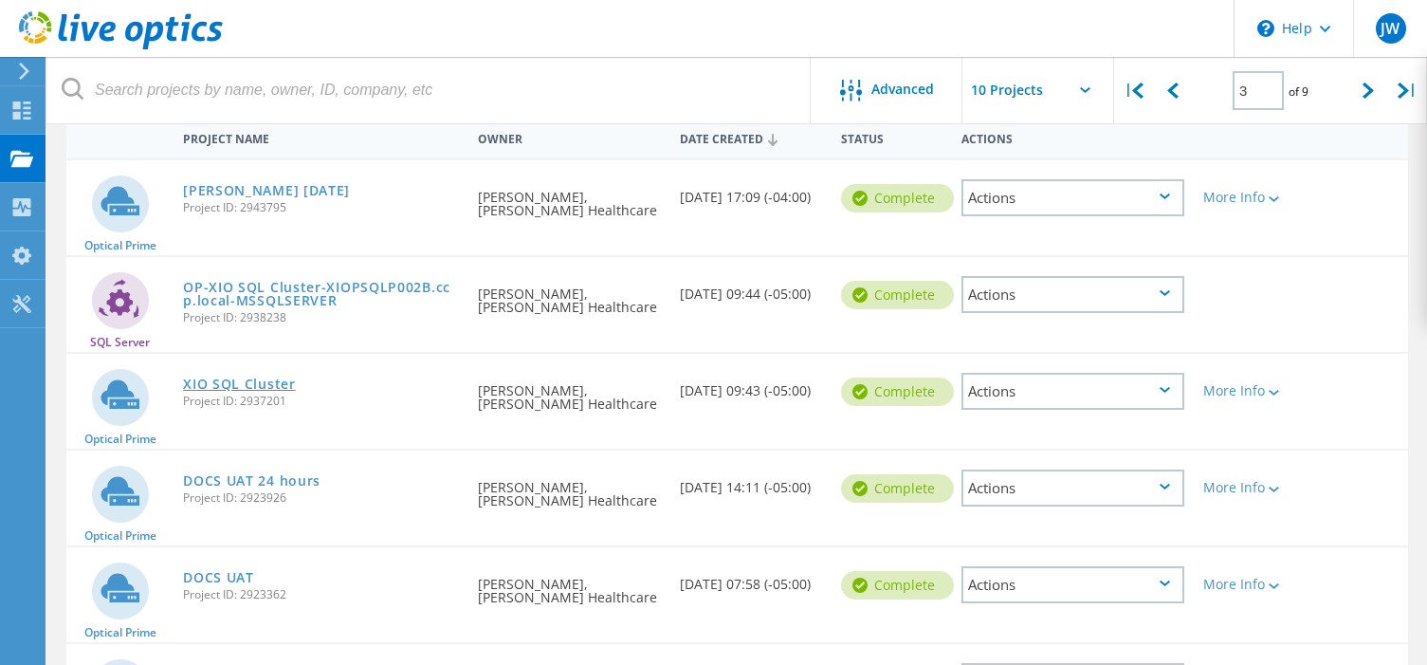
click at [277, 386] on link "XIO SQL Cluster" at bounding box center [239, 383] width 113 height 13
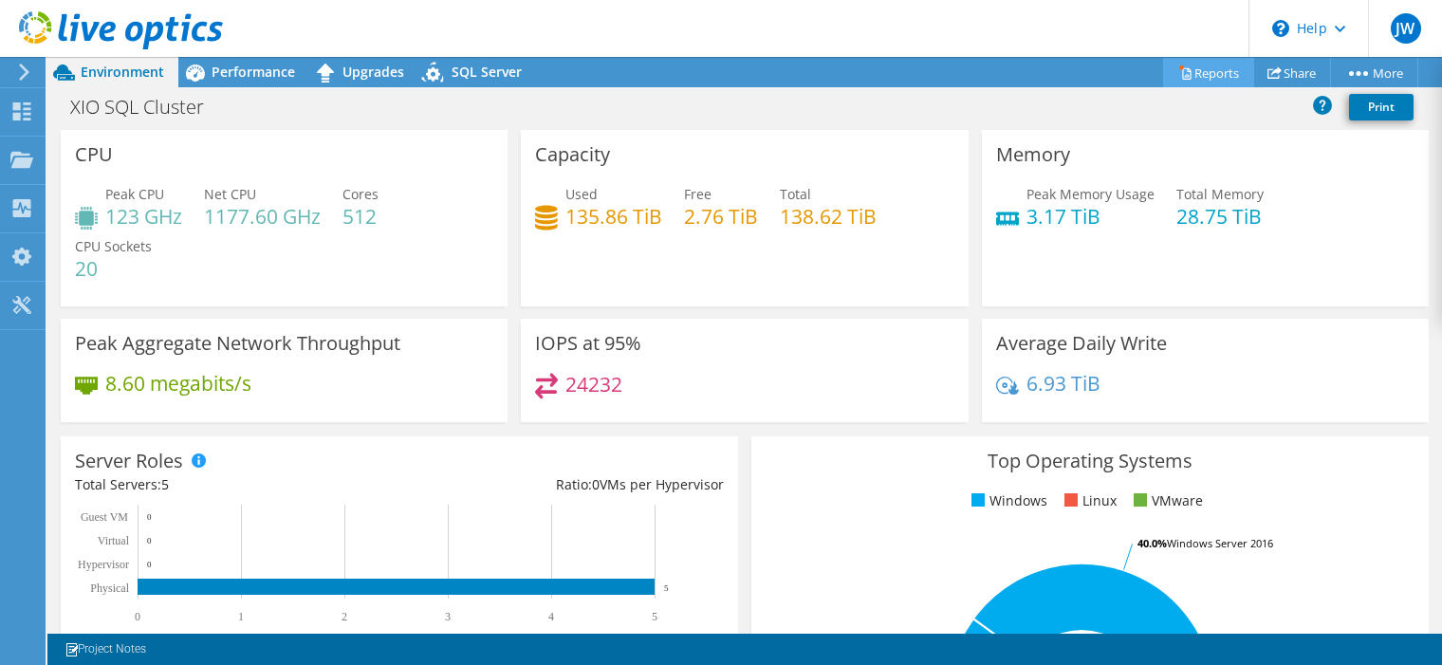
click at [1218, 74] on link "Reports" at bounding box center [1208, 72] width 91 height 29
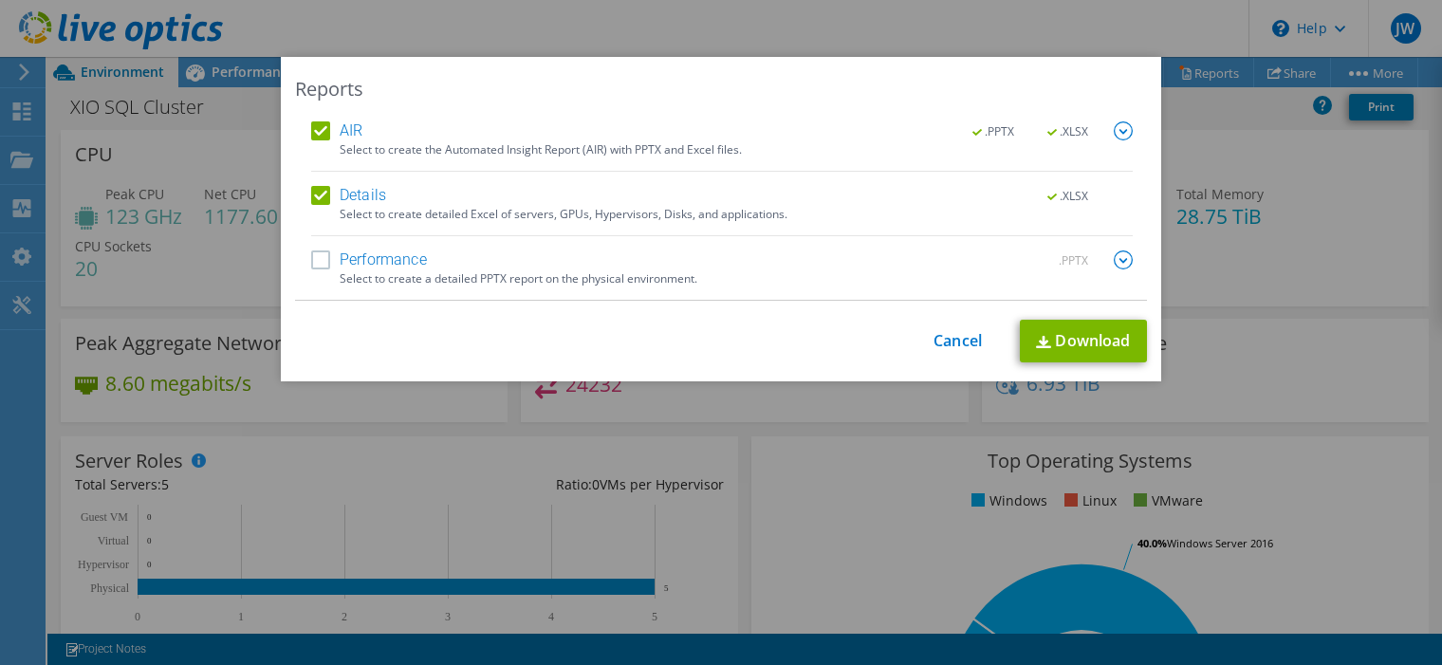
click at [359, 262] on label "Performance" at bounding box center [369, 259] width 116 height 19
click at [0, 0] on input "Performance" at bounding box center [0, 0] width 0 height 0
click at [1124, 262] on img at bounding box center [1123, 259] width 19 height 19
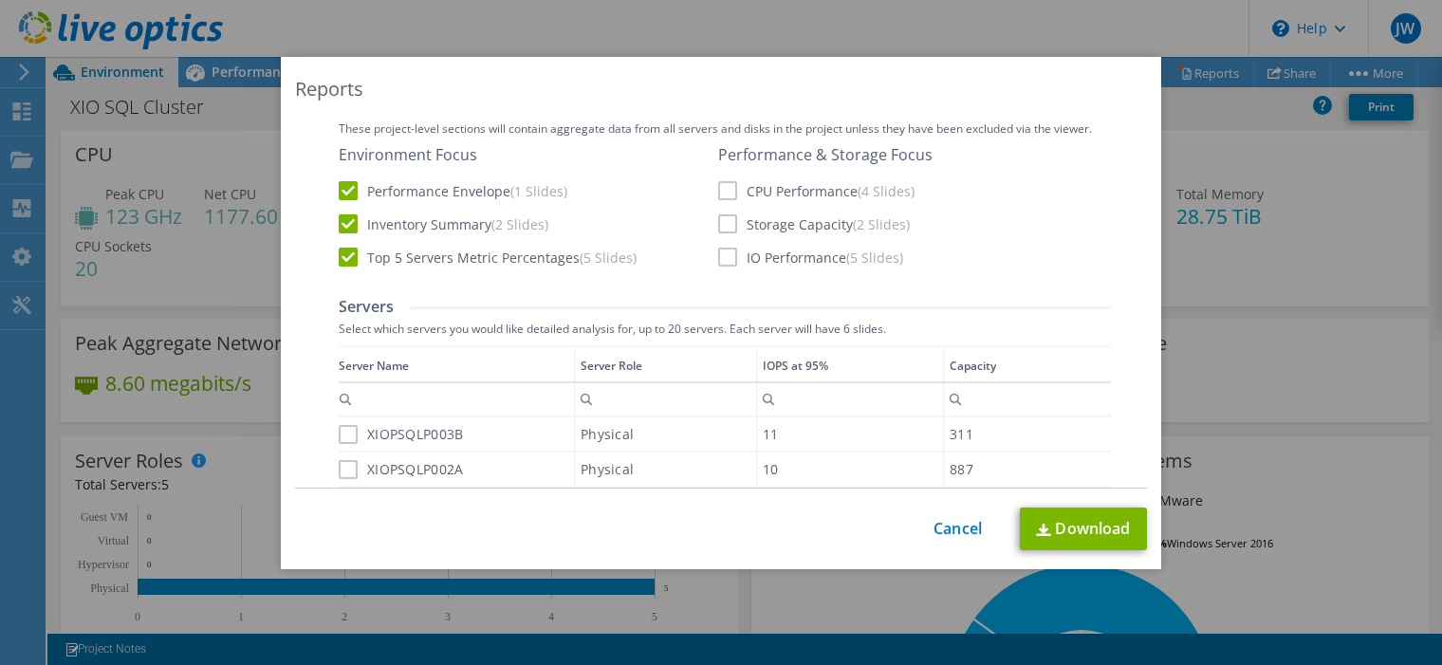
scroll to position [190, 0]
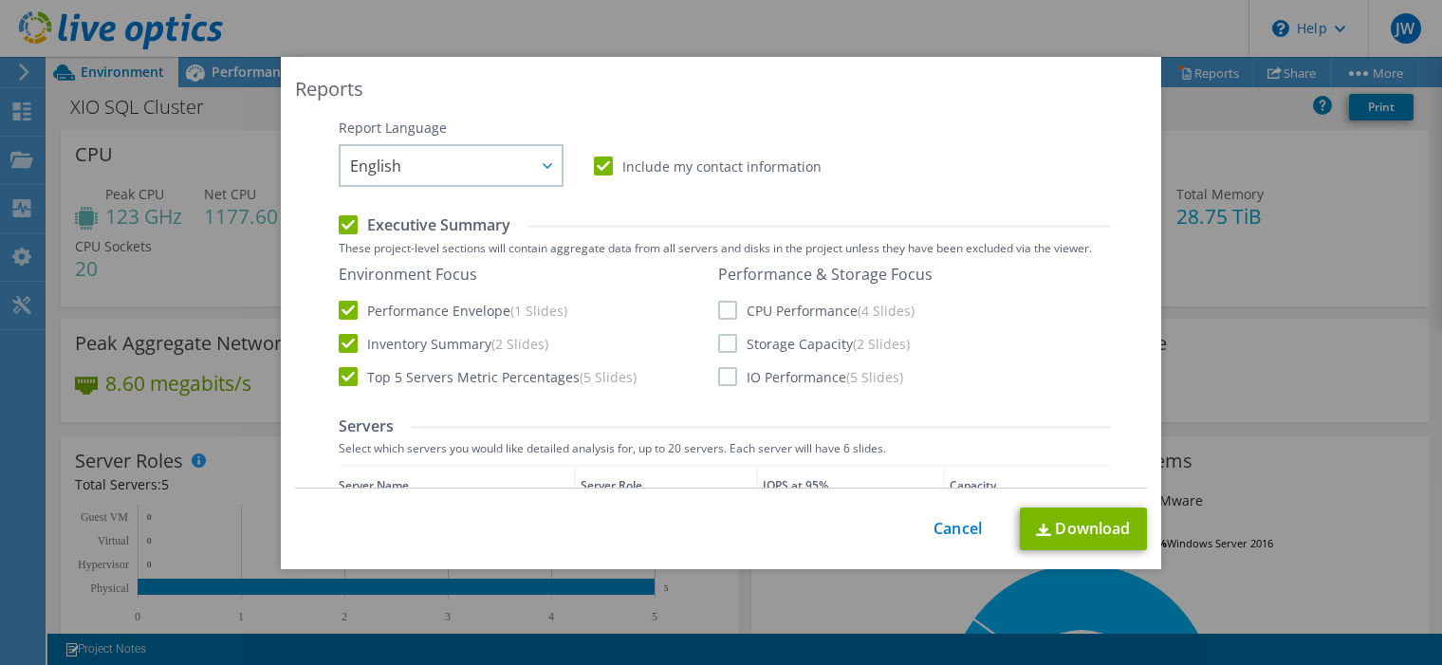
click at [723, 307] on label "CPU Performance (4 Slides)" at bounding box center [816, 310] width 196 height 19
click at [0, 0] on input "CPU Performance (4 Slides)" at bounding box center [0, 0] width 0 height 0
click at [726, 343] on label "Storage Capacity (2 Slides)" at bounding box center [814, 343] width 192 height 19
click at [0, 0] on input "Storage Capacity (2 Slides)" at bounding box center [0, 0] width 0 height 0
click at [727, 382] on label "IO Performance (5 Slides)" at bounding box center [810, 376] width 185 height 19
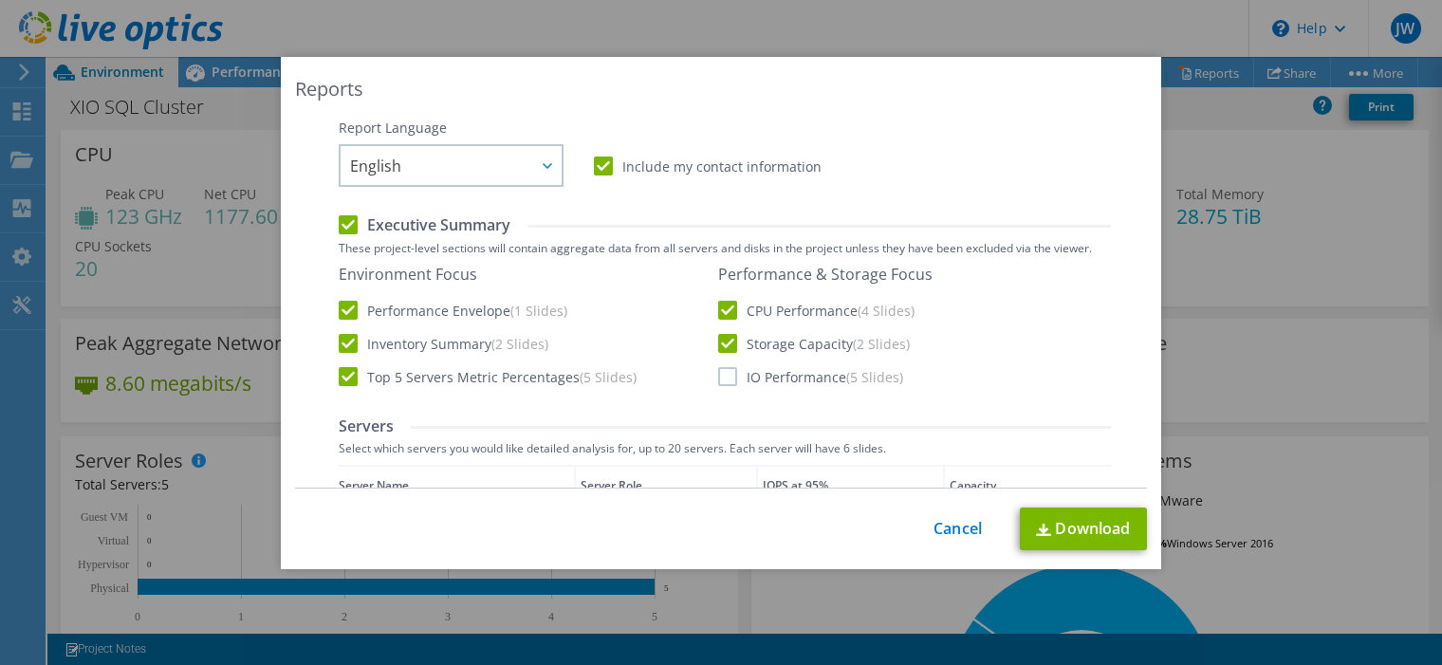
click at [0, 0] on input "IO Performance (5 Slides)" at bounding box center [0, 0] width 0 height 0
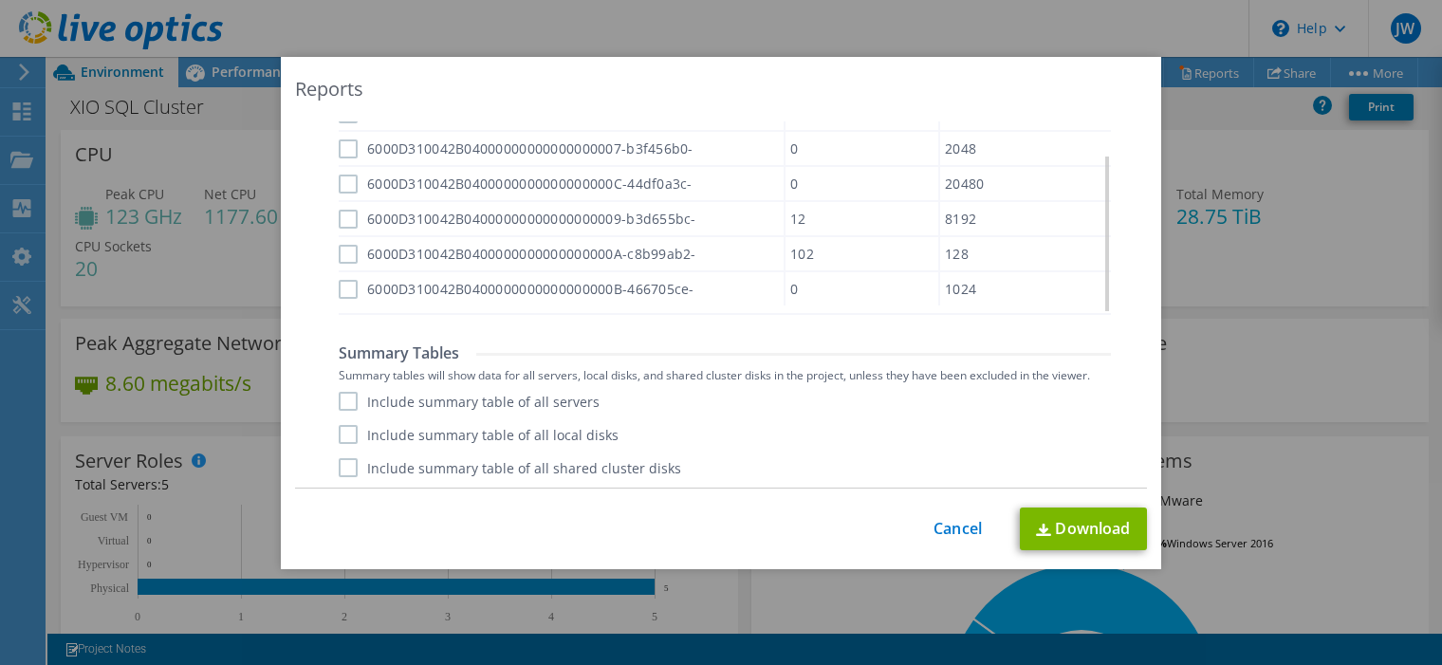
scroll to position [1147, 0]
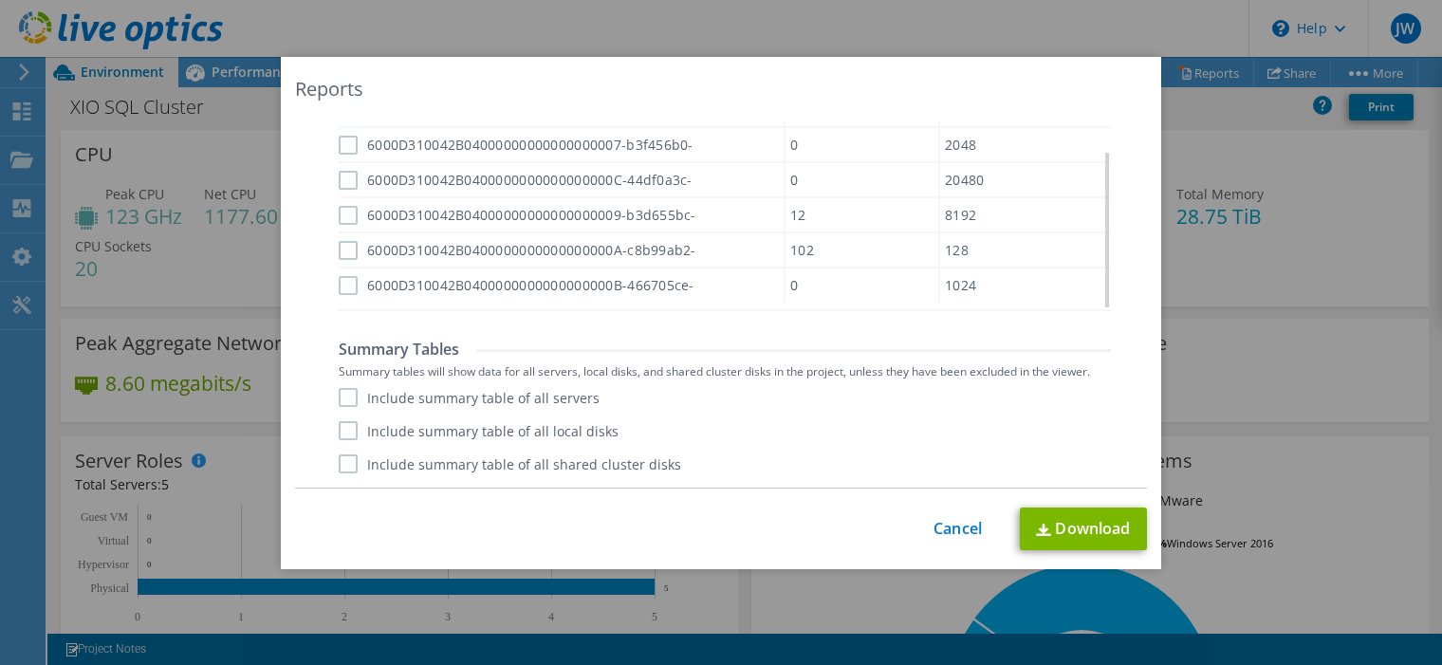
click at [354, 401] on label "Include summary table of all servers" at bounding box center [469, 397] width 261 height 19
click at [0, 0] on input "Include summary table of all servers" at bounding box center [0, 0] width 0 height 0
click at [352, 434] on label "Include summary table of all local disks" at bounding box center [479, 430] width 280 height 19
click at [0, 0] on input "Include summary table of all local disks" at bounding box center [0, 0] width 0 height 0
click at [345, 469] on label "Include summary table of all shared cluster disks" at bounding box center [510, 463] width 342 height 19
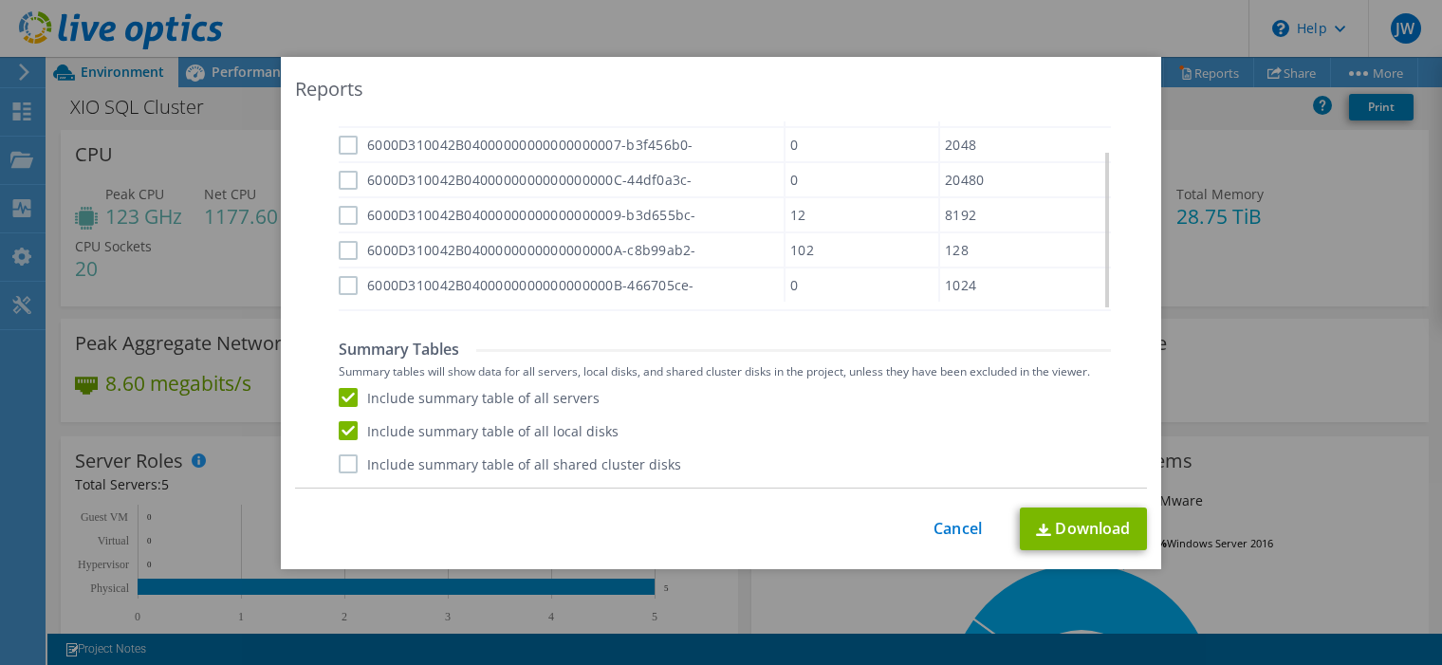
click at [0, 0] on input "Include summary table of all shared cluster disks" at bounding box center [0, 0] width 0 height 0
click at [1075, 539] on link "Download" at bounding box center [1083, 528] width 127 height 43
click at [650, 12] on div "Reports AIR .PPTX .XLSX Select to create the Automated Insight Report (AIR) wit…" at bounding box center [721, 332] width 1442 height 665
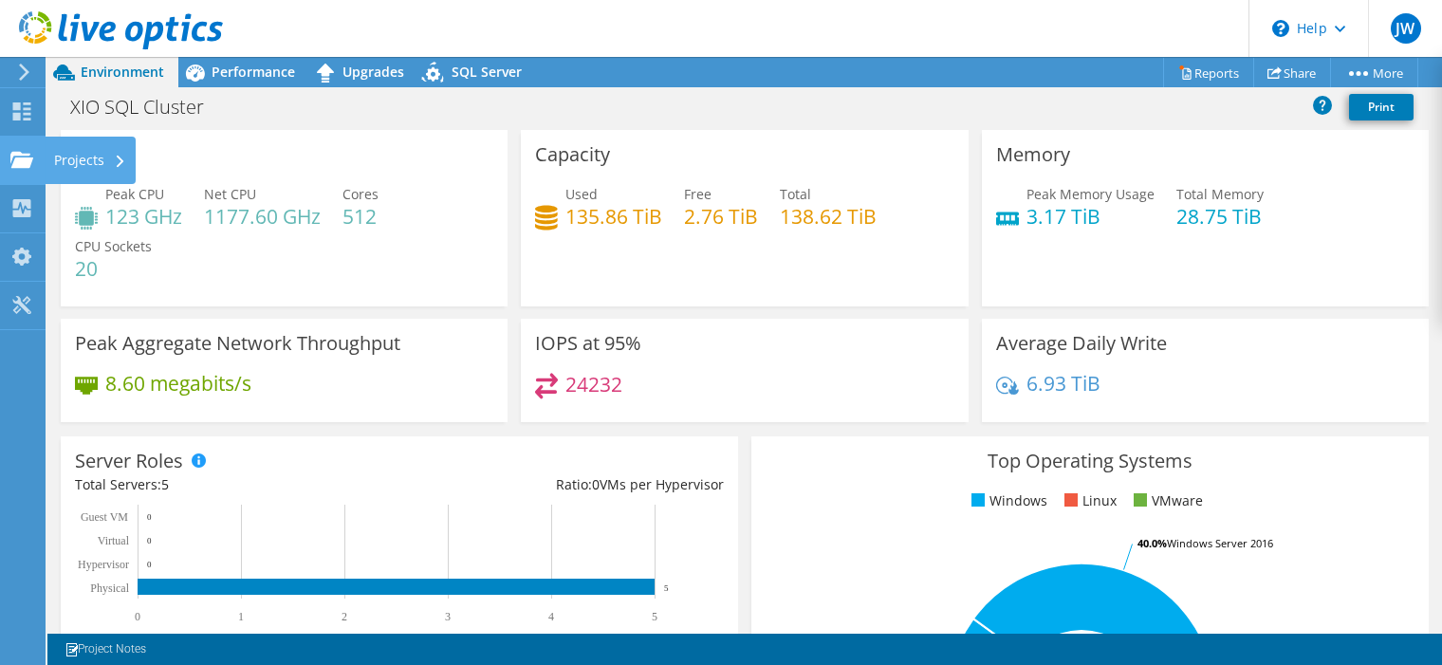
click at [69, 156] on div "Projects" at bounding box center [90, 160] width 91 height 47
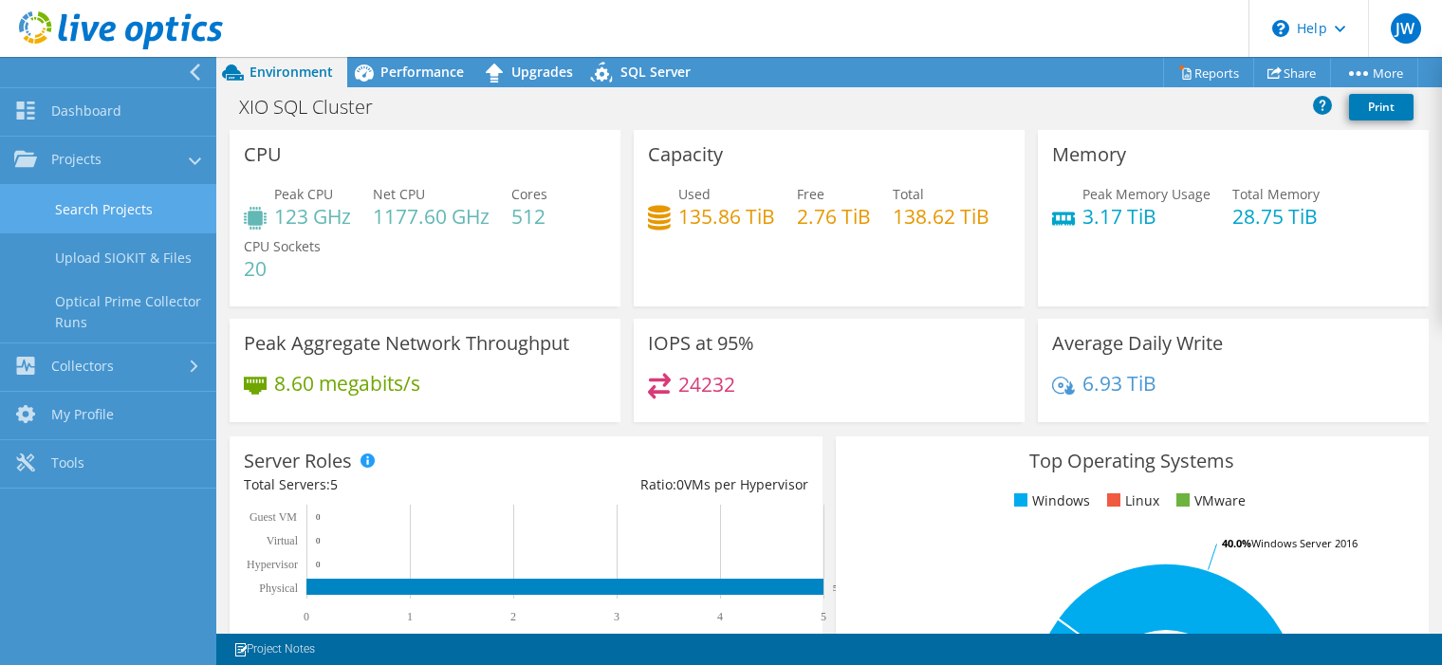
click at [87, 210] on link "Search Projects" at bounding box center [108, 209] width 216 height 48
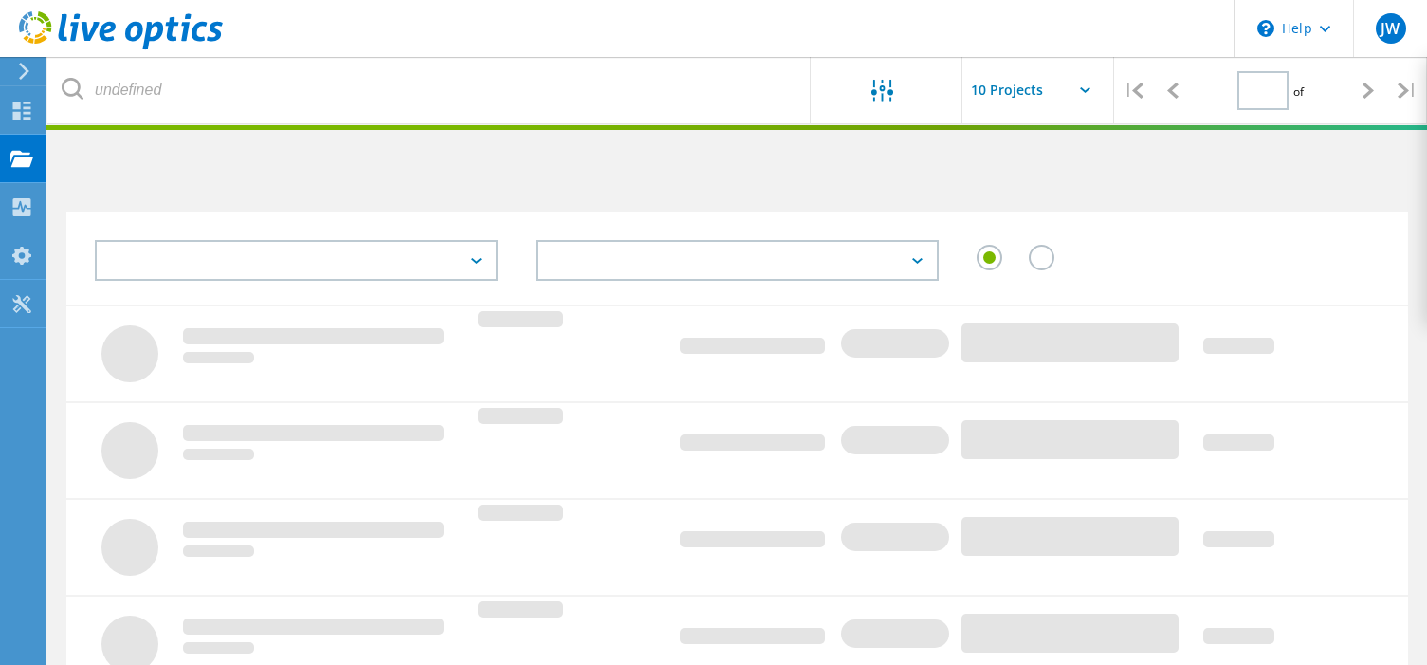
type input "3"
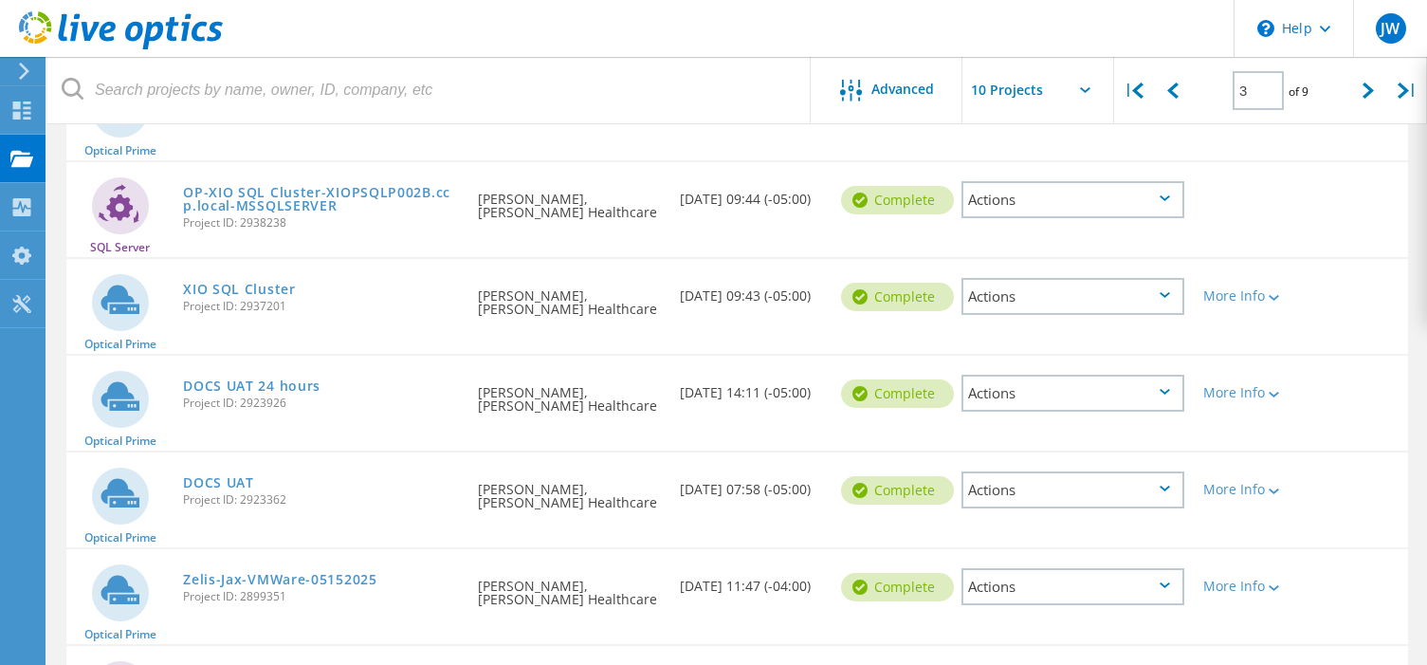
scroll to position [379, 0]
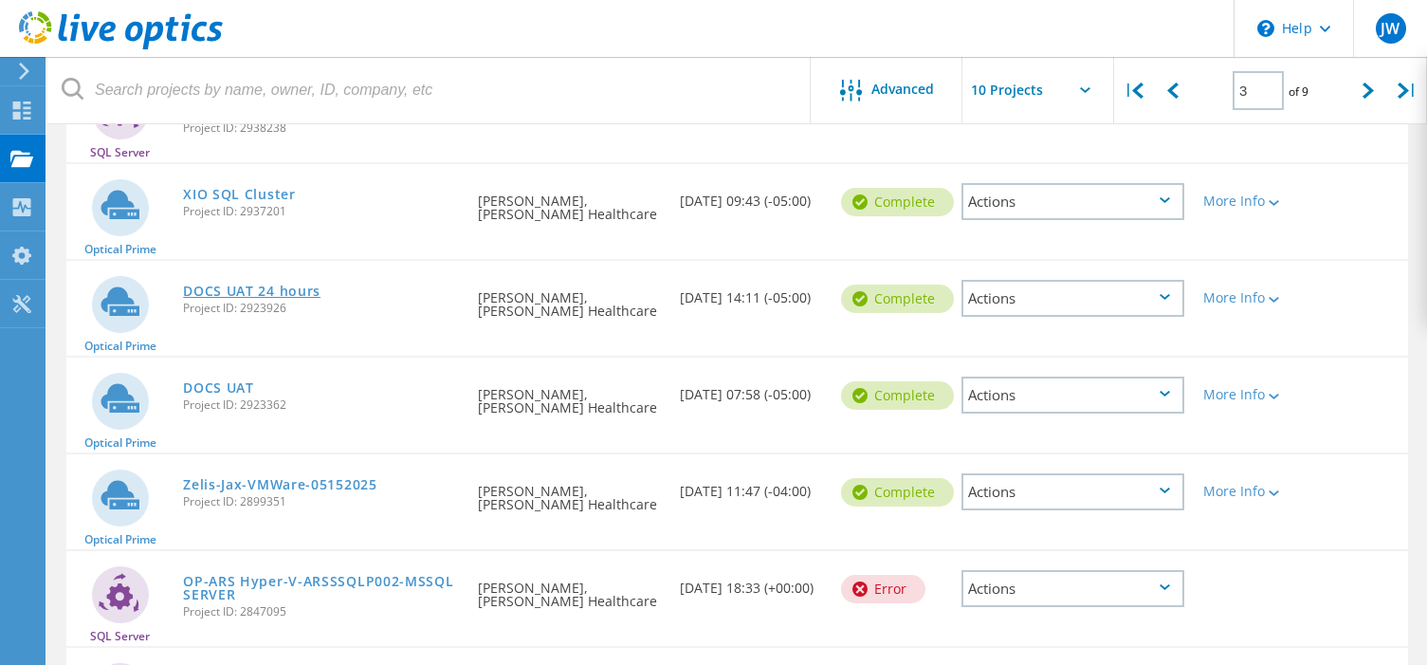
click at [306, 296] on link "DOCS UAT 24 hours" at bounding box center [252, 291] width 138 height 13
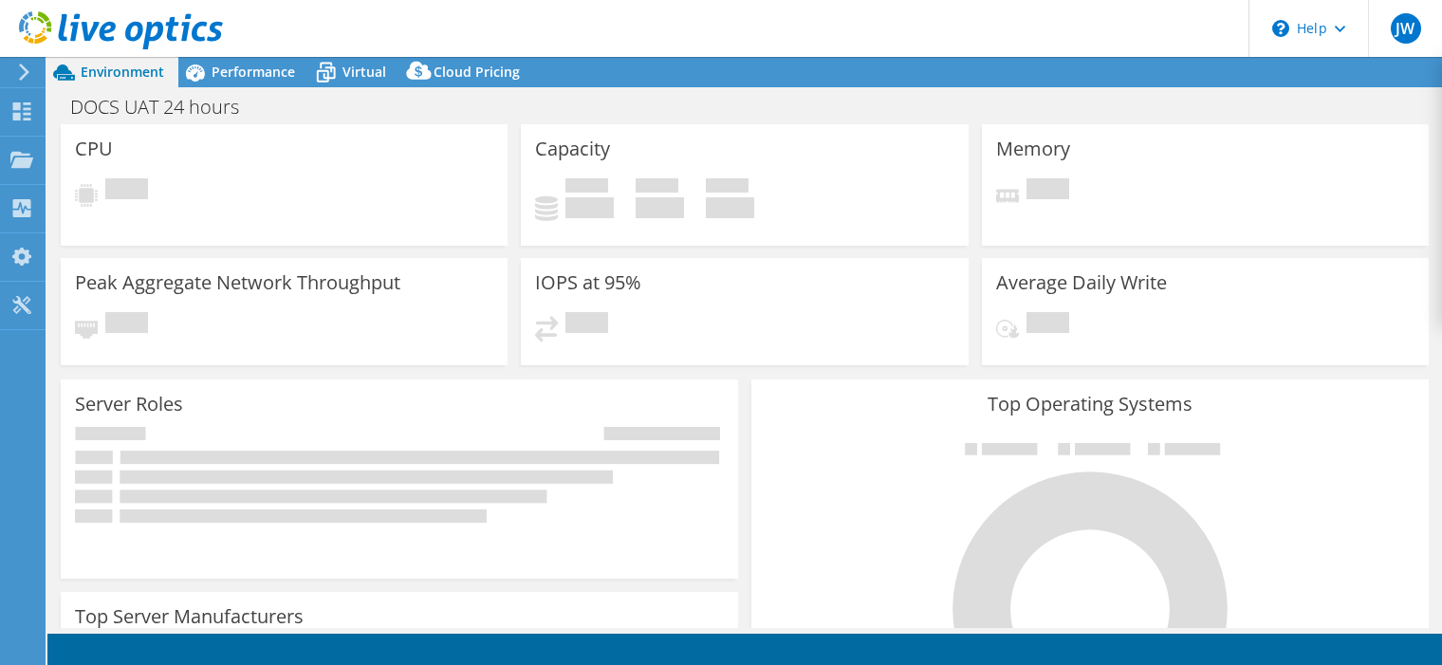
select select "USD"
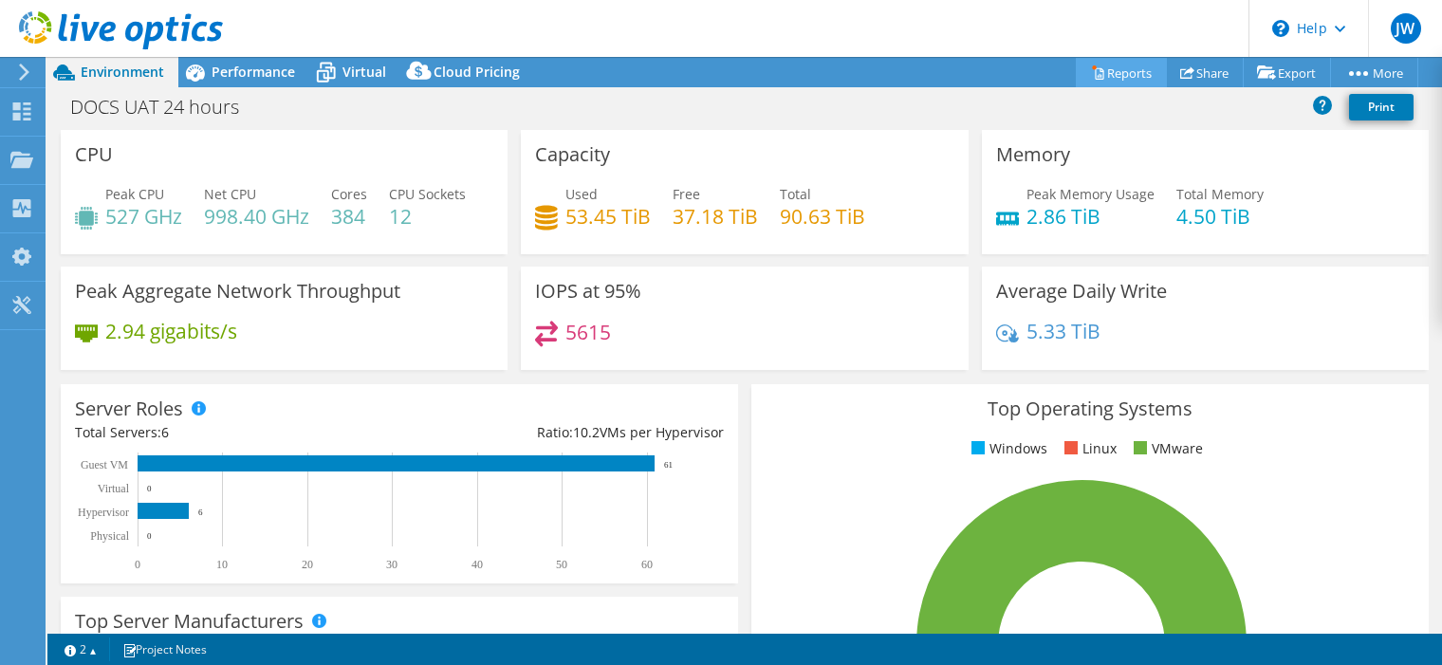
click at [1122, 67] on link "Reports" at bounding box center [1121, 72] width 91 height 29
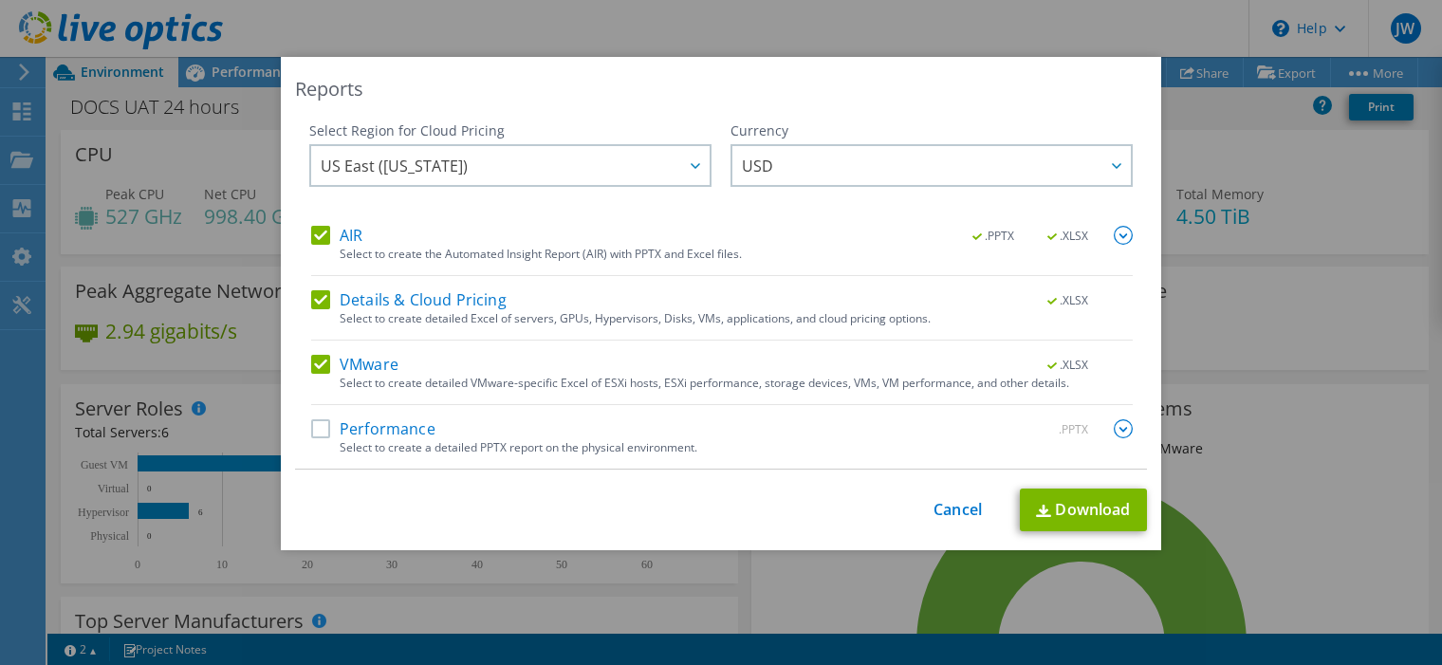
click at [360, 429] on label "Performance" at bounding box center [373, 428] width 124 height 19
click at [0, 0] on input "Performance" at bounding box center [0, 0] width 0 height 0
click at [1115, 431] on img at bounding box center [1123, 428] width 19 height 19
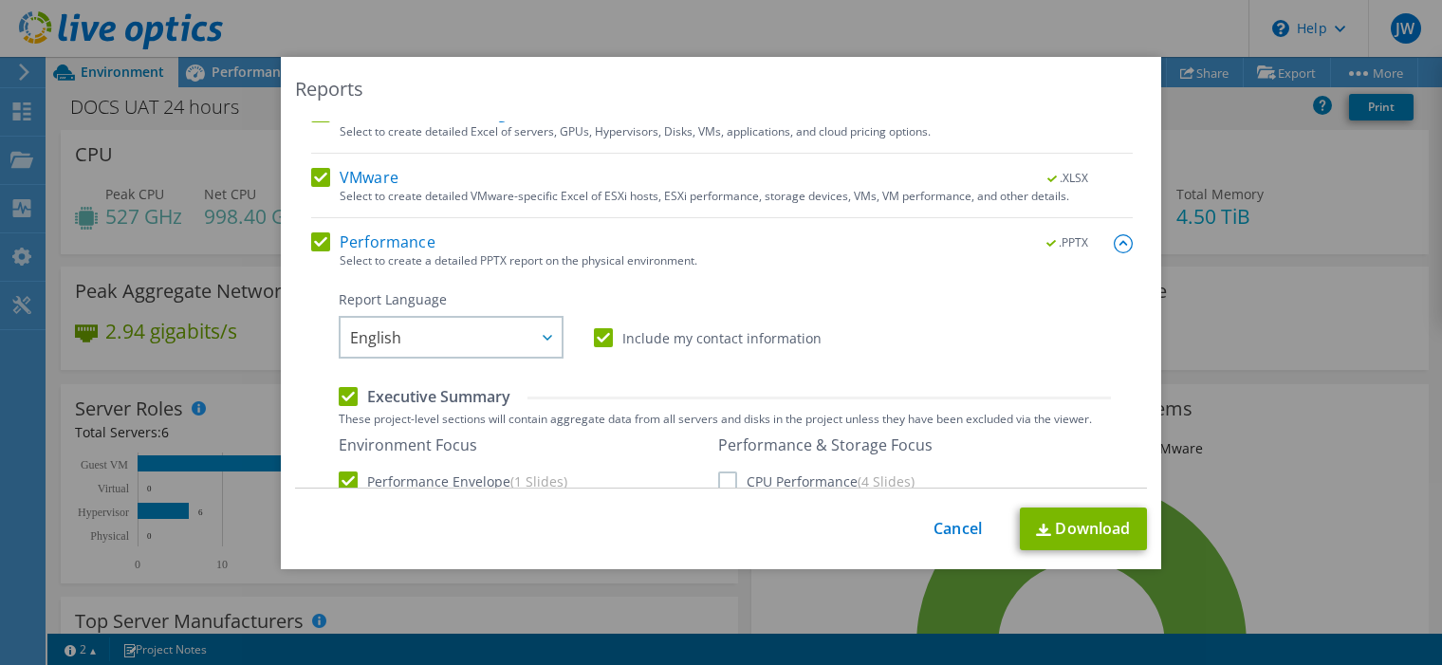
scroll to position [285, 0]
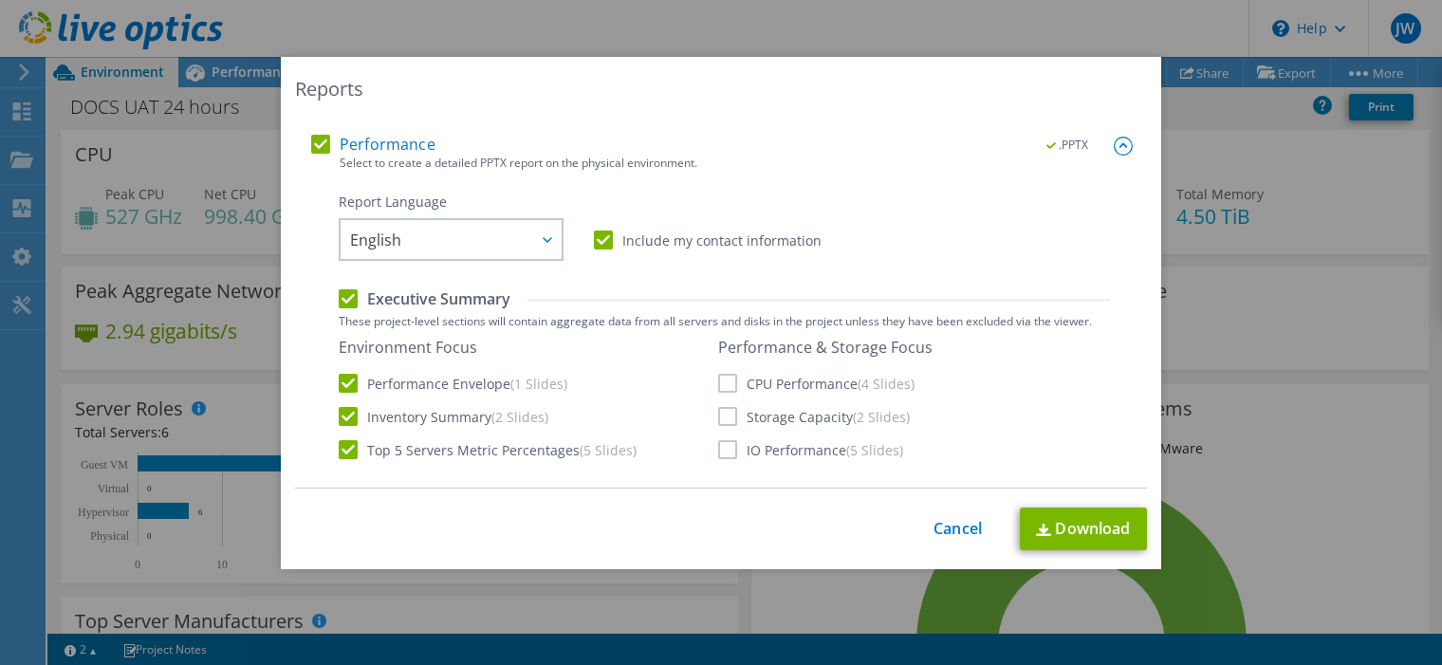
click at [724, 388] on label "CPU Performance (4 Slides)" at bounding box center [816, 383] width 196 height 19
click at [0, 0] on input "CPU Performance (4 Slides)" at bounding box center [0, 0] width 0 height 0
click at [723, 415] on label "Storage Capacity (2 Slides)" at bounding box center [814, 416] width 192 height 19
click at [0, 0] on input "Storage Capacity (2 Slides)" at bounding box center [0, 0] width 0 height 0
click at [723, 450] on label "IO Performance (5 Slides)" at bounding box center [810, 449] width 185 height 19
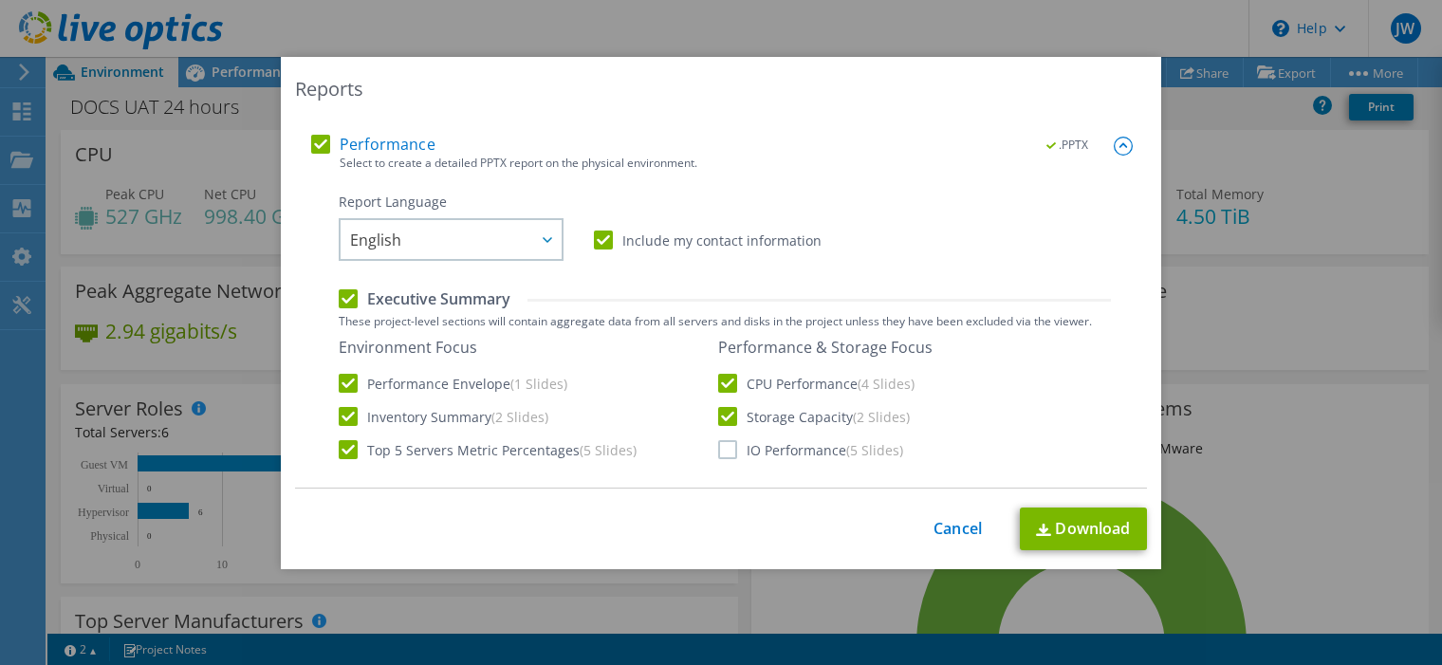
click at [0, 0] on input "IO Performance (5 Slides)" at bounding box center [0, 0] width 0 height 0
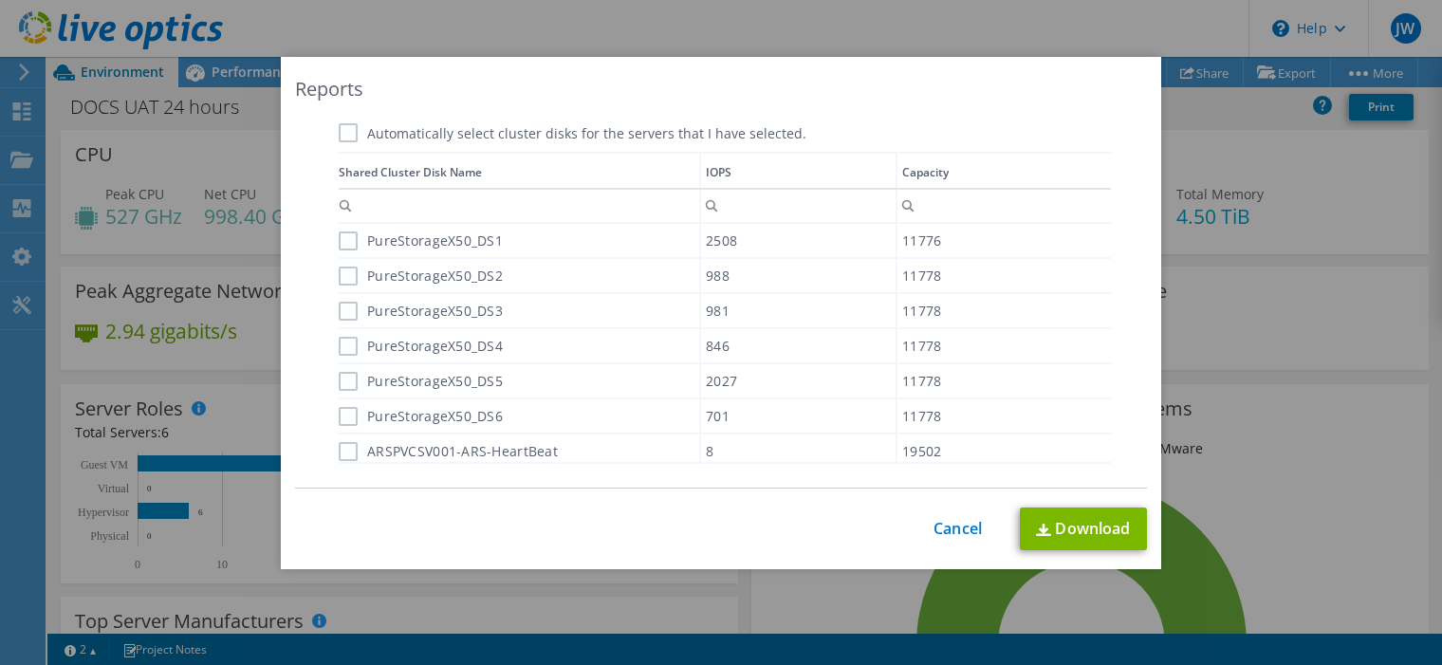
scroll to position [1287, 0]
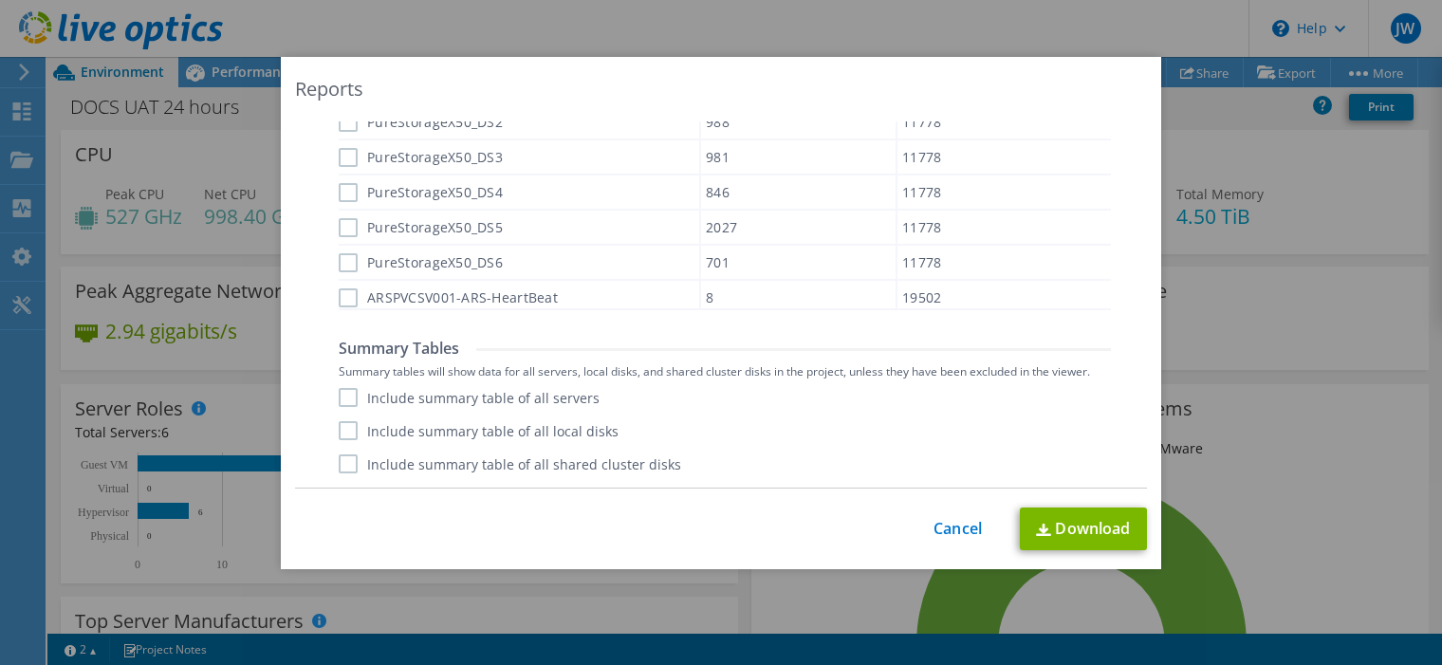
click at [339, 399] on label "Include summary table of all servers" at bounding box center [469, 397] width 261 height 19
click at [0, 0] on input "Include summary table of all servers" at bounding box center [0, 0] width 0 height 0
click at [345, 433] on label "Include summary table of all local disks" at bounding box center [479, 430] width 280 height 19
click at [0, 0] on input "Include summary table of all local disks" at bounding box center [0, 0] width 0 height 0
click at [342, 466] on label "Include summary table of all shared cluster disks" at bounding box center [510, 463] width 342 height 19
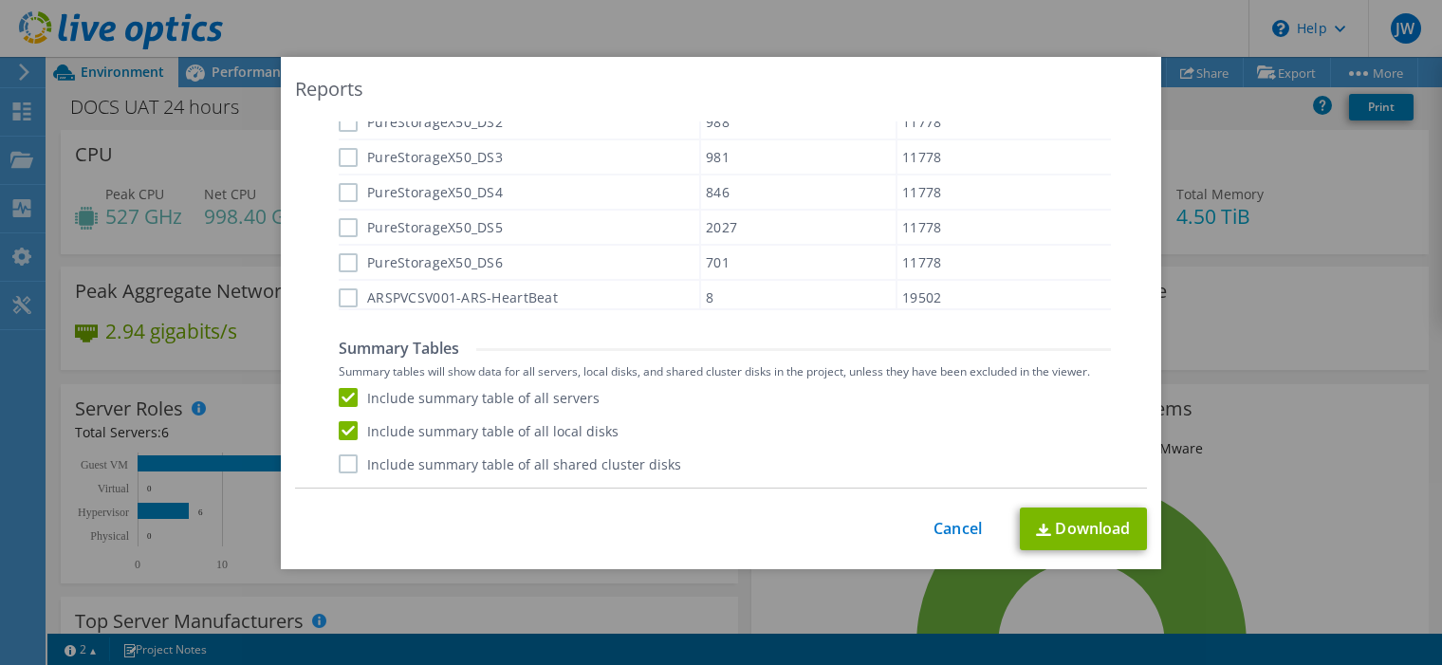
click at [0, 0] on input "Include summary table of all shared cluster disks" at bounding box center [0, 0] width 0 height 0
drag, startPoint x: 1126, startPoint y: 534, endPoint x: 1110, endPoint y: 541, distance: 17.4
click at [1125, 534] on link "Download" at bounding box center [1083, 528] width 127 height 43
click at [428, 27] on div "Reports Select Region for Cloud Pricing Asia Pacific ([GEOGRAPHIC_DATA]) [GEOGR…" at bounding box center [721, 332] width 1442 height 665
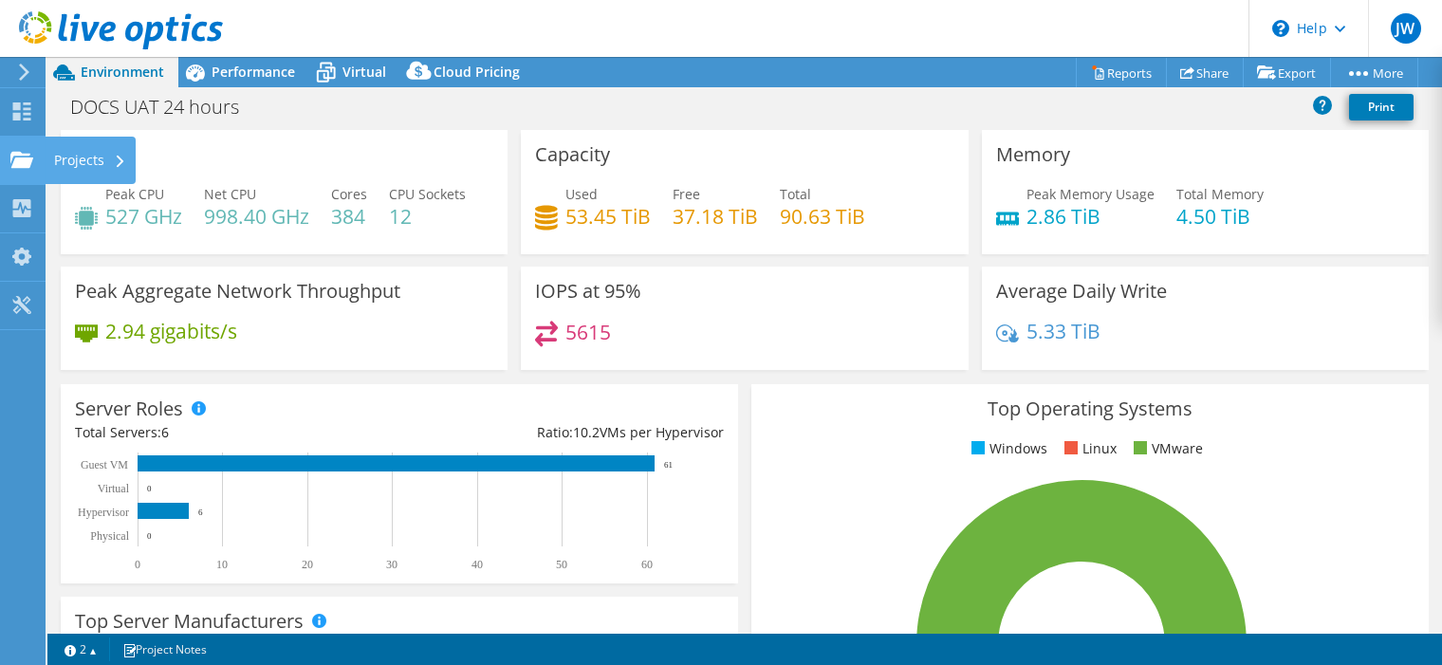
click at [15, 164] on use at bounding box center [21, 159] width 23 height 16
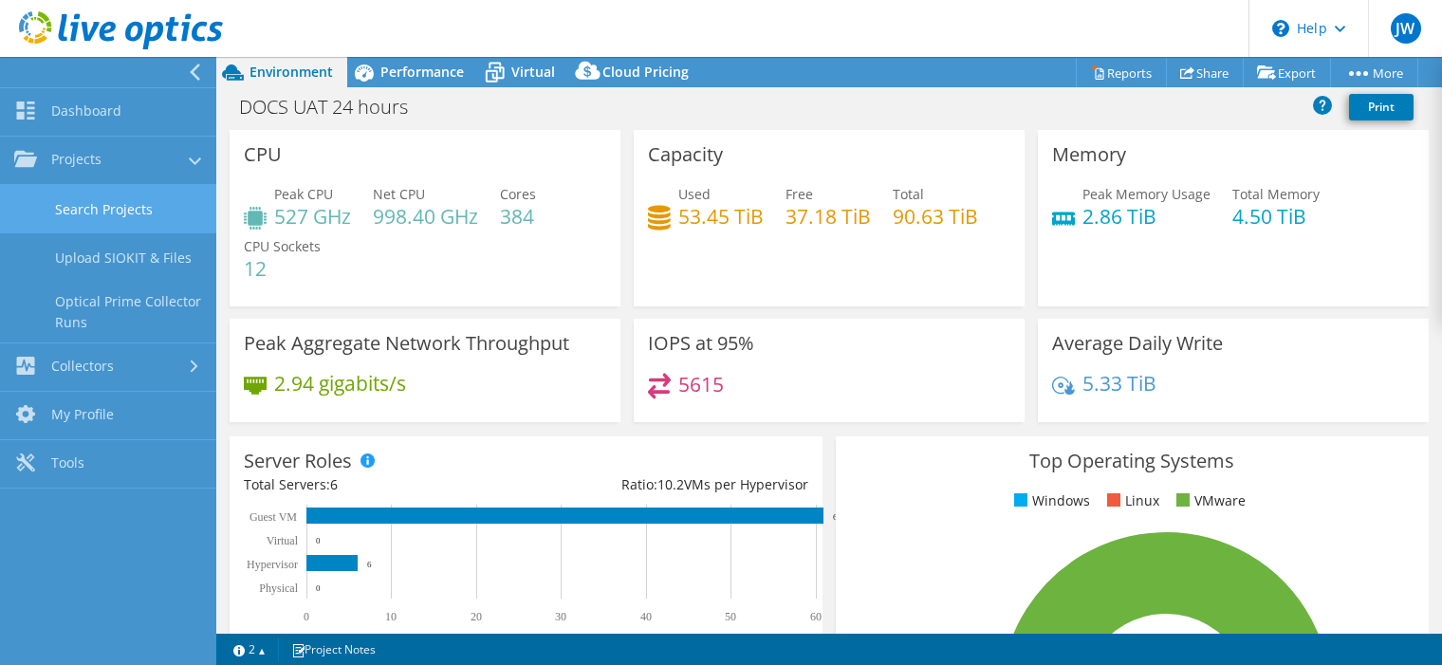
click at [138, 209] on link "Search Projects" at bounding box center [108, 209] width 216 height 48
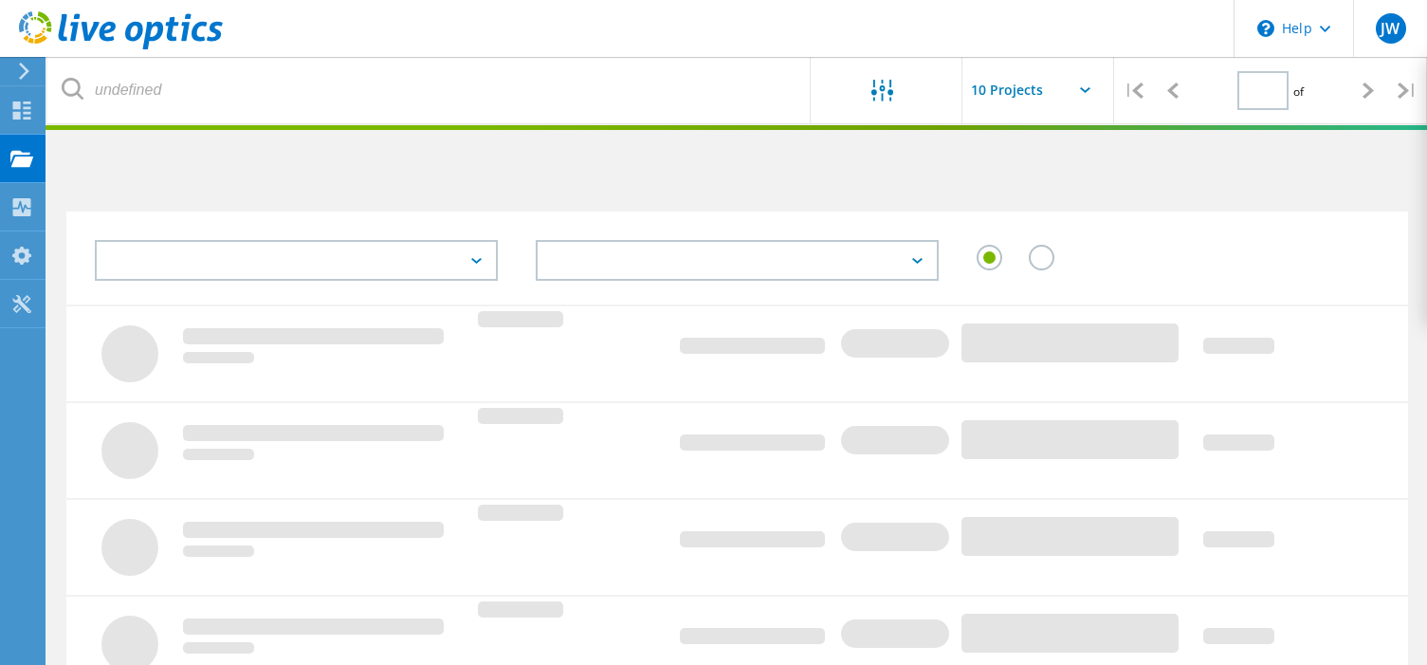
type input "3"
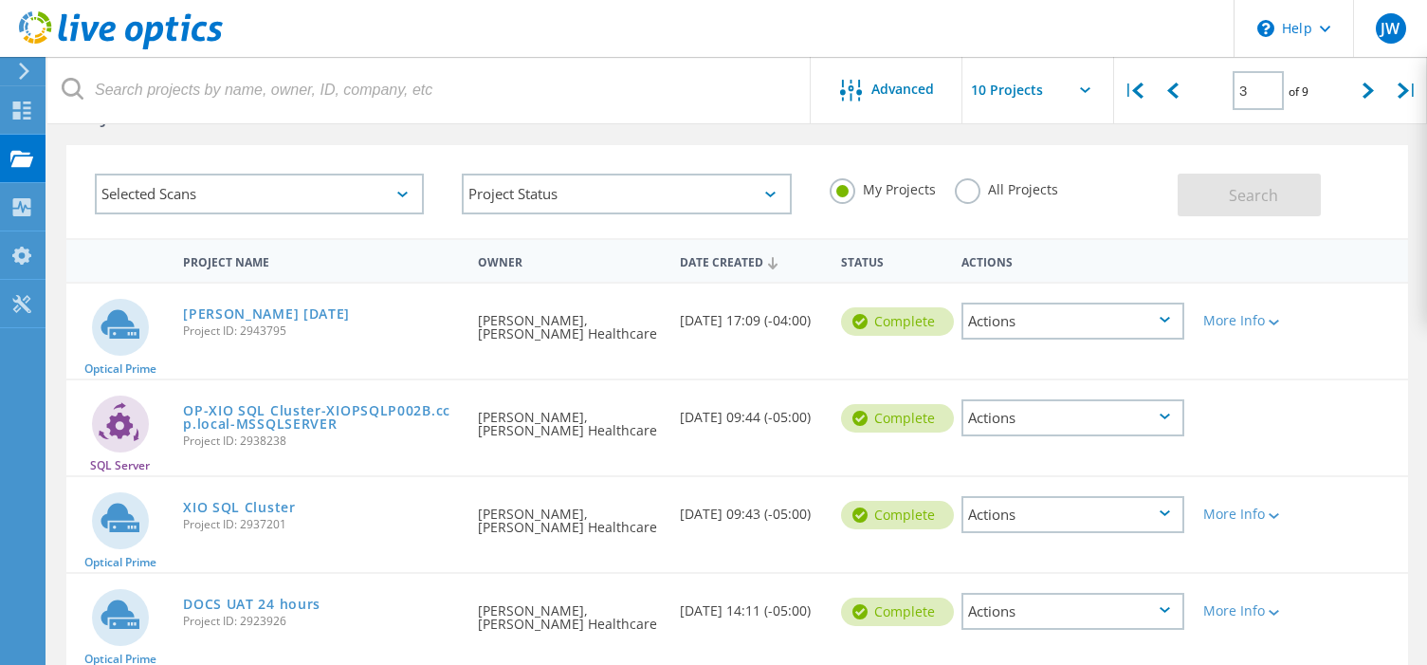
scroll to position [95, 0]
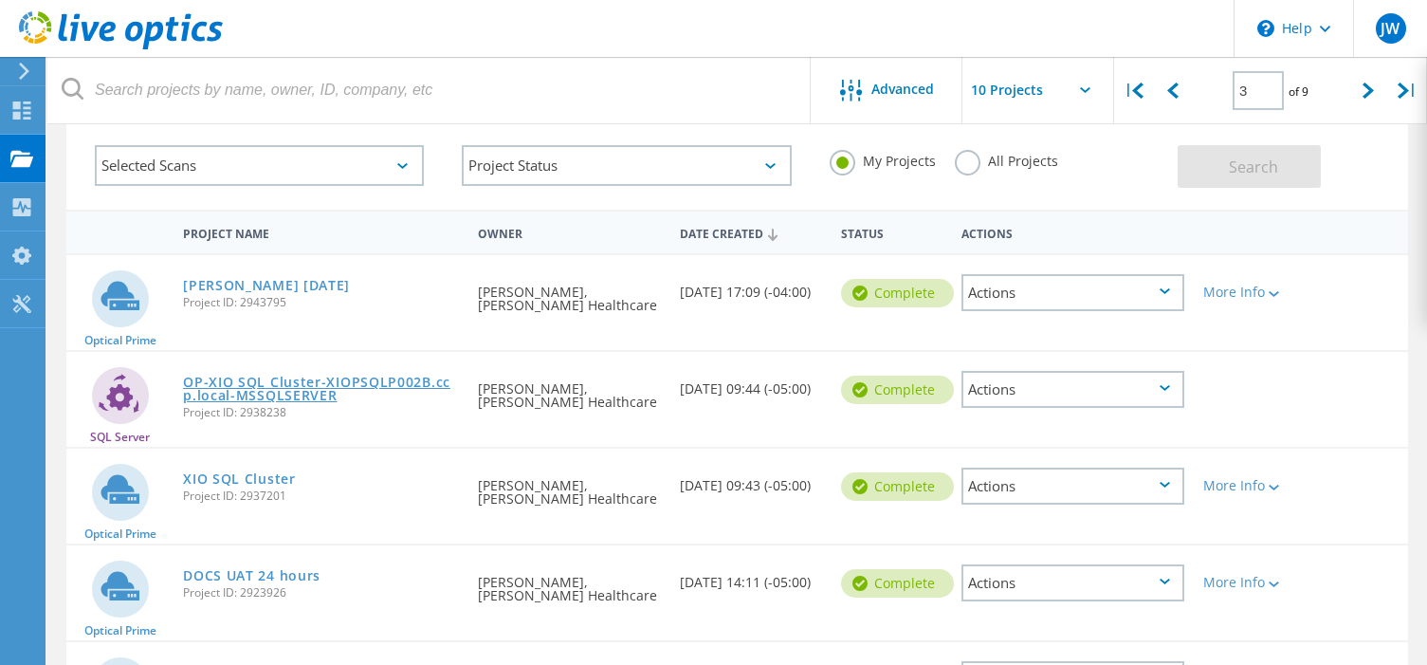
click at [406, 386] on link "OP-XIO SQL Cluster-XIOPSQLP002B.ccp.local-MSSQLSERVER" at bounding box center [321, 389] width 276 height 27
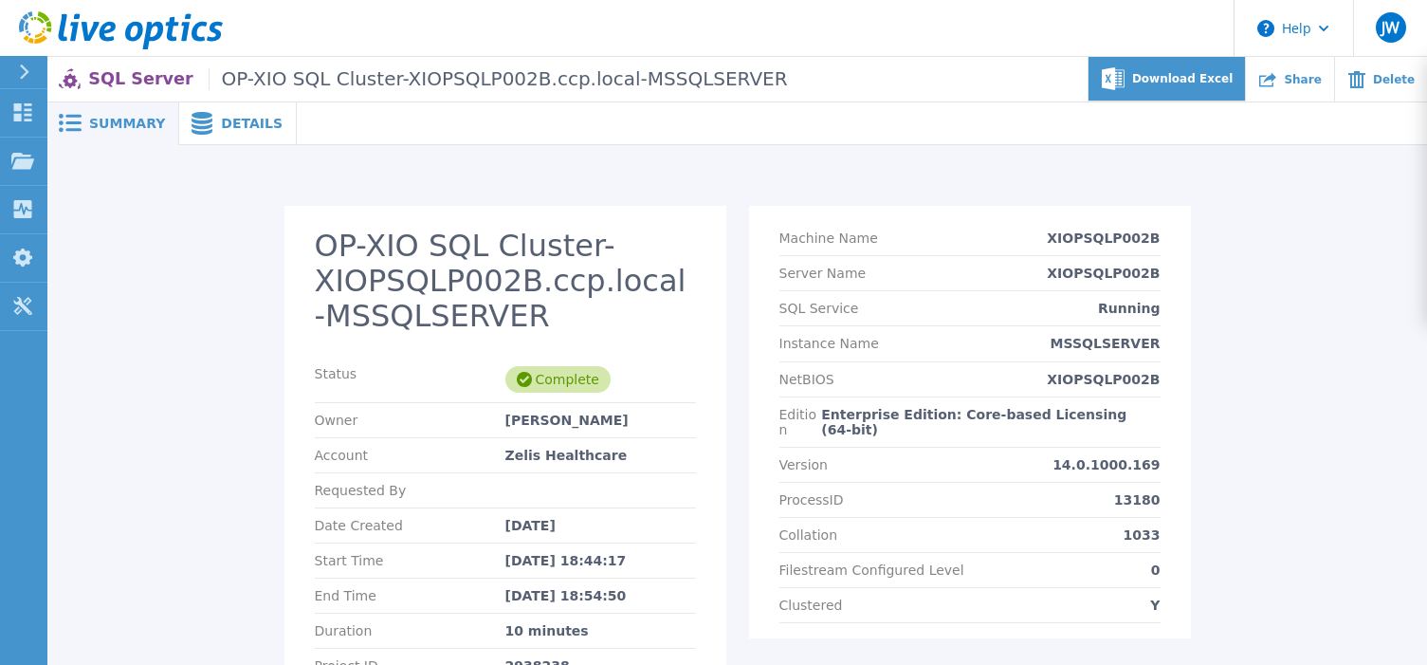
click at [1183, 73] on span "Download Excel" at bounding box center [1182, 78] width 101 height 11
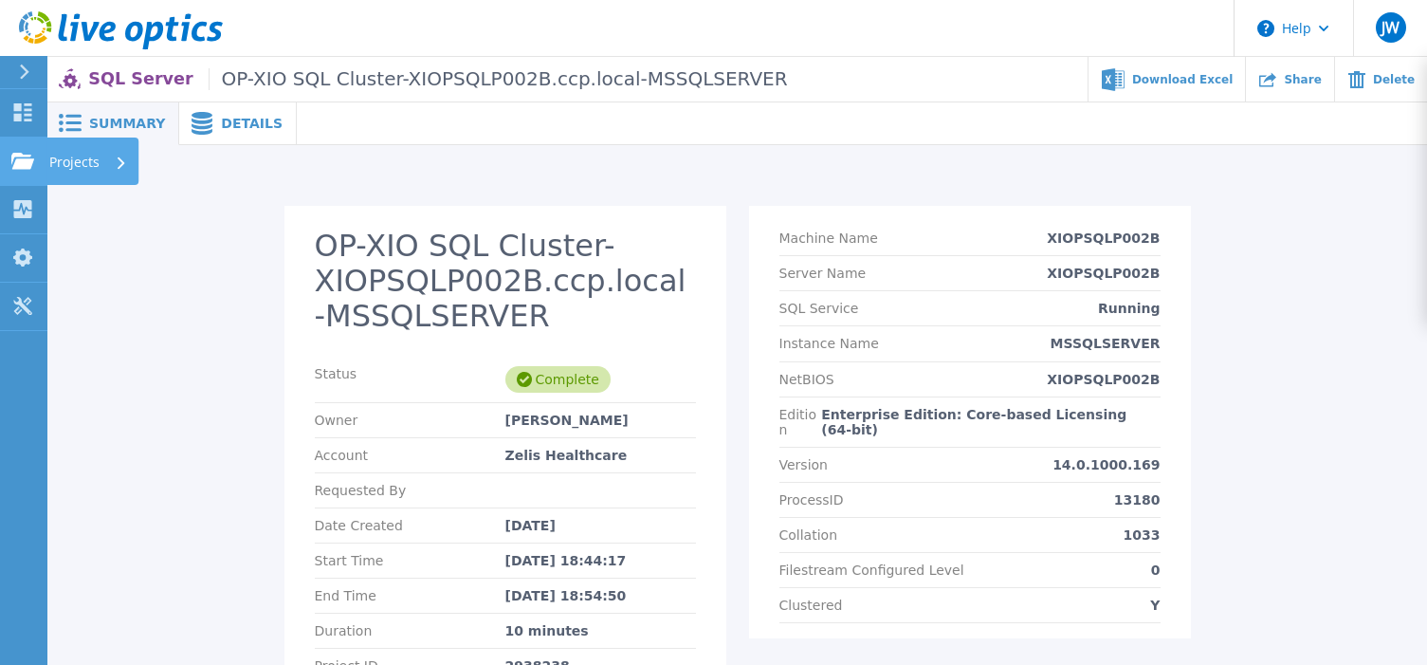
click at [59, 165] on p "Projects" at bounding box center [74, 162] width 50 height 49
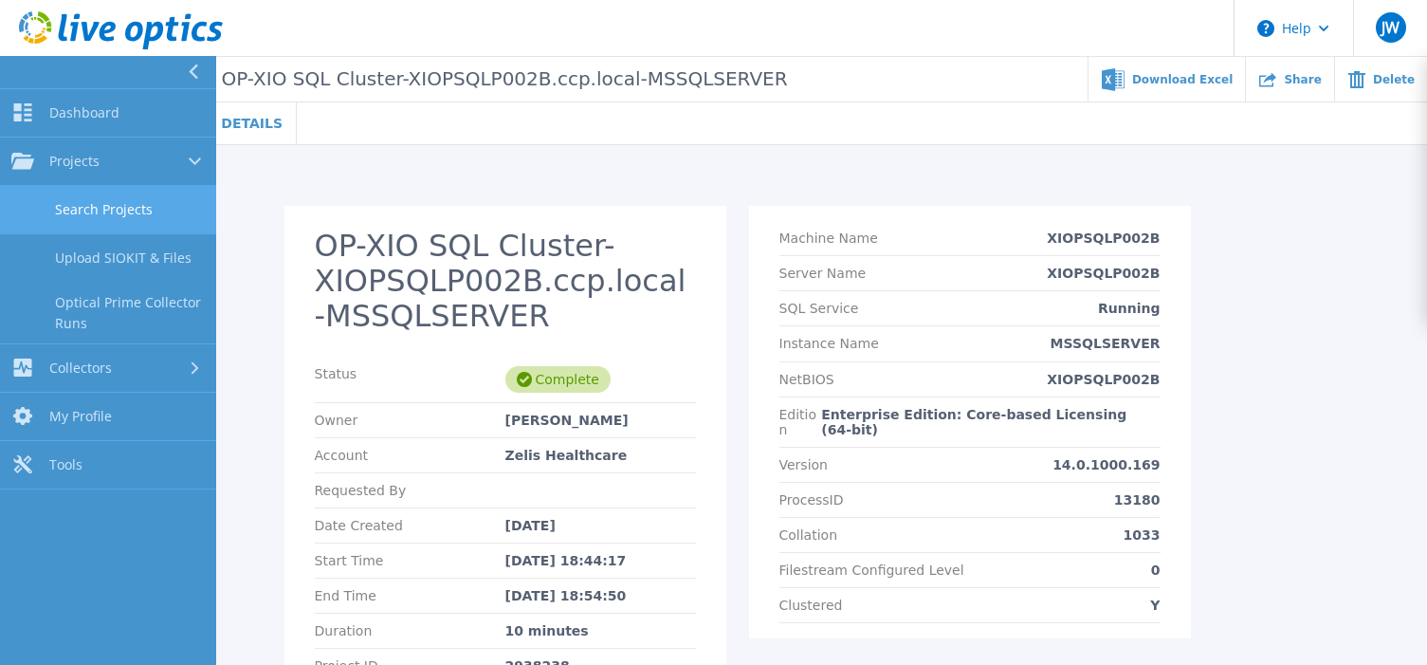
click at [112, 218] on link "Search Projects" at bounding box center [108, 210] width 216 height 48
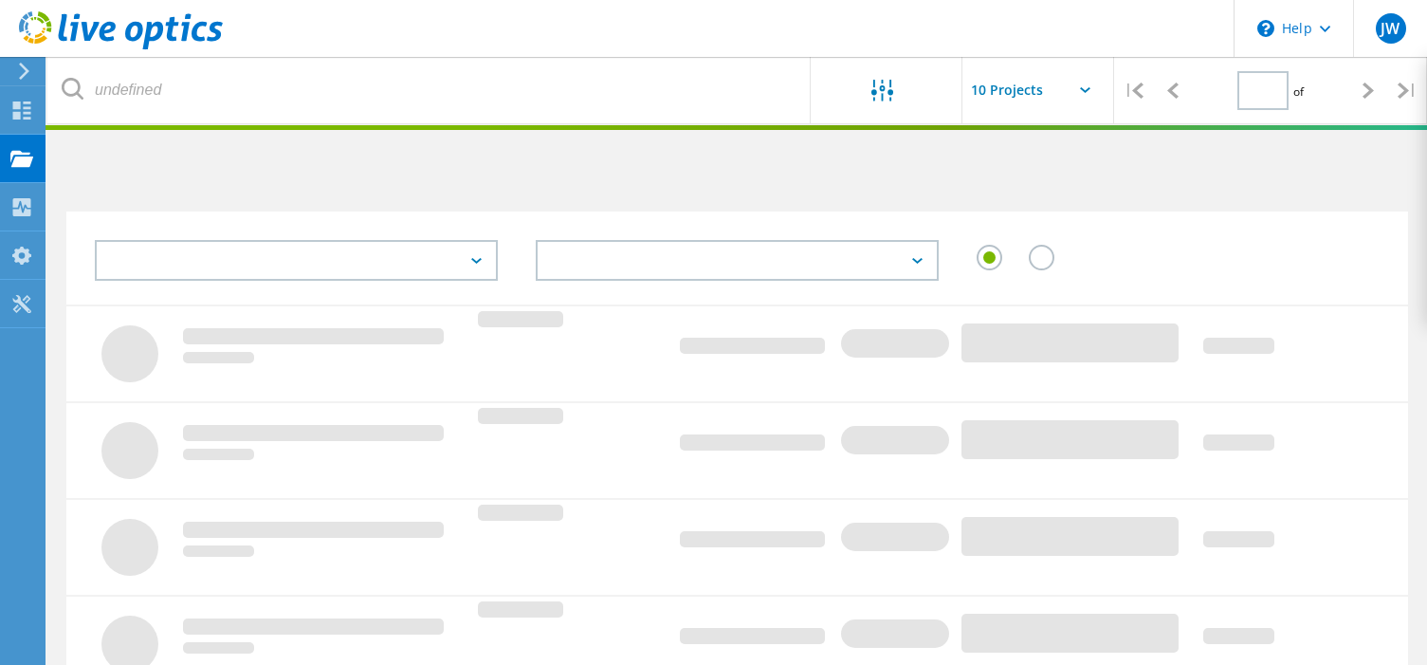
type input "3"
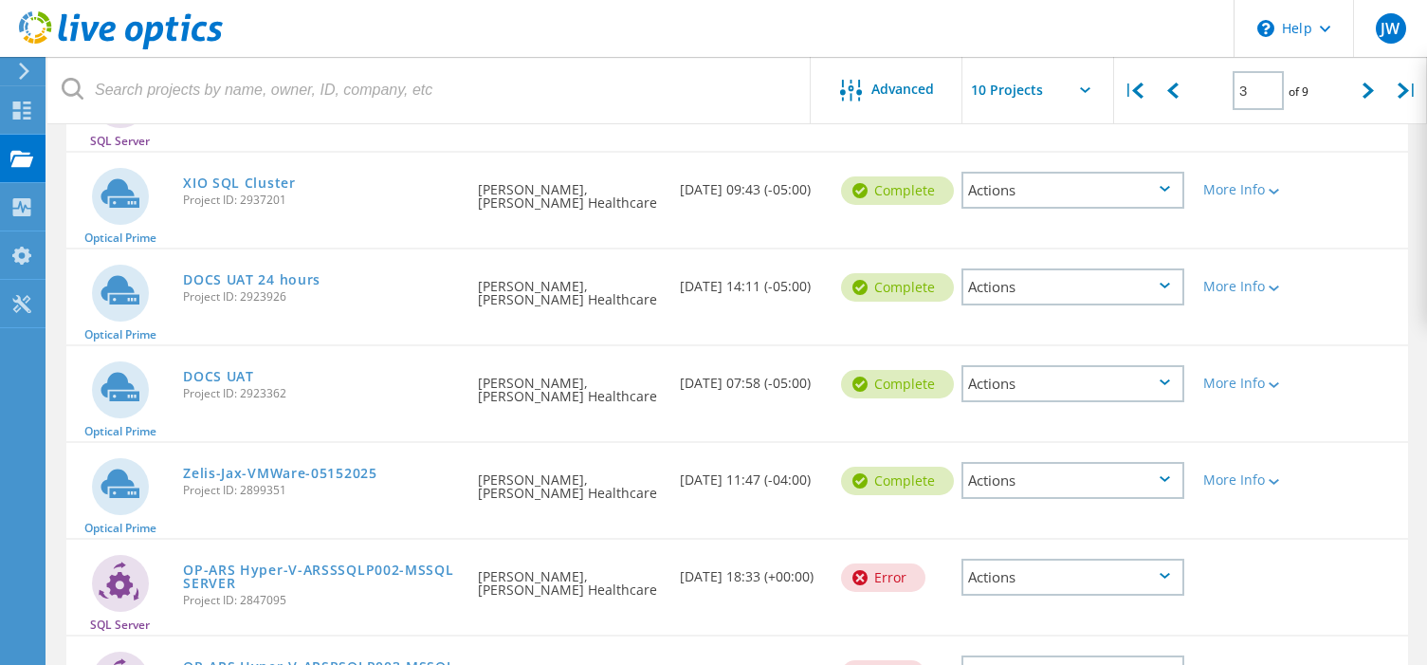
scroll to position [474, 0]
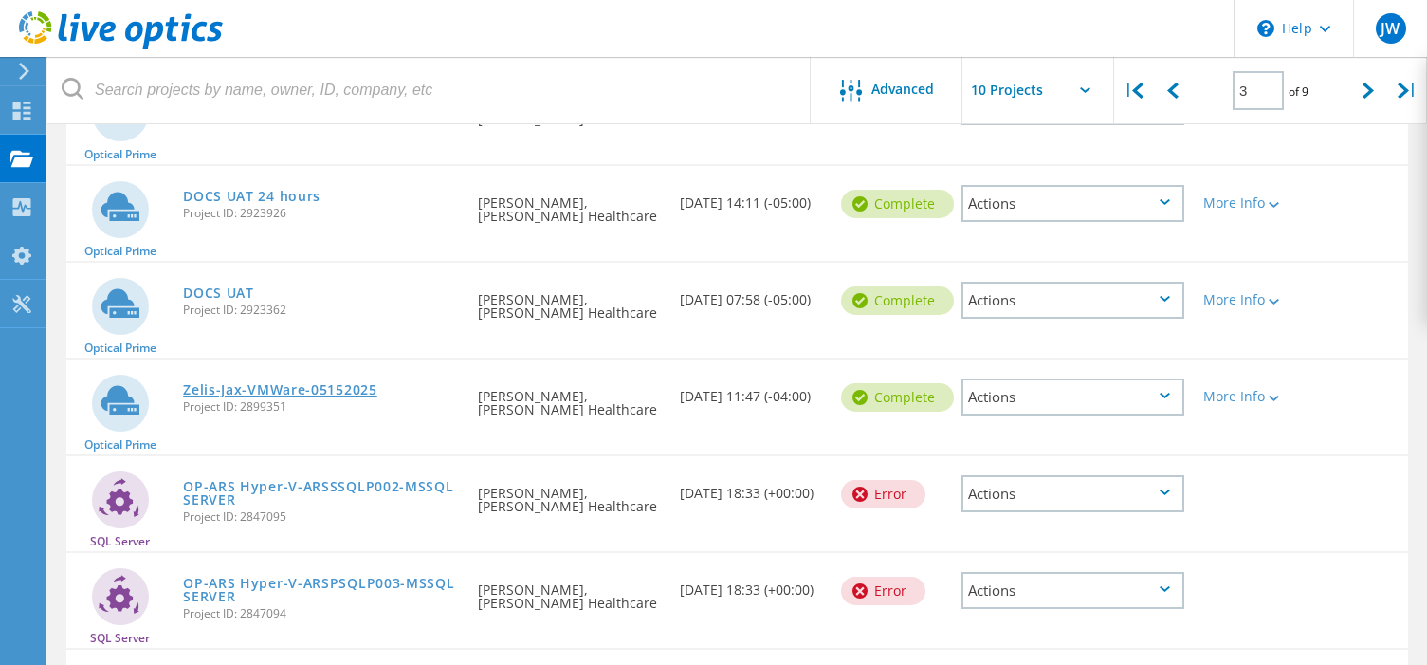
click at [332, 386] on link "Zelis-Jax-VMWare-05152025" at bounding box center [280, 389] width 194 height 13
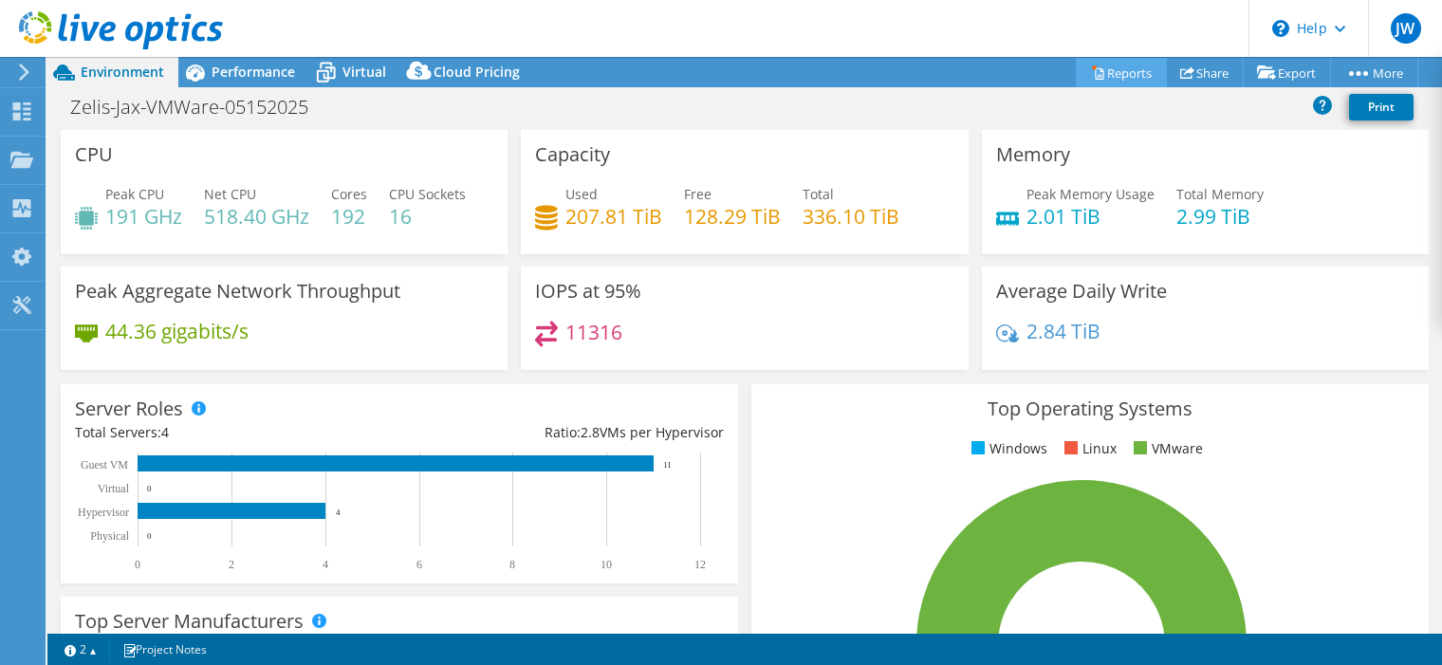
click at [1124, 70] on link "Reports" at bounding box center [1121, 72] width 91 height 29
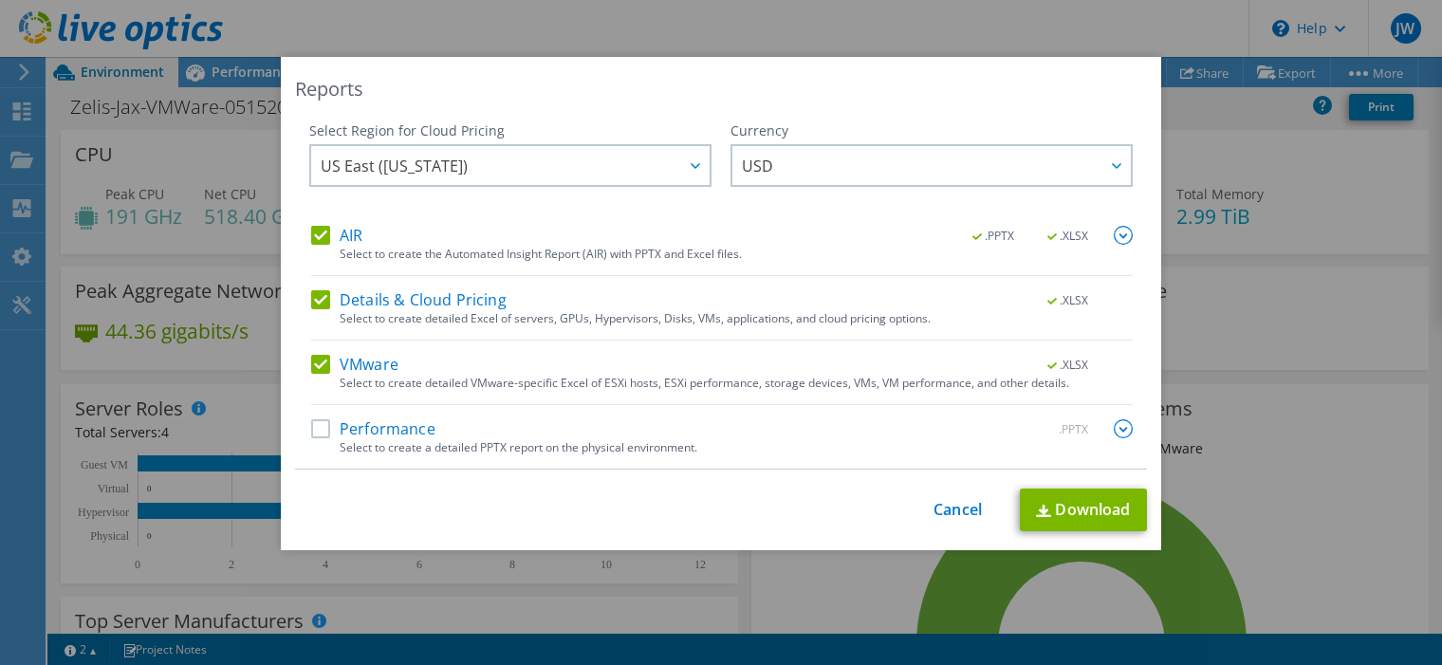
click at [367, 433] on label "Performance" at bounding box center [373, 428] width 124 height 19
click at [0, 0] on input "Performance" at bounding box center [0, 0] width 0 height 0
click at [1115, 430] on img at bounding box center [1123, 428] width 19 height 19
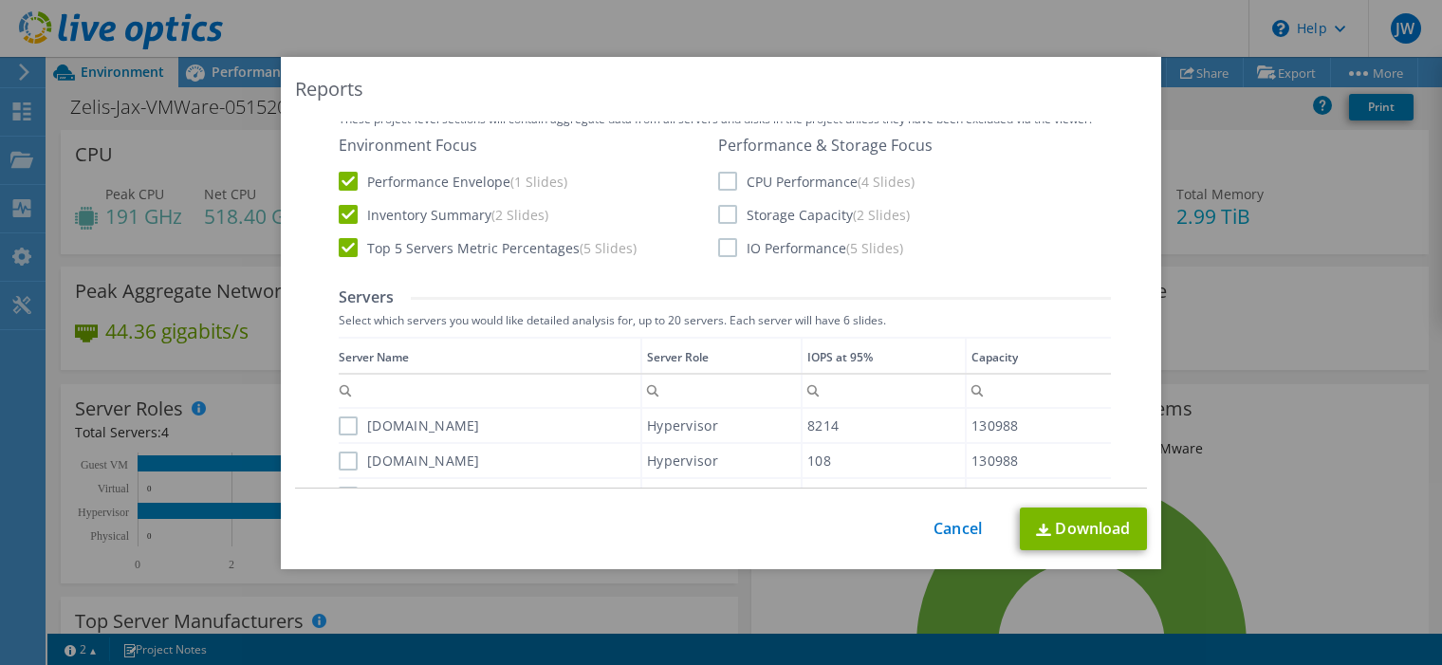
scroll to position [474, 0]
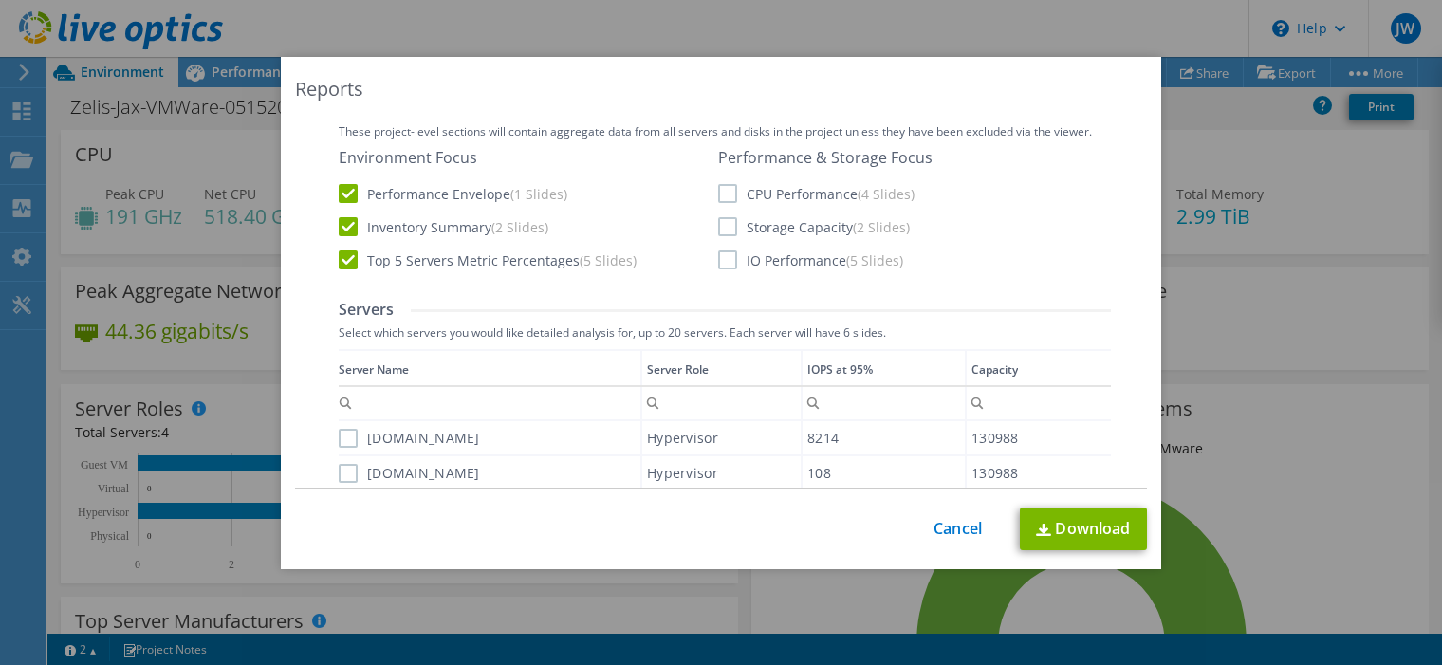
click at [722, 191] on label "CPU Performance (4 Slides)" at bounding box center [816, 193] width 196 height 19
click at [0, 0] on input "CPU Performance (4 Slides)" at bounding box center [0, 0] width 0 height 0
click at [720, 222] on label "Storage Capacity (2 Slides)" at bounding box center [814, 226] width 192 height 19
click at [0, 0] on input "Storage Capacity (2 Slides)" at bounding box center [0, 0] width 0 height 0
click at [720, 256] on label "IO Performance (5 Slides)" at bounding box center [810, 259] width 185 height 19
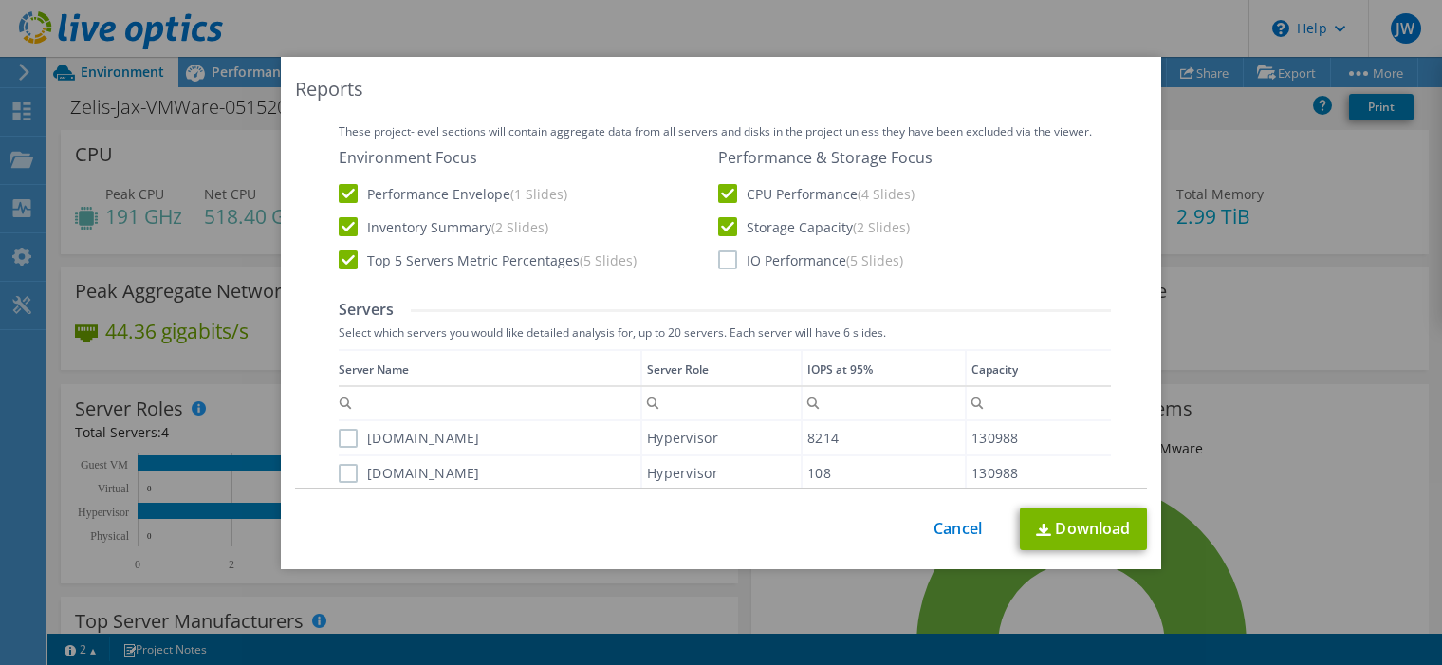
click at [0, 0] on input "IO Performance (5 Slides)" at bounding box center [0, 0] width 0 height 0
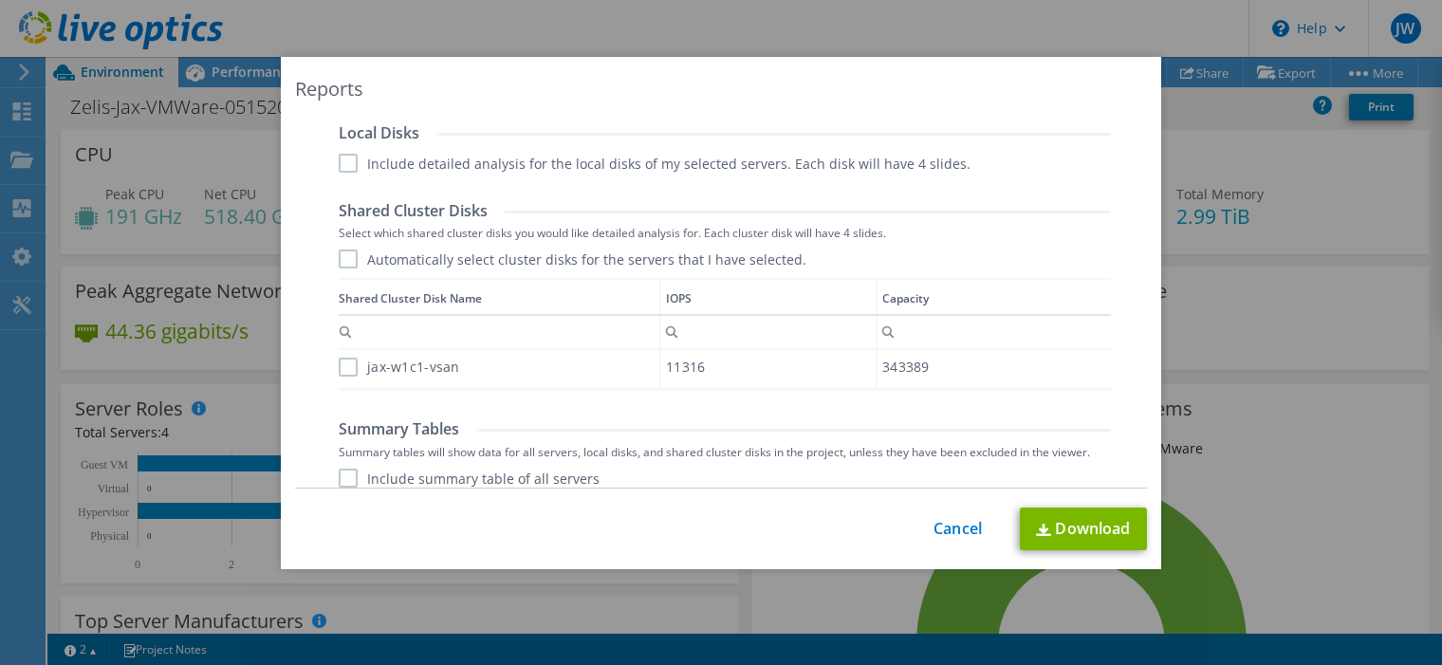
scroll to position [1022, 0]
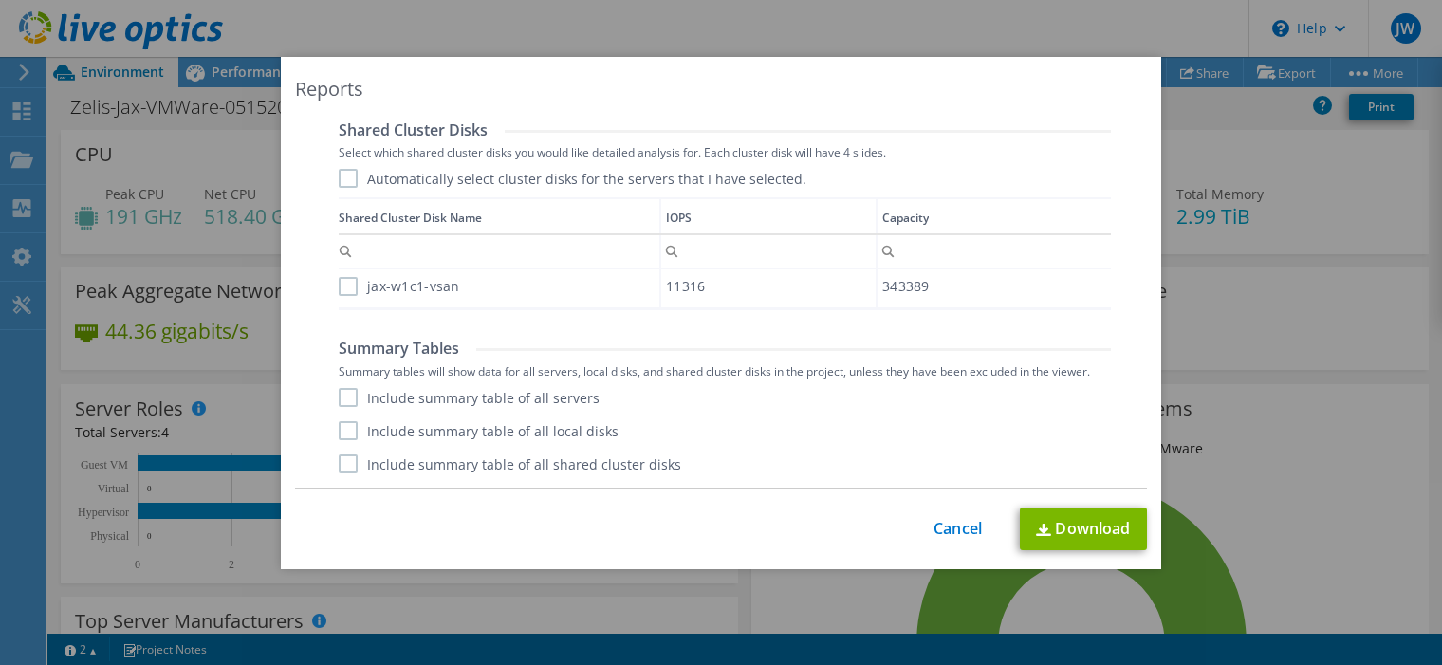
click at [339, 397] on label "Include summary table of all servers" at bounding box center [469, 397] width 261 height 19
click at [0, 0] on input "Include summary table of all servers" at bounding box center [0, 0] width 0 height 0
click at [339, 435] on label "Include summary table of all local disks" at bounding box center [479, 430] width 280 height 19
click at [0, 0] on input "Include summary table of all local disks" at bounding box center [0, 0] width 0 height 0
click at [340, 464] on label "Include summary table of all shared cluster disks" at bounding box center [510, 463] width 342 height 19
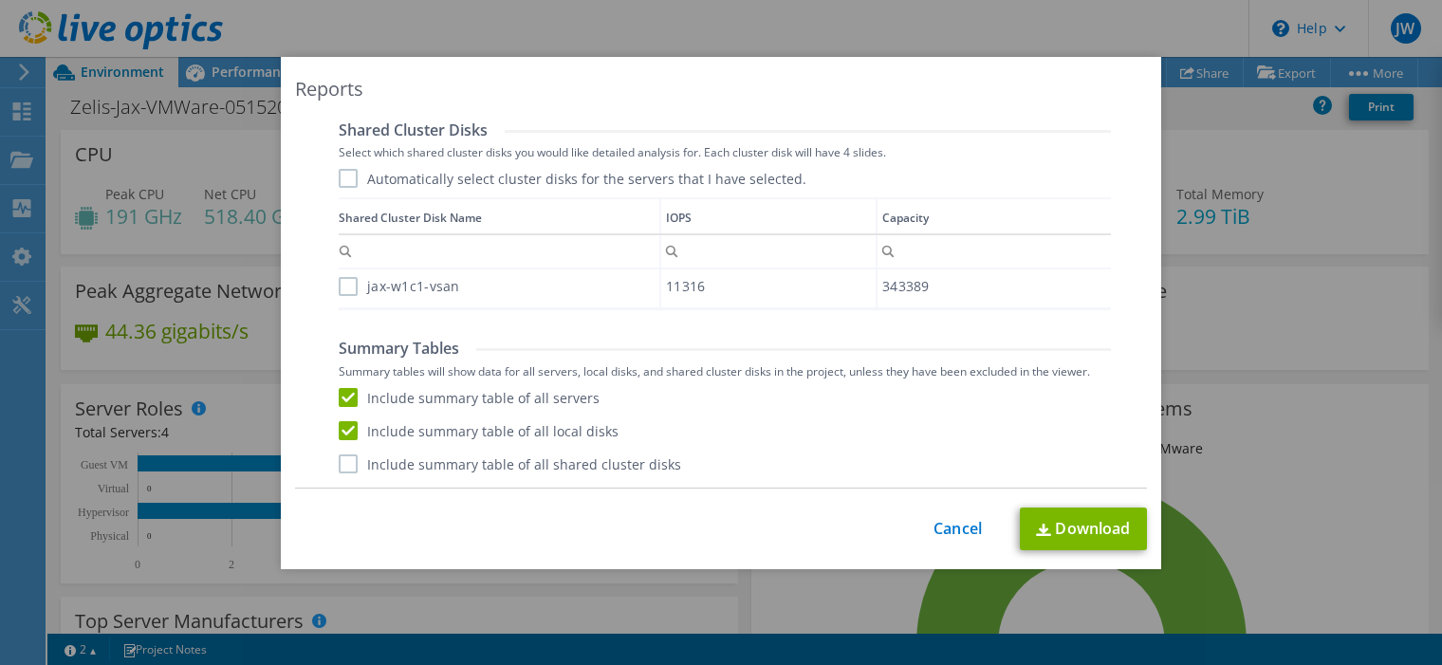
click at [0, 0] on input "Include summary table of all shared cluster disks" at bounding box center [0, 0] width 0 height 0
click at [1089, 520] on link "Download" at bounding box center [1083, 528] width 127 height 43
click at [1282, 233] on div "Reports Select Region for Cloud Pricing Asia Pacific (Hong Kong) Asia Pacific (…" at bounding box center [721, 332] width 1442 height 551
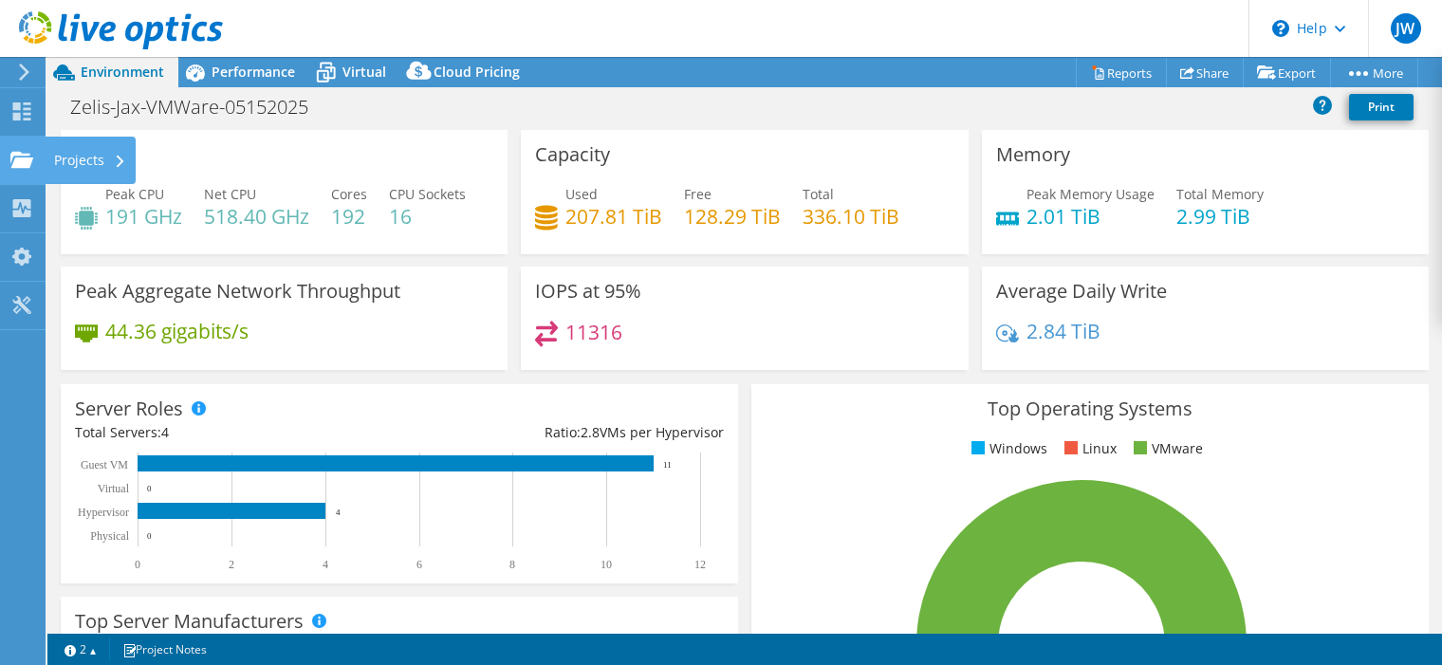
click at [67, 162] on div "Projects" at bounding box center [90, 160] width 91 height 47
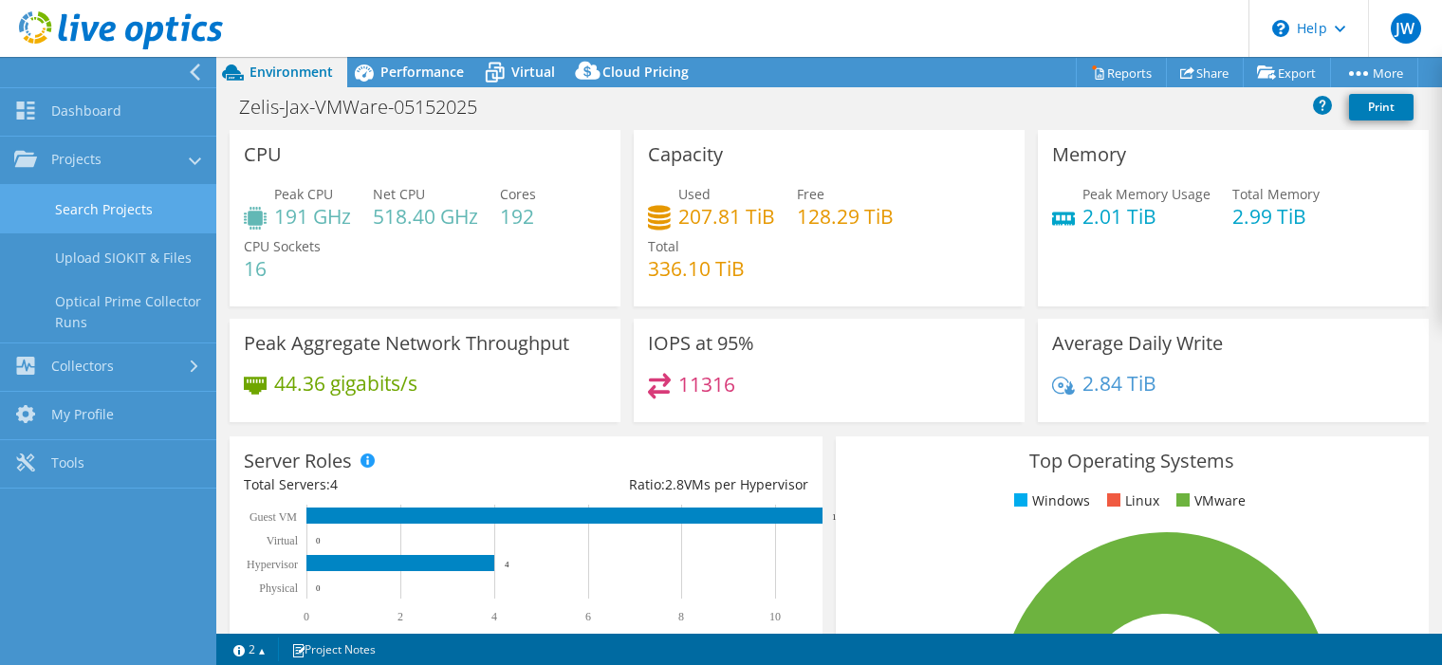
click at [101, 216] on link "Search Projects" at bounding box center [108, 209] width 216 height 48
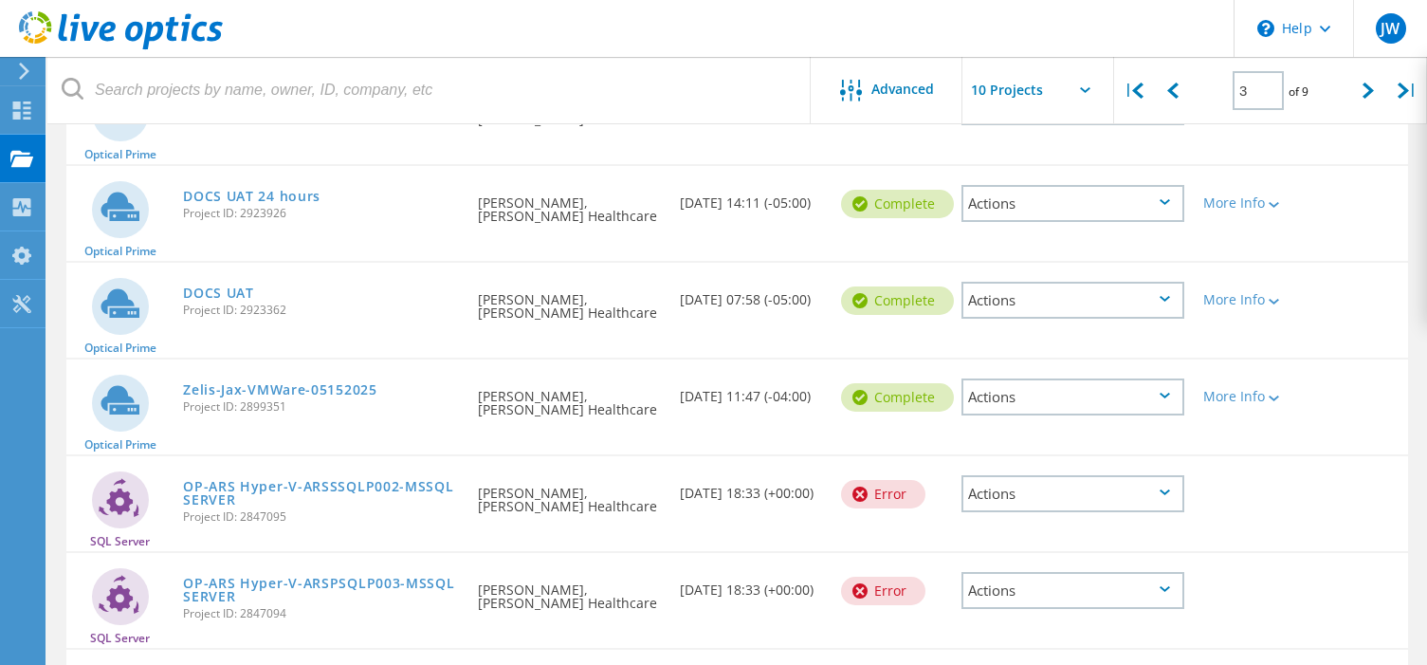
scroll to position [95, 0]
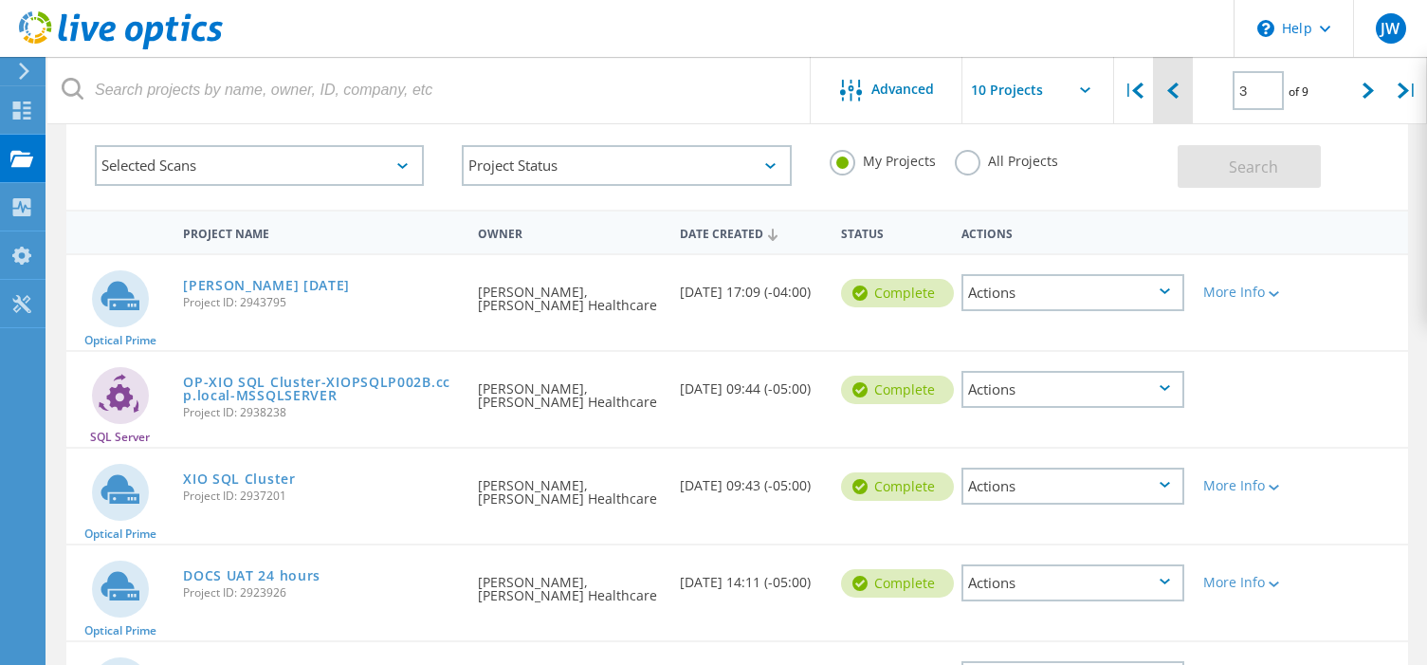
click at [1170, 92] on icon at bounding box center [1173, 91] width 11 height 16
type input "2"
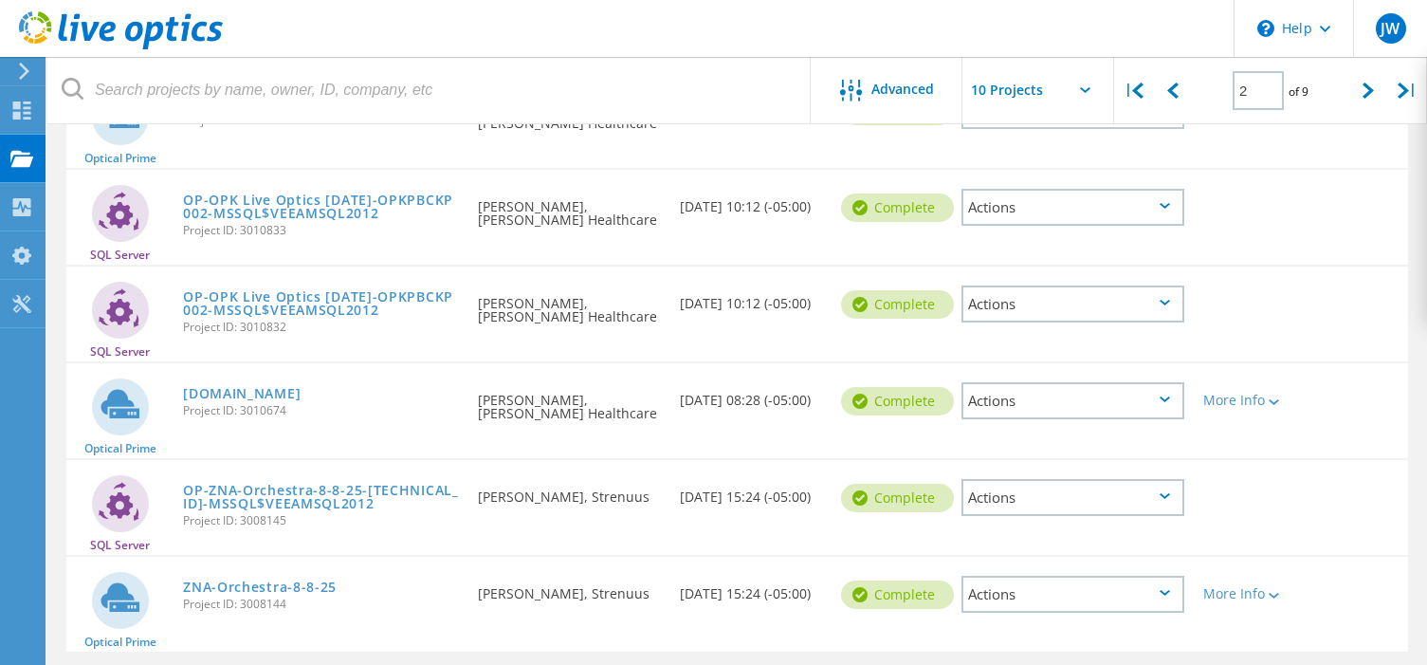
scroll to position [727, 0]
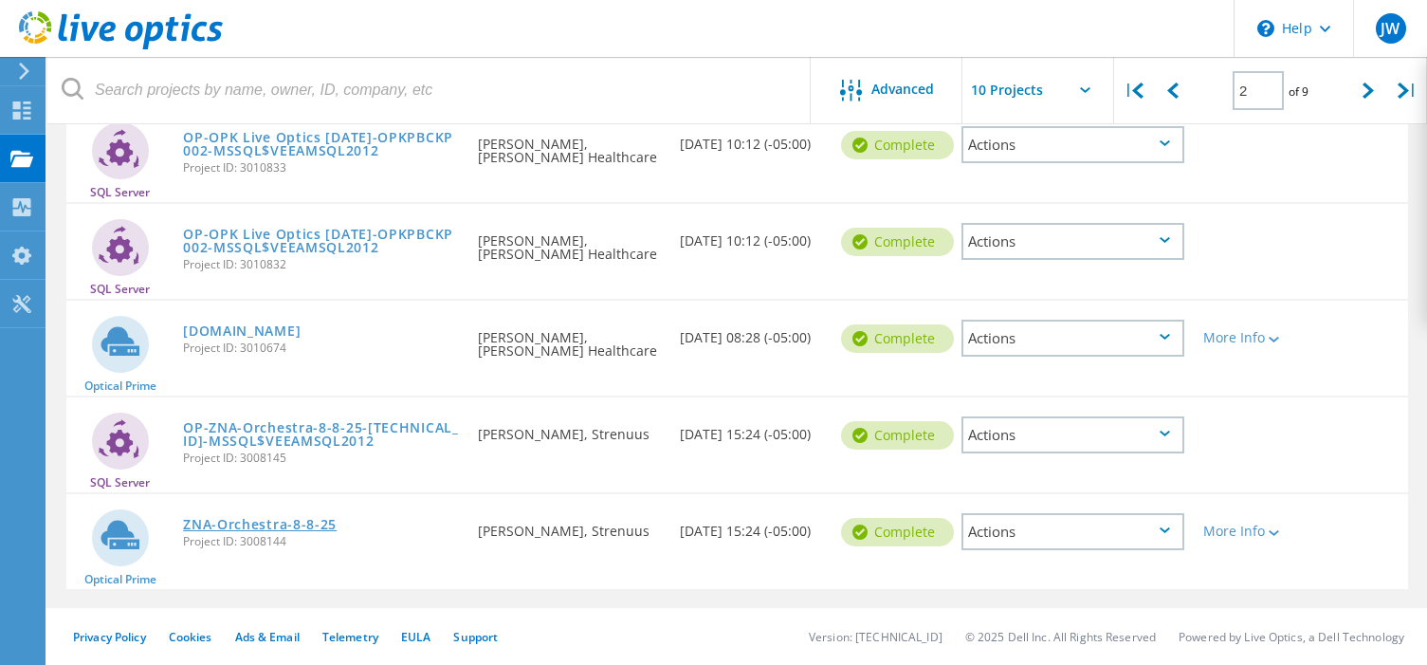
click at [320, 523] on link "ZNA-Orchestra-8-8-25" at bounding box center [260, 524] width 154 height 13
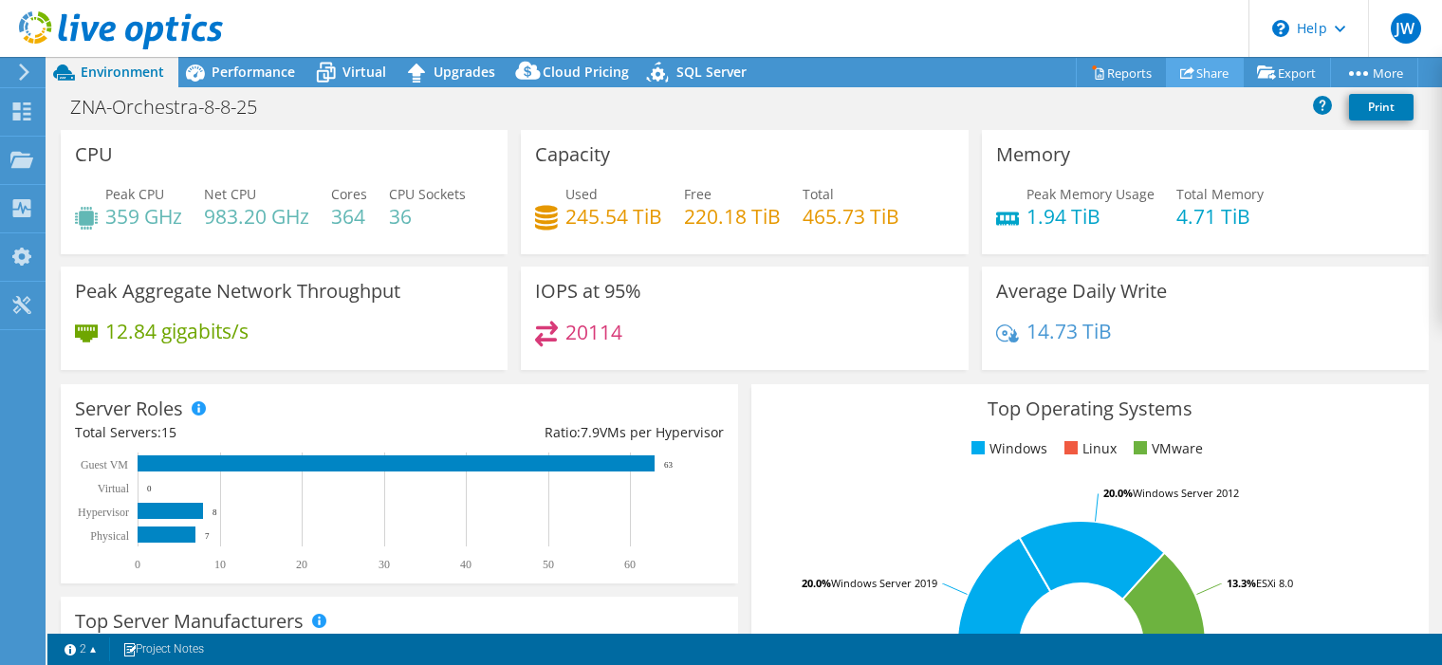
click at [1202, 79] on link "Share" at bounding box center [1205, 72] width 78 height 29
click at [1206, 71] on link "Share" at bounding box center [1205, 72] width 78 height 29
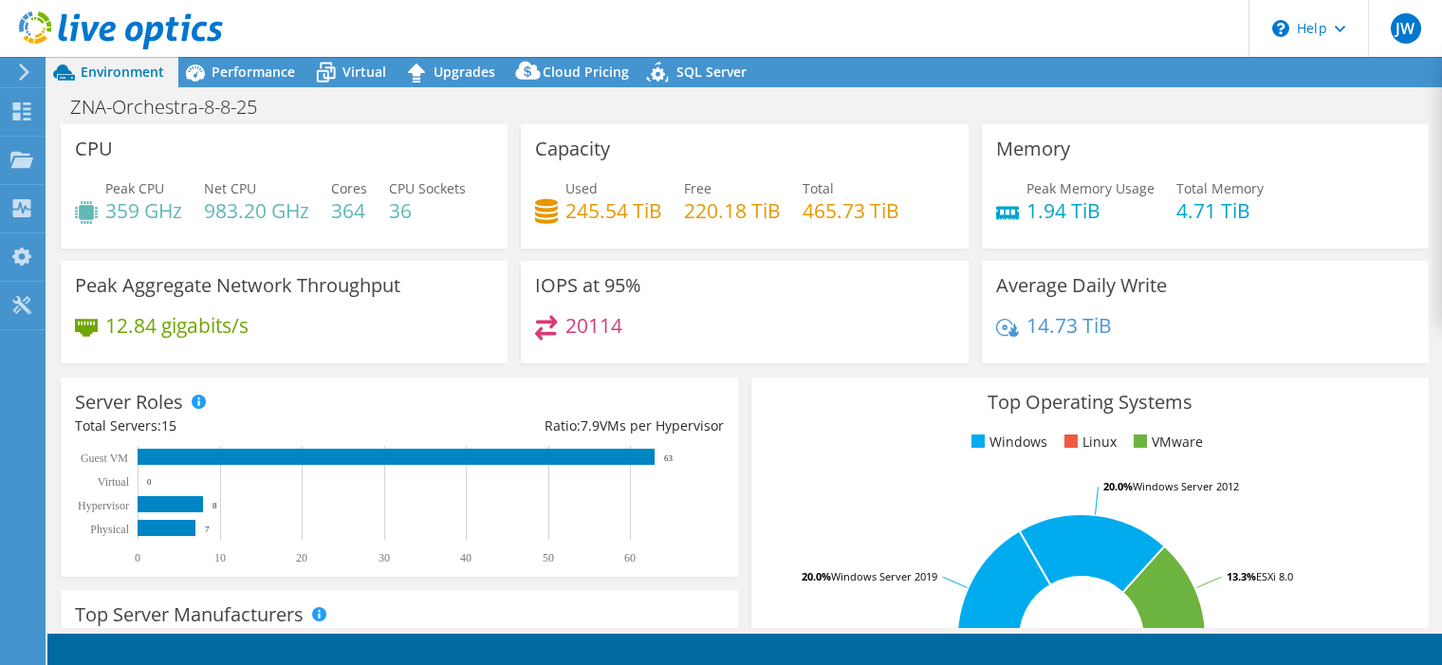
select select "USD"
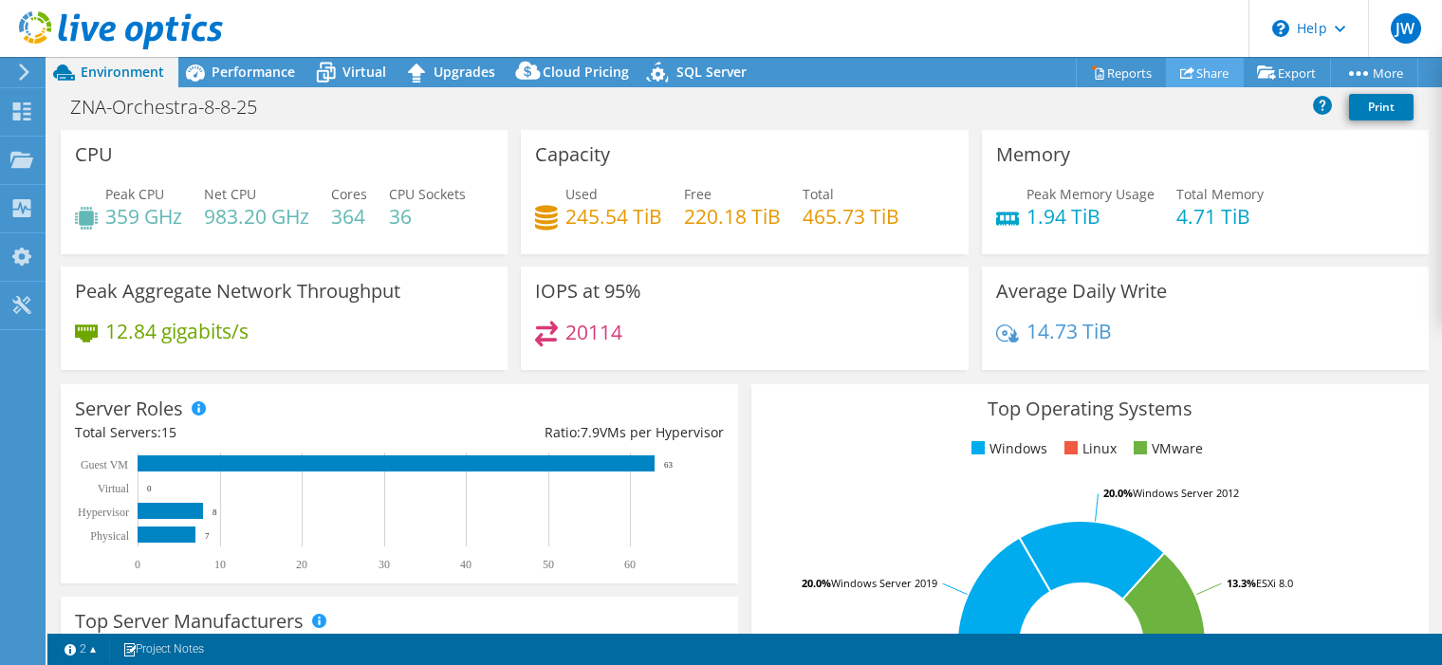
click at [1194, 73] on link "Share" at bounding box center [1205, 72] width 78 height 29
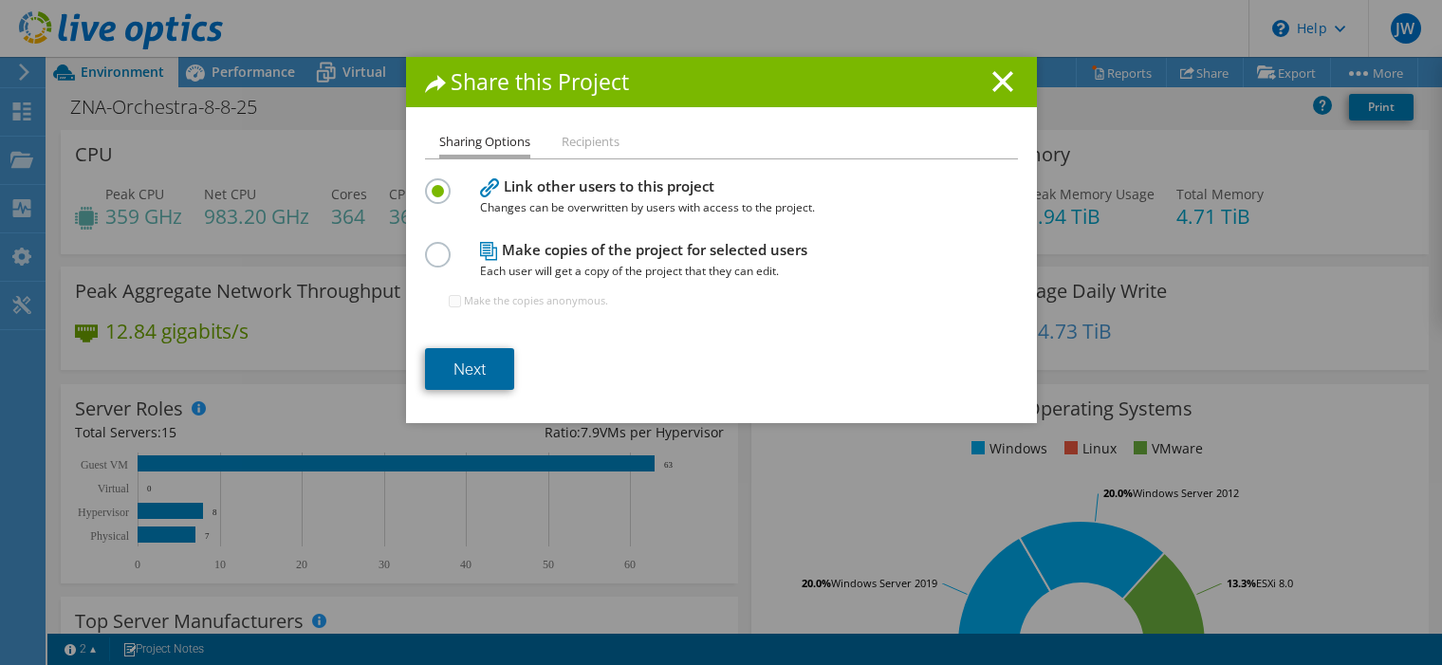
click at [486, 366] on link "Next" at bounding box center [469, 369] width 89 height 42
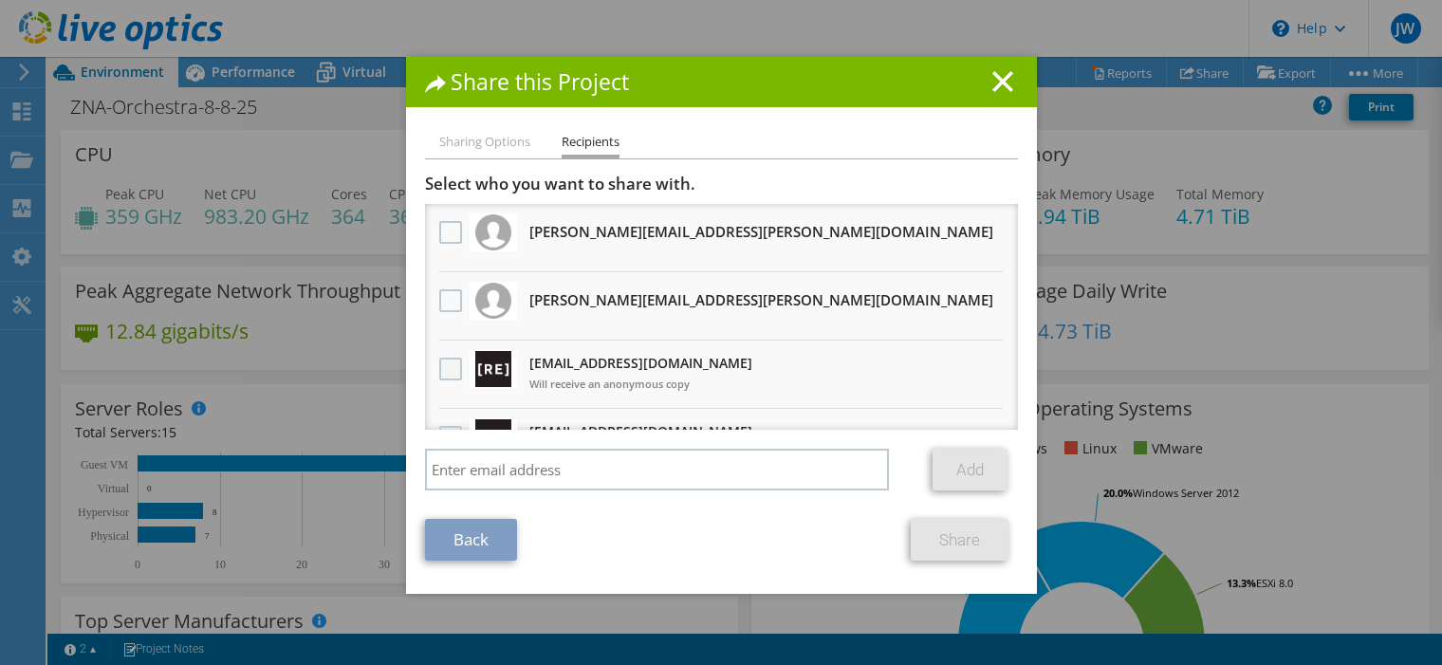
click at [439, 373] on label at bounding box center [453, 369] width 28 height 23
click at [0, 0] on input "checkbox" at bounding box center [0, 0] width 0 height 0
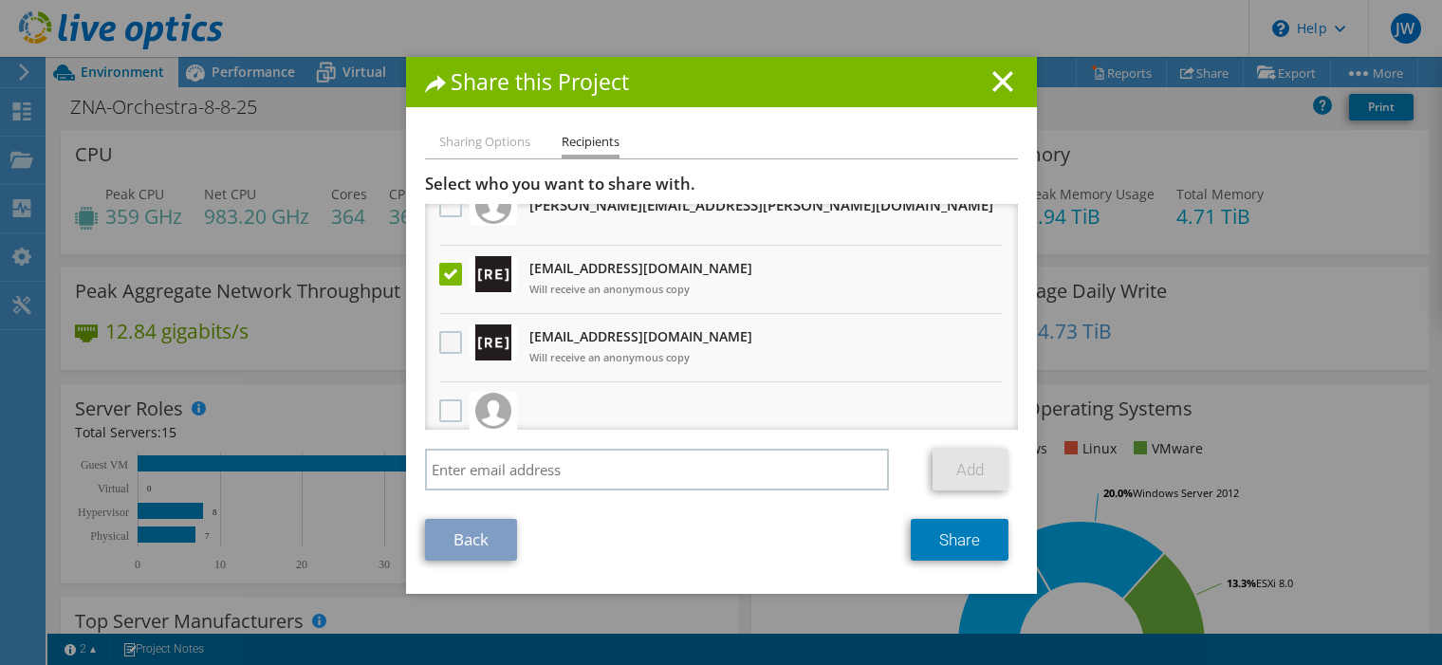
click at [444, 342] on label at bounding box center [453, 342] width 28 height 23
click at [0, 0] on input "checkbox" at bounding box center [0, 0] width 0 height 0
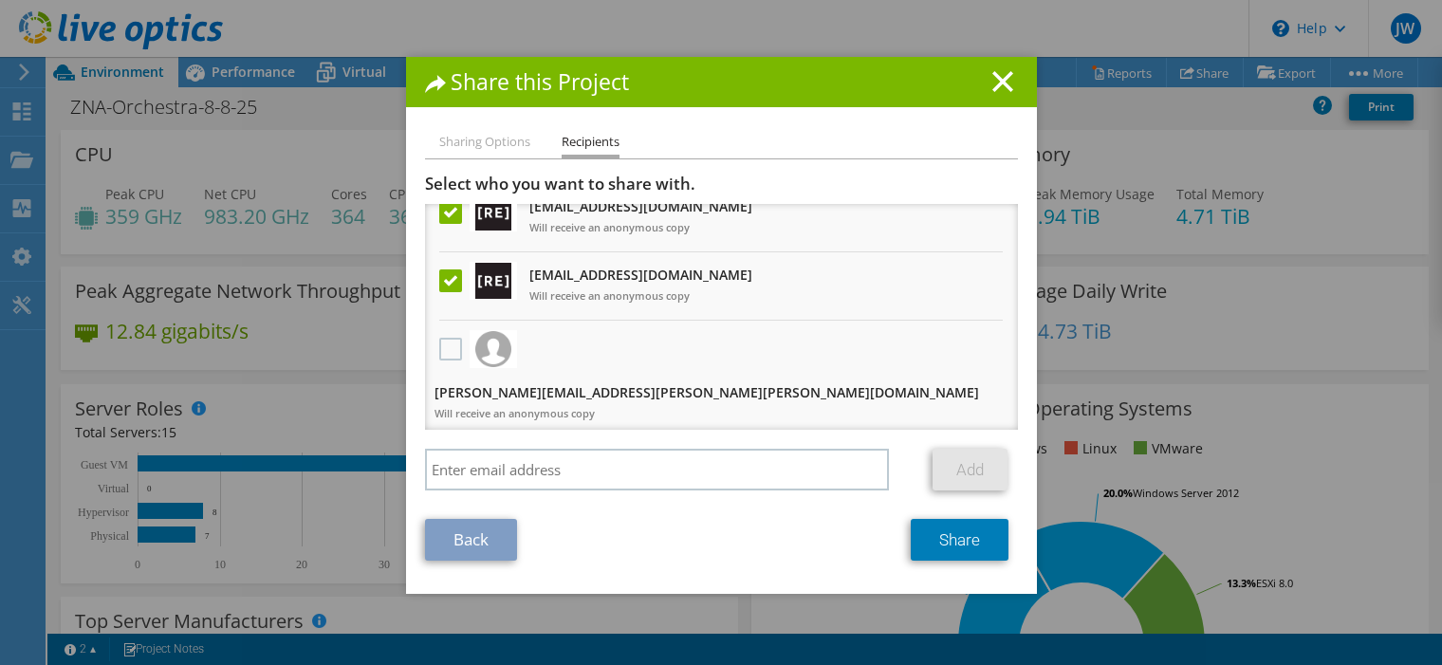
scroll to position [184, 0]
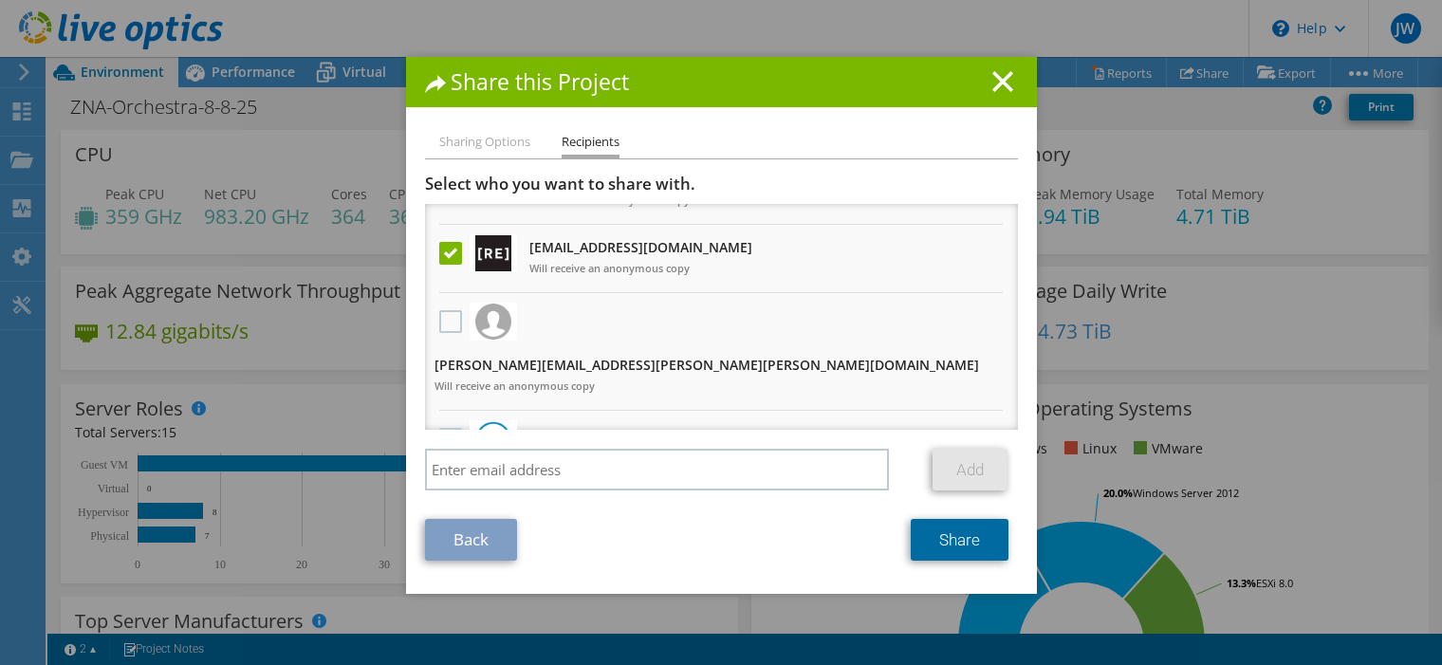
click at [947, 543] on link "Share" at bounding box center [960, 540] width 98 height 42
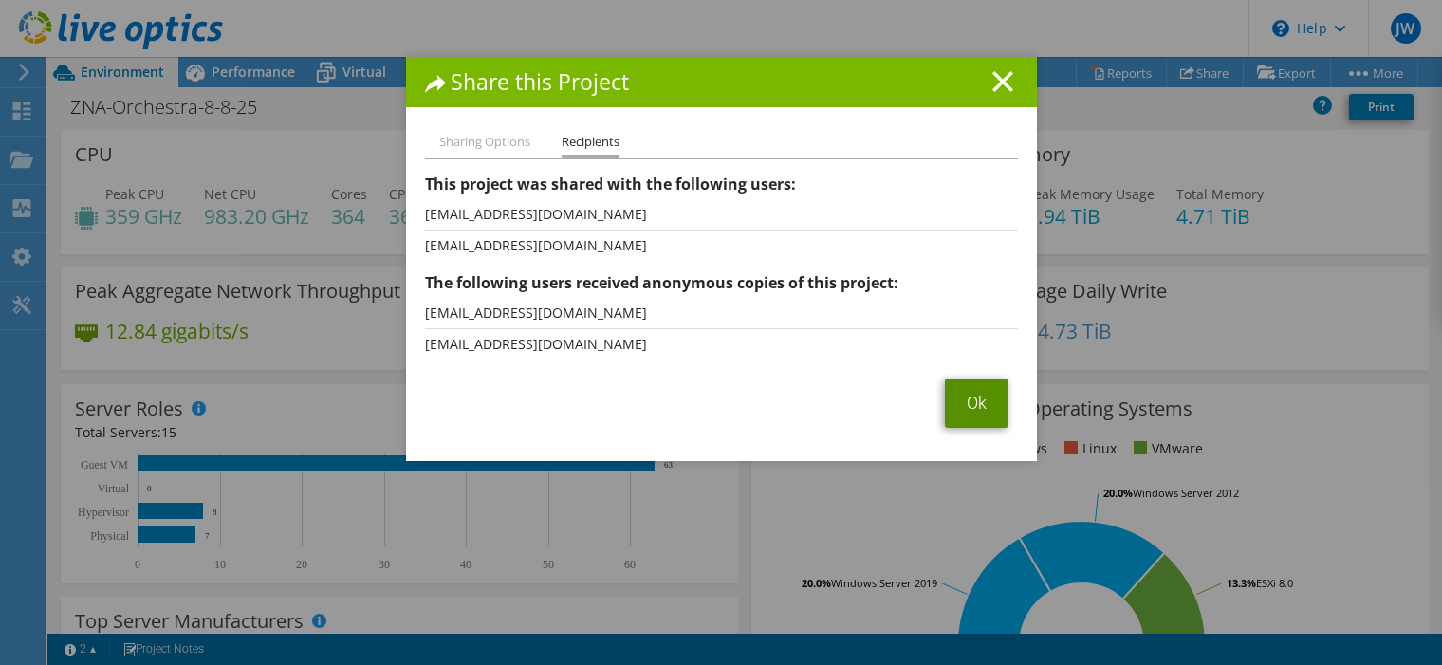
click at [964, 403] on link "Ok" at bounding box center [977, 402] width 64 height 49
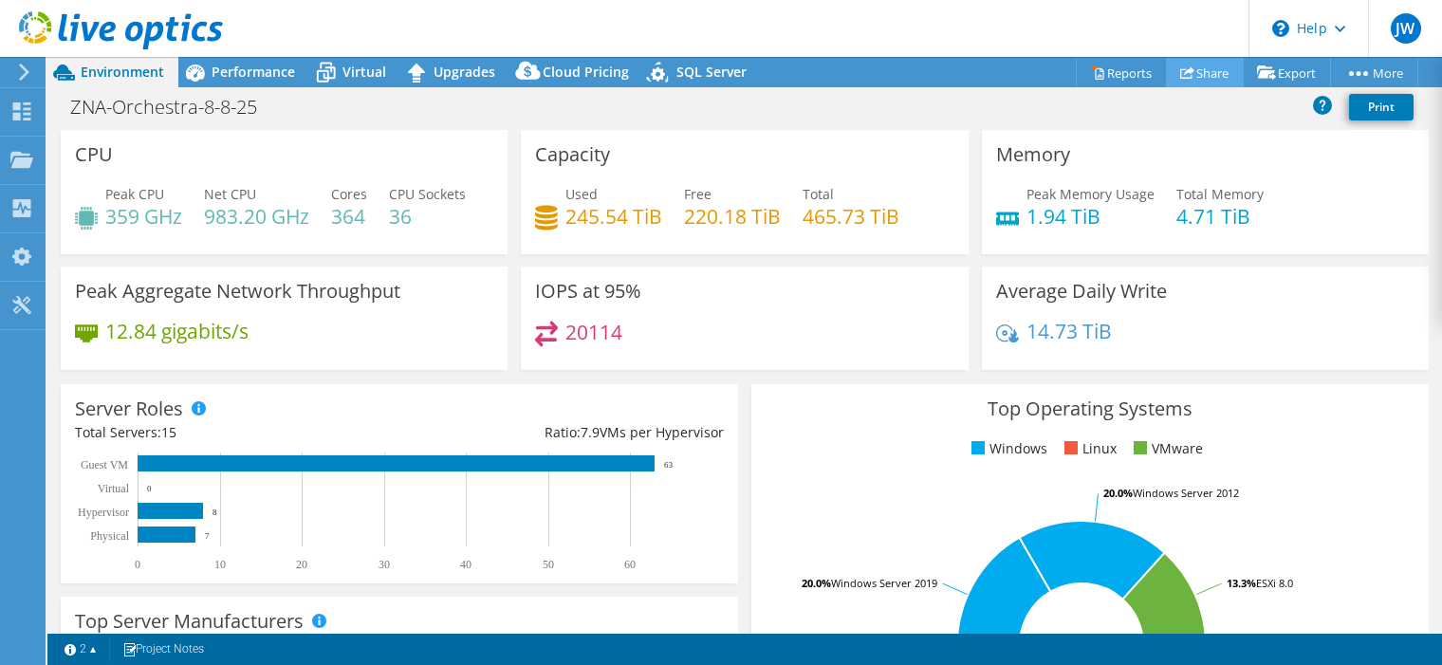
click at [1201, 72] on link "Share" at bounding box center [1205, 72] width 78 height 29
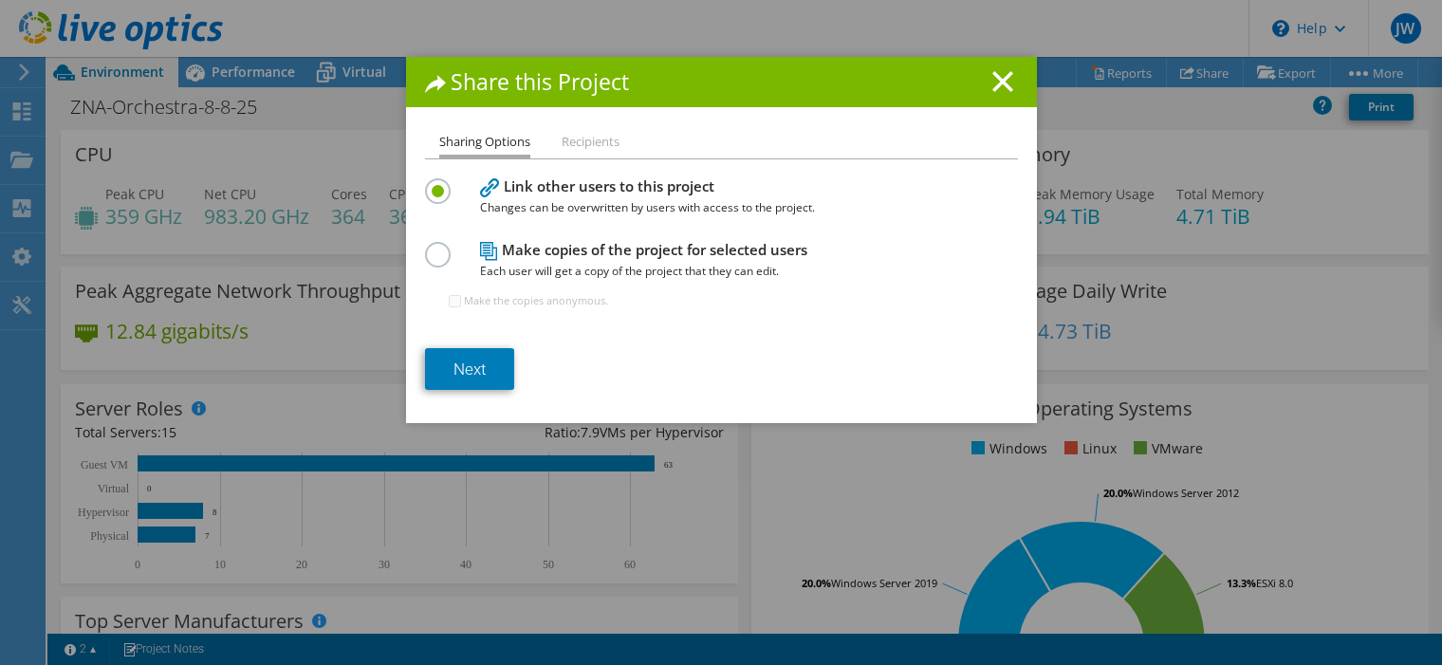
drag, startPoint x: 983, startPoint y: 78, endPoint x: 1046, endPoint y: 81, distance: 63.6
click at [984, 78] on h1 "Share this Project" at bounding box center [721, 82] width 593 height 22
click at [1005, 82] on h1 "Share this Project" at bounding box center [721, 82] width 593 height 22
click at [994, 80] on line at bounding box center [1002, 81] width 19 height 19
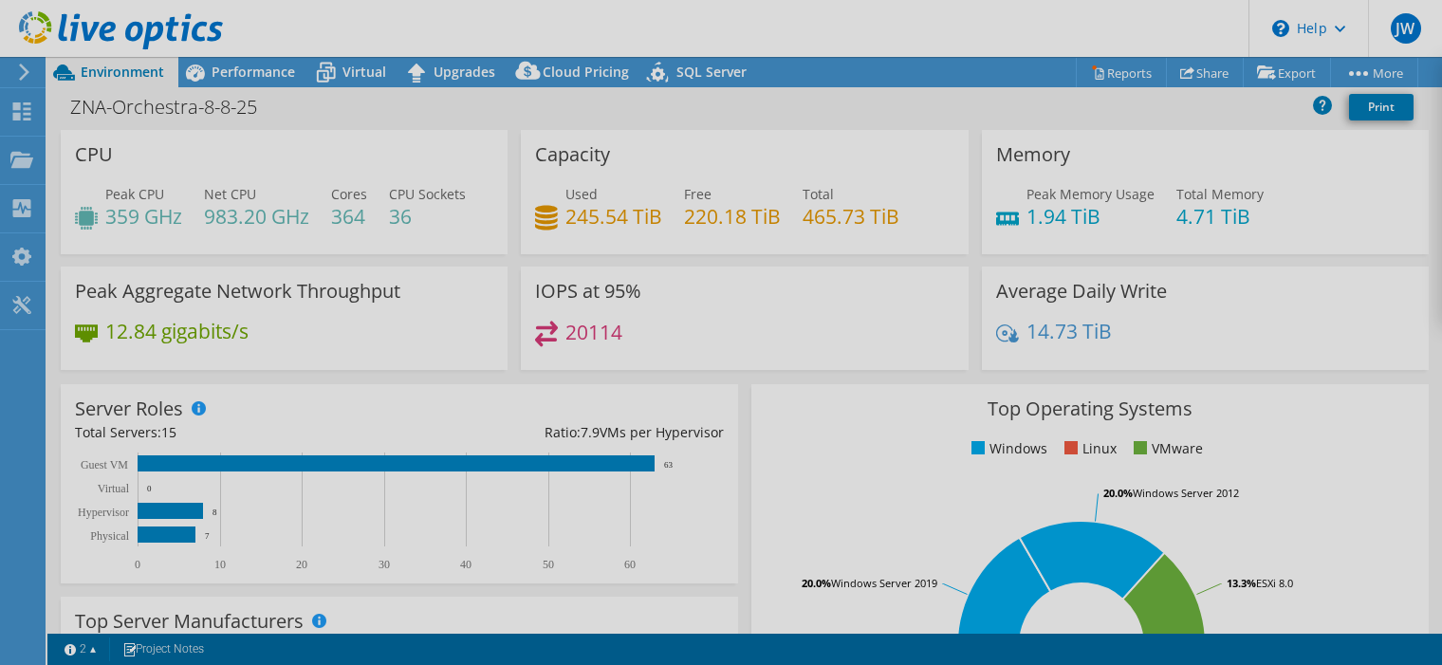
click at [1121, 64] on div at bounding box center [721, 332] width 1442 height 665
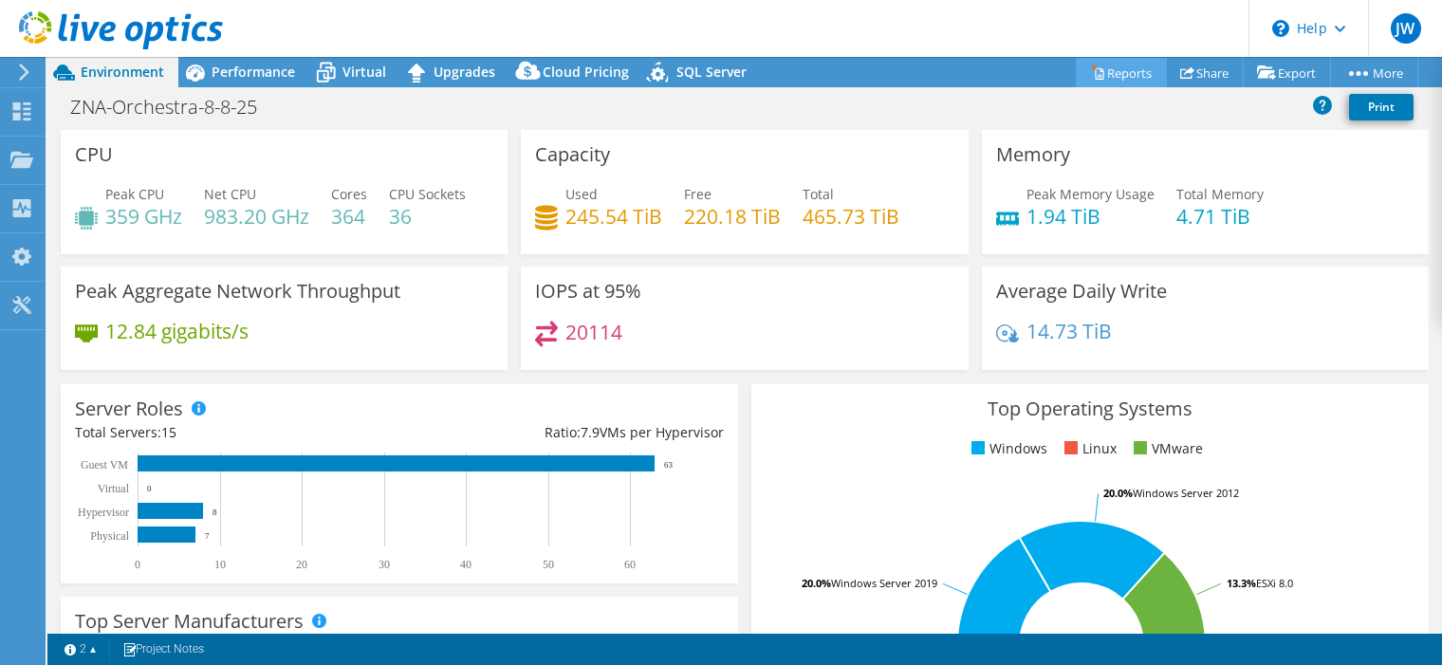
click at [1119, 65] on link "Reports" at bounding box center [1121, 72] width 91 height 29
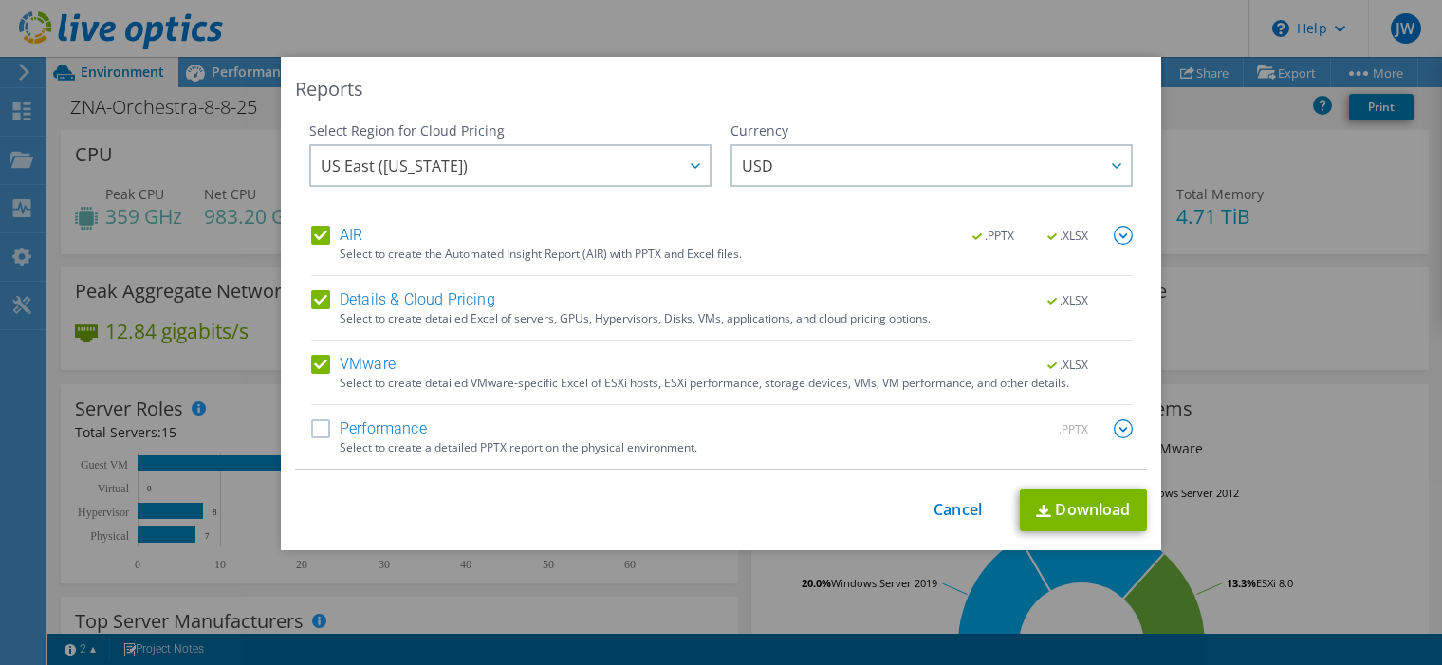
click at [355, 430] on label "Performance" at bounding box center [369, 428] width 116 height 19
click at [0, 0] on input "Performance" at bounding box center [0, 0] width 0 height 0
click at [1114, 426] on img at bounding box center [1123, 428] width 19 height 19
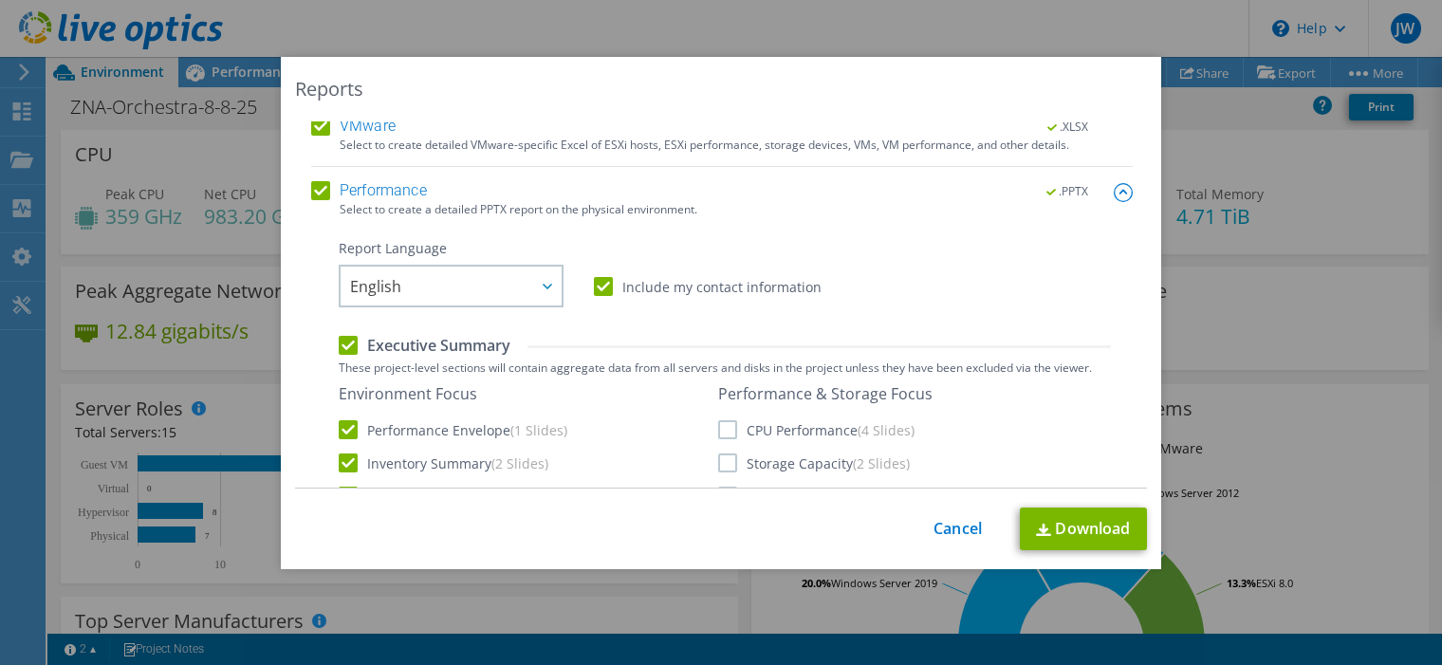
scroll to position [285, 0]
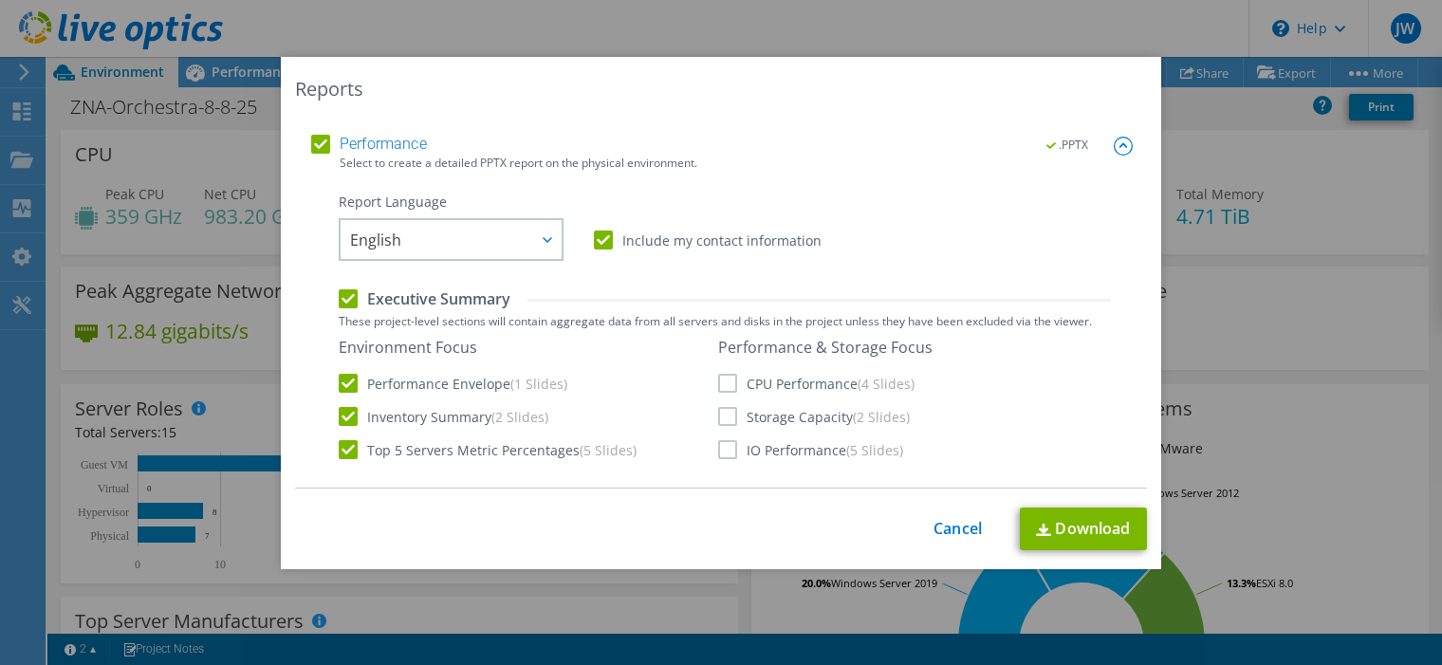
drag, startPoint x: 718, startPoint y: 381, endPoint x: 720, endPoint y: 402, distance: 21.0
click at [719, 381] on label "CPU Performance (4 Slides)" at bounding box center [816, 383] width 196 height 19
click at [0, 0] on input "CPU Performance (4 Slides)" at bounding box center [0, 0] width 0 height 0
click at [720, 420] on label "Storage Capacity (2 Slides)" at bounding box center [814, 416] width 192 height 19
click at [0, 0] on input "Storage Capacity (2 Slides)" at bounding box center [0, 0] width 0 height 0
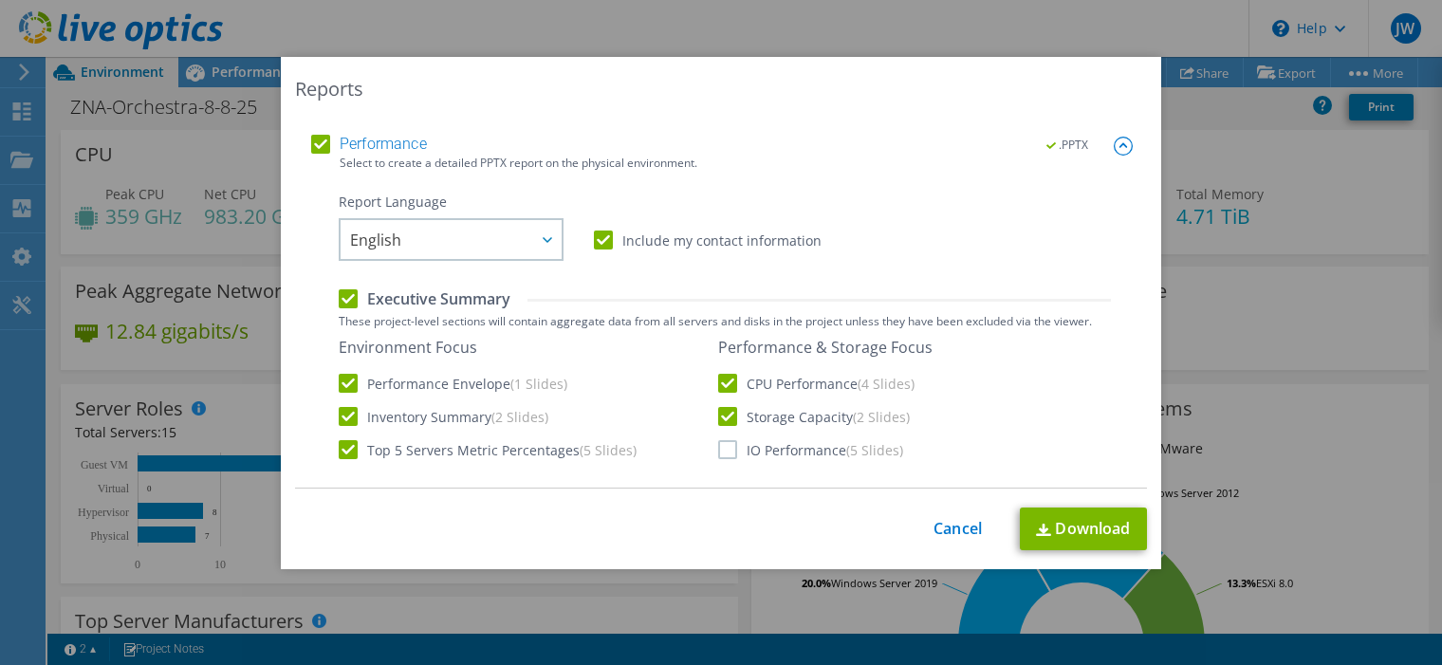
click at [719, 453] on label "IO Performance (5 Slides)" at bounding box center [810, 449] width 185 height 19
click at [0, 0] on input "IO Performance (5 Slides)" at bounding box center [0, 0] width 0 height 0
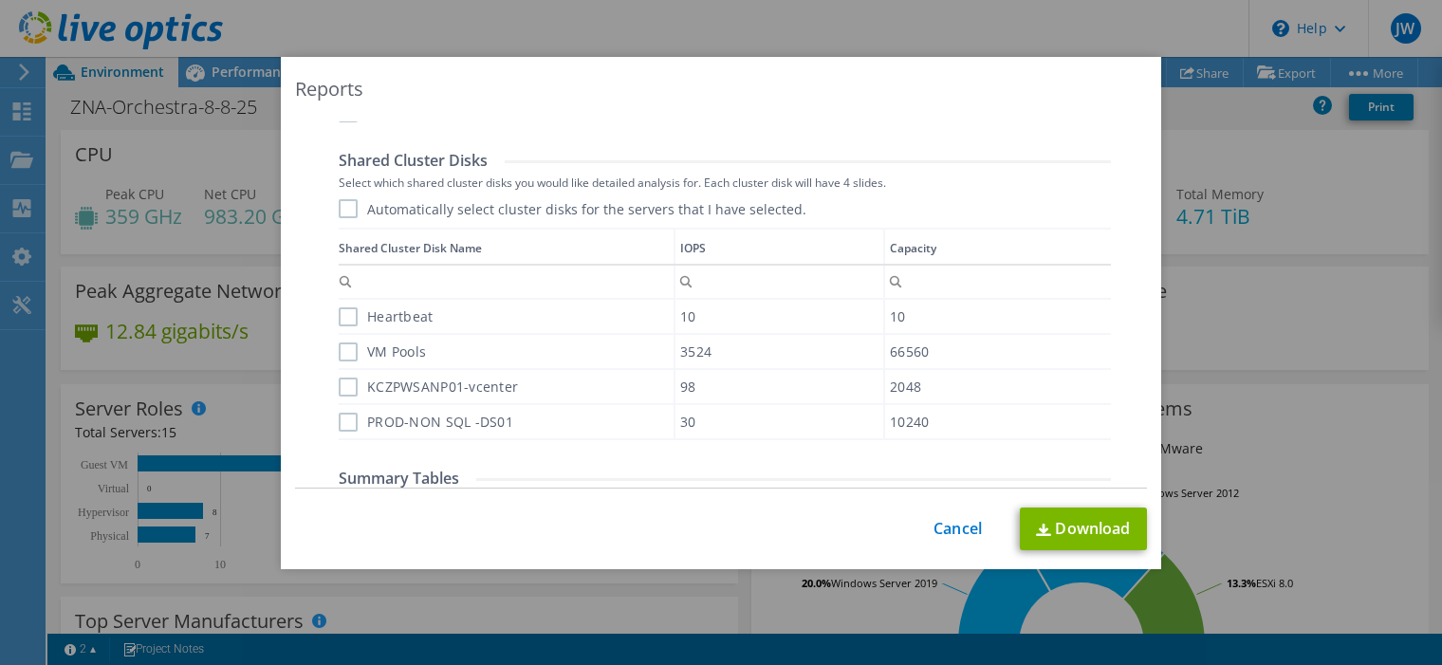
scroll to position [1282, 0]
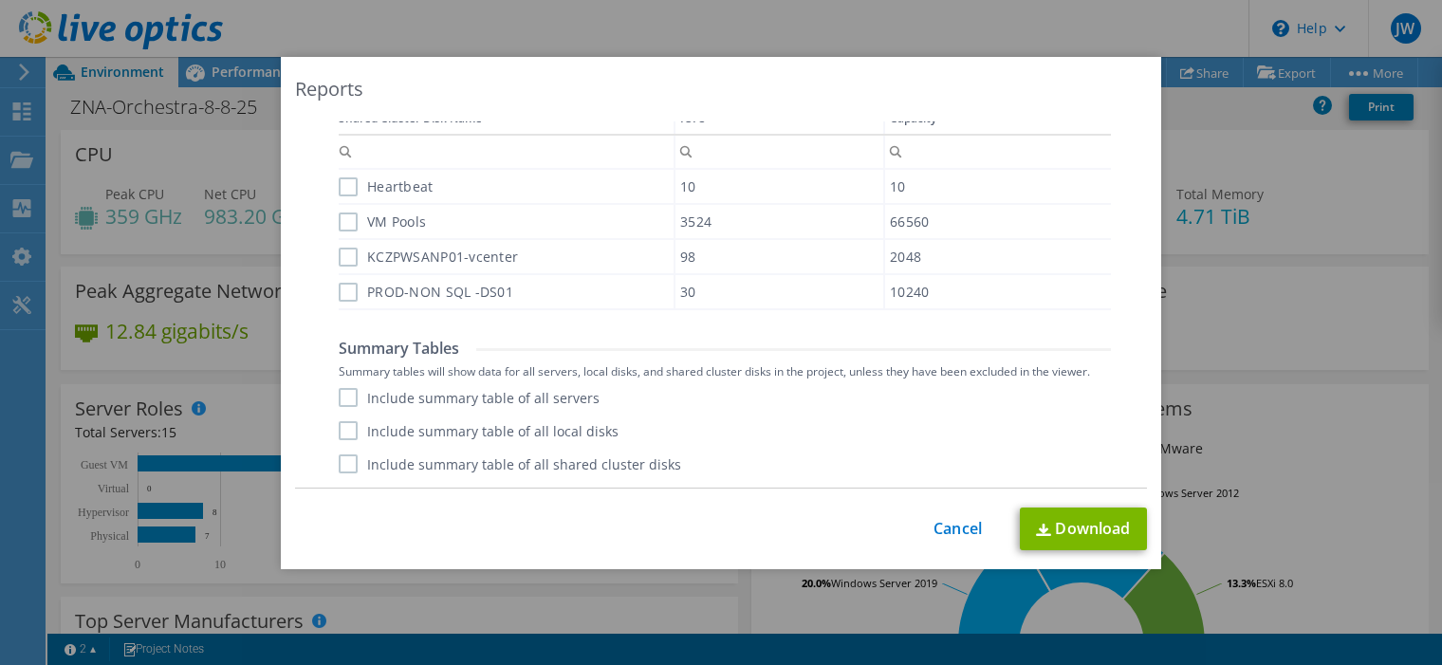
click at [347, 399] on label "Include summary table of all servers" at bounding box center [469, 397] width 261 height 19
click at [0, 0] on input "Include summary table of all servers" at bounding box center [0, 0] width 0 height 0
click at [341, 433] on label "Include summary table of all local disks" at bounding box center [479, 430] width 280 height 19
click at [0, 0] on input "Include summary table of all local disks" at bounding box center [0, 0] width 0 height 0
click at [341, 462] on label "Include summary table of all shared cluster disks" at bounding box center [510, 463] width 342 height 19
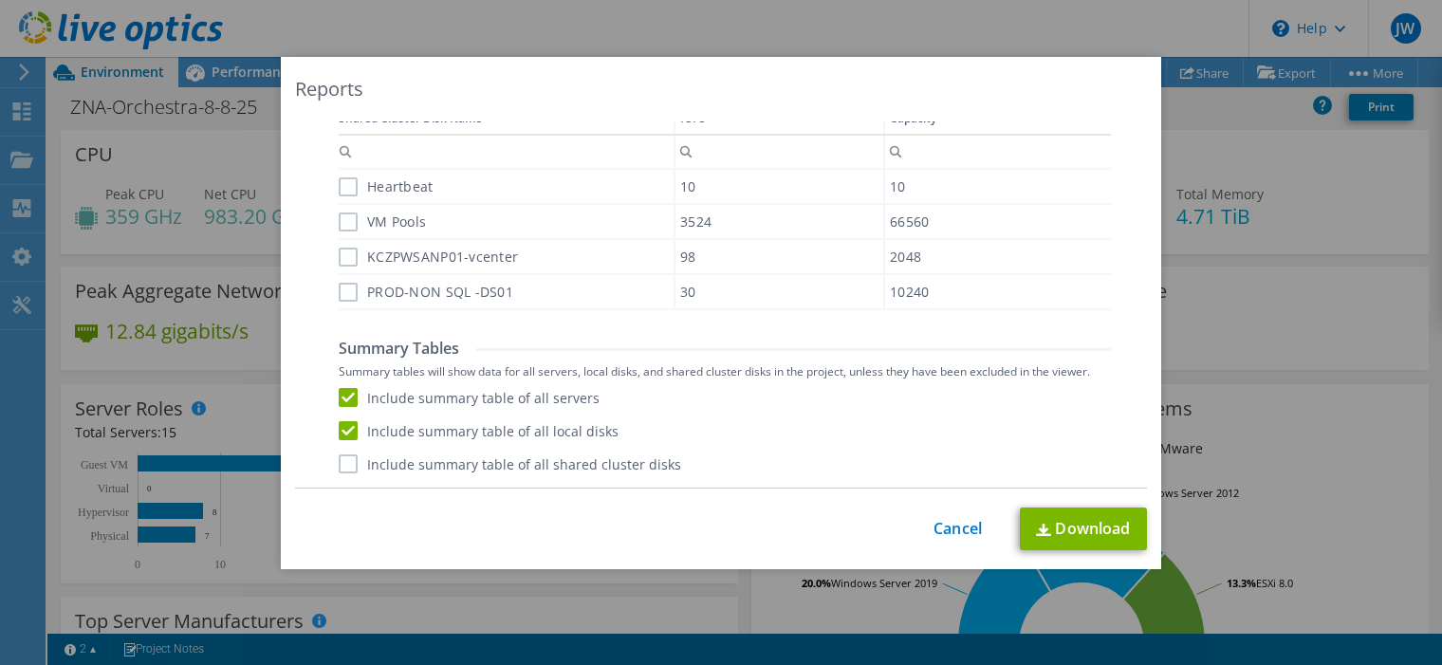
click at [0, 0] on input "Include summary table of all shared cluster disks" at bounding box center [0, 0] width 0 height 0
click at [1069, 529] on link "Download" at bounding box center [1083, 528] width 127 height 43
click at [610, 29] on div "Reports Select Region for Cloud Pricing Asia Pacific (Hong Kong) Asia Pacific (…" at bounding box center [721, 332] width 1442 height 665
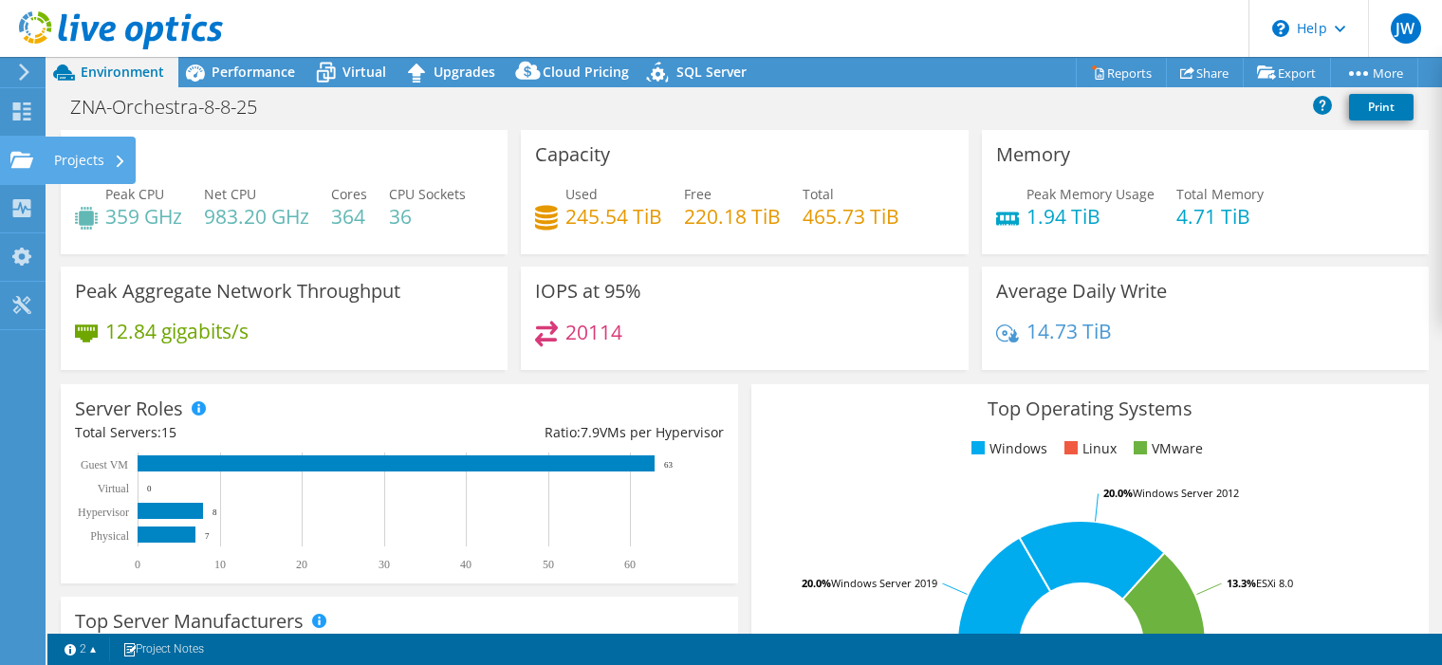
click at [54, 152] on div "Projects" at bounding box center [90, 160] width 91 height 47
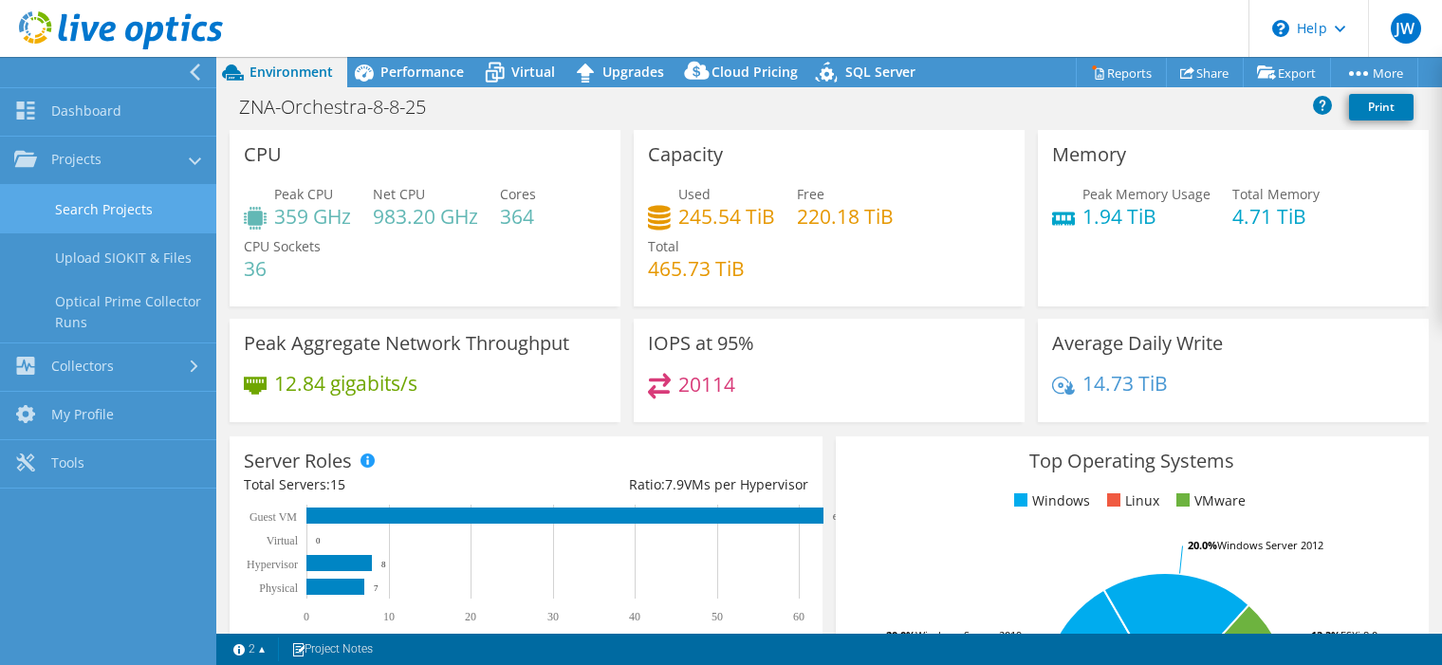
click at [143, 215] on link "Search Projects" at bounding box center [108, 209] width 216 height 48
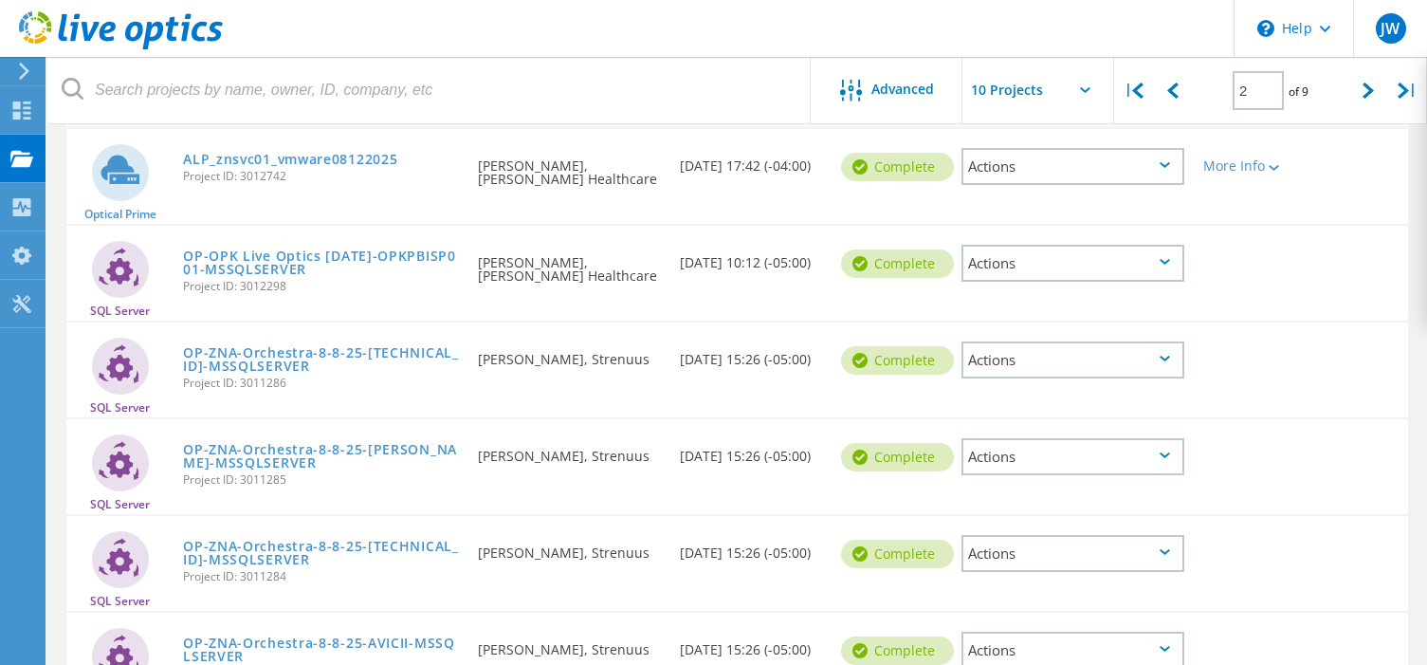
scroll to position [190, 0]
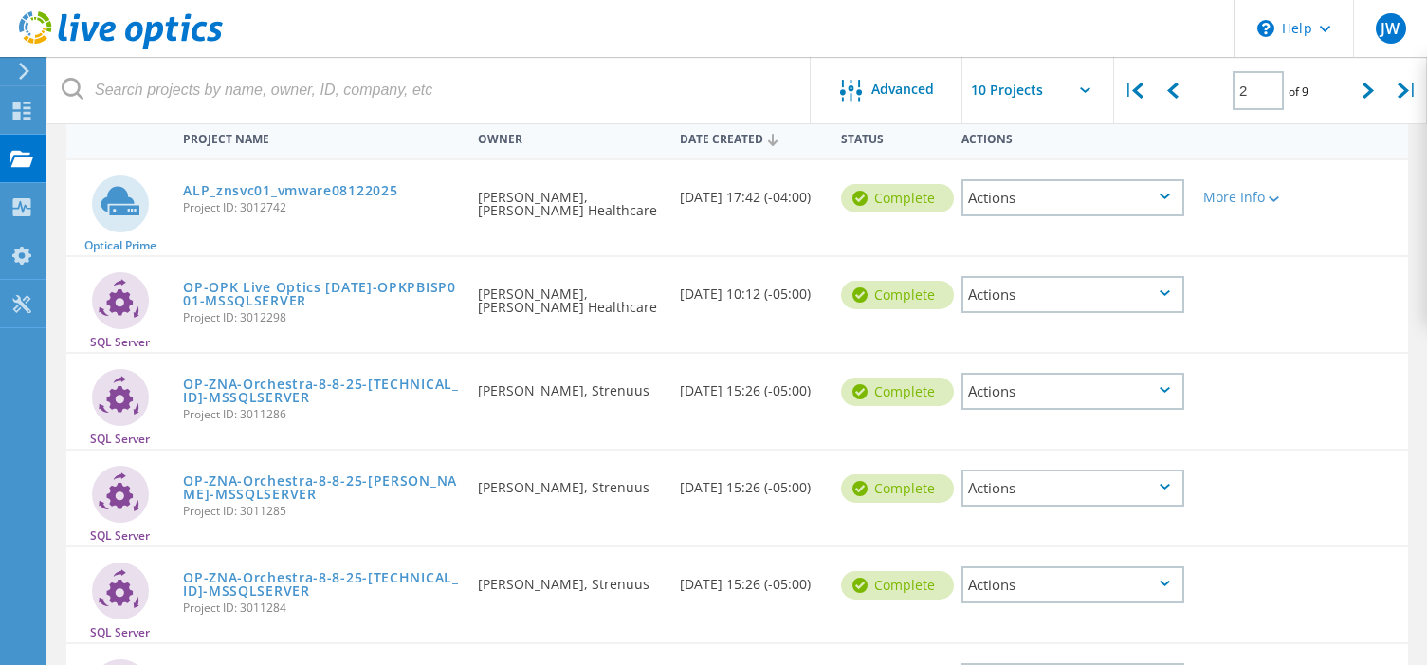
click at [1162, 297] on div "Actions" at bounding box center [1073, 294] width 223 height 37
click at [1131, 282] on div "Download XLSX" at bounding box center [1073, 280] width 219 height 29
click at [1152, 389] on div "Actions" at bounding box center [1073, 391] width 223 height 37
click at [1139, 370] on div "Download XLSX" at bounding box center [1073, 376] width 219 height 29
click at [1152, 487] on div "Actions" at bounding box center [1073, 487] width 223 height 37
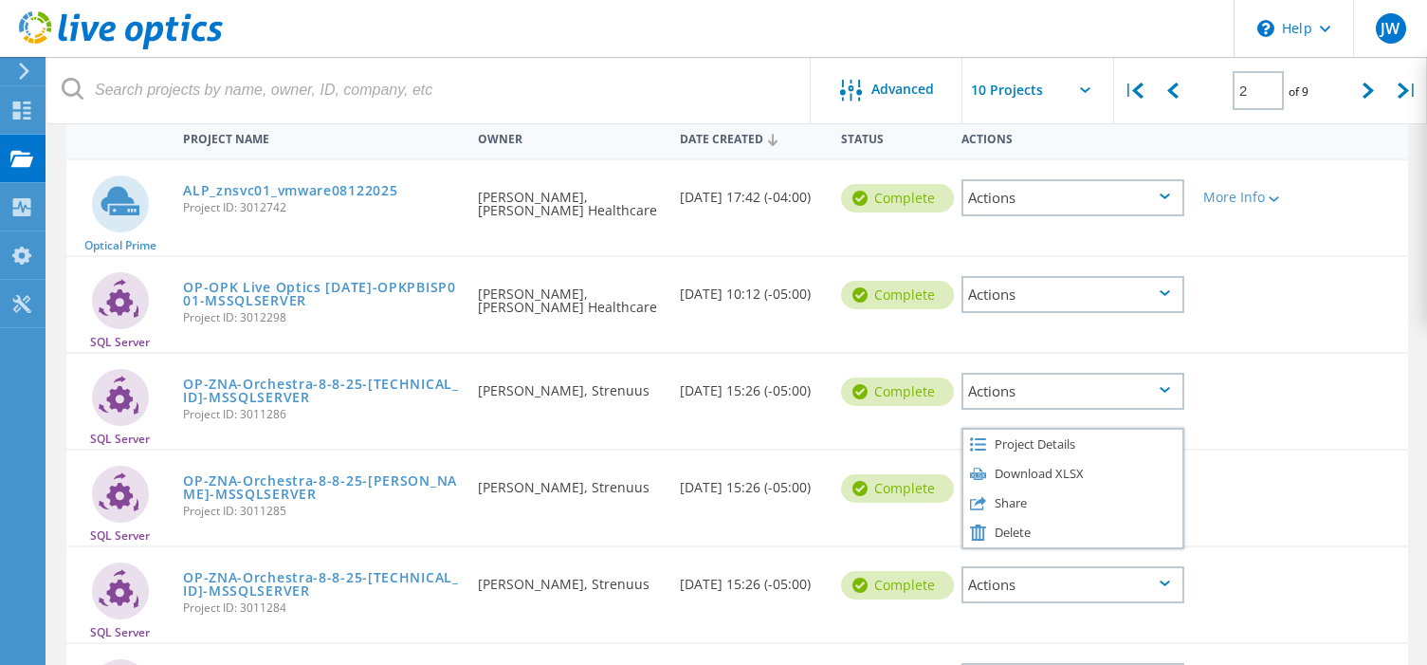
click at [1150, 476] on div "Download XLSX" at bounding box center [1073, 473] width 219 height 29
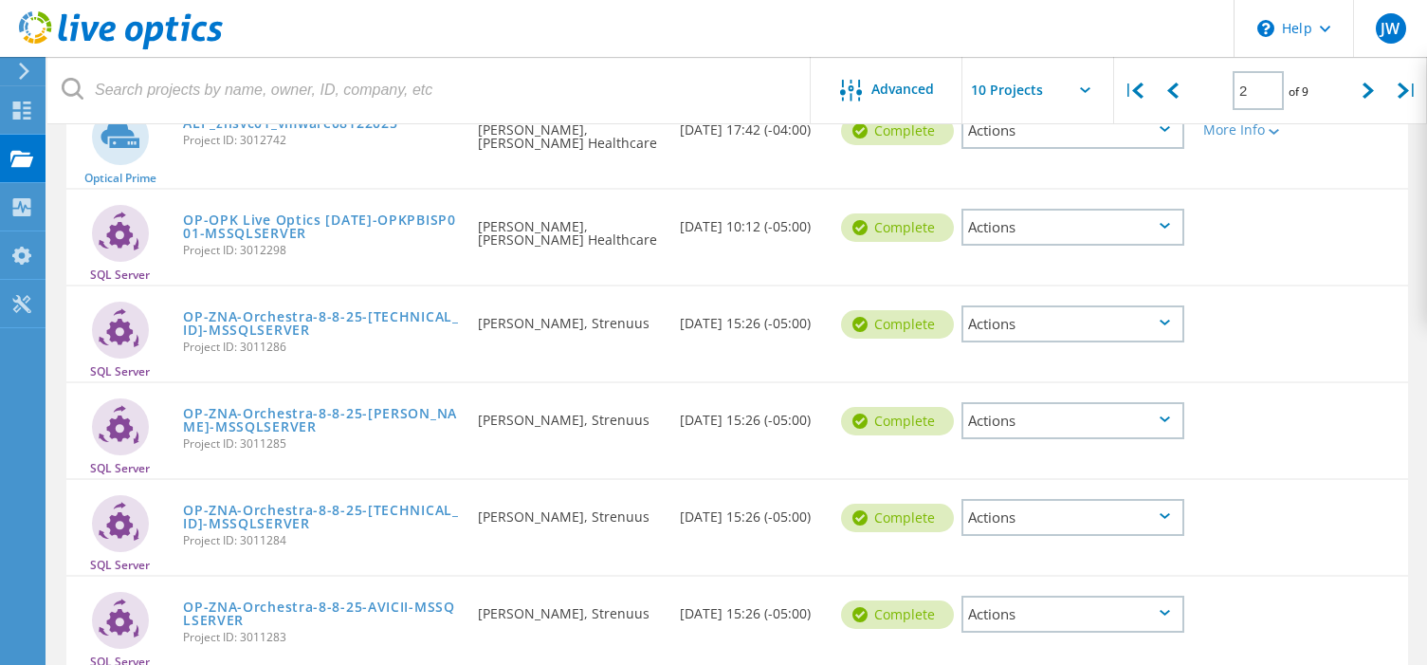
scroll to position [285, 0]
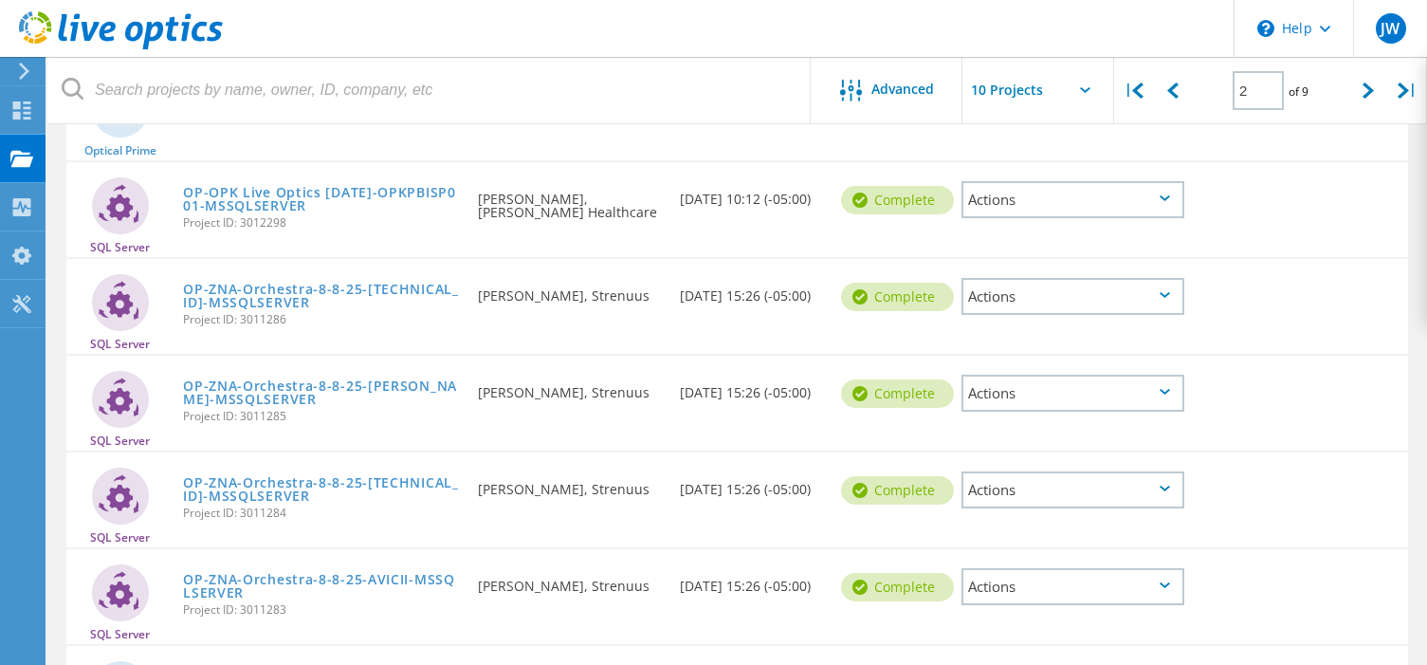
click at [1151, 487] on div "Actions" at bounding box center [1073, 489] width 223 height 37
click at [1137, 478] on div "Download XLSX" at bounding box center [1073, 475] width 219 height 29
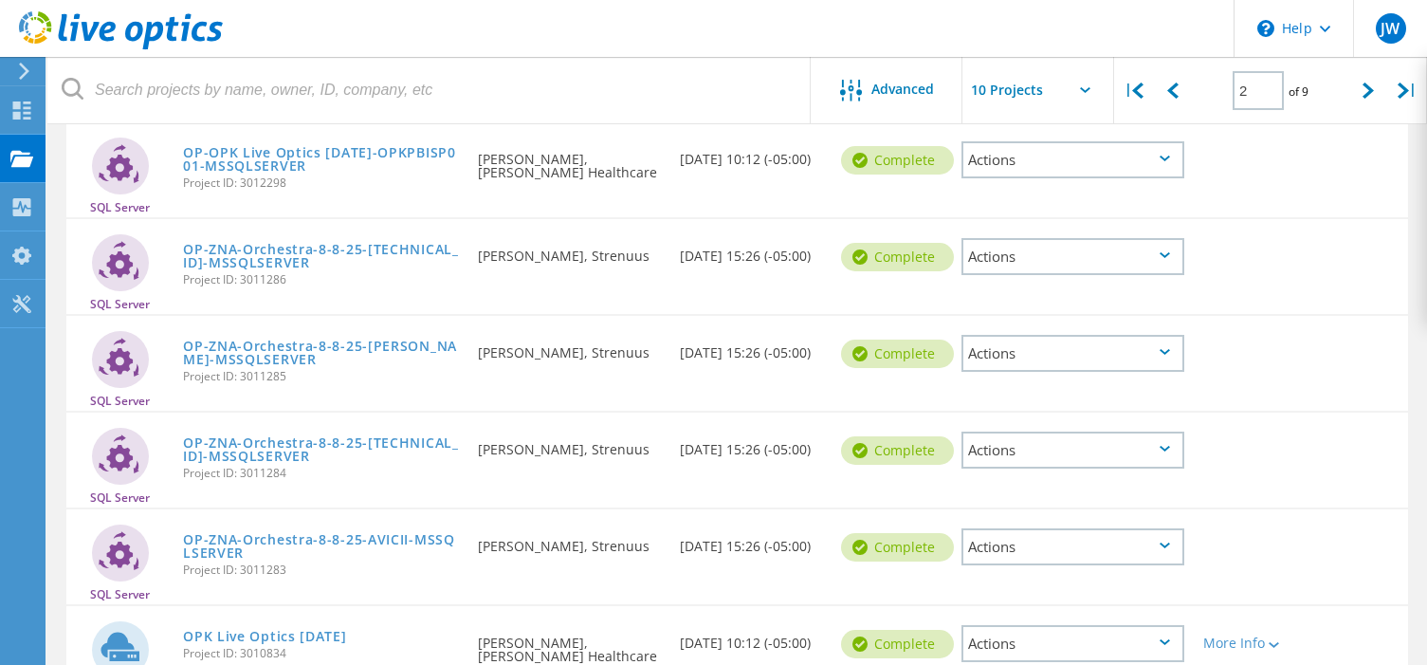
scroll to position [379, 0]
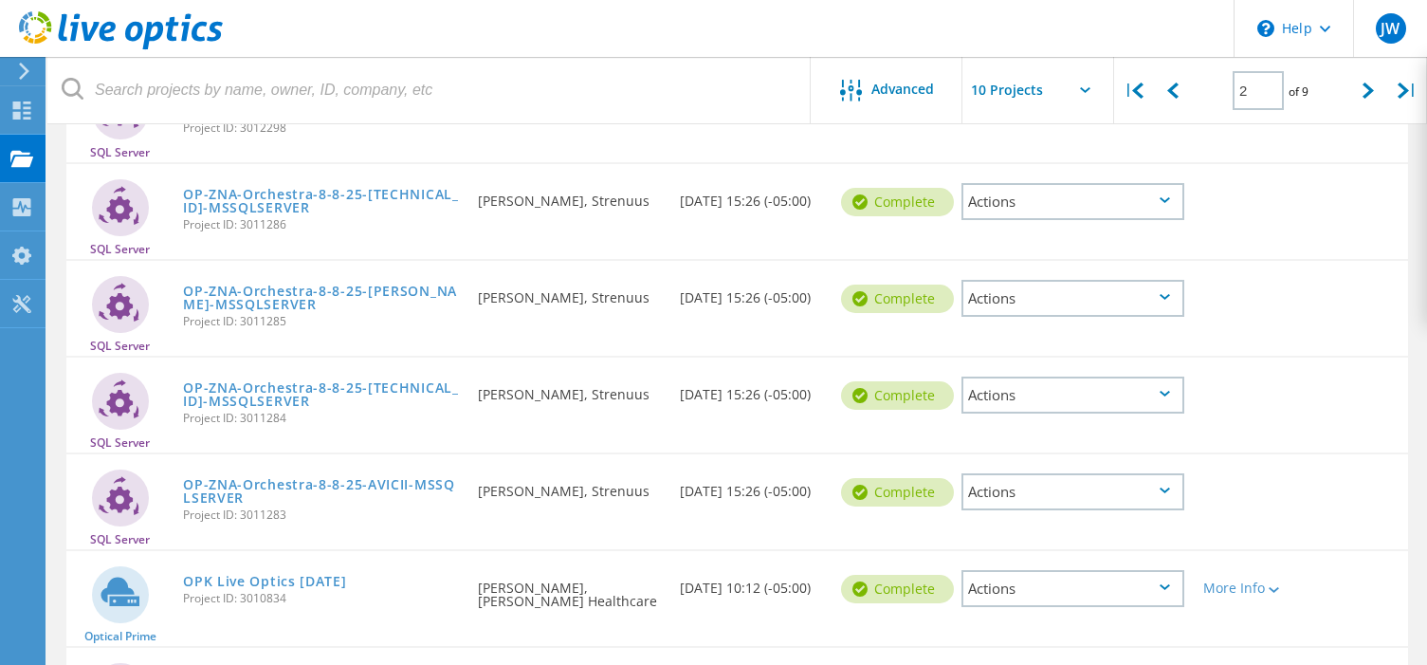
click at [1151, 486] on div "Actions" at bounding box center [1073, 491] width 223 height 37
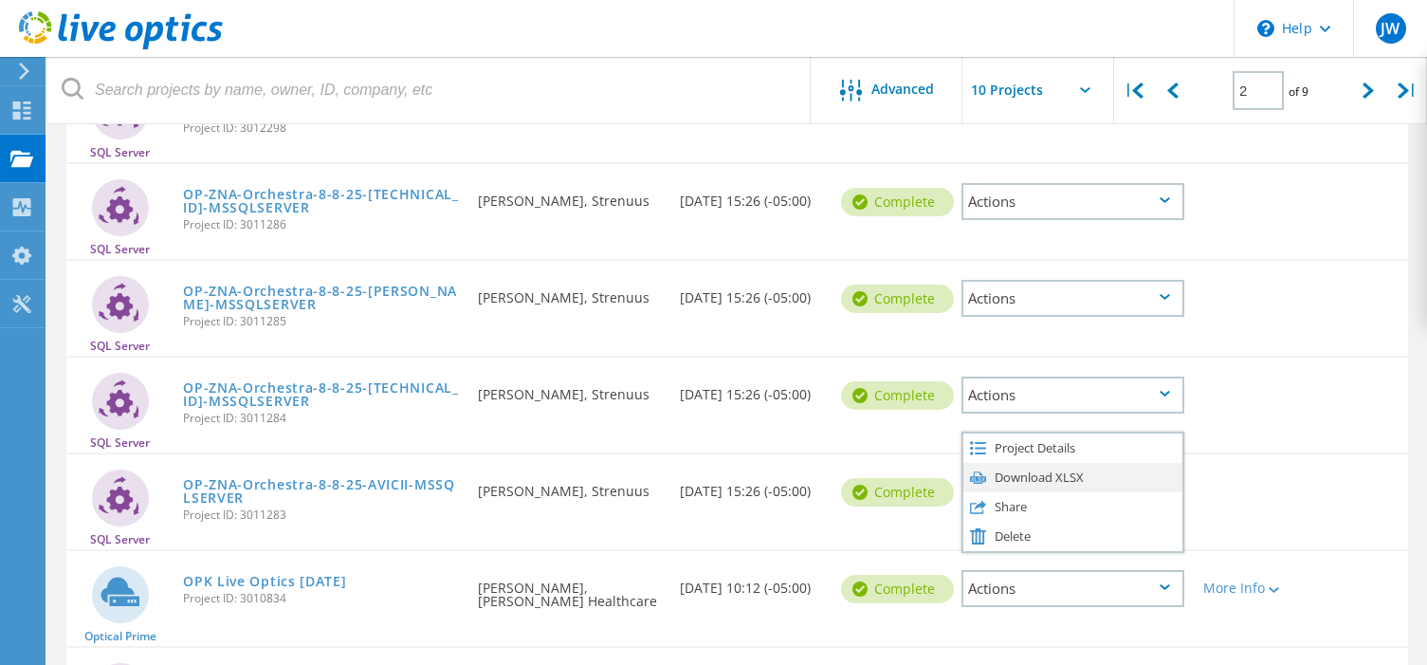
click at [1144, 479] on div "Download XLSX" at bounding box center [1073, 477] width 219 height 29
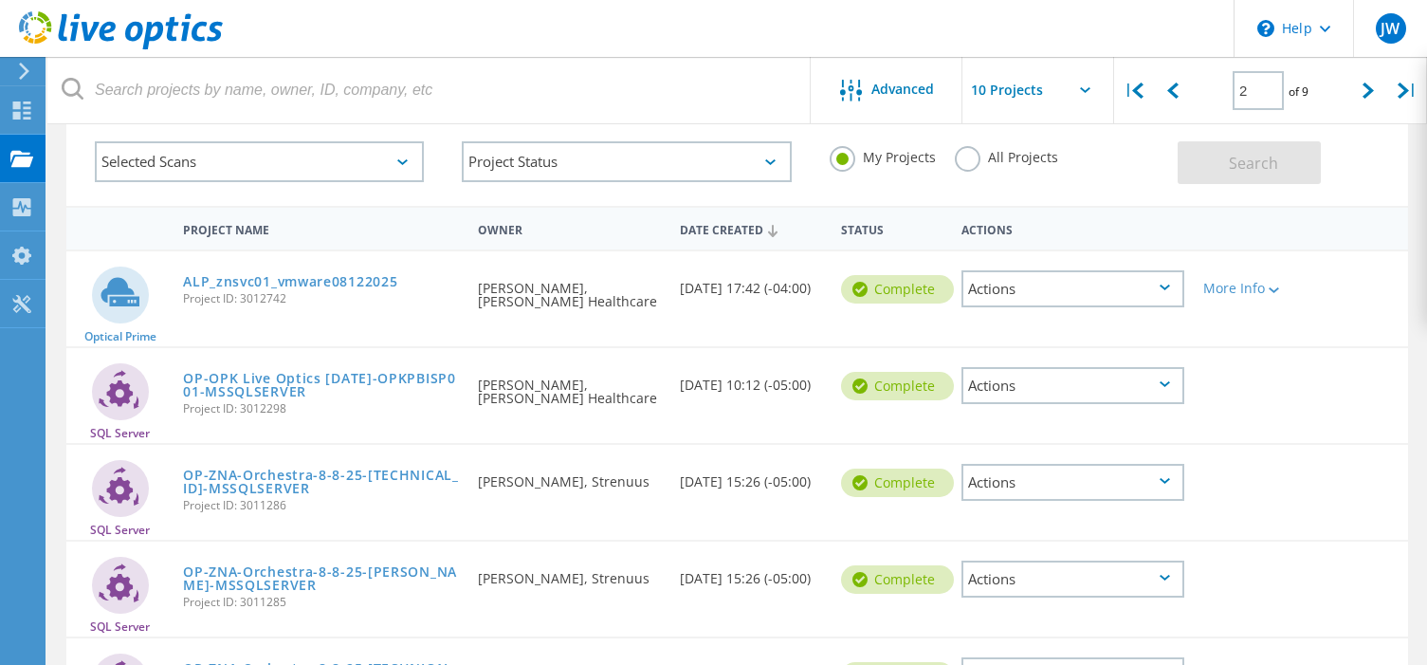
scroll to position [95, 0]
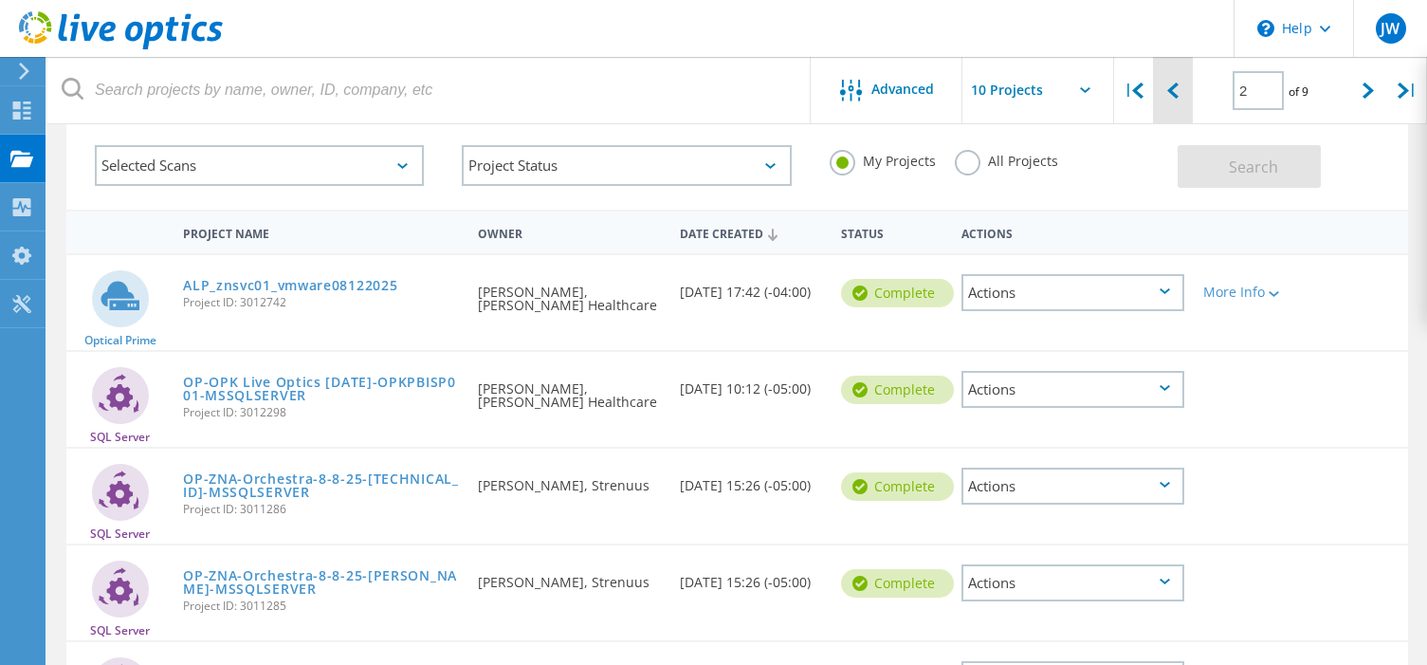
click at [1178, 98] on icon at bounding box center [1173, 91] width 11 height 16
type input "1"
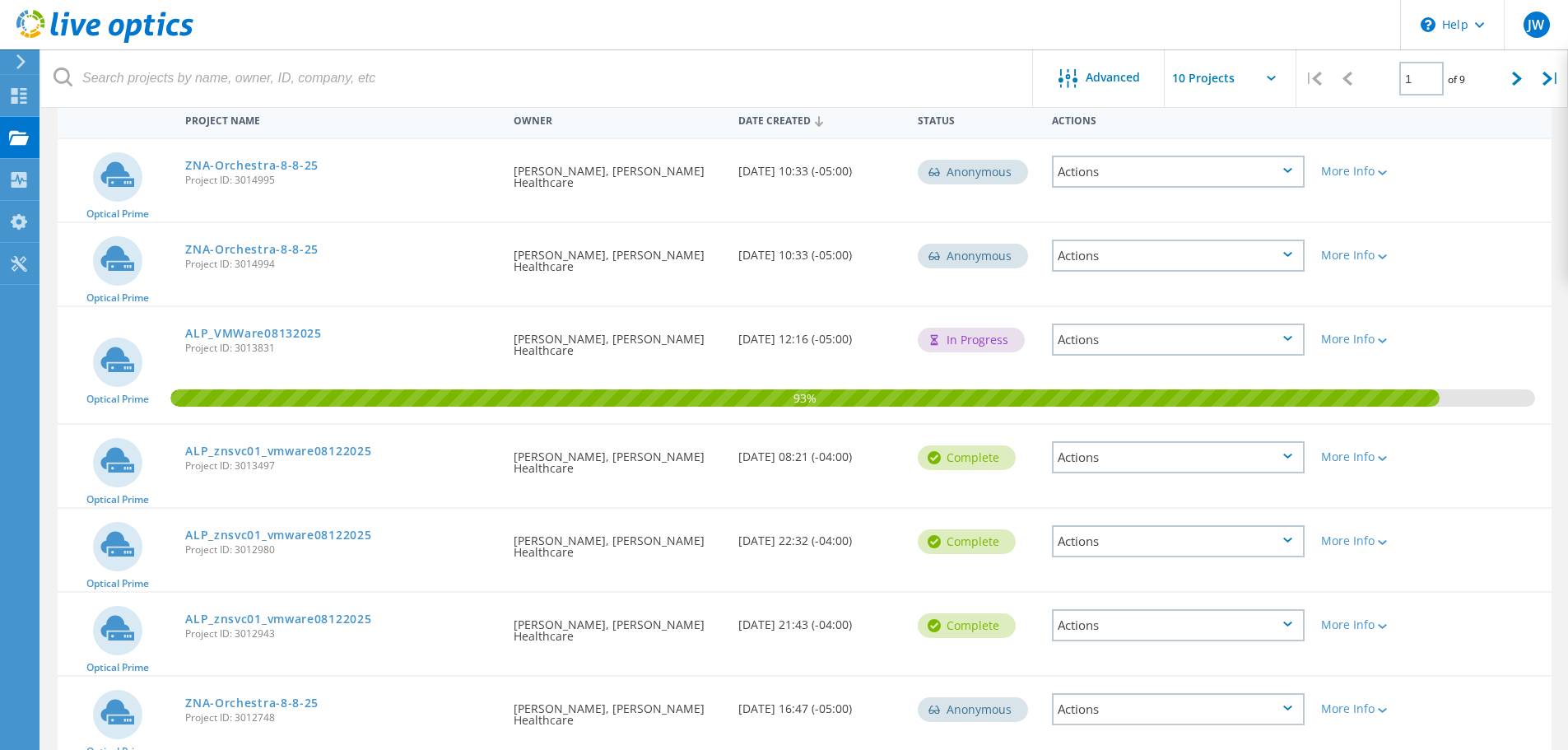
scroll to position [0, 0]
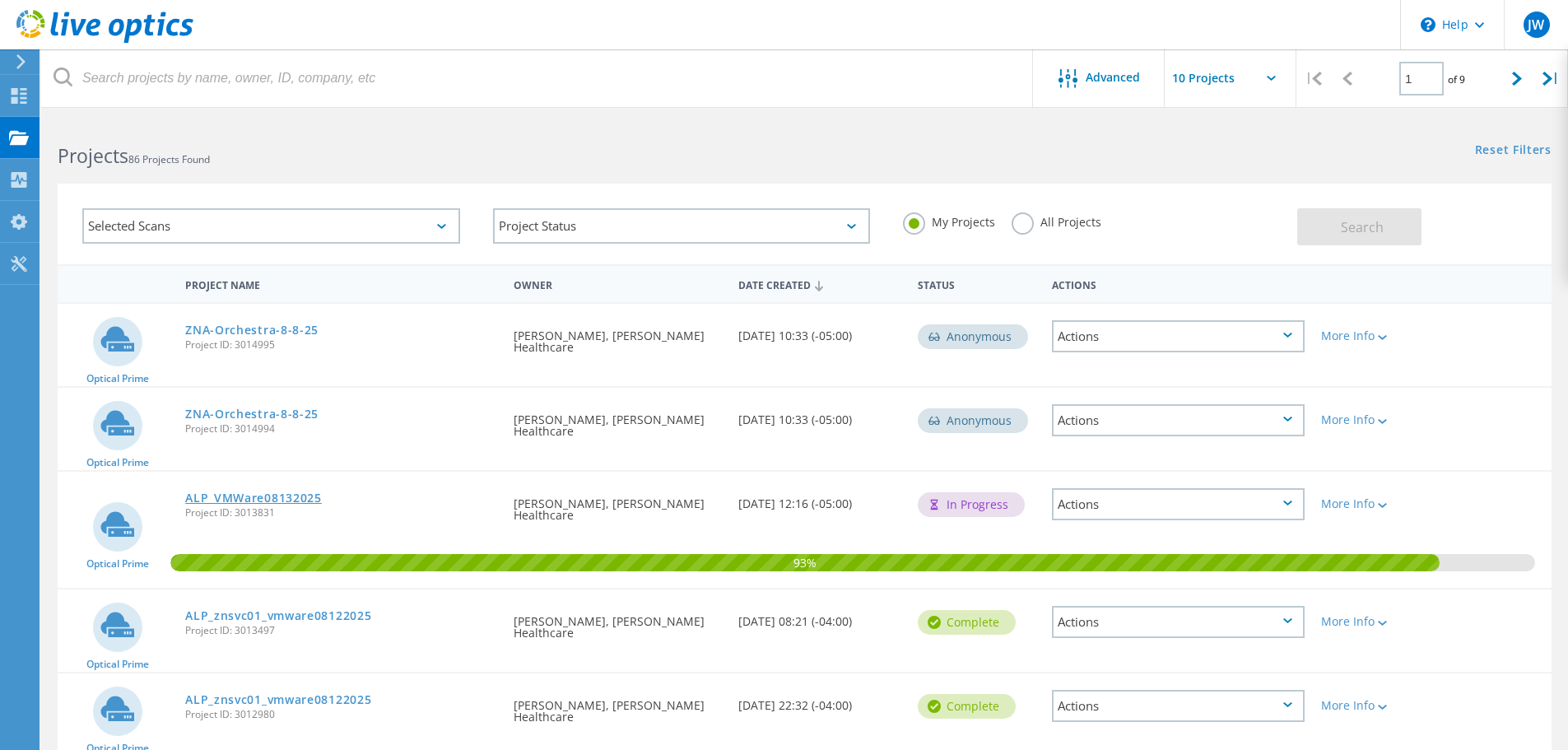
click at [304, 497] on link "ALP_VMWare08132025" at bounding box center [253, 497] width 136 height 11
